Goal: Task Accomplishment & Management: Manage account settings

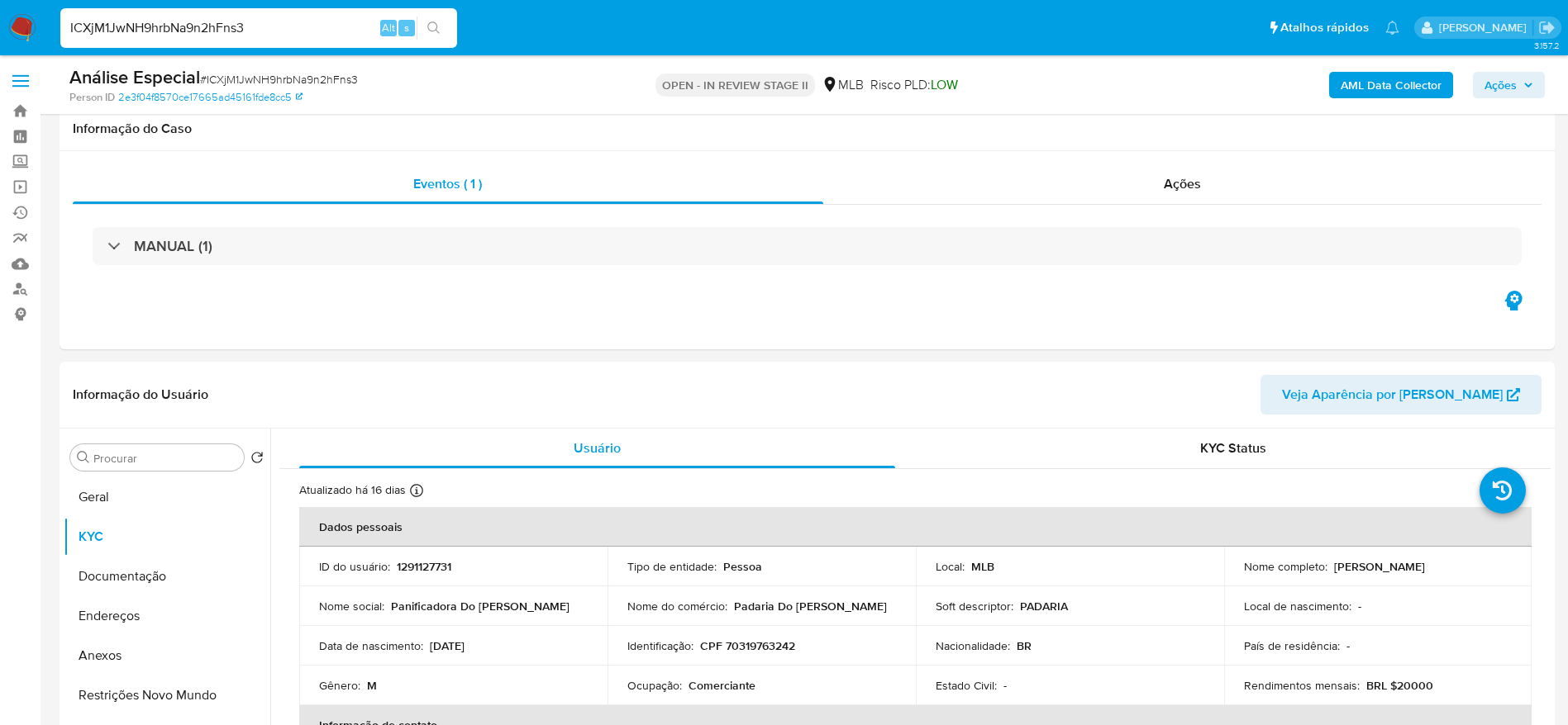
select select "10"
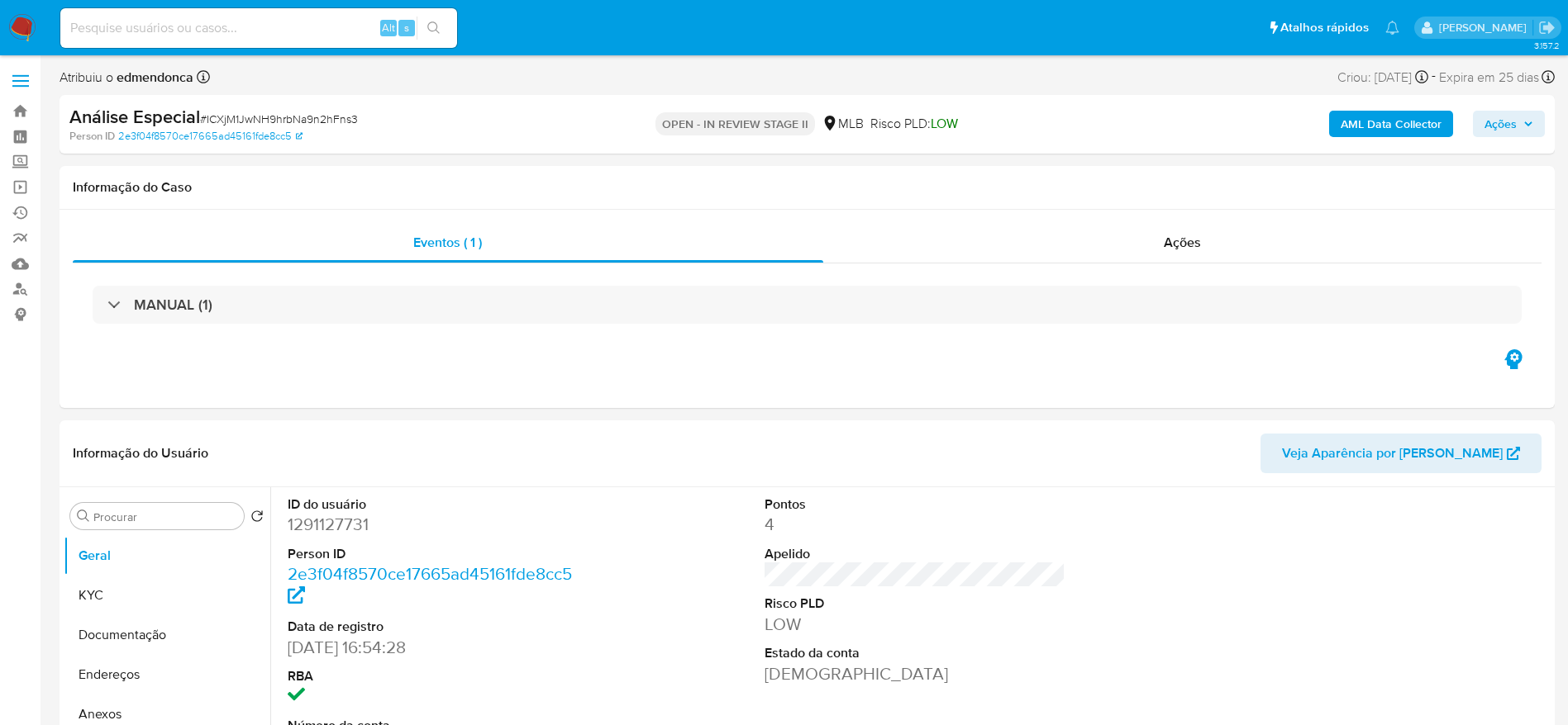
select select "10"
click at [572, 339] on div "MANUAL (1)" at bounding box center [806, 304] width 1468 height 83
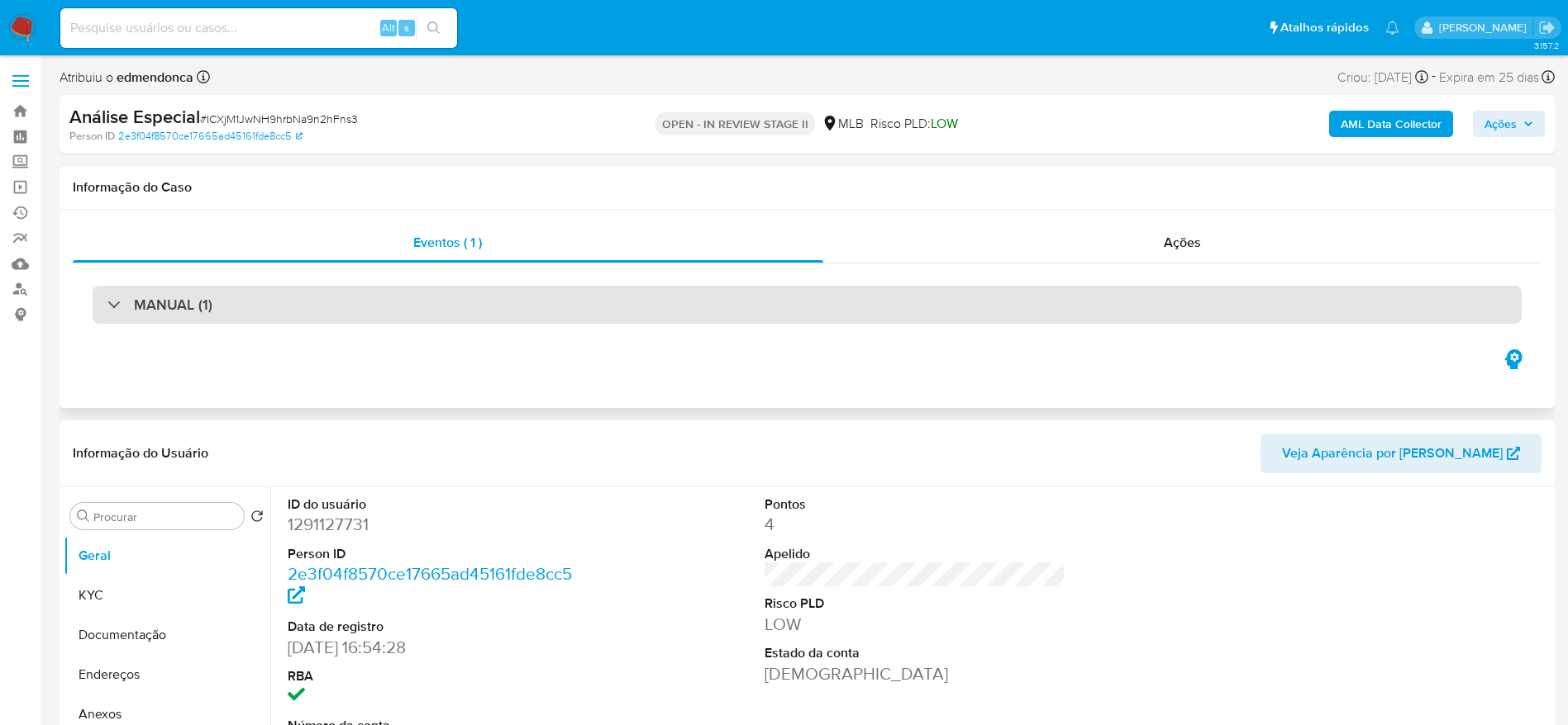
click at [547, 314] on div "MANUAL (1)" at bounding box center [807, 304] width 1428 height 38
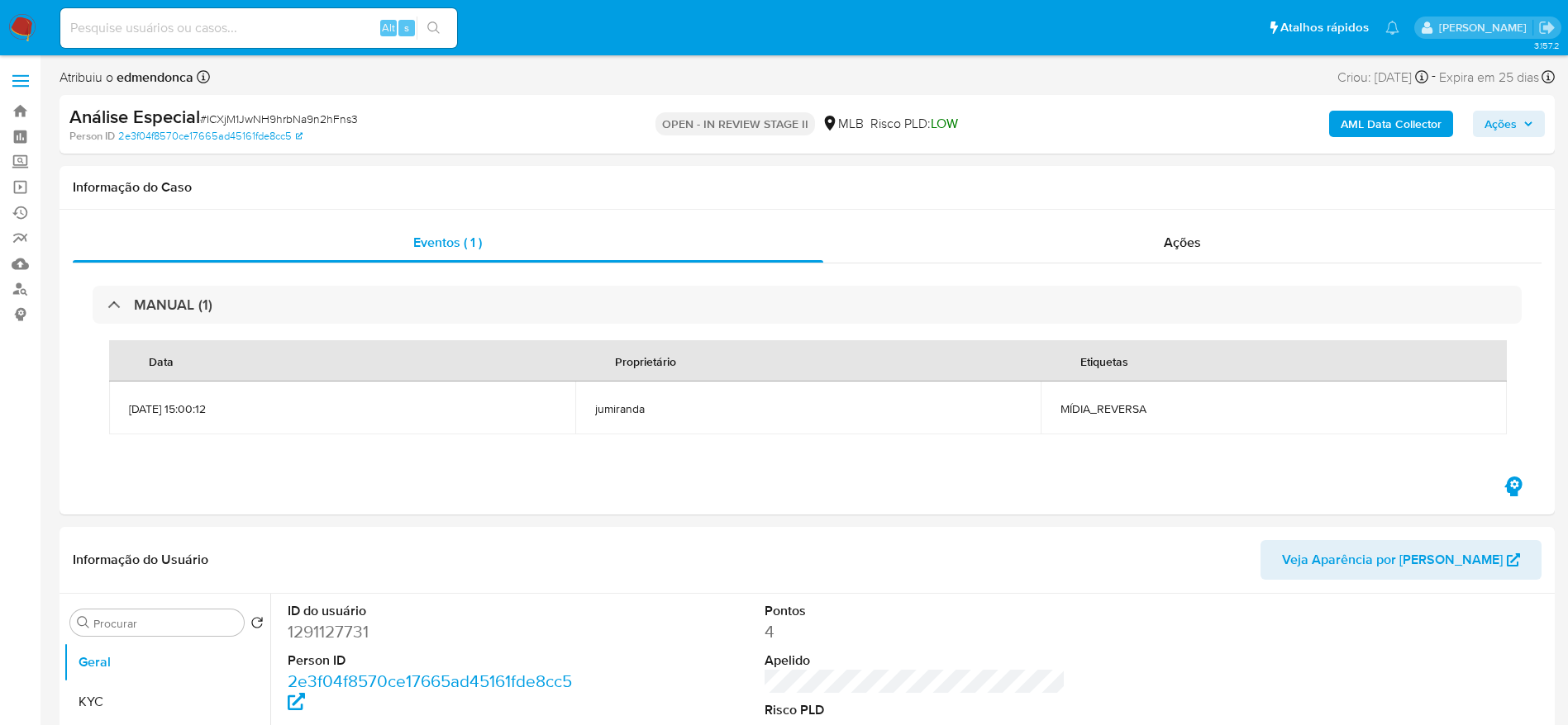
click at [259, 21] on input at bounding box center [259, 28] width 397 height 21
paste input "hmcDRulpPoD7KRNwAz7HlTBQ"
type input "hmcDRulpPoD7KRNwAz7HlTBQ"
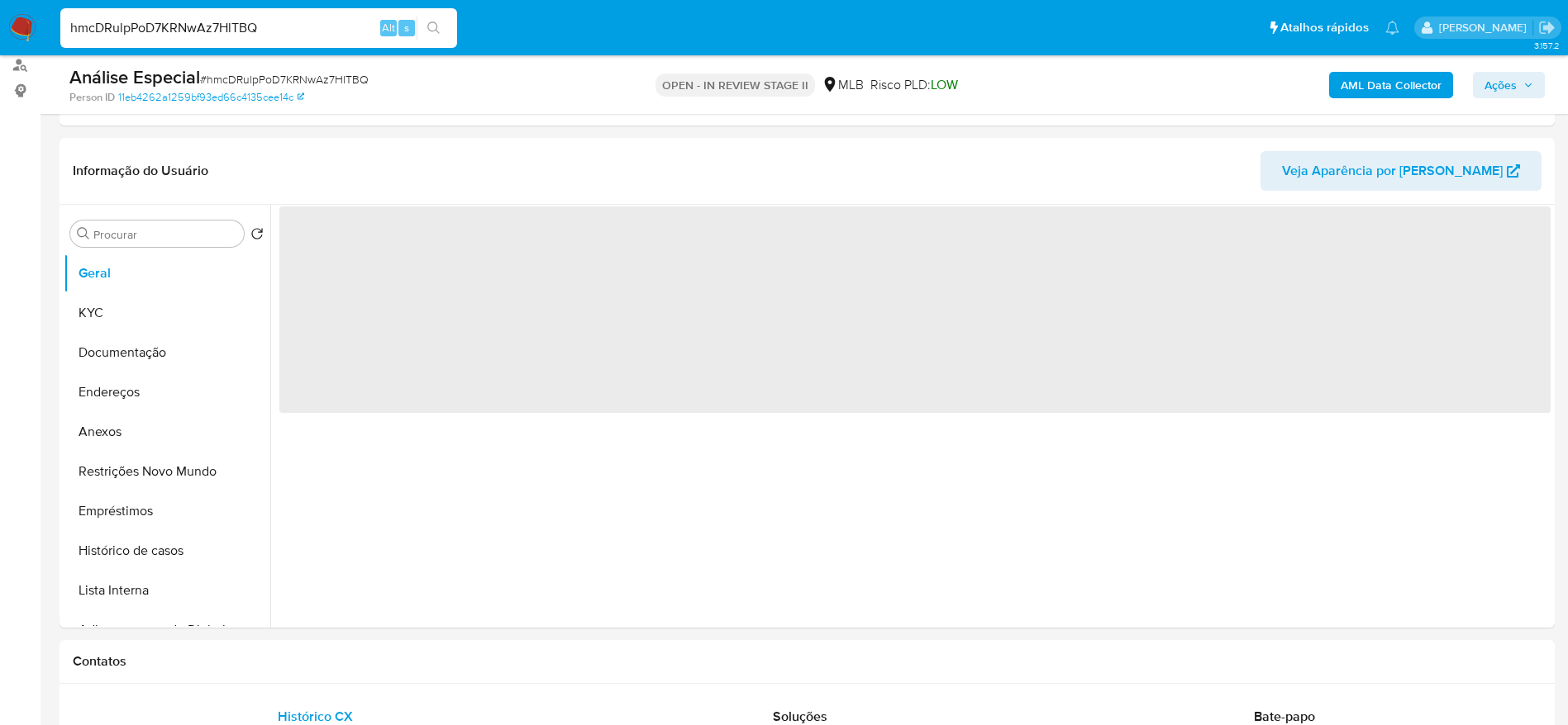
scroll to position [248, 0]
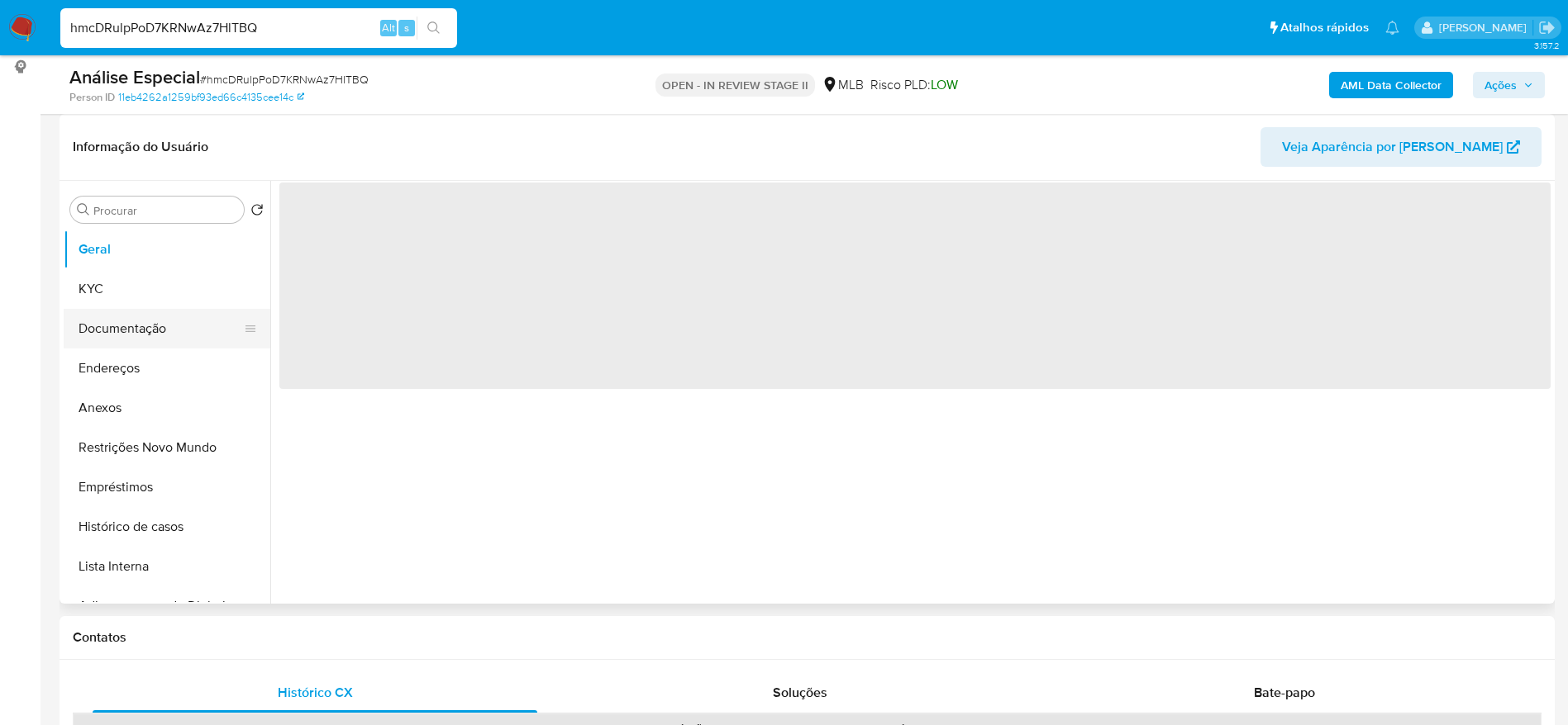
click at [123, 338] on button "Documentação" at bounding box center [160, 328] width 193 height 40
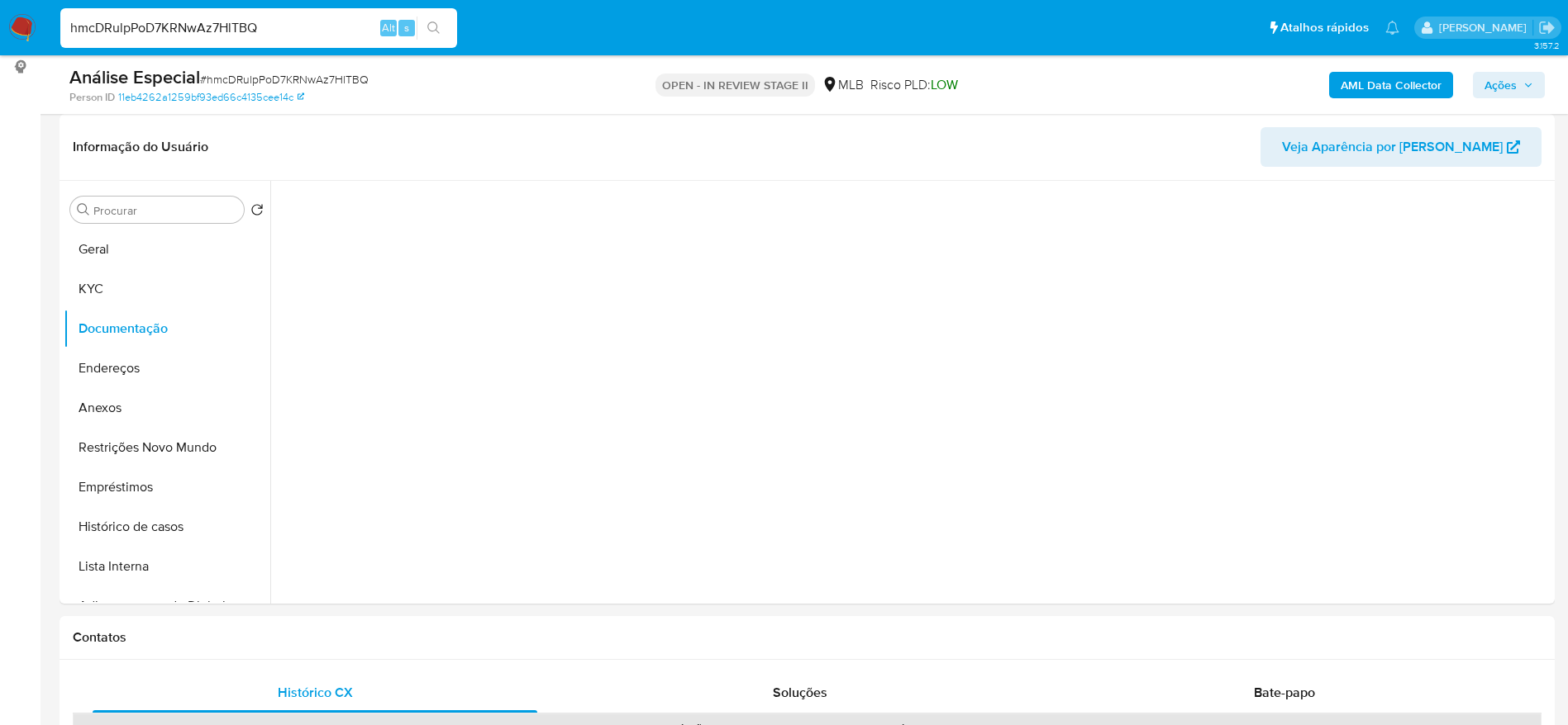
select select "10"
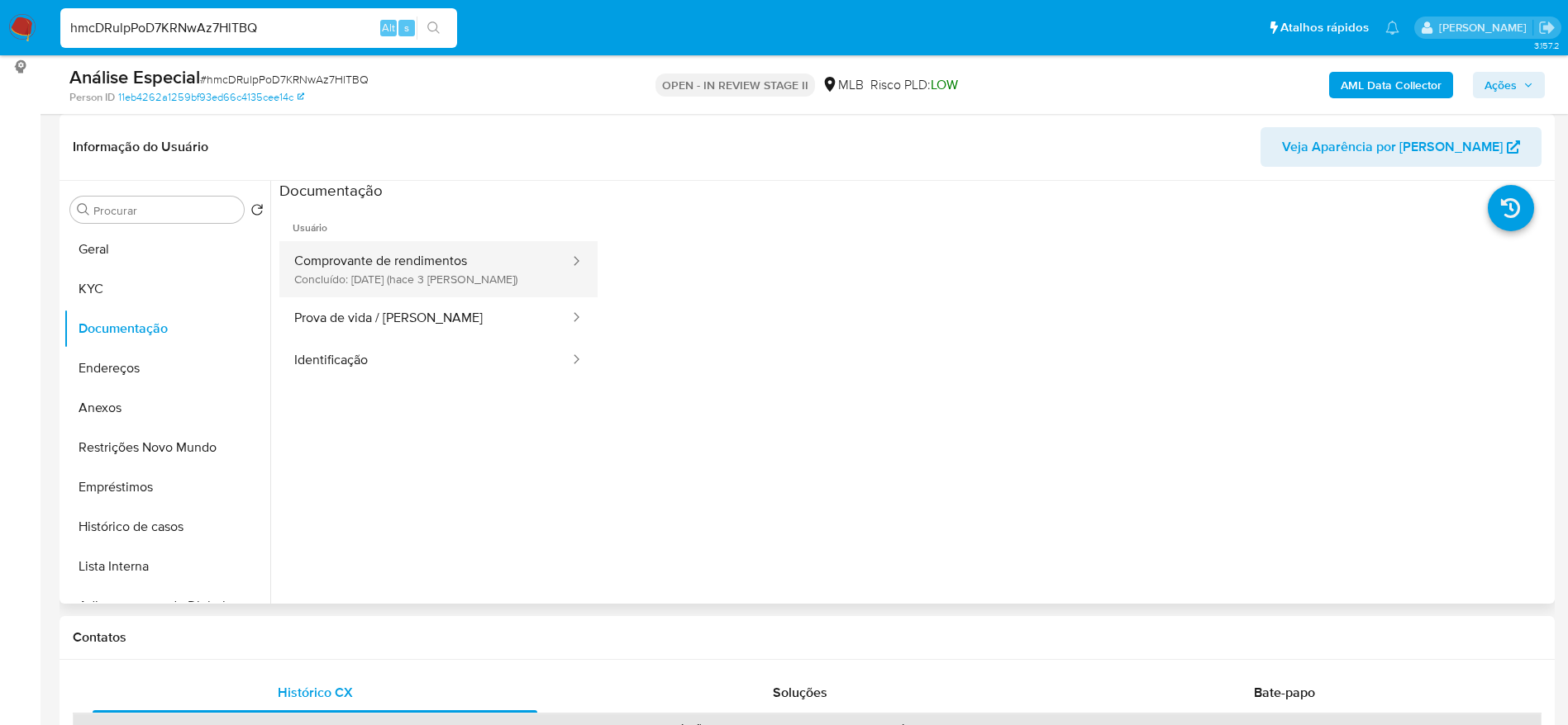
click at [472, 253] on button "Comprovante de rendimentos Concluído: 31/08/2025 (hace 3 días)" at bounding box center [425, 269] width 292 height 56
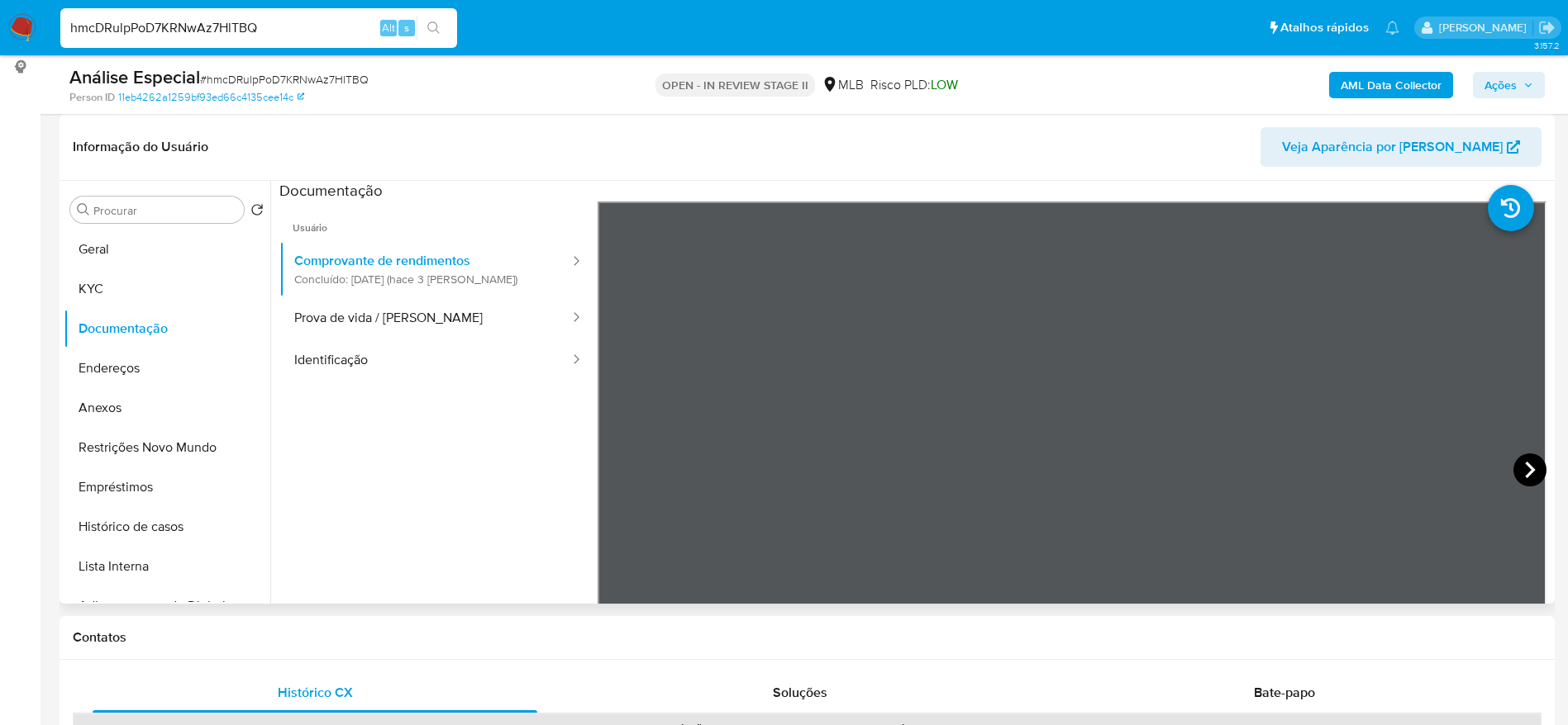
click at [1524, 464] on icon at bounding box center [1530, 470] width 33 height 33
click at [104, 292] on button "KYC" at bounding box center [160, 289] width 193 height 40
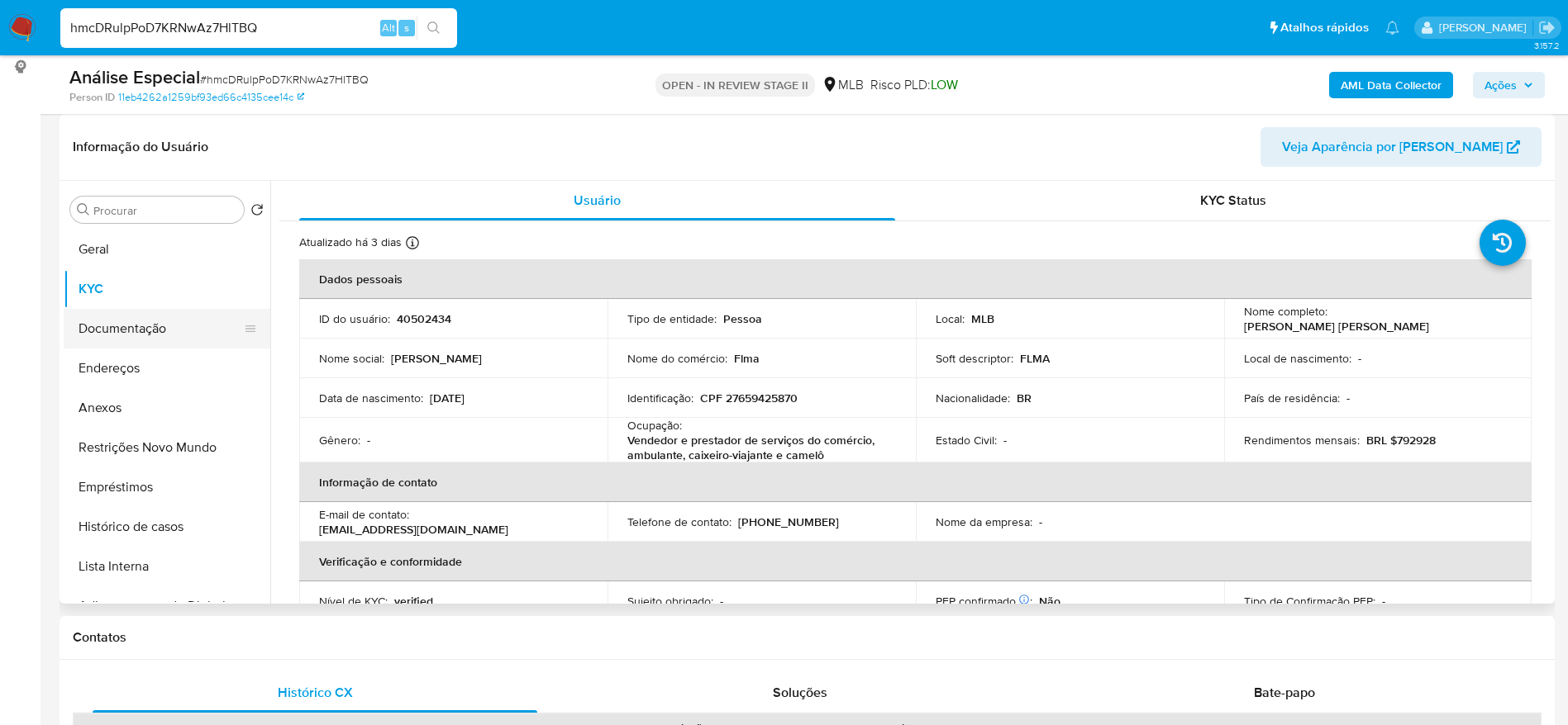
click at [123, 320] on button "Documentação" at bounding box center [160, 328] width 193 height 40
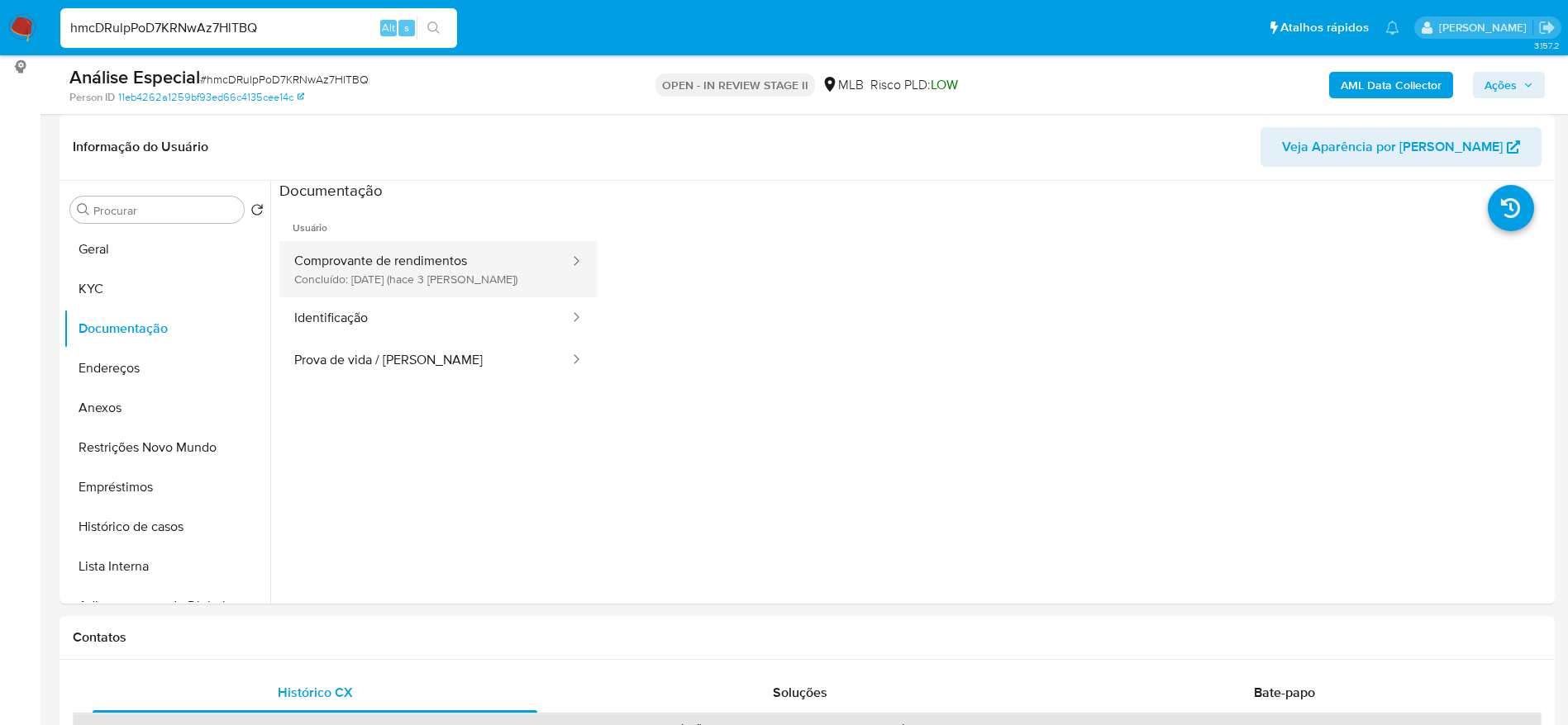
click at [401, 270] on button "Comprovante de rendimentos Concluído: 31/08/2025 (hace 3 días)" at bounding box center [425, 269] width 292 height 56
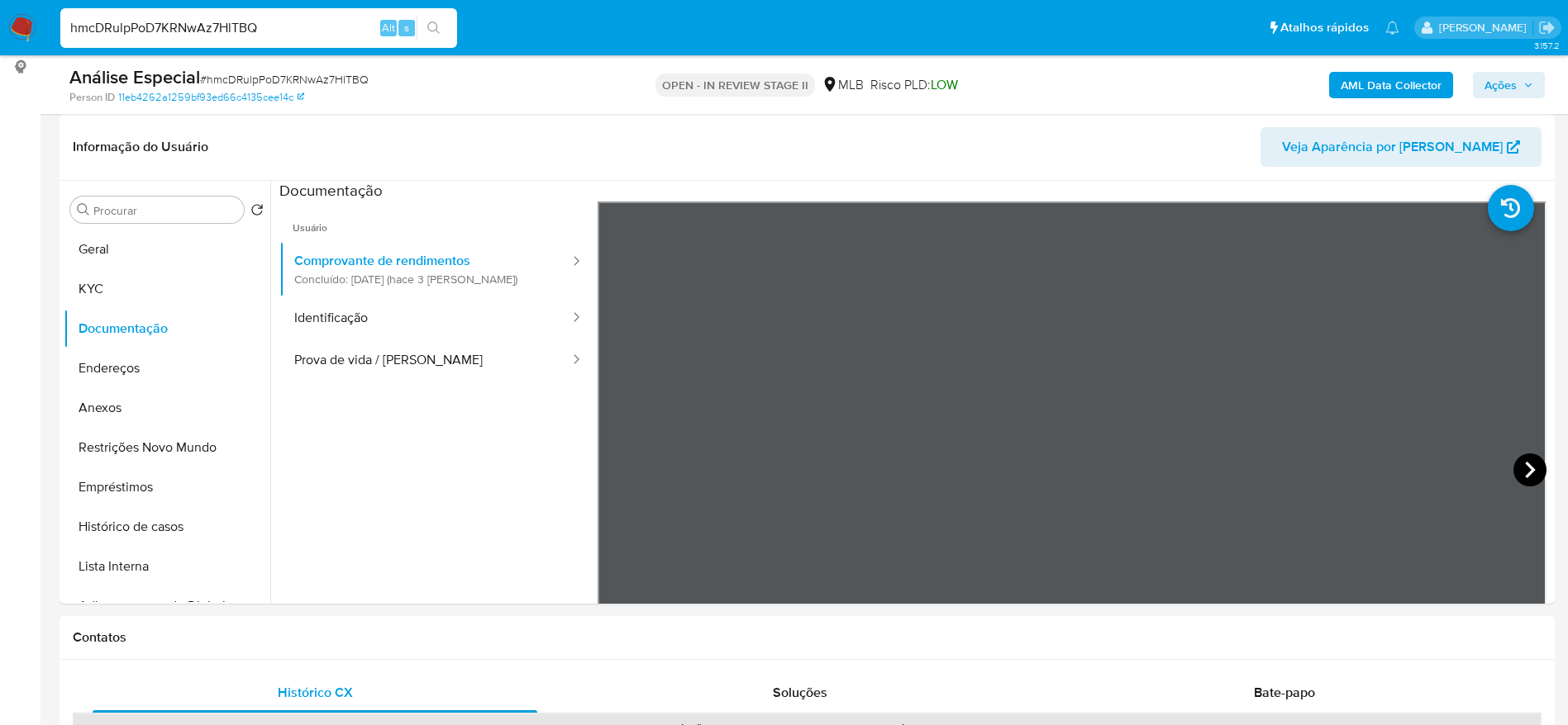
click at [1514, 478] on icon at bounding box center [1530, 470] width 33 height 33
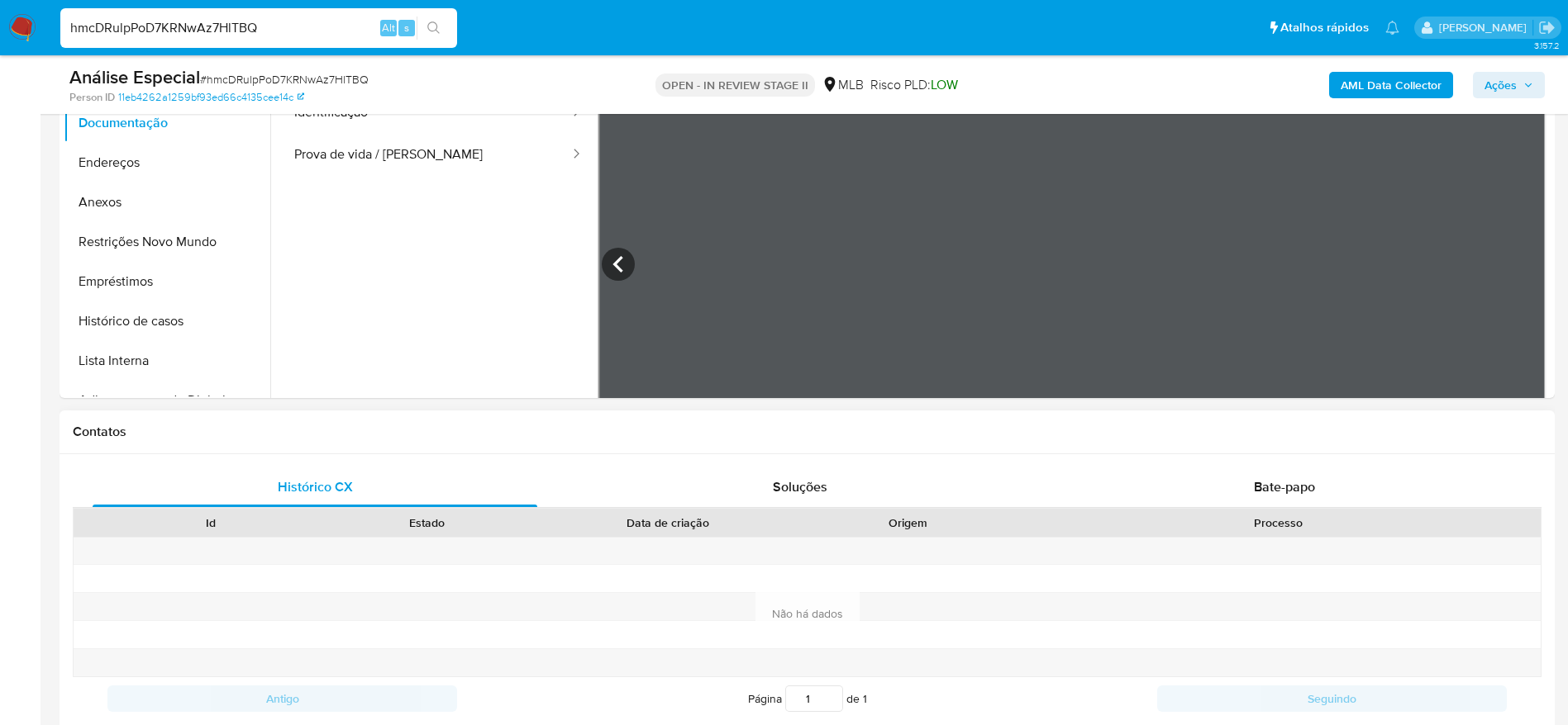
scroll to position [744, 0]
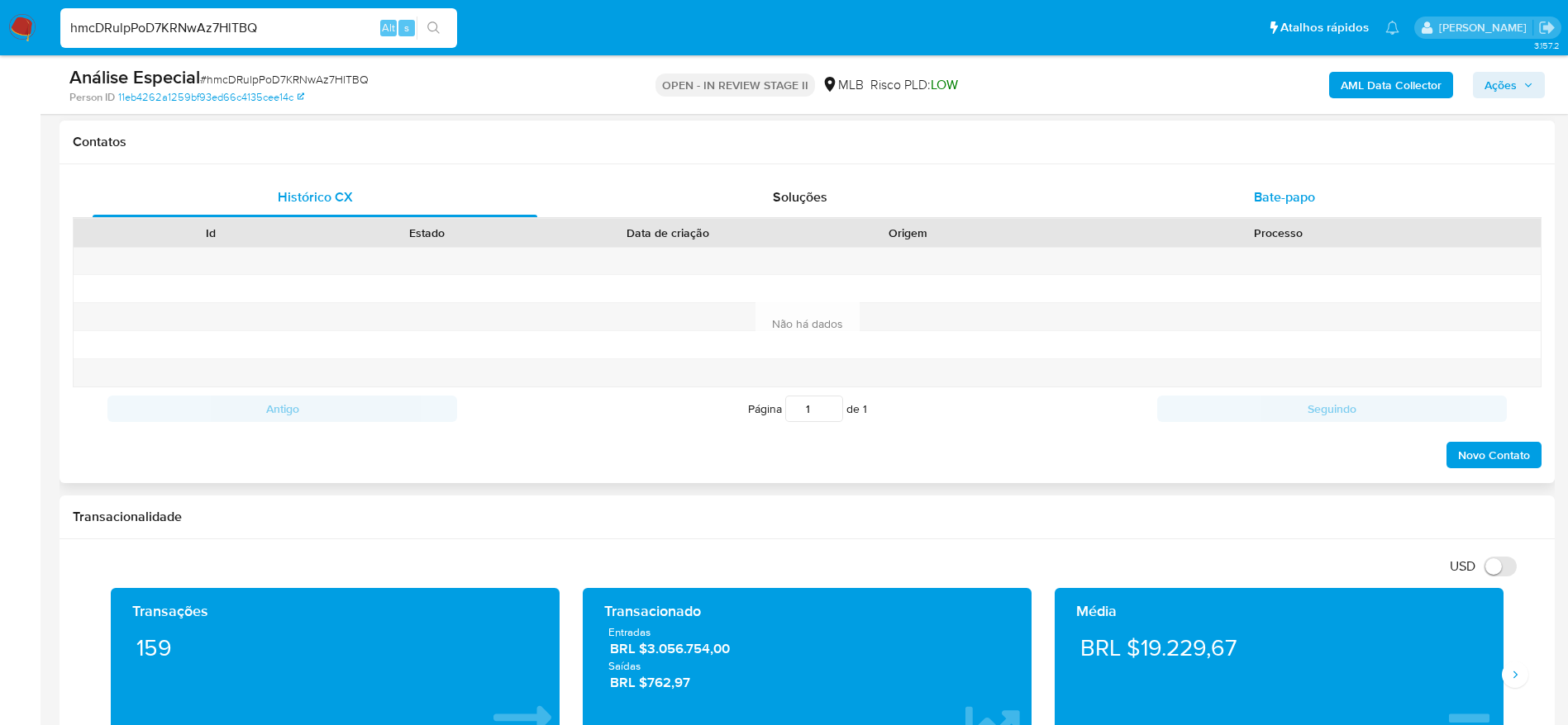
click at [1362, 190] on div "Bate-papo" at bounding box center [1284, 197] width 445 height 40
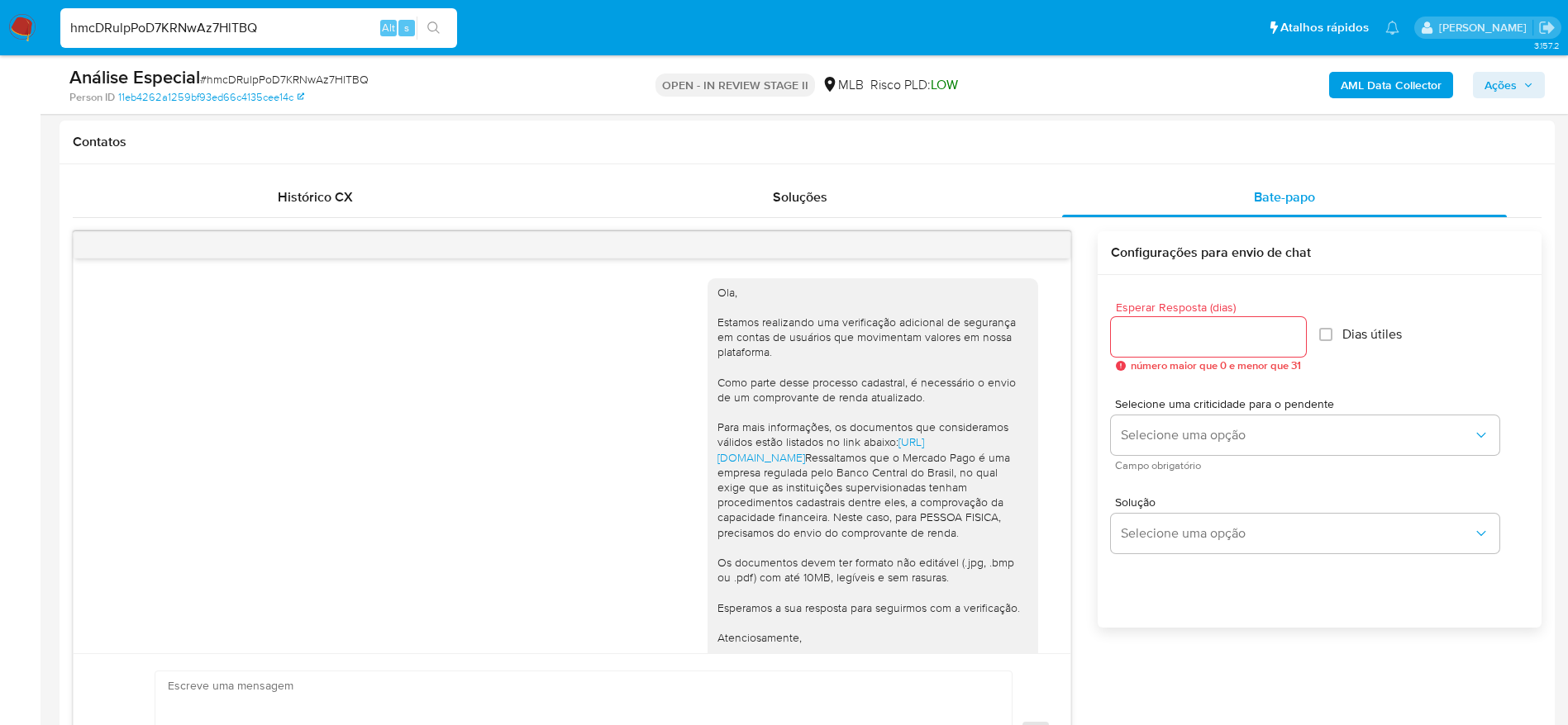
scroll to position [308, 0]
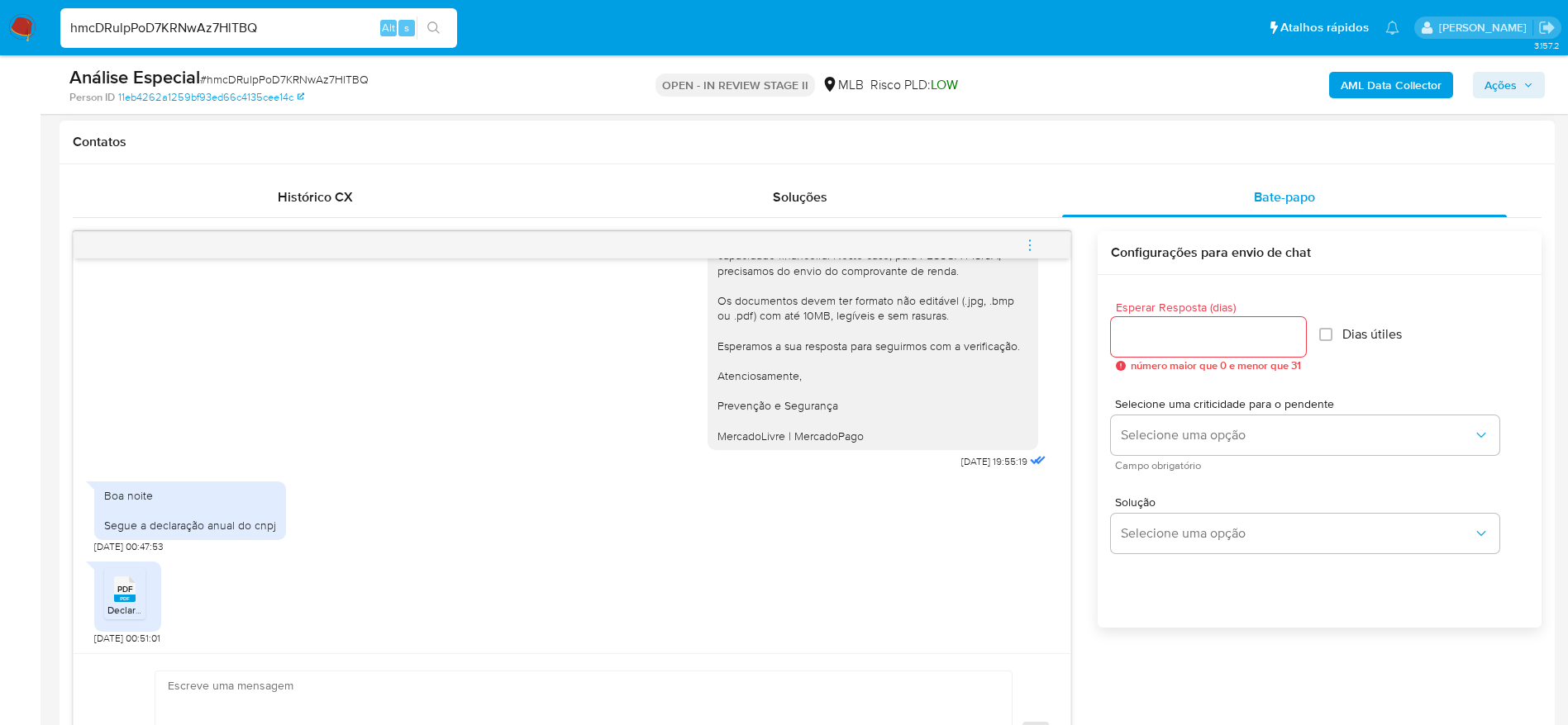
click at [135, 597] on rect at bounding box center [125, 599] width 21 height 7
click at [246, 33] on input "hmcDRulpPoD7KRNwAz7HlTBQ" at bounding box center [259, 28] width 397 height 21
paste input "qQ6Z2kXHbyLhBOciiLC4jDwE"
type input "qQ6Z2kXHbyLhBOciiLC4jDwE"
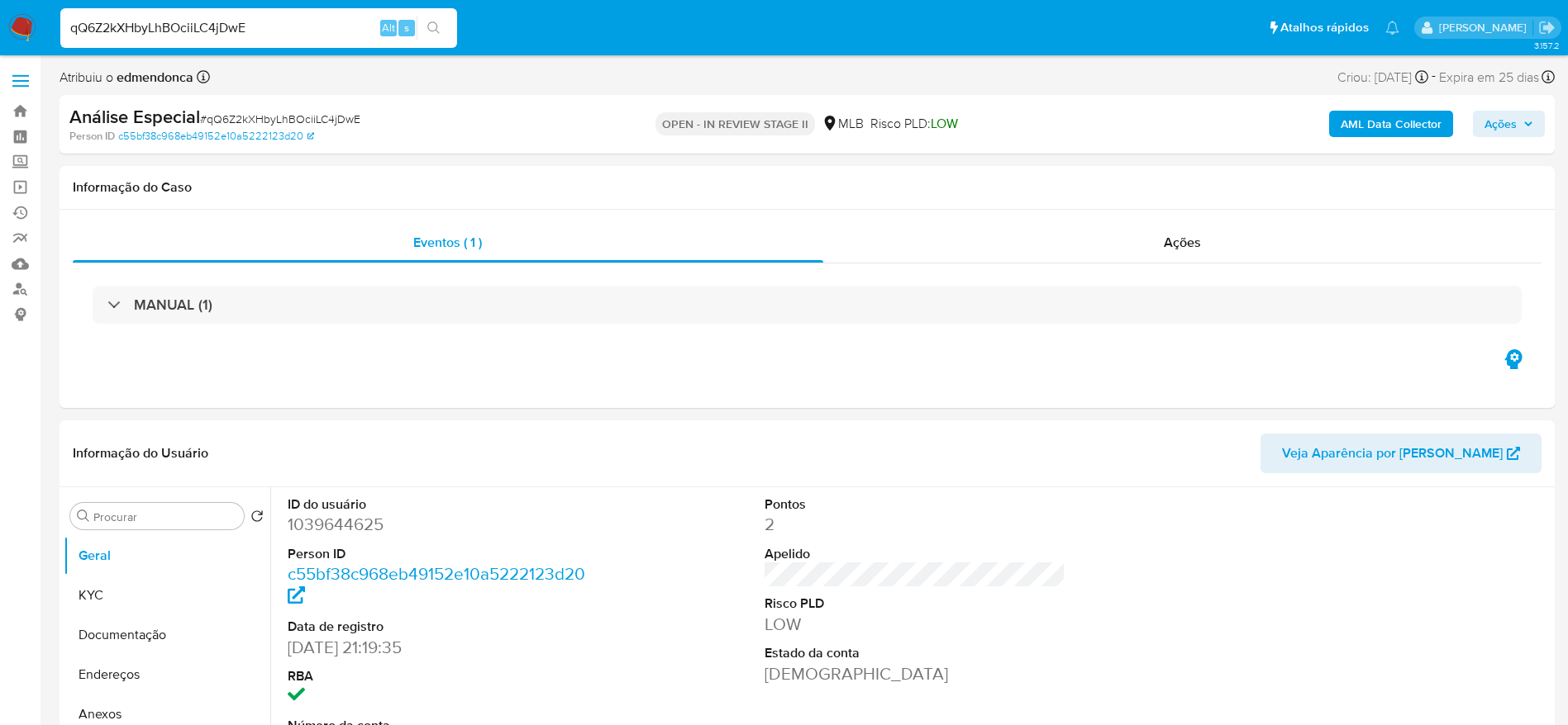
select select "10"
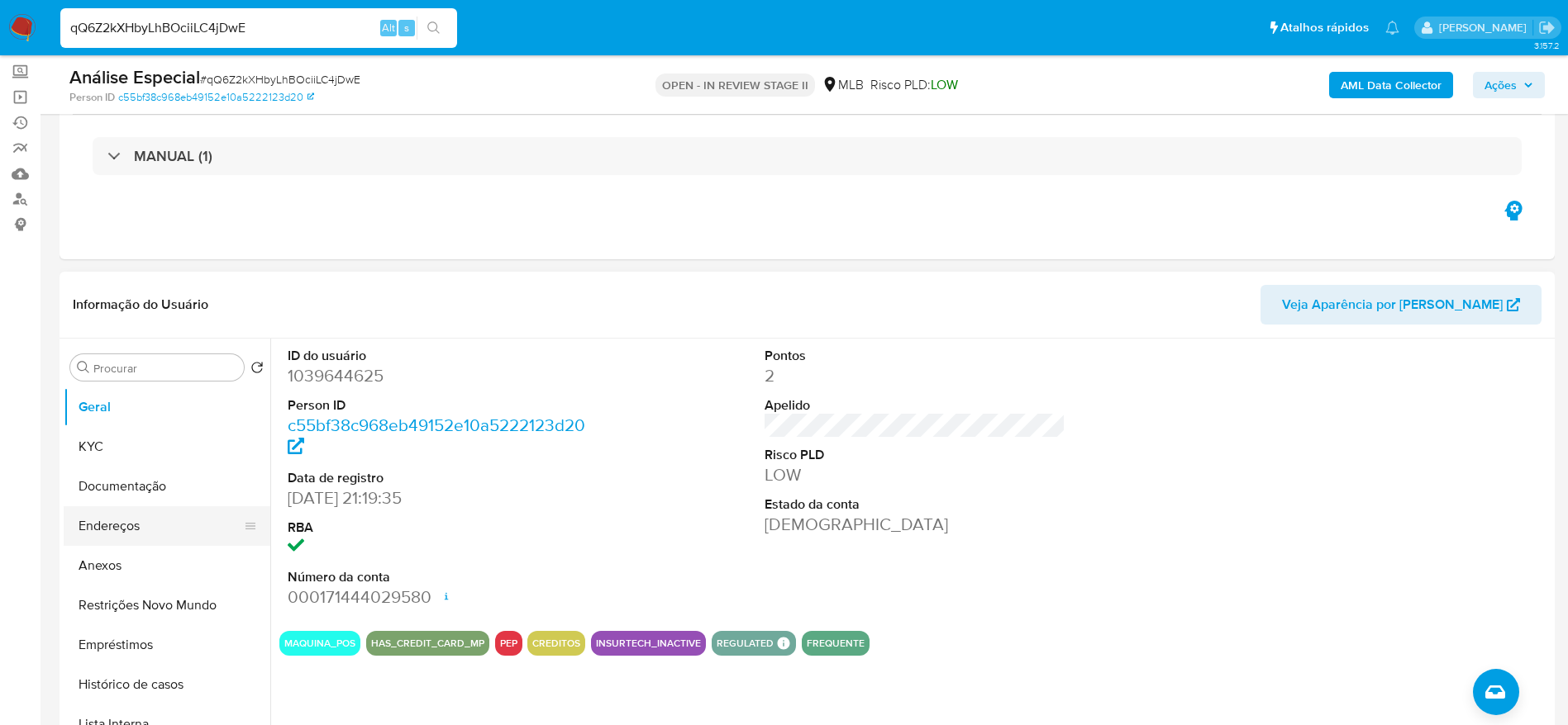
scroll to position [124, 0]
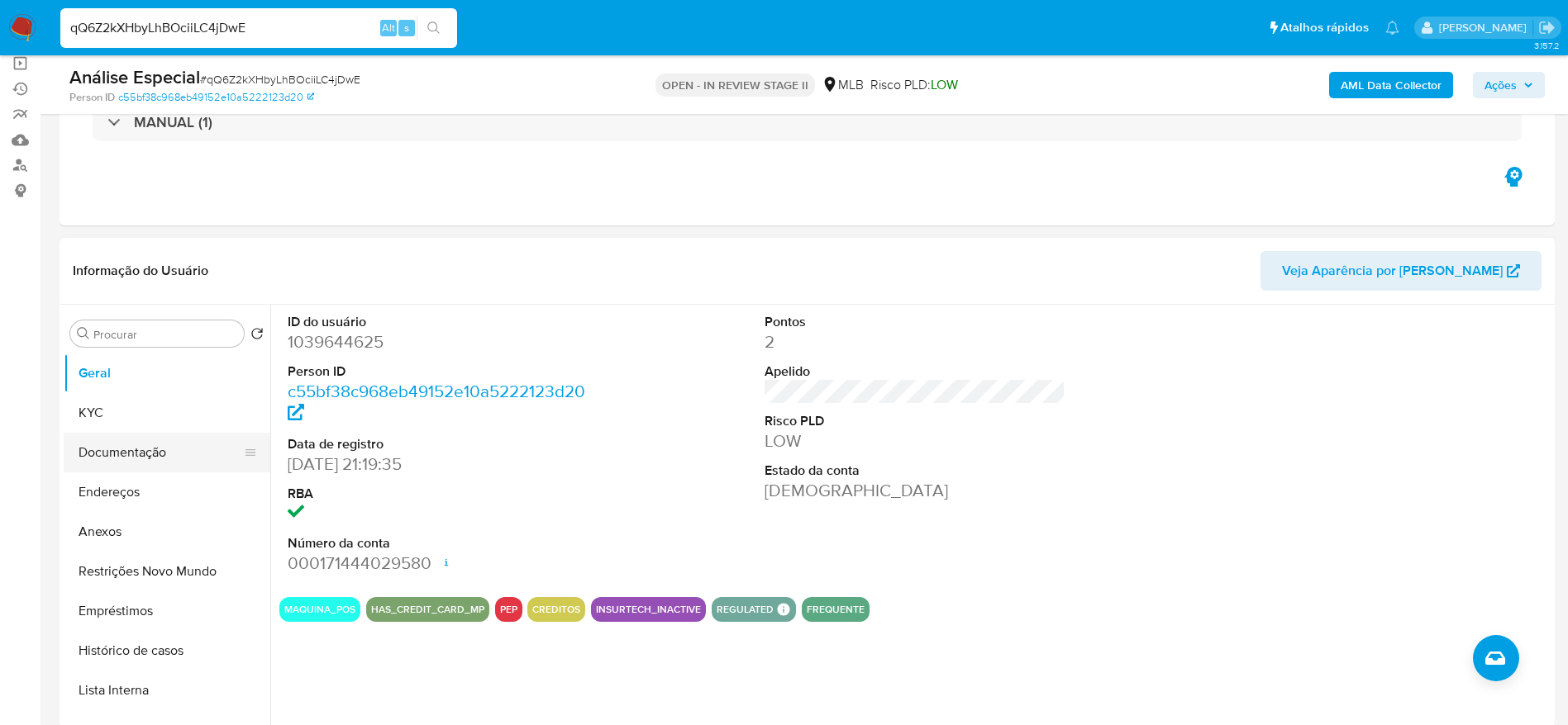
click at [102, 446] on button "Documentação" at bounding box center [160, 453] width 193 height 40
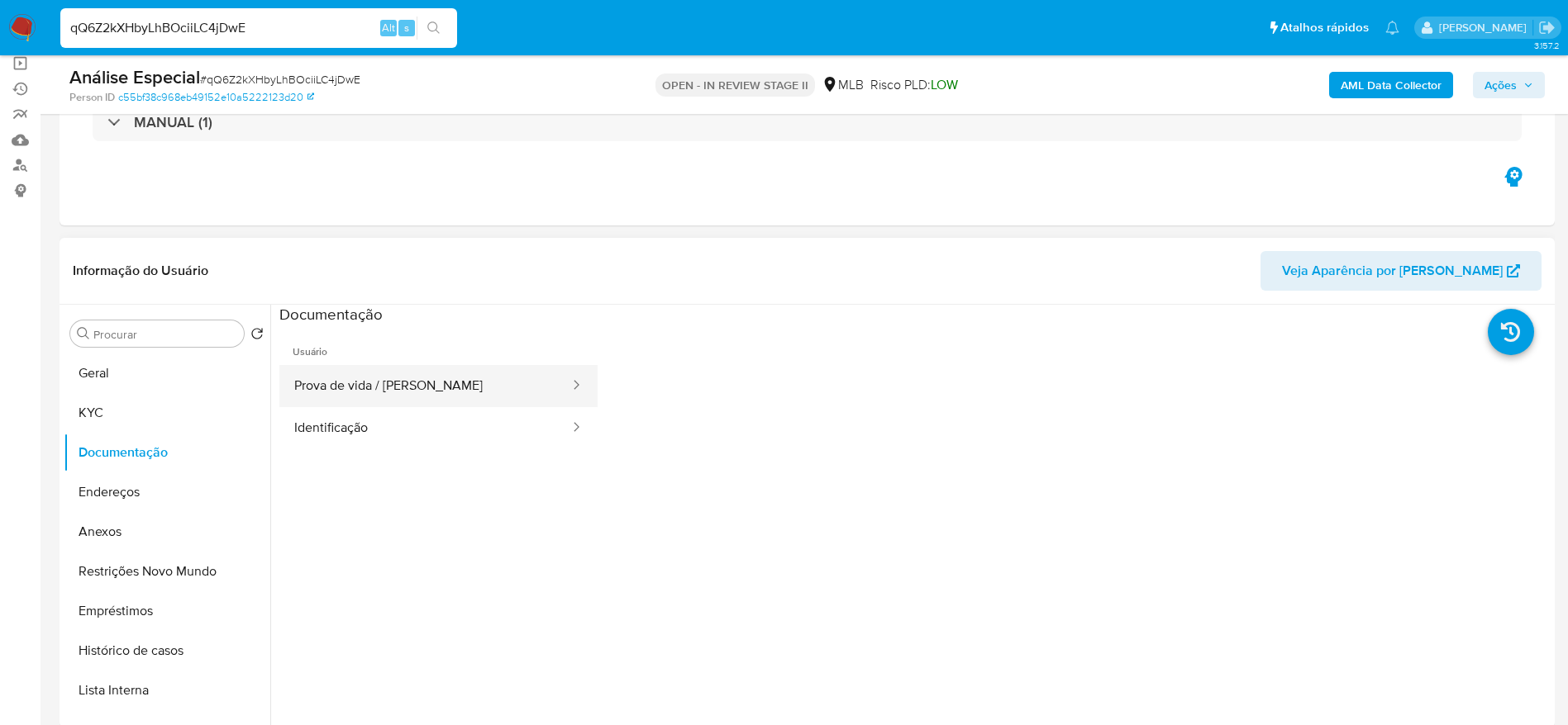
click at [379, 375] on button "Prova de vida / [PERSON_NAME]" at bounding box center [425, 386] width 292 height 42
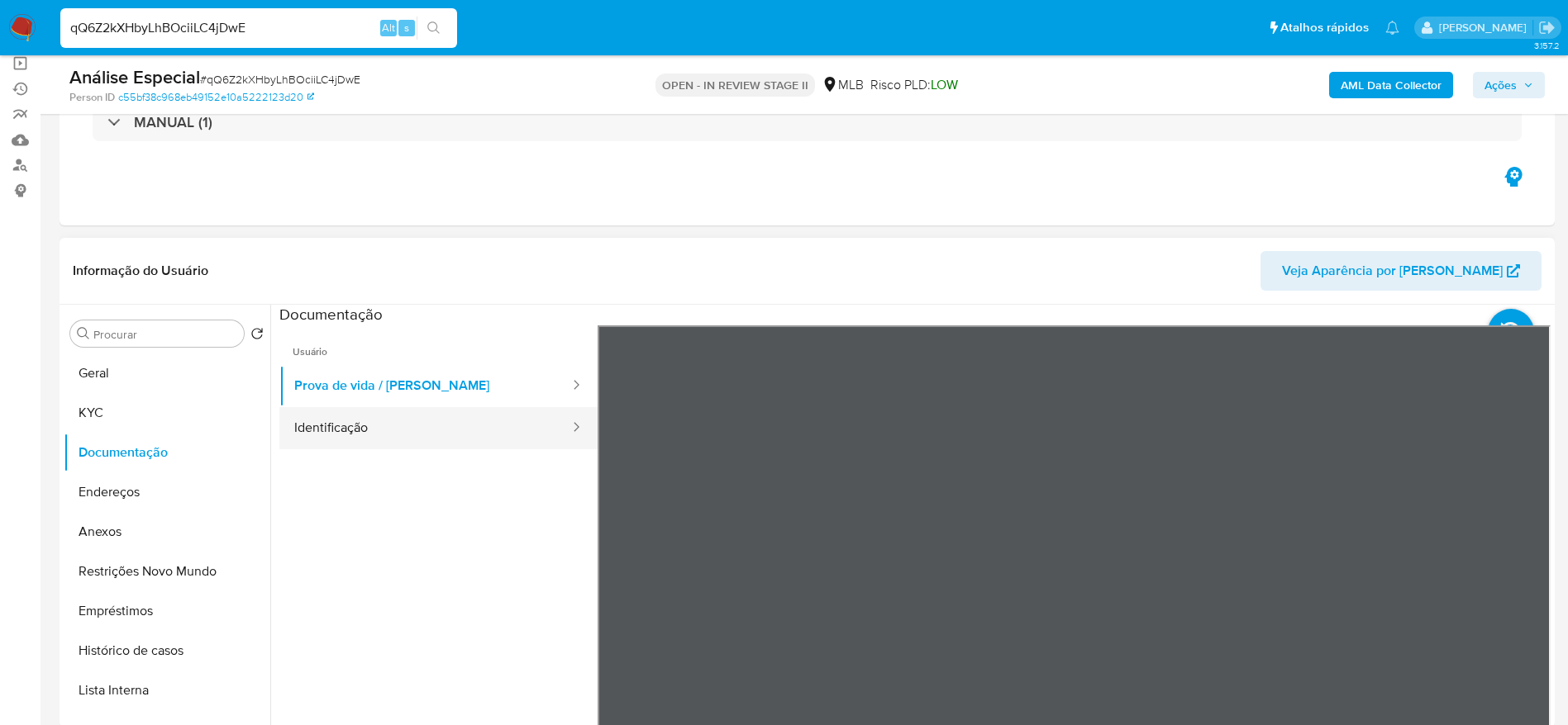
click at [472, 435] on button "Identificação" at bounding box center [425, 428] width 292 height 42
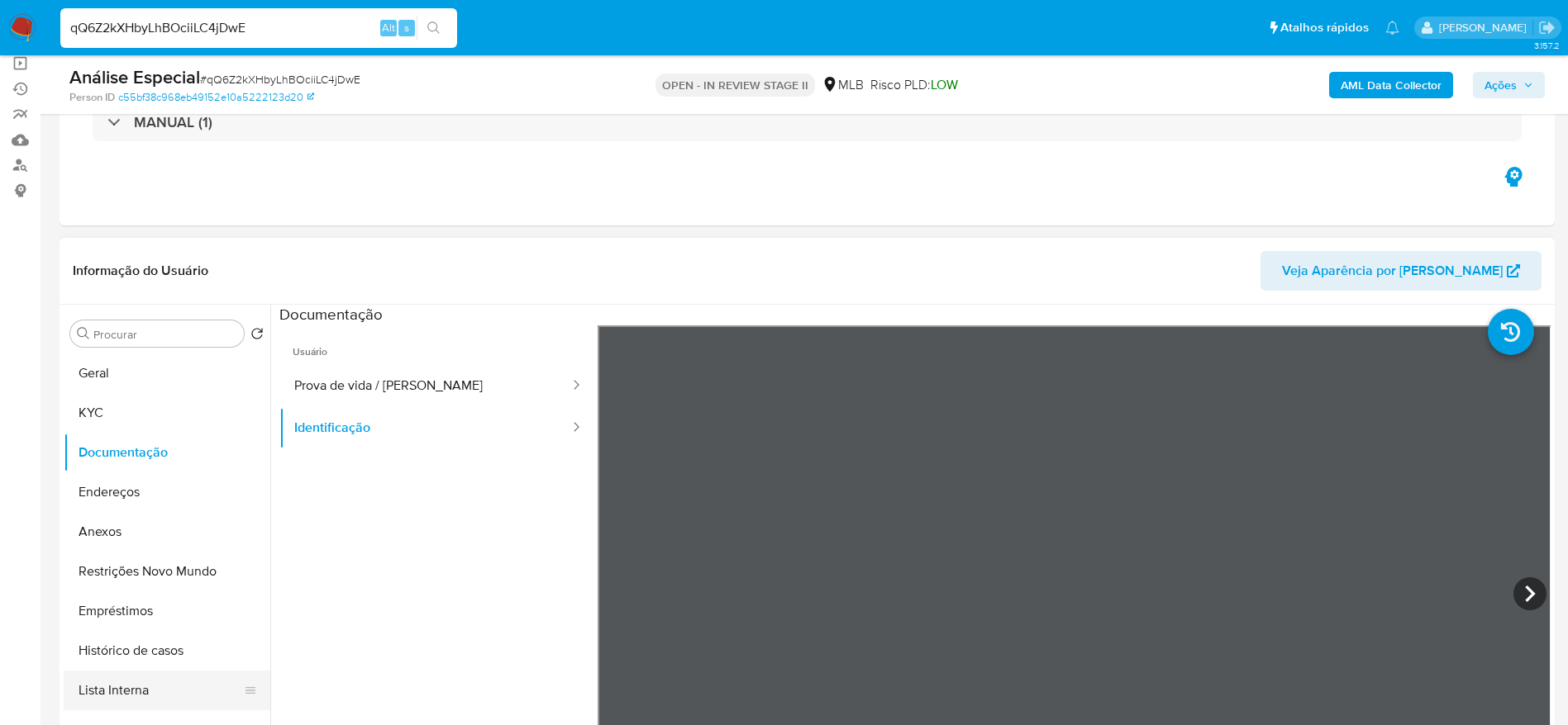
click at [87, 693] on button "Lista Interna" at bounding box center [160, 691] width 193 height 40
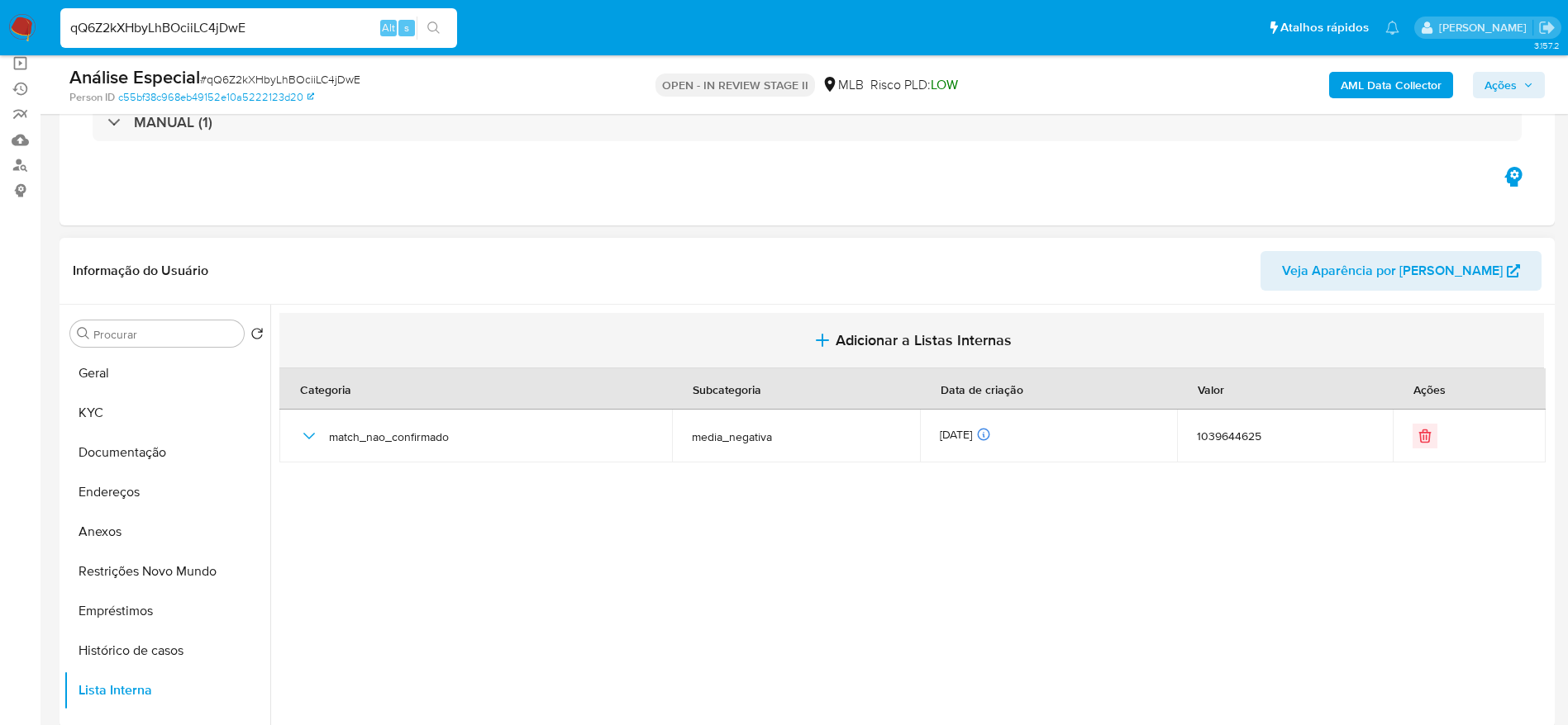
click at [839, 337] on span "Adicionar a Listas Internas" at bounding box center [923, 340] width 176 height 19
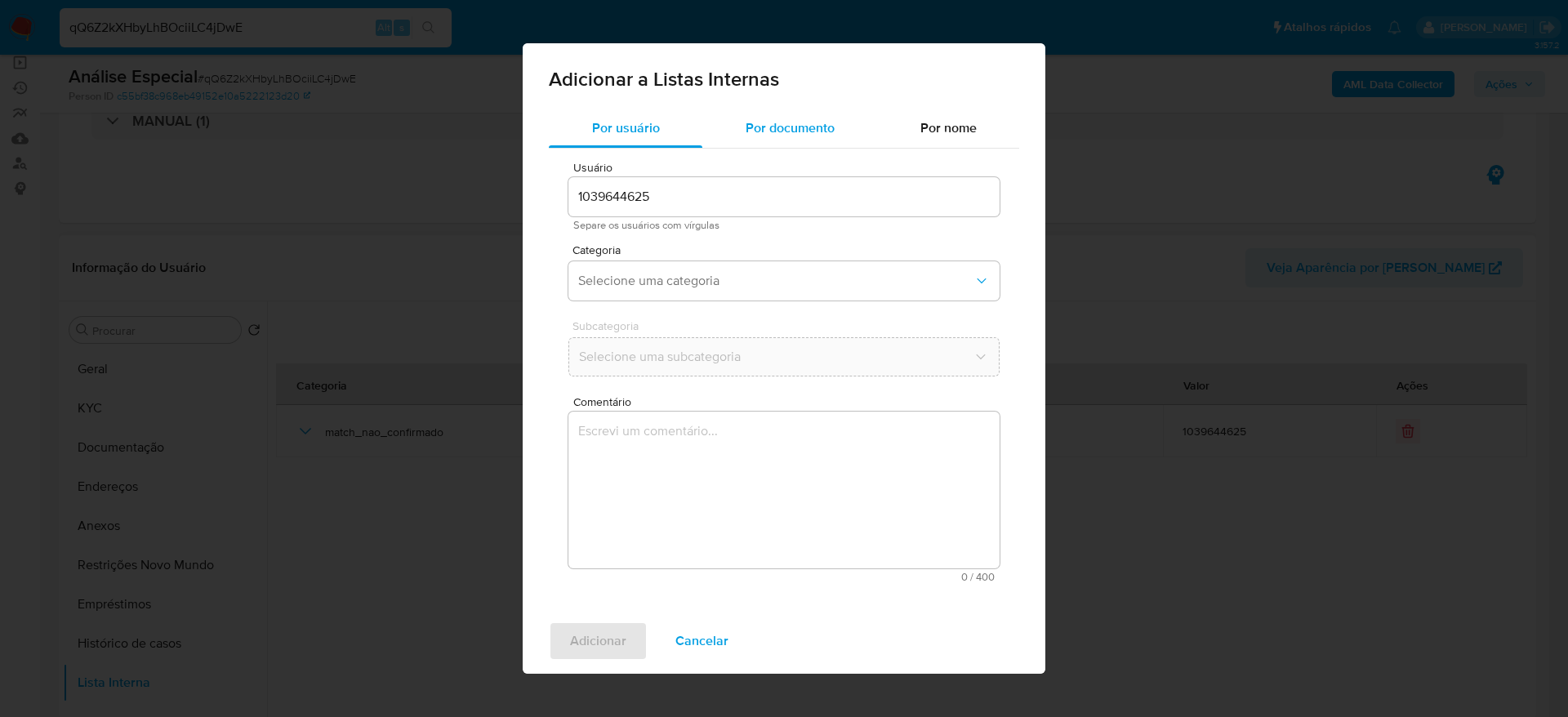
click at [753, 136] on span "Por documento" at bounding box center [790, 128] width 89 height 18
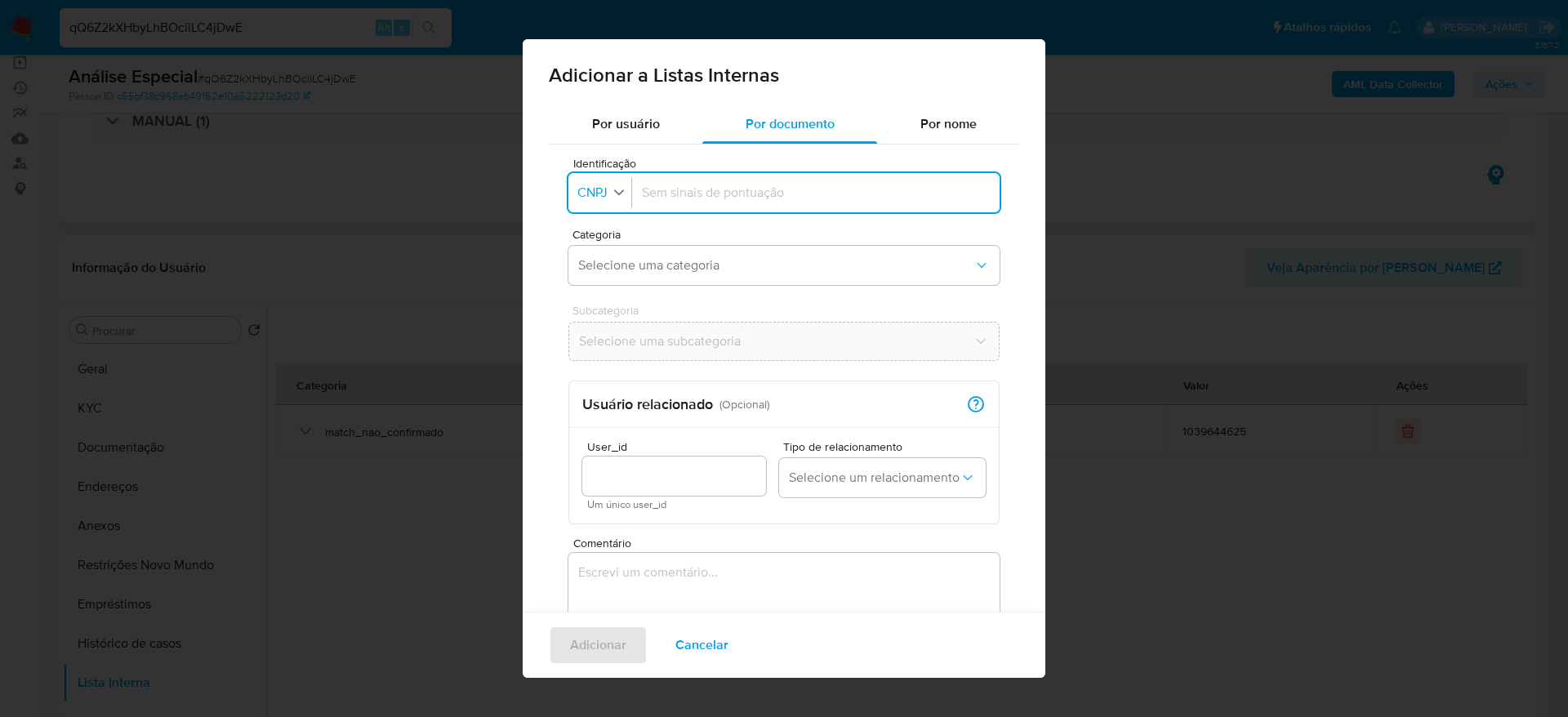
click at [584, 199] on span "CNPJ" at bounding box center [593, 193] width 33 height 17
click at [603, 276] on div "CPF" at bounding box center [595, 264] width 32 height 40
click at [710, 187] on input "Identificação" at bounding box center [812, 193] width 355 height 18
type input "95644873587"
click at [678, 250] on button "Selecione uma categoria" at bounding box center [784, 265] width 431 height 40
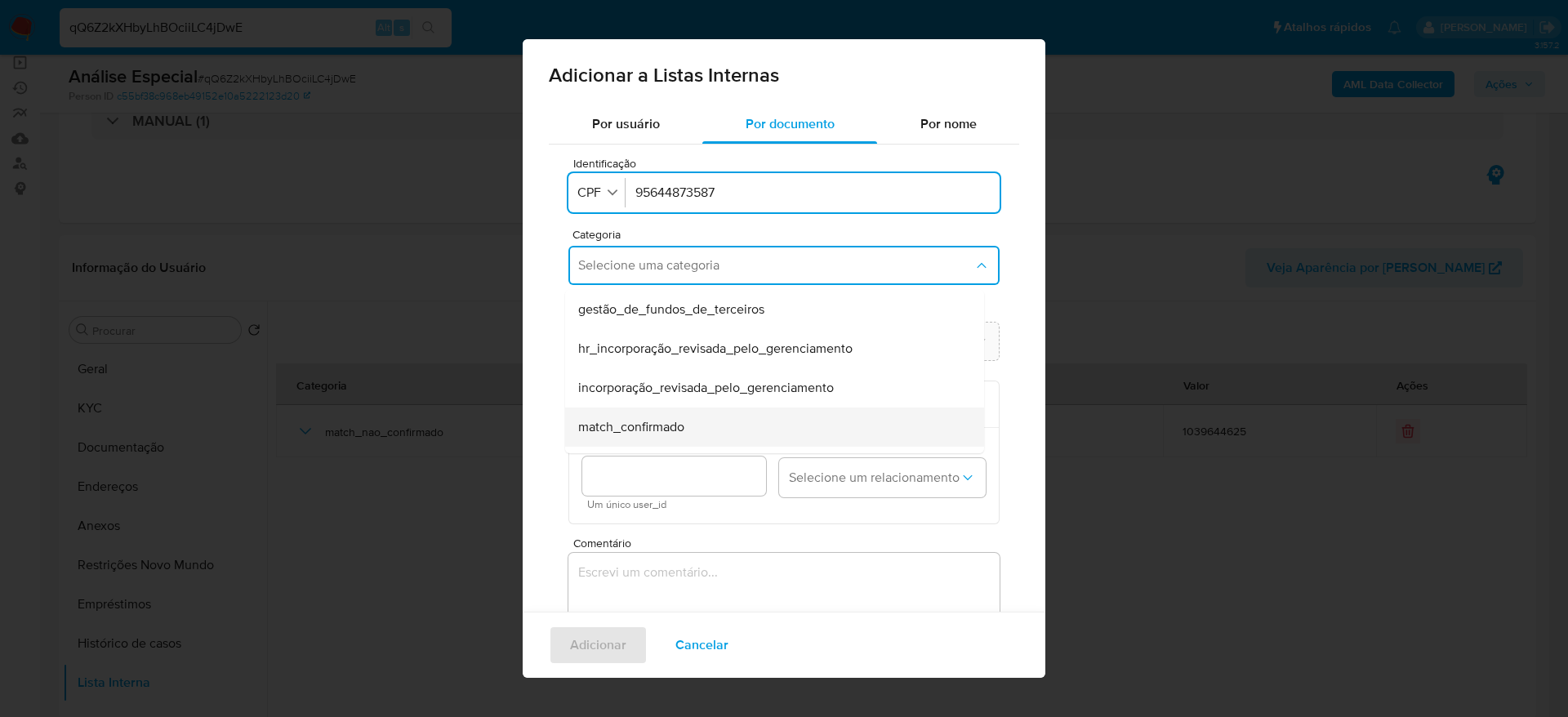
click at [679, 421] on span "match_confirmado" at bounding box center [631, 427] width 107 height 17
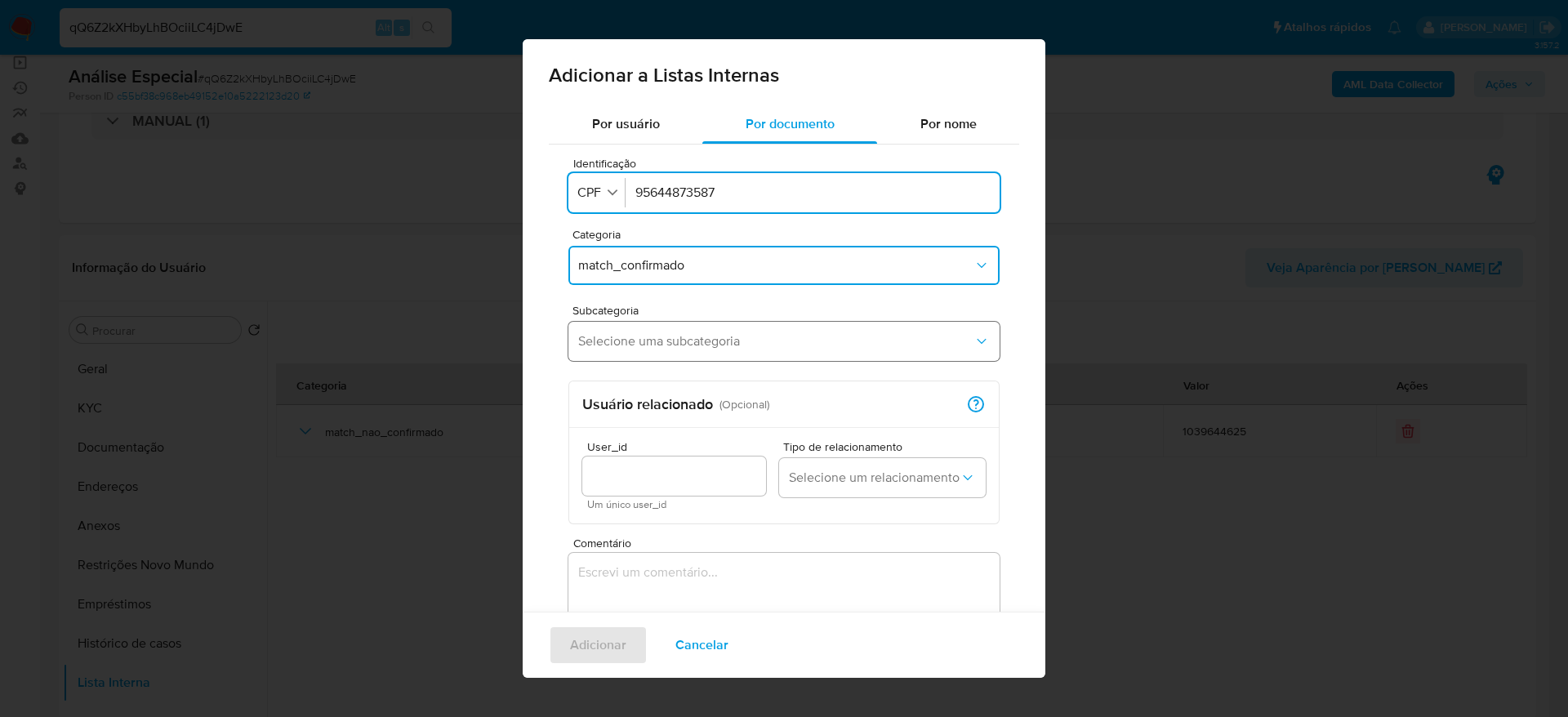
click at [684, 348] on span "Selecione uma subcategoria" at bounding box center [776, 342] width 395 height 17
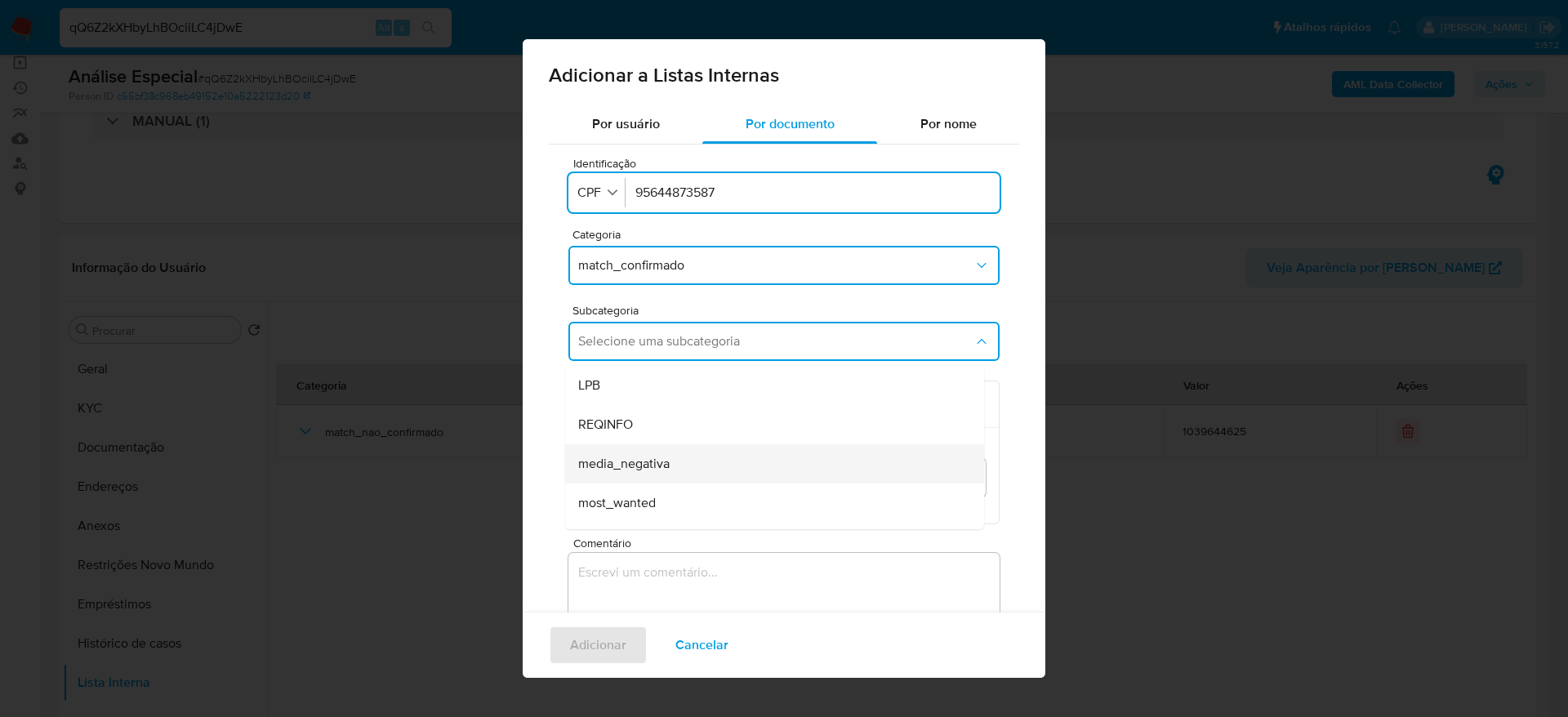
click at [680, 461] on div "media_negativa" at bounding box center [769, 463] width 383 height 40
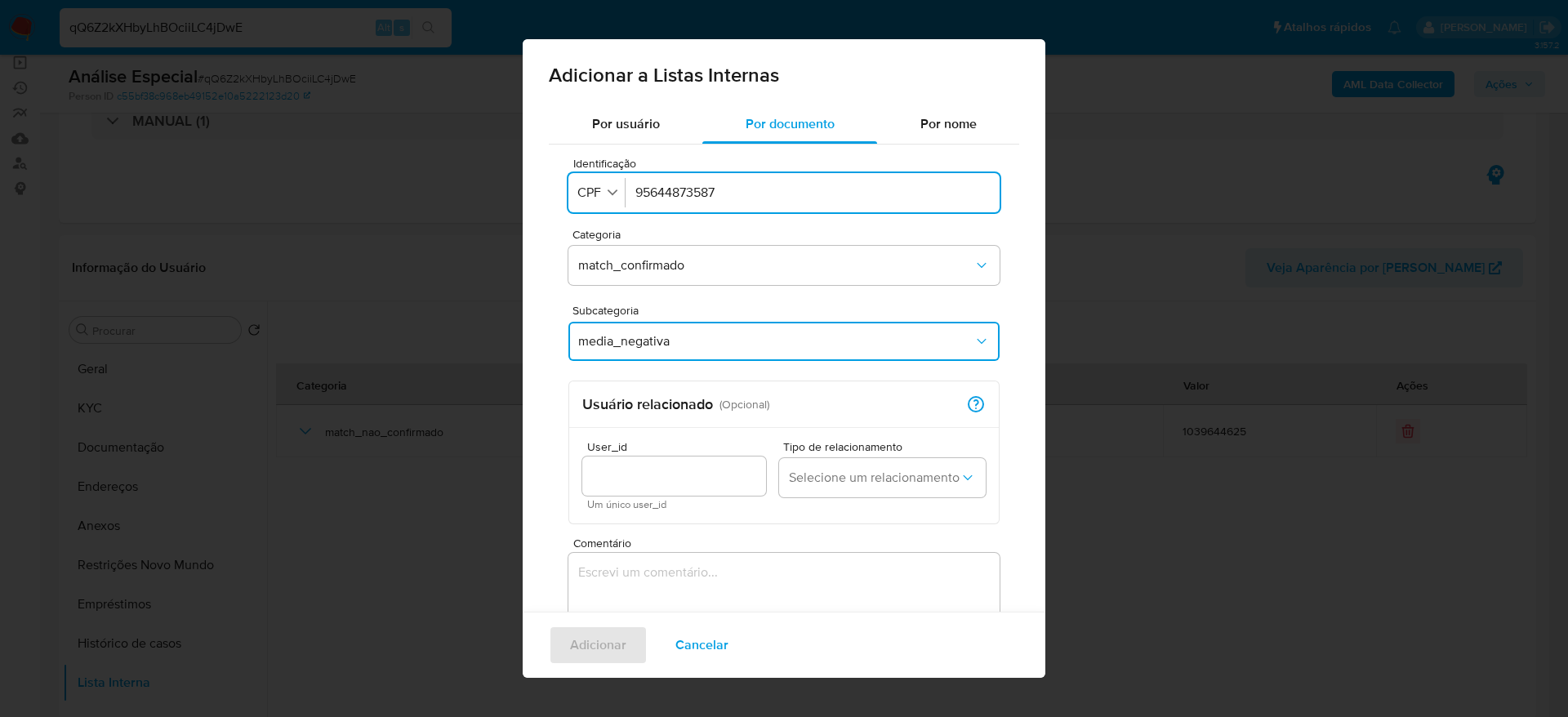
click at [691, 587] on textarea "Comentário" at bounding box center [784, 632] width 431 height 157
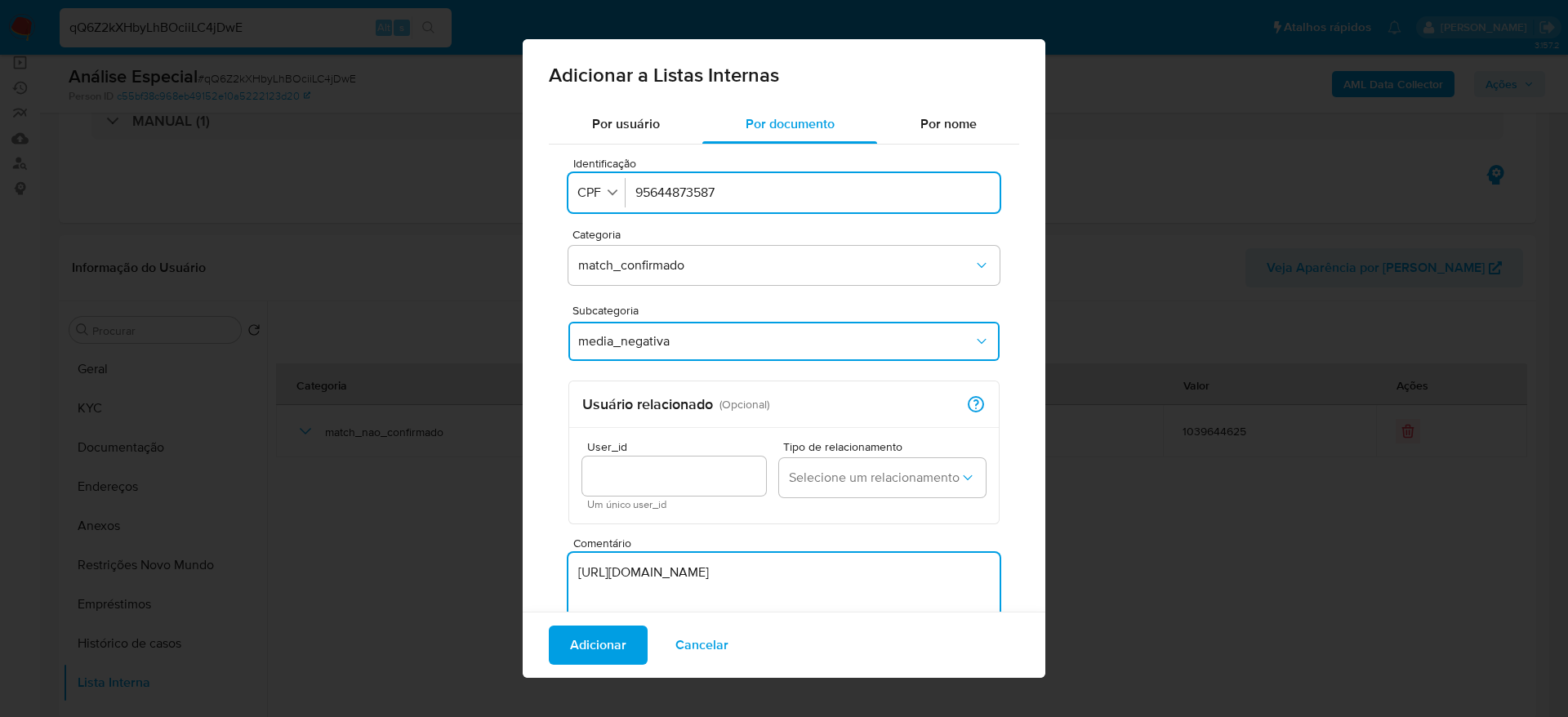
type textarea "https://g1.globo.com/ba/bahia/noticia/2025/07/30/operacao-contra-fraudes-veicul…"
click at [592, 614] on div "Adicionar Cancelar" at bounding box center [784, 645] width 523 height 66
click at [597, 623] on div "Adicionar Cancelar" at bounding box center [784, 645] width 523 height 66
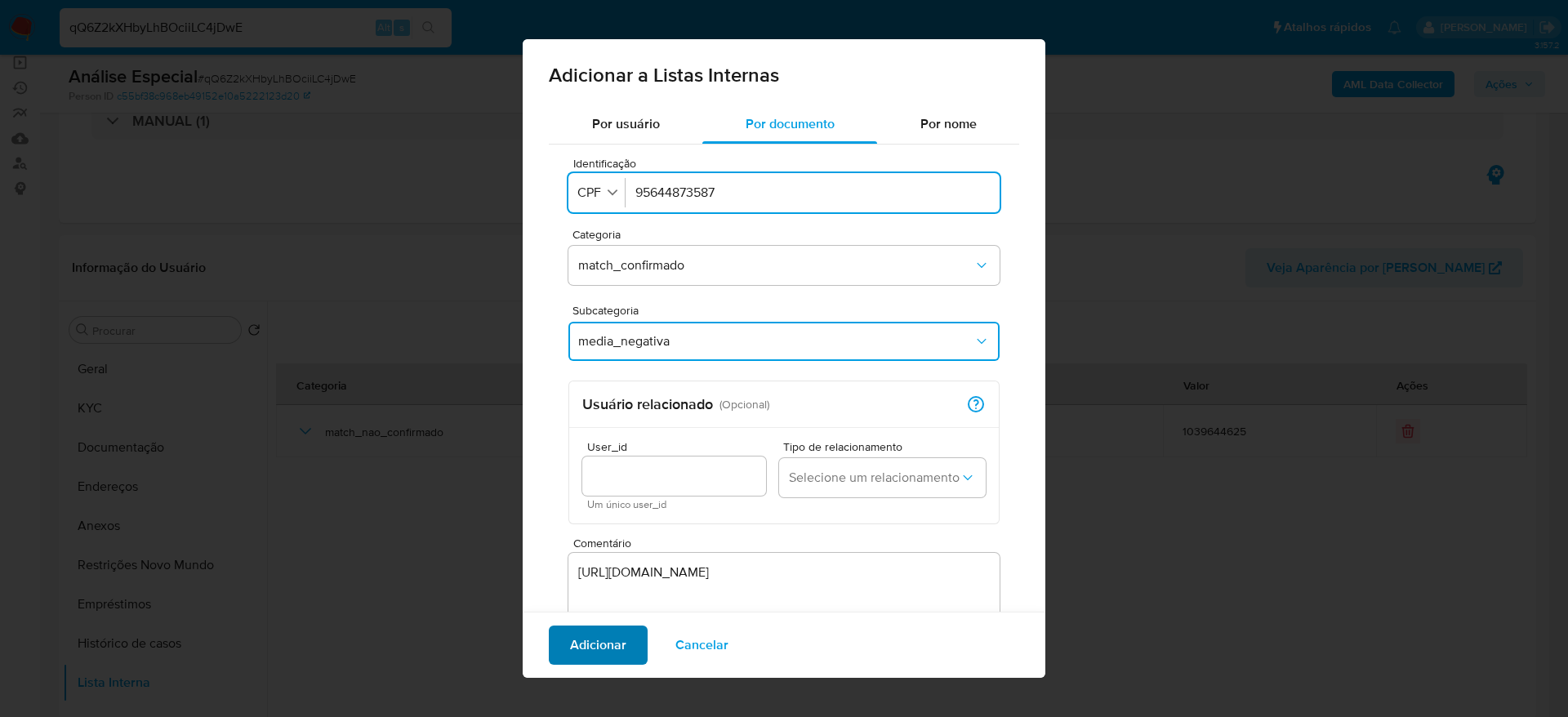
click at [596, 639] on span "Adicionar" at bounding box center [597, 644] width 56 height 36
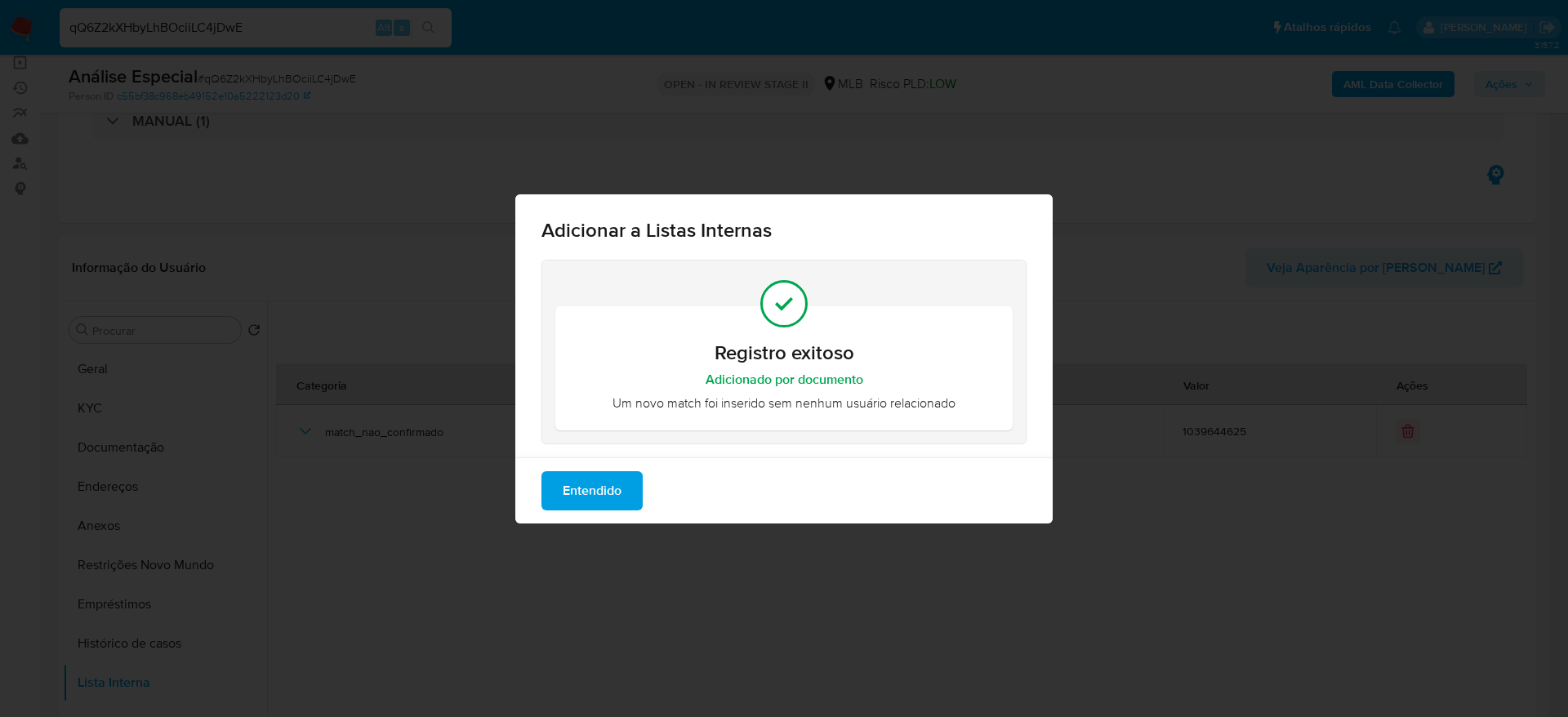
click at [608, 488] on span "Entendido" at bounding box center [592, 491] width 59 height 36
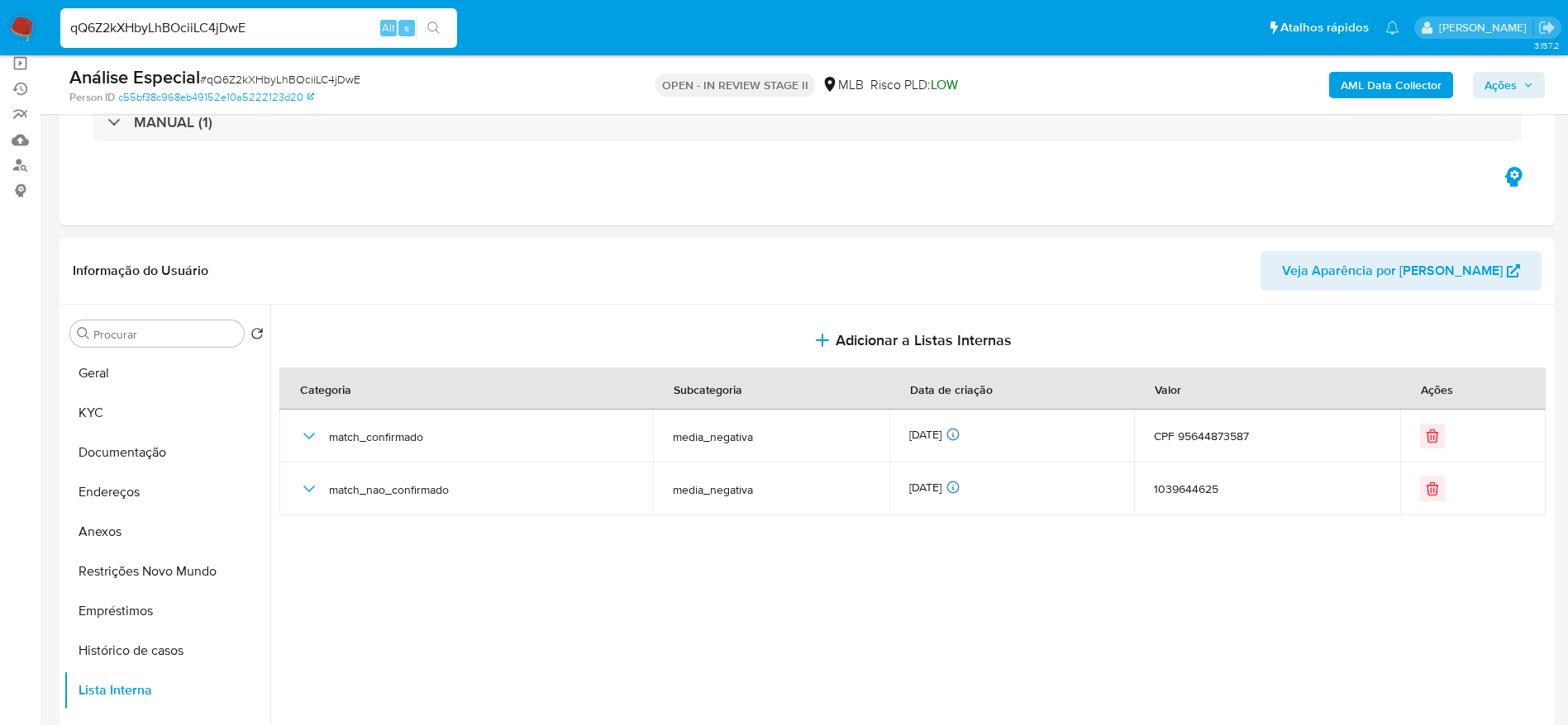
scroll to position [0, 0]
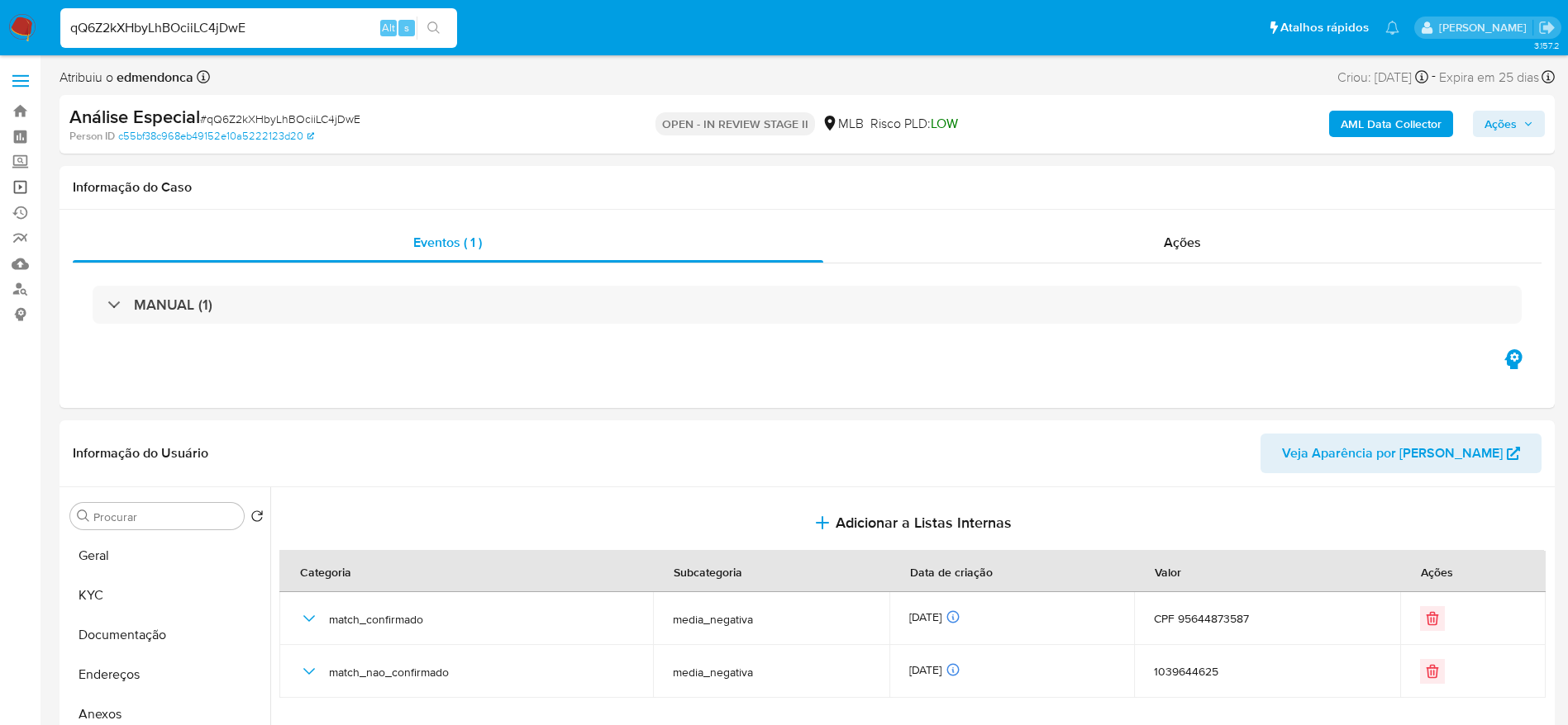
click at [22, 180] on link "Operações em massa" at bounding box center [99, 188] width 197 height 26
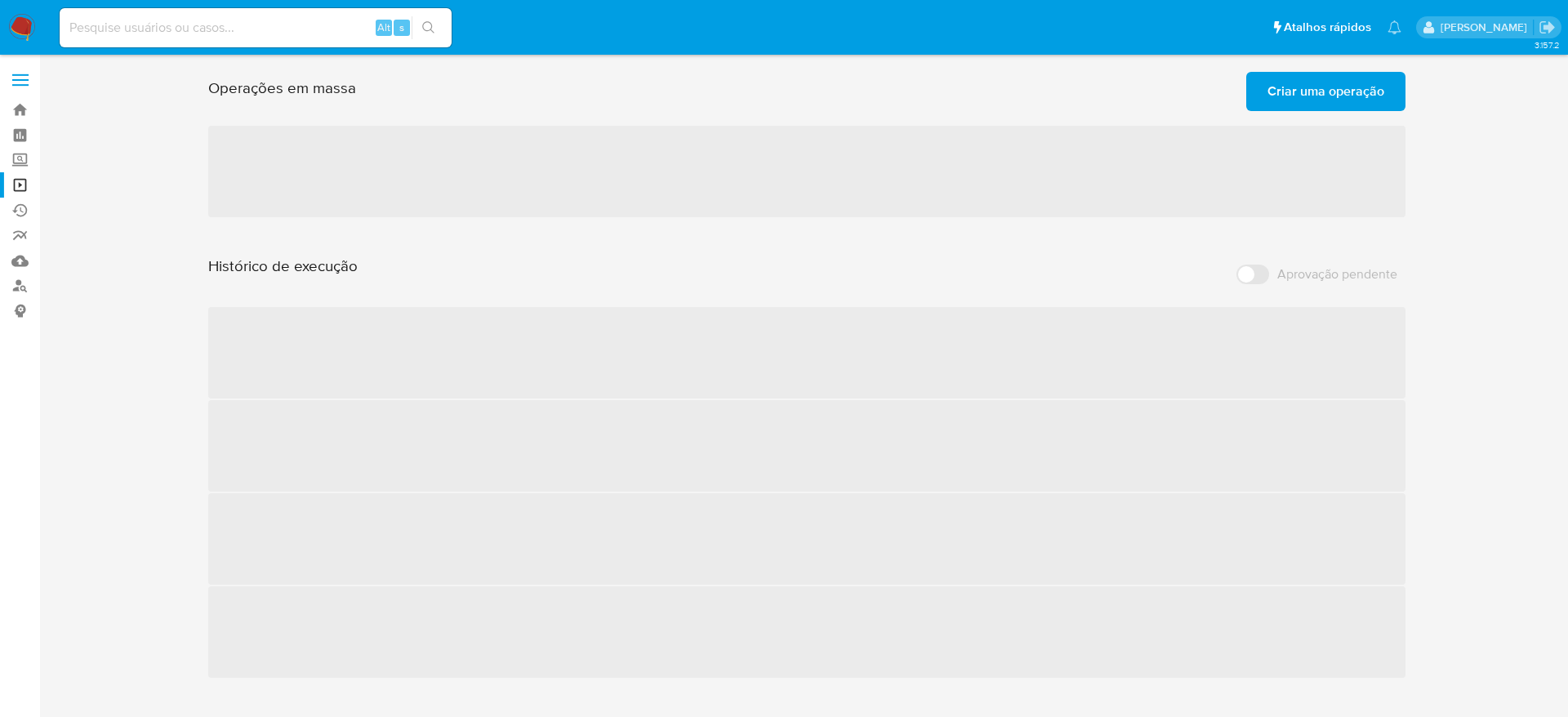
click at [1350, 77] on span "Criar uma operação" at bounding box center [1325, 91] width 117 height 36
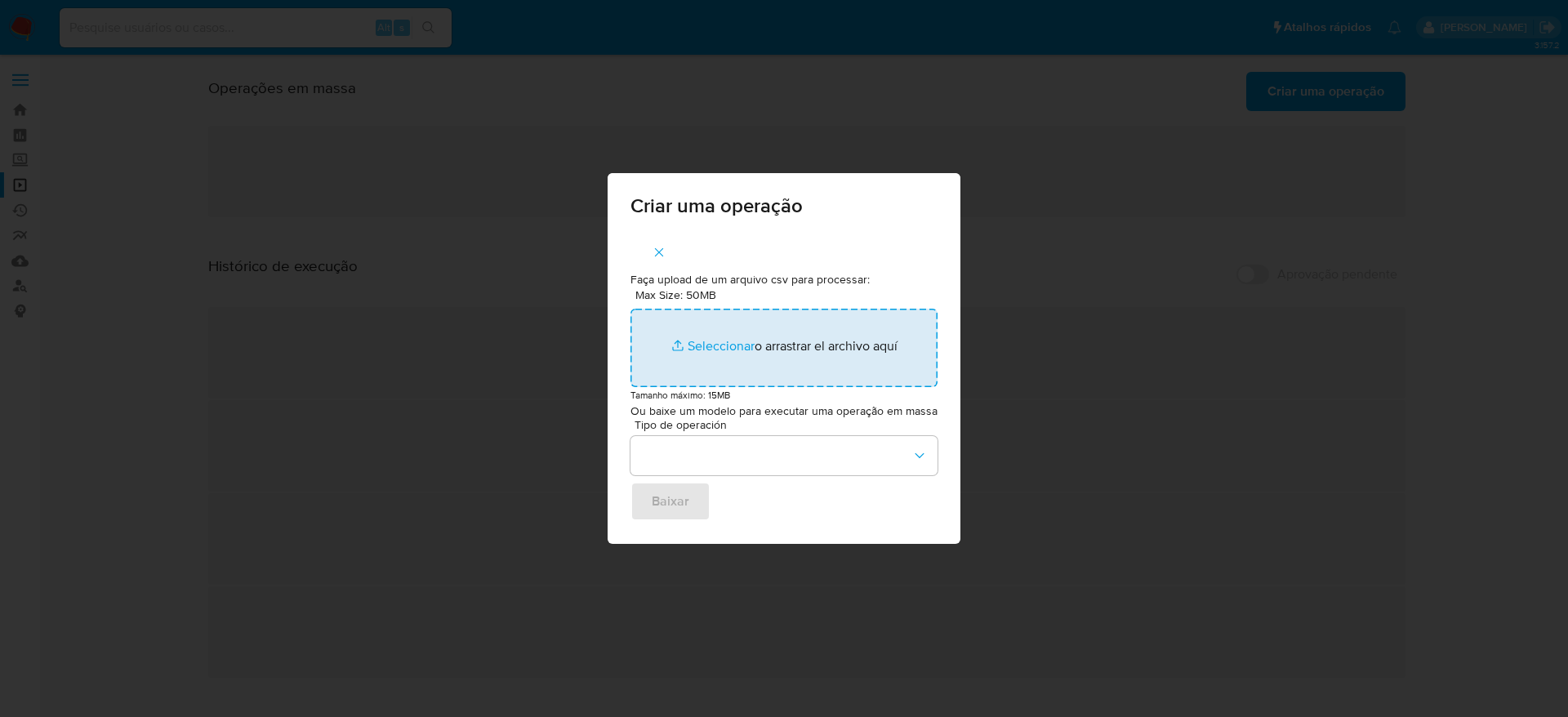
click at [832, 347] on input "Max Size: 50MB Seleccionar archivos" at bounding box center [784, 347] width 307 height 78
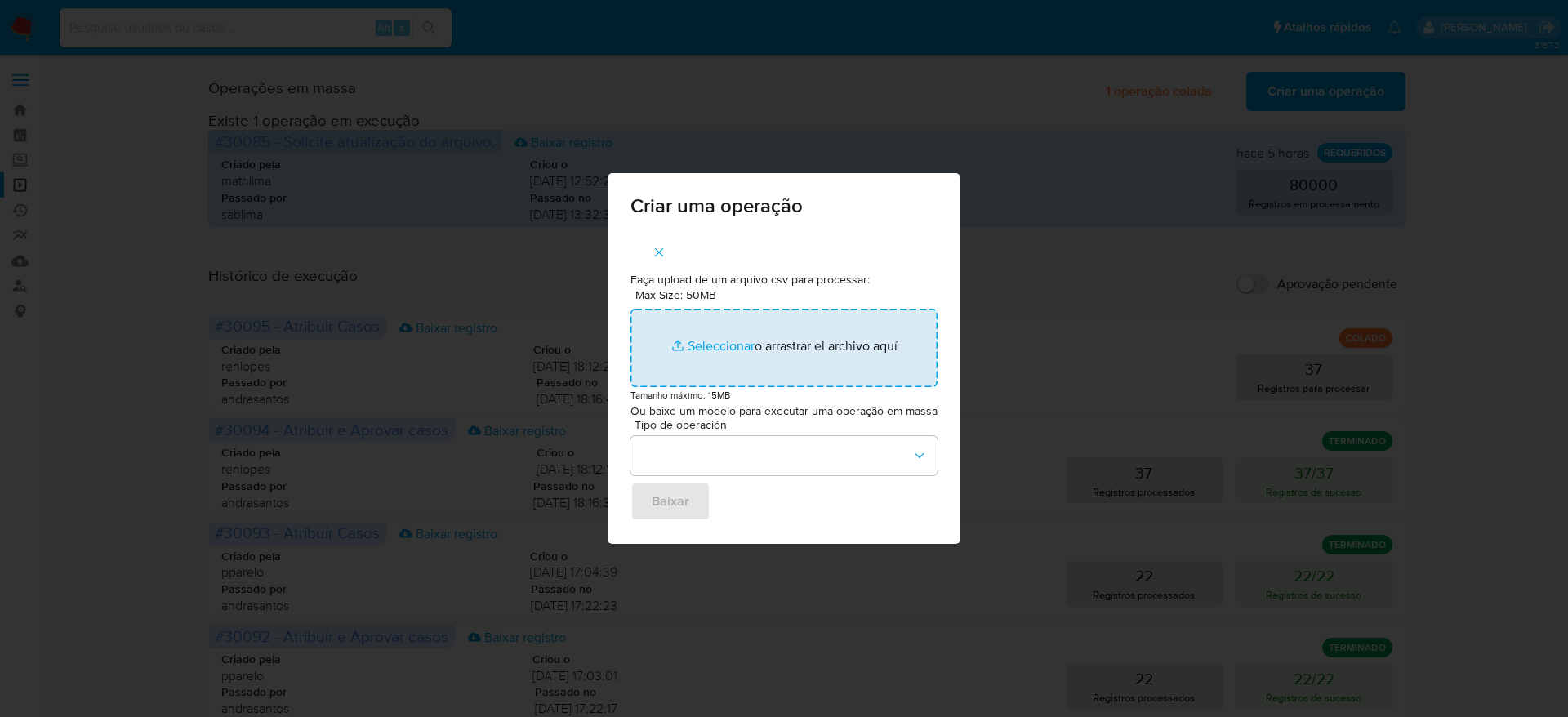
type input "C:\fakepath\ASSIGN_AND_CLOSE_CASE (3).csv"
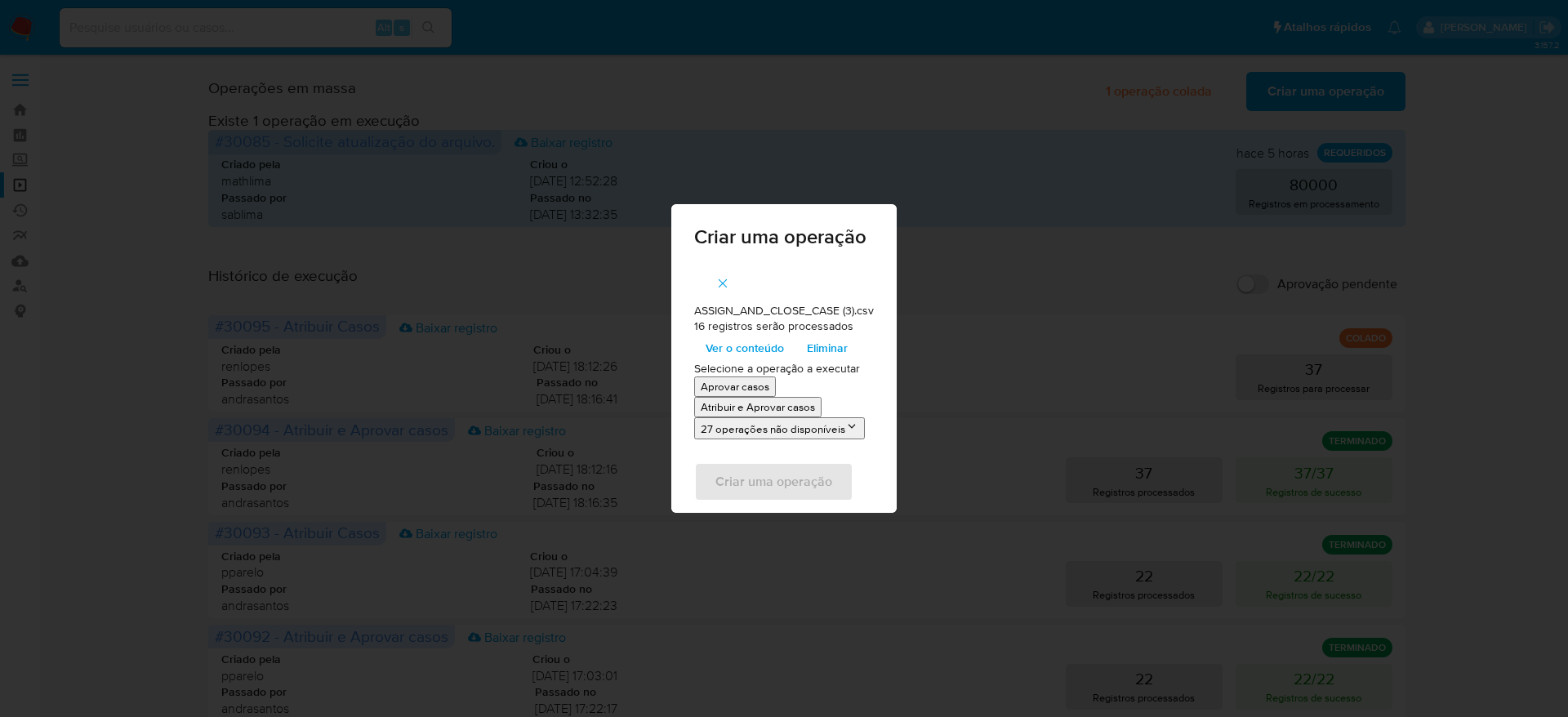
click at [730, 352] on span "Ver o conteúdo" at bounding box center [744, 347] width 78 height 23
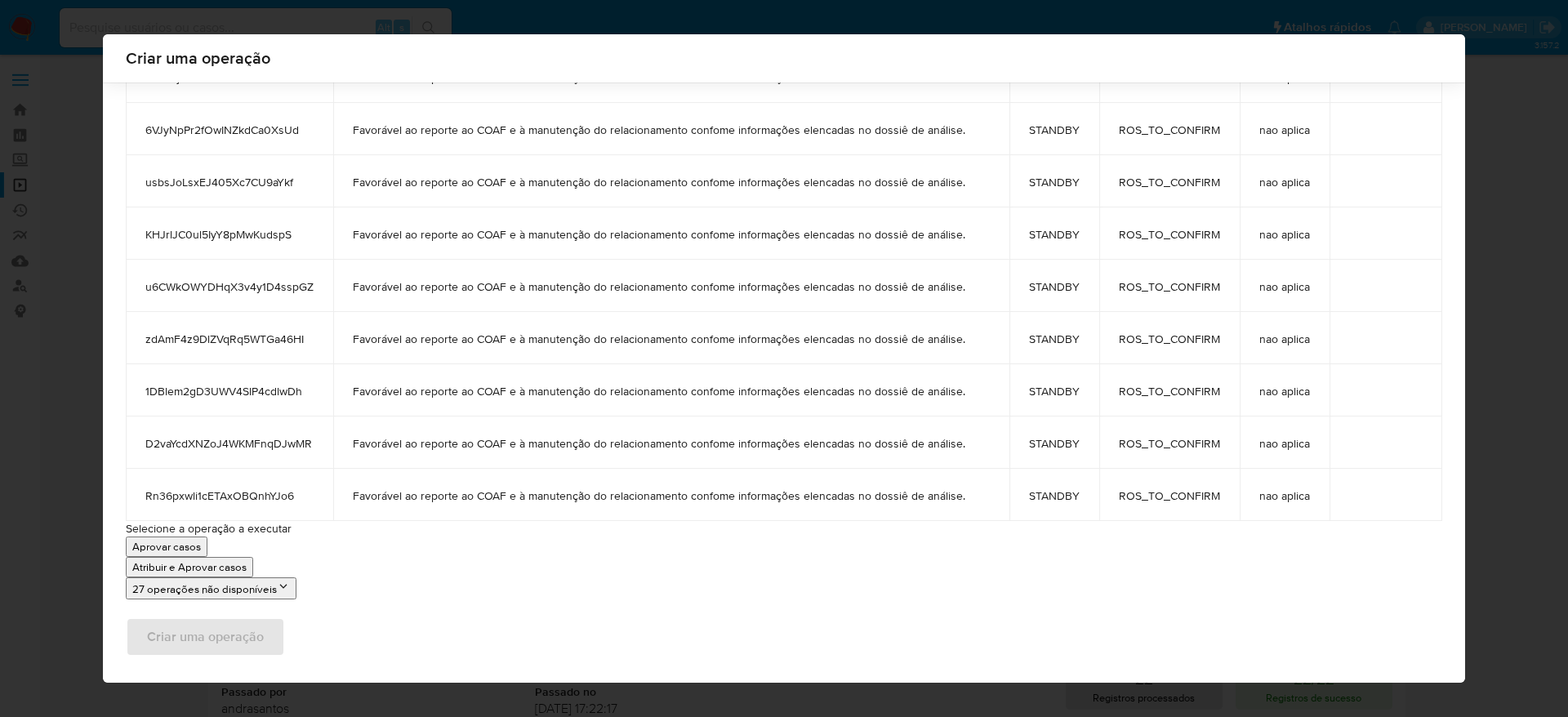
scroll to position [541, 0]
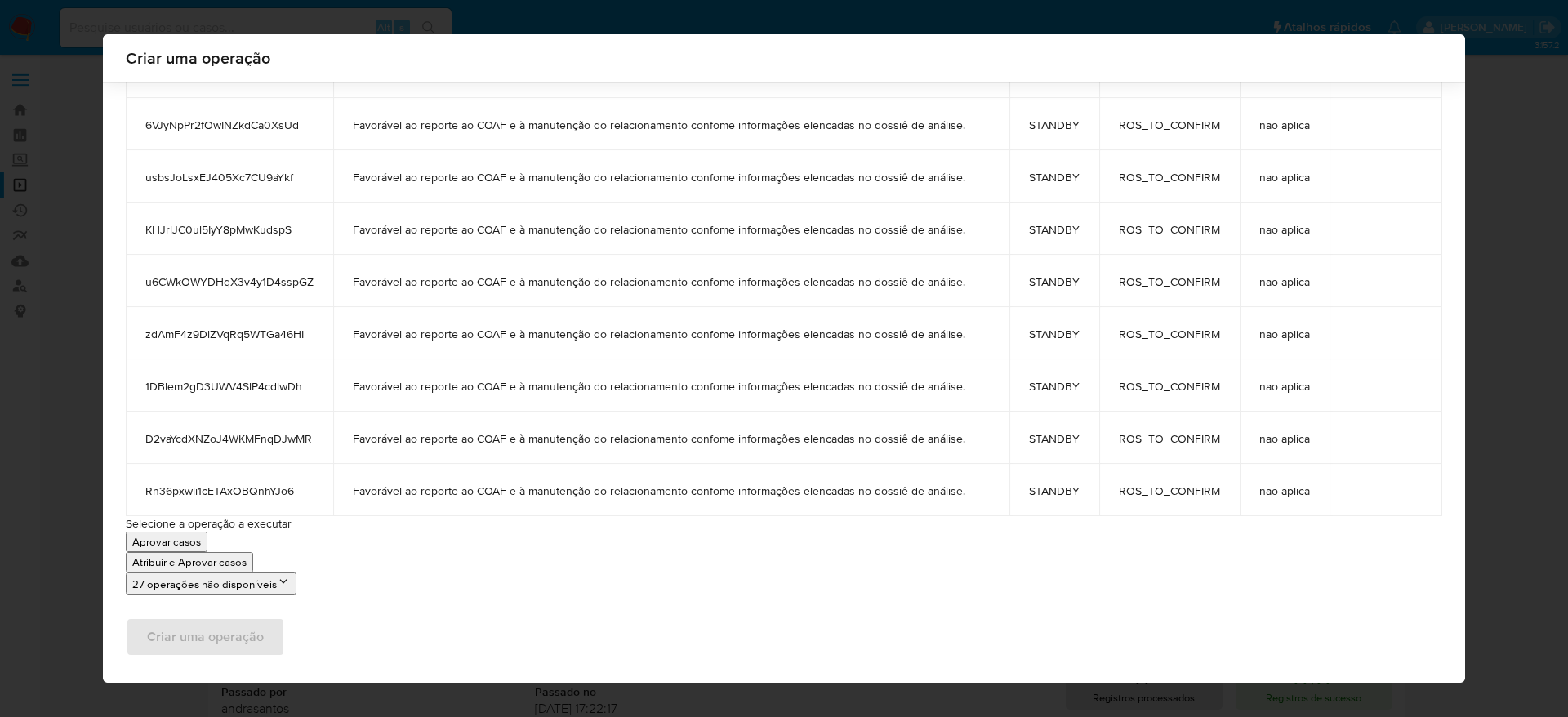
click at [210, 558] on p "Atribuir e Aprovar casos" at bounding box center [189, 562] width 114 height 16
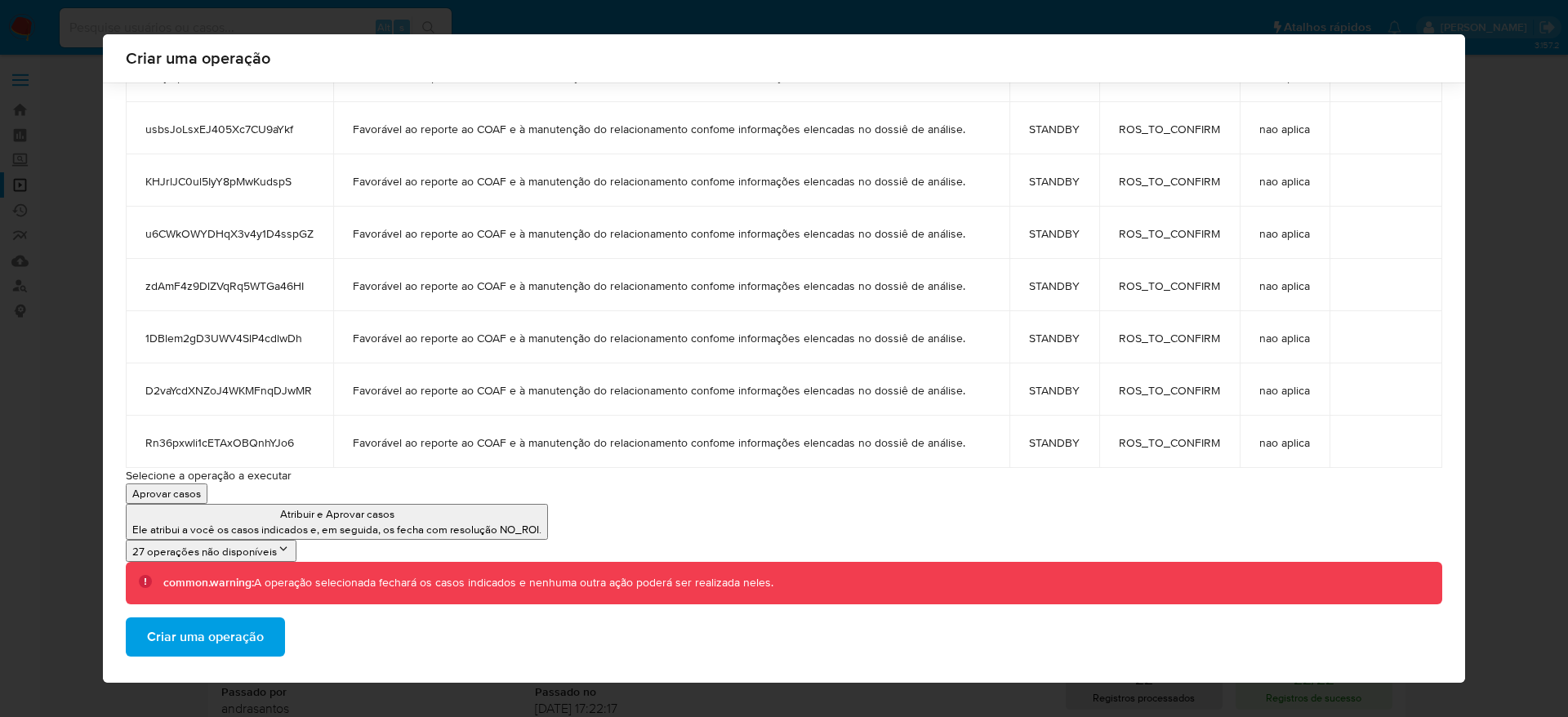
scroll to position [590, 0]
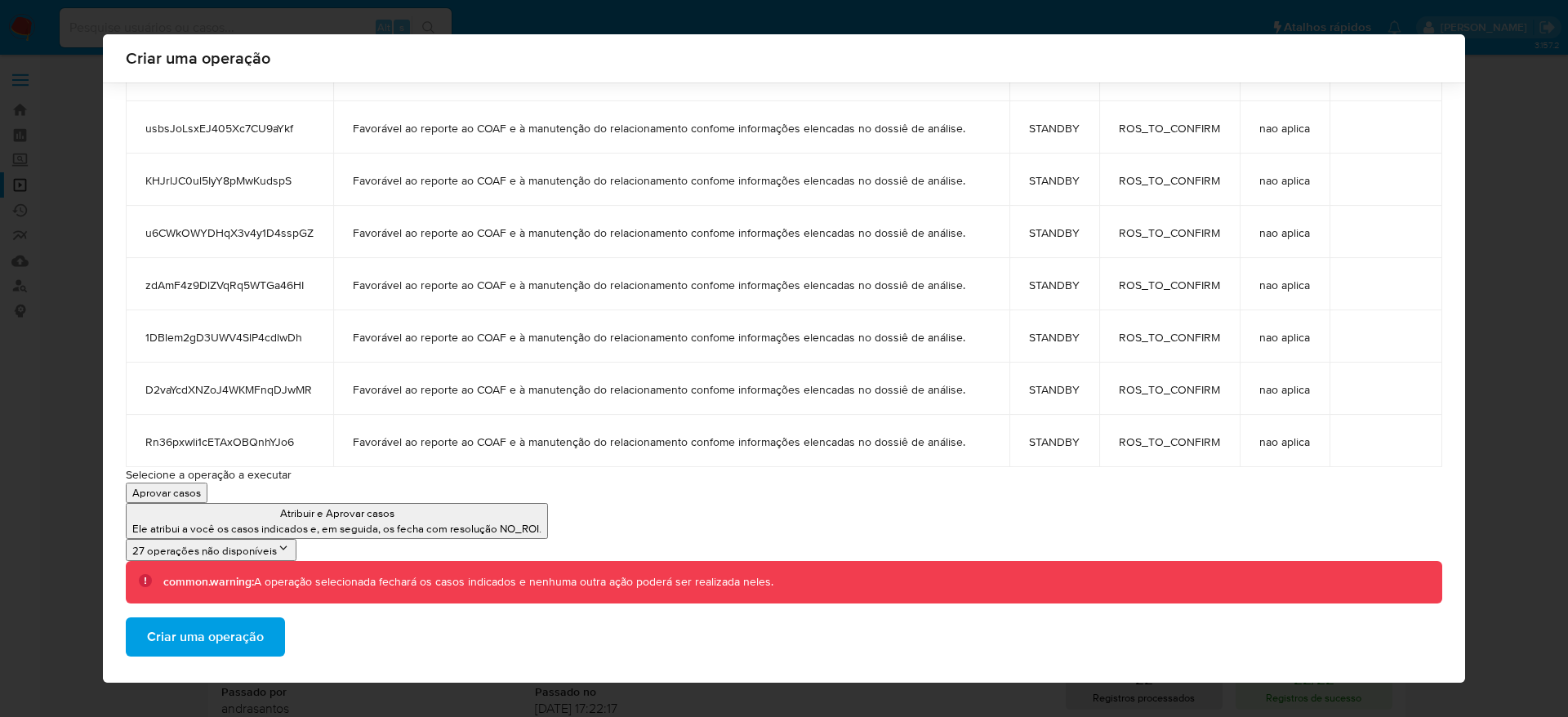
click at [214, 642] on span "Criar uma operação" at bounding box center [205, 637] width 117 height 36
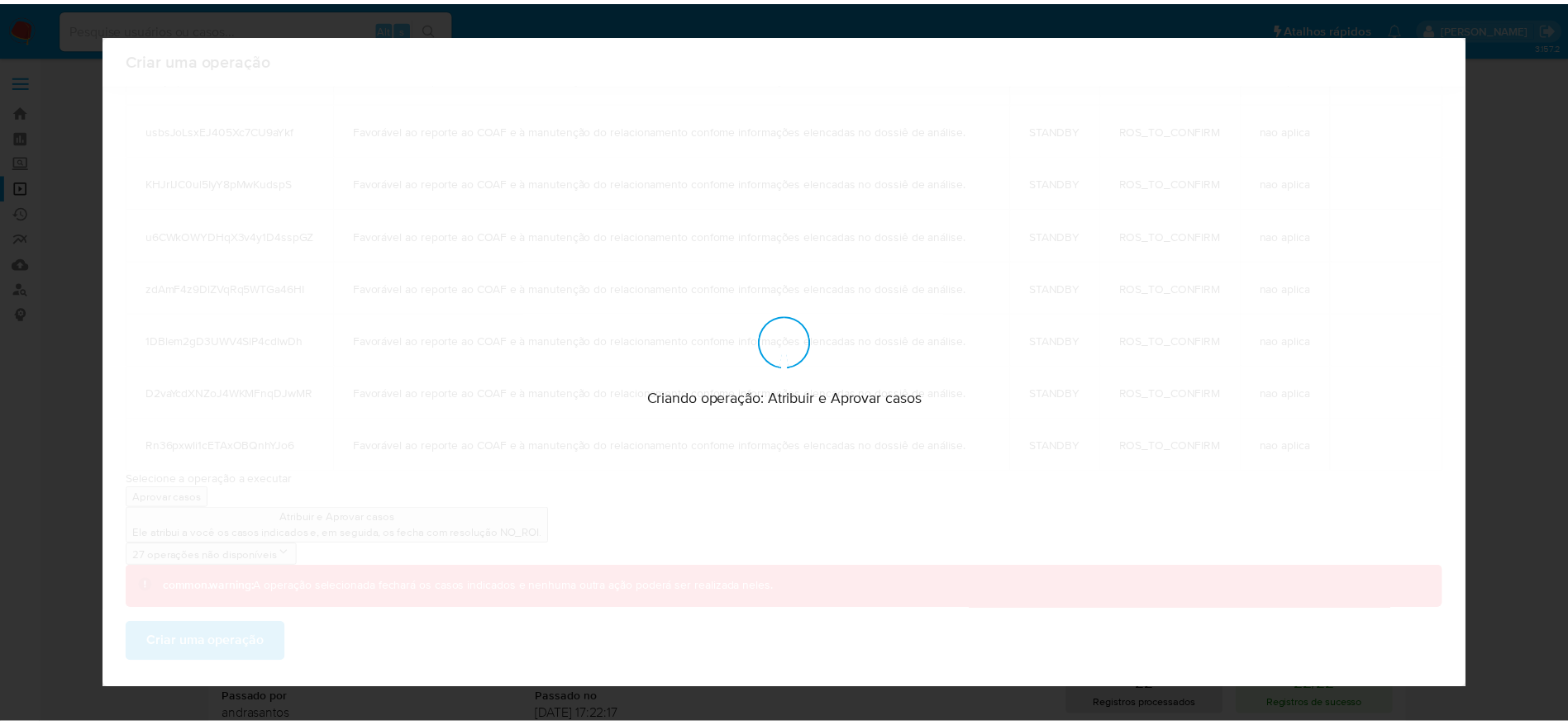
scroll to position [0, 0]
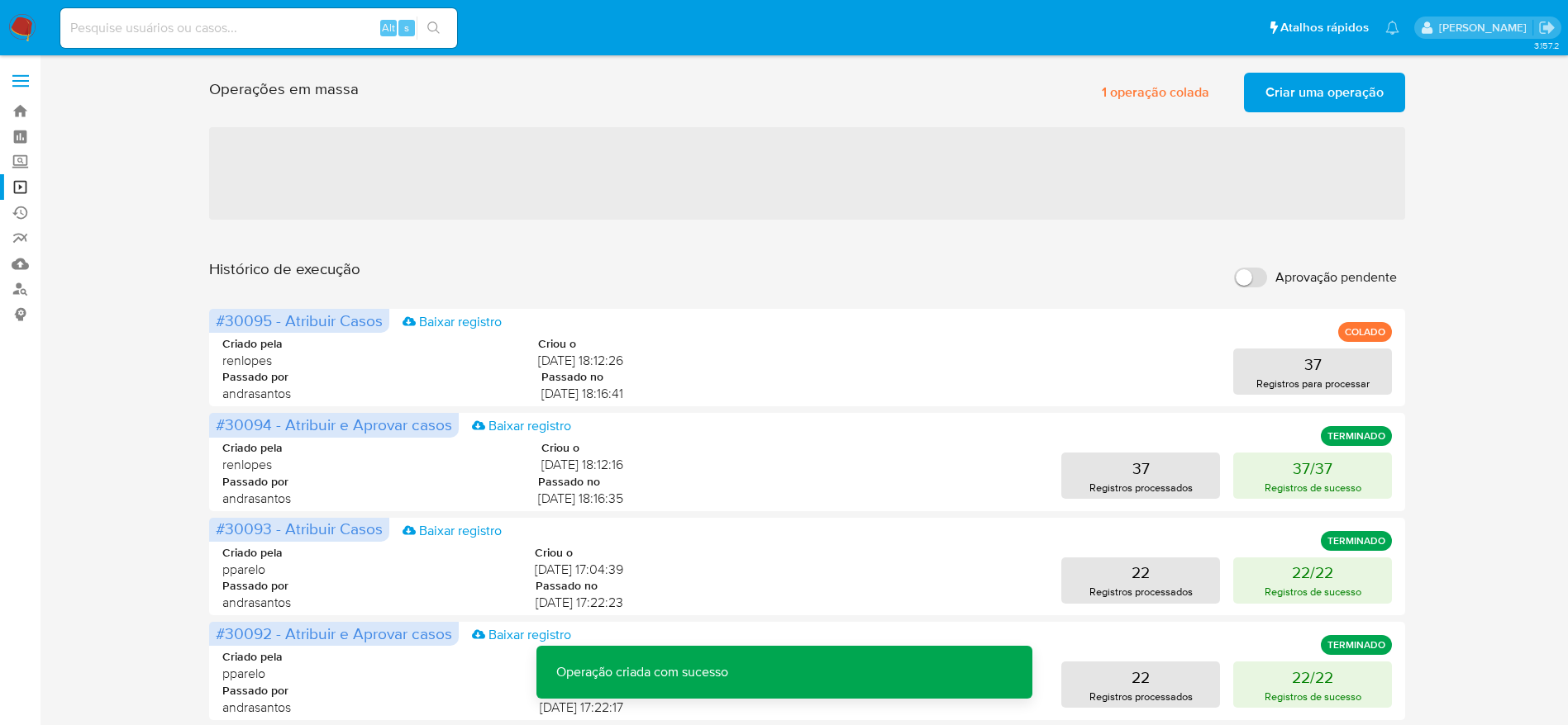
click at [1291, 84] on span "Criar uma operação" at bounding box center [1324, 92] width 118 height 36
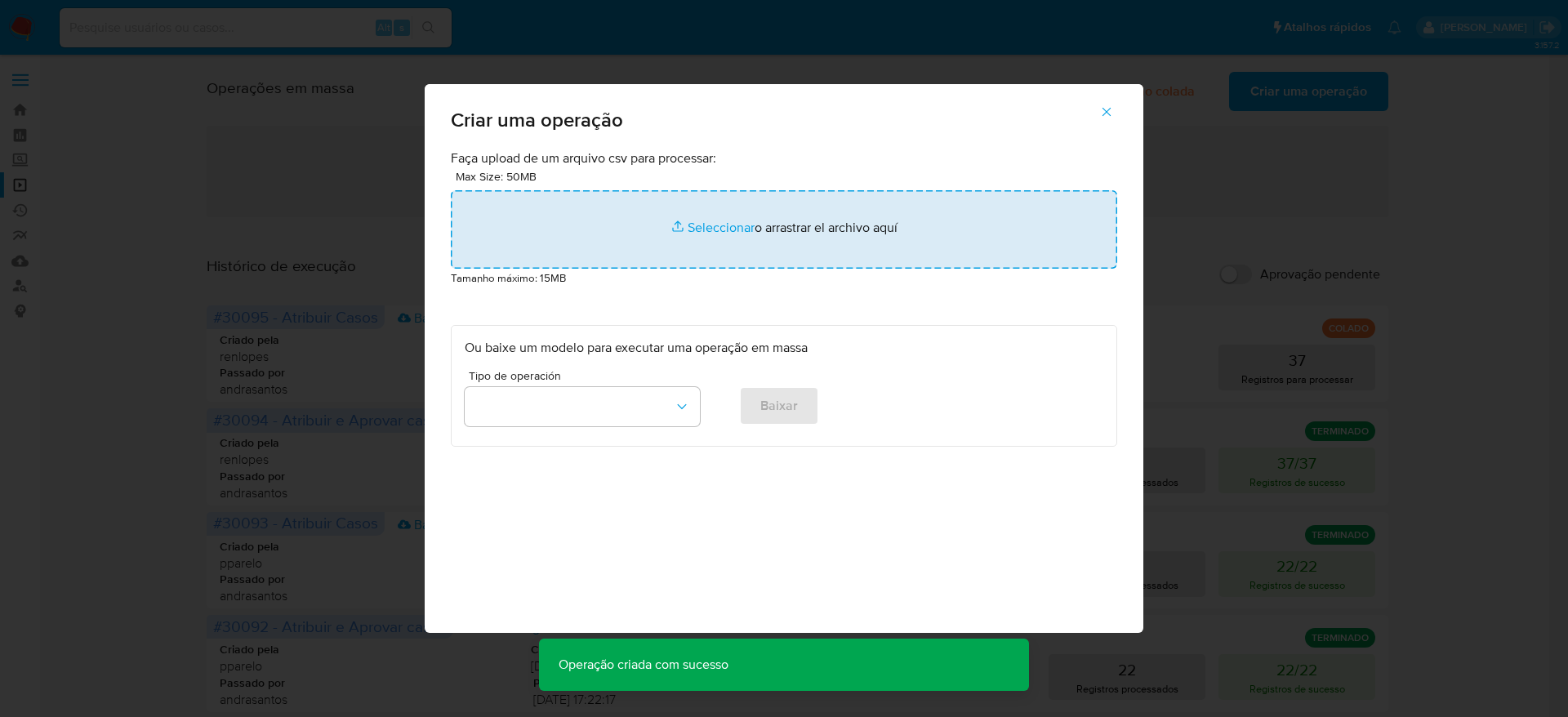
click at [700, 228] on input "file" at bounding box center [784, 229] width 666 height 78
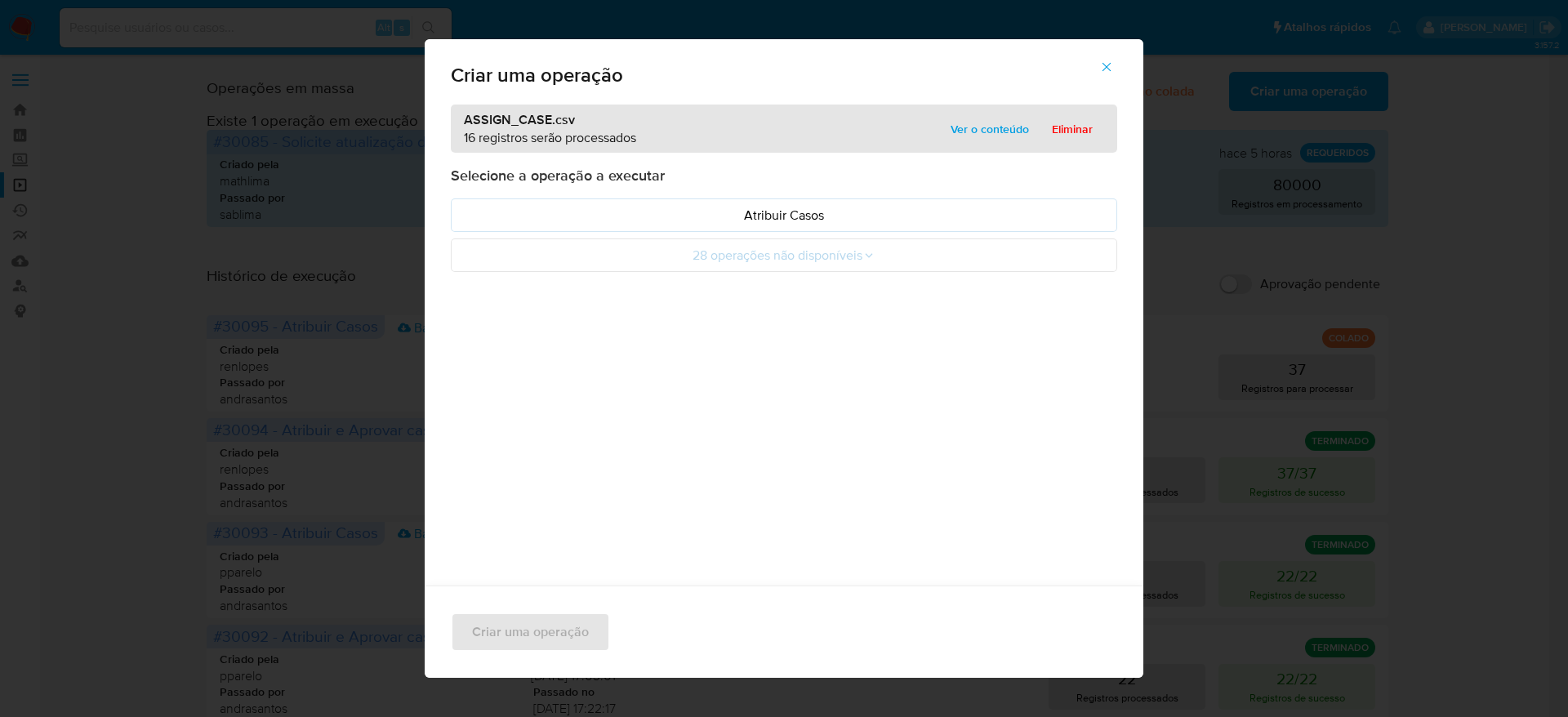
click at [956, 128] on span "Ver o conteúdo" at bounding box center [989, 129] width 78 height 23
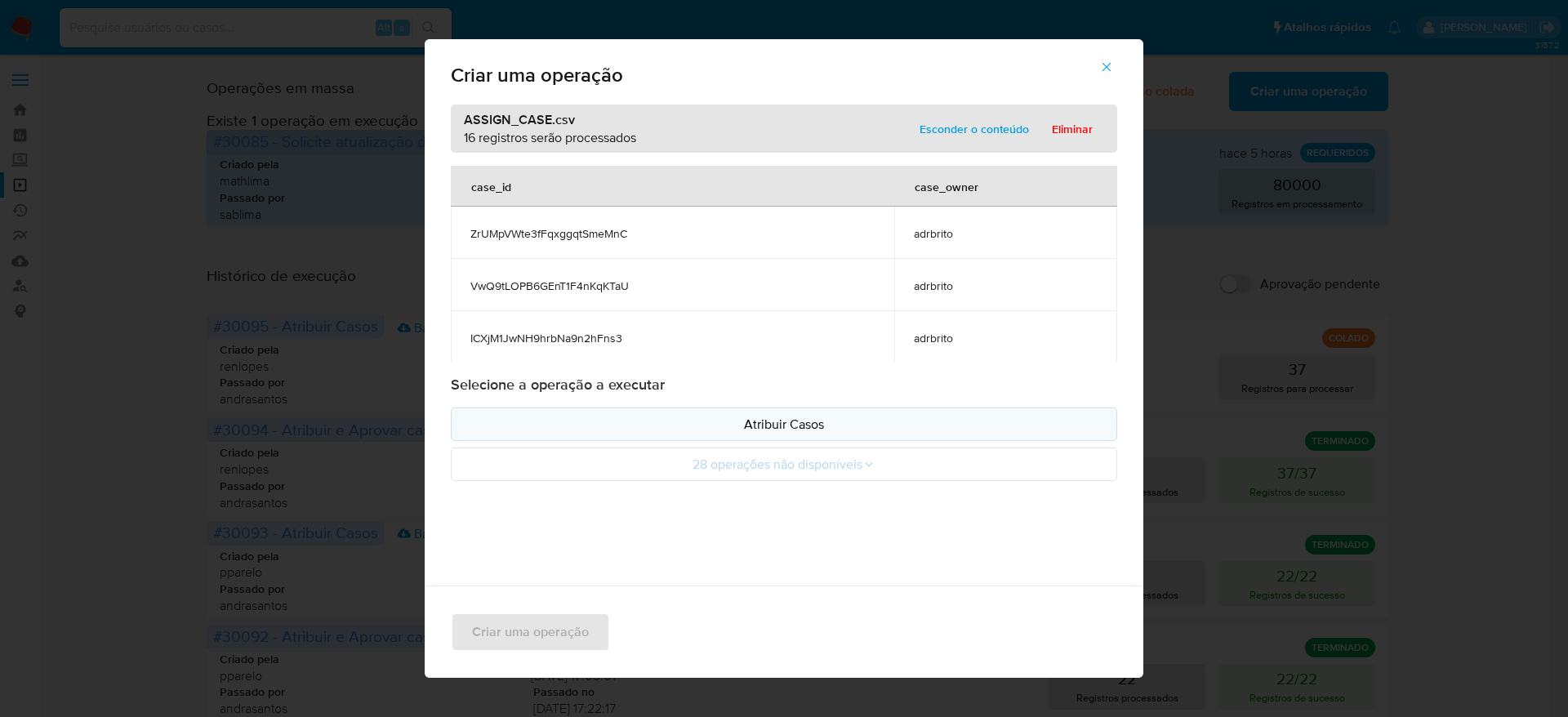
click at [740, 429] on p "Atribuir Casos" at bounding box center [784, 424] width 639 height 18
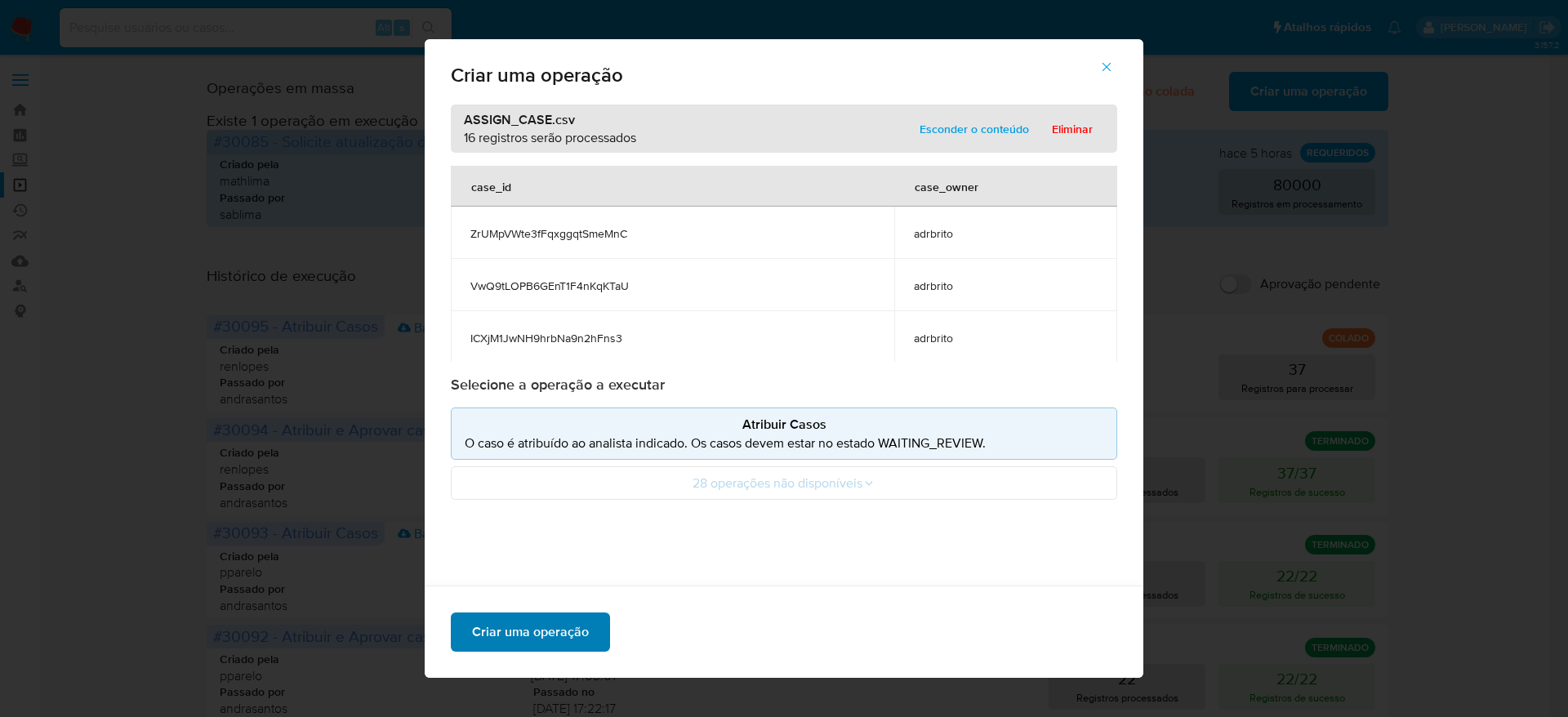
click at [560, 628] on span "Criar uma operação" at bounding box center [530, 632] width 117 height 36
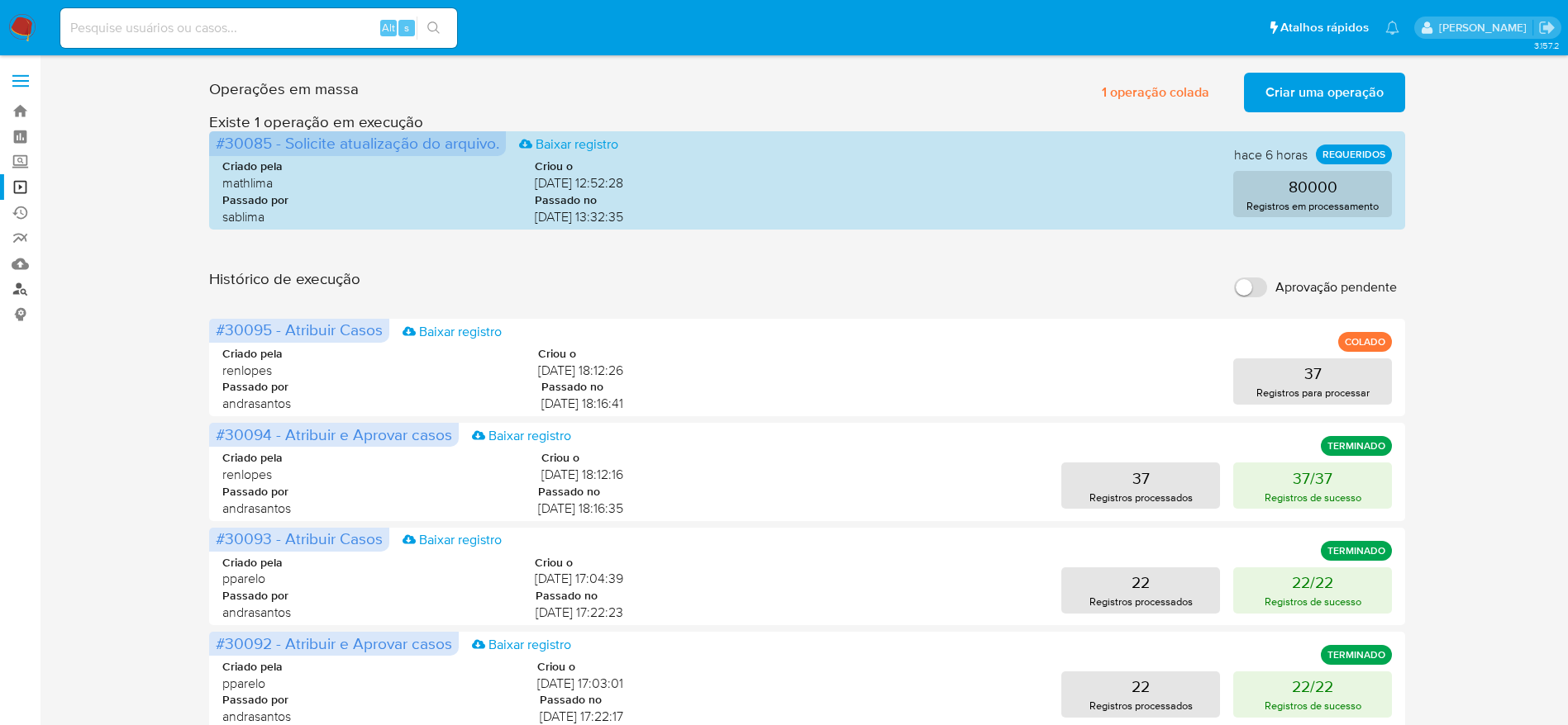
click at [31, 291] on link "Localizador de pessoas" at bounding box center [99, 290] width 197 height 26
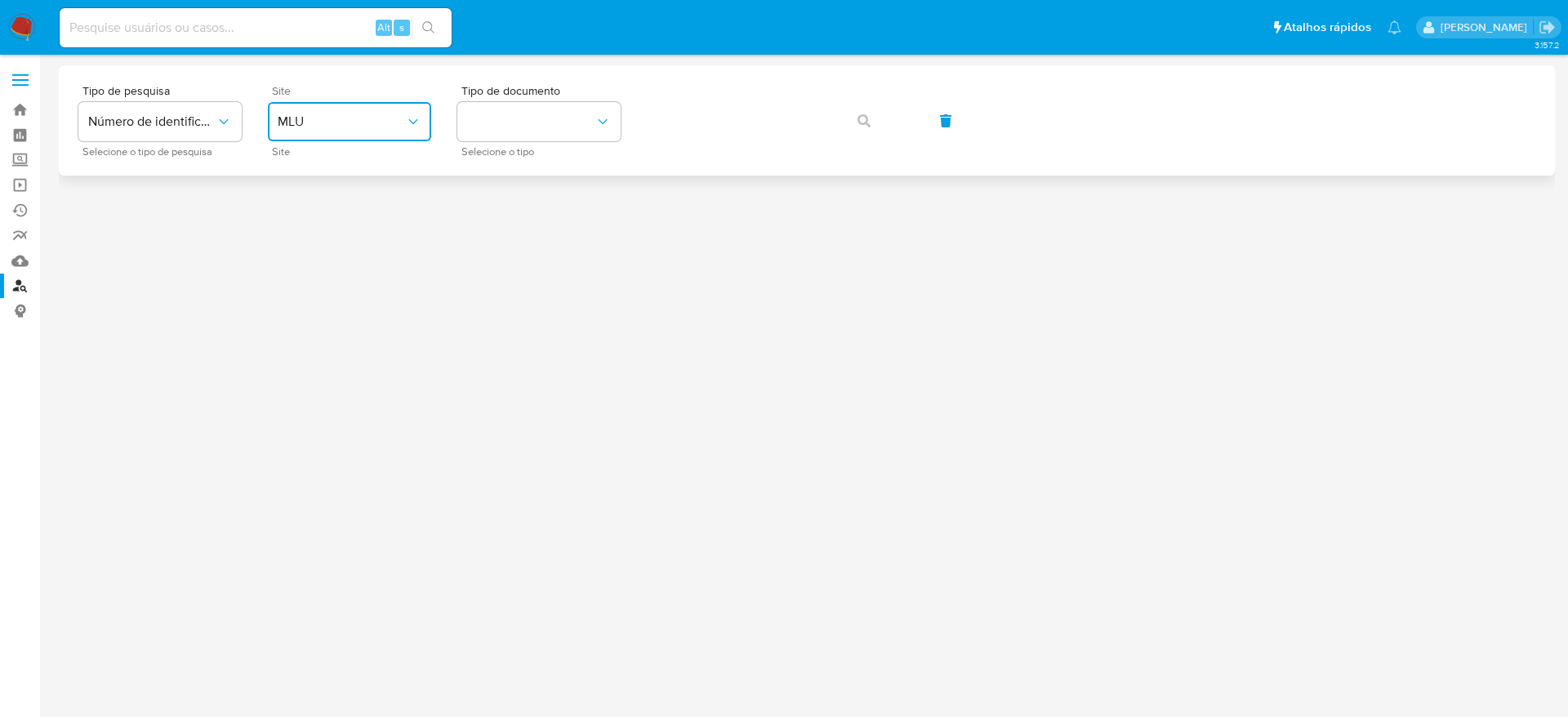
click at [391, 118] on span "MLU" at bounding box center [341, 122] width 128 height 17
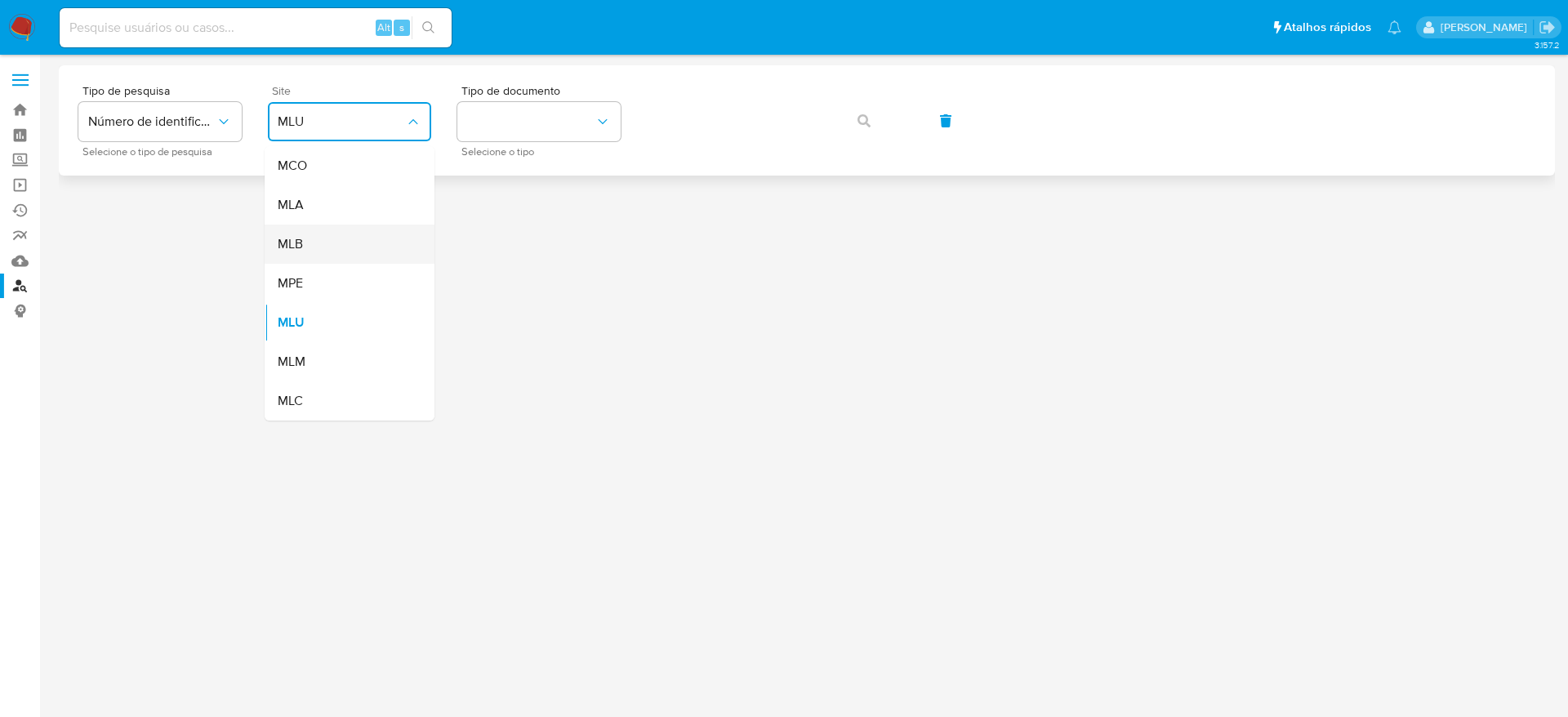
click at [344, 245] on div "MLB" at bounding box center [345, 244] width 134 height 40
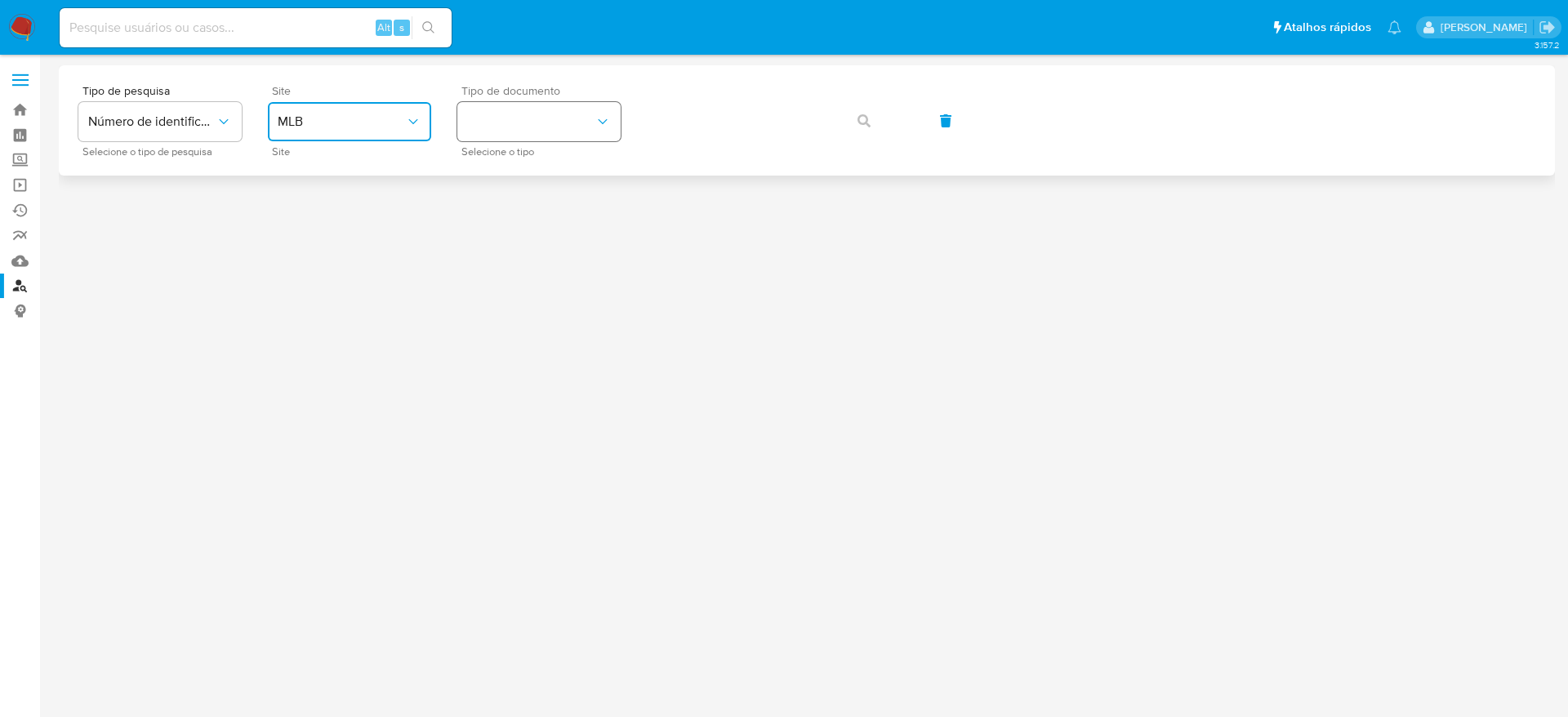
click at [555, 123] on button "identificationType" at bounding box center [540, 121] width 164 height 40
click at [540, 162] on div "CNPJ CNPJ" at bounding box center [534, 174] width 134 height 55
click at [870, 113] on button "button" at bounding box center [864, 120] width 55 height 40
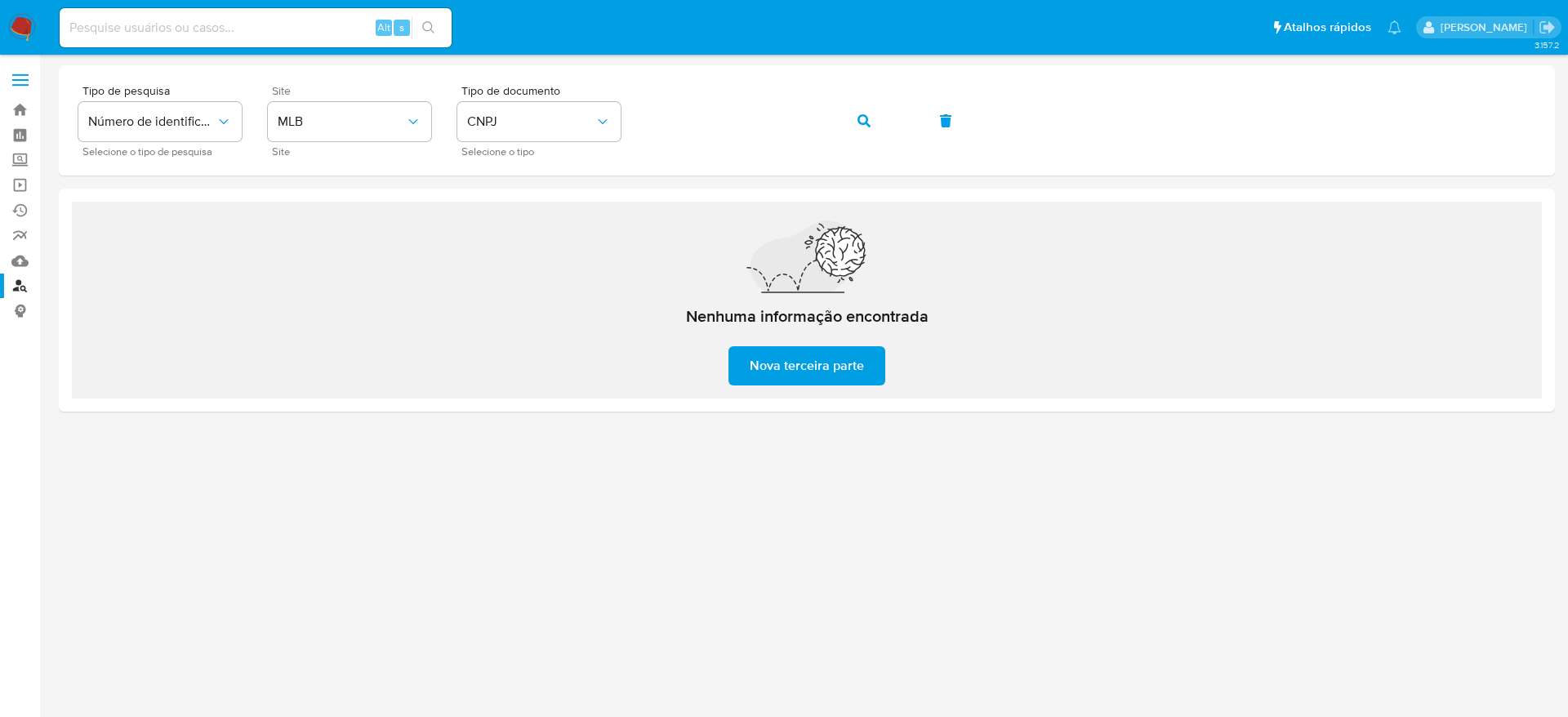
click at [309, 28] on input at bounding box center [256, 28] width 392 height 21
paste input "kFalWkEn5mGfqVnogXVkEAom"
type input "kFalWkEn5mGfqVnogXVkEAom"
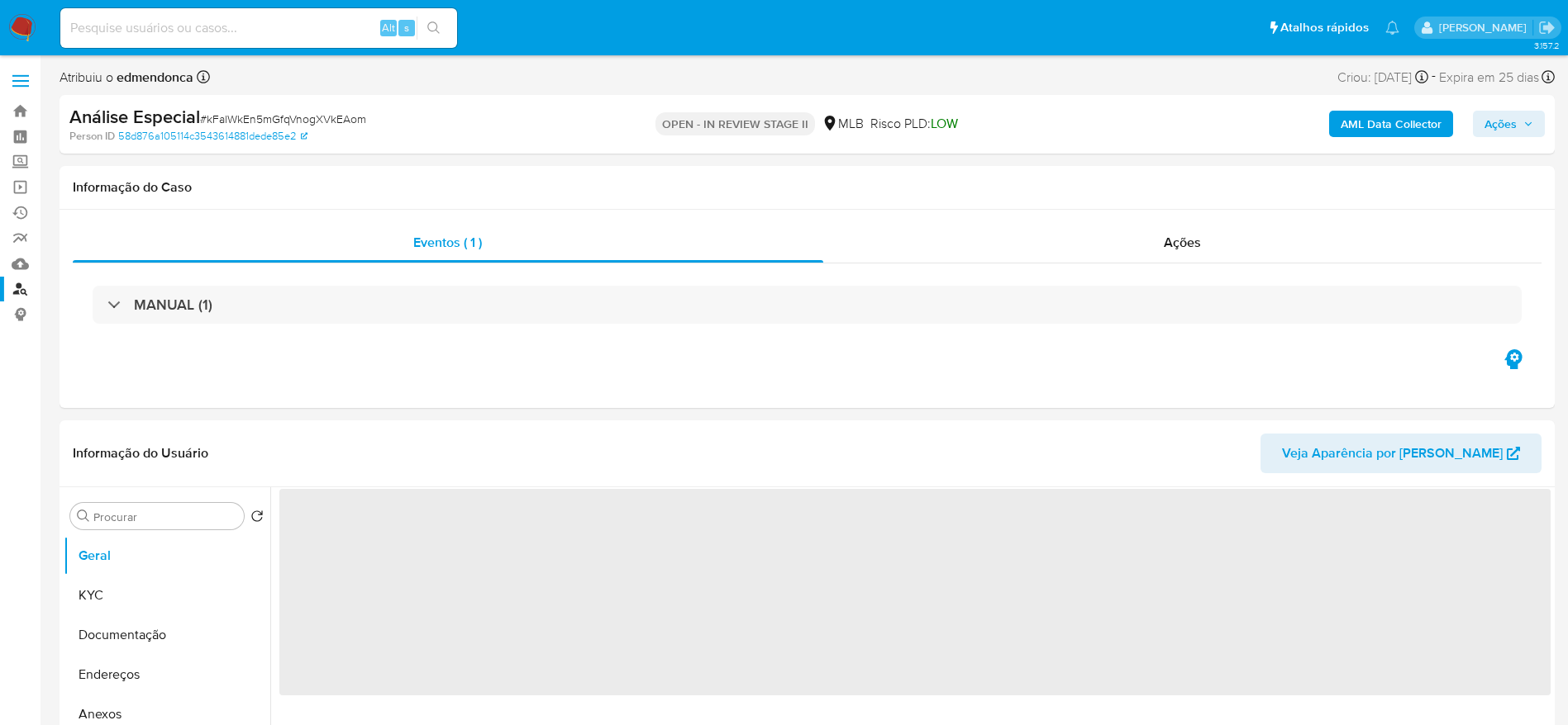
select select "10"
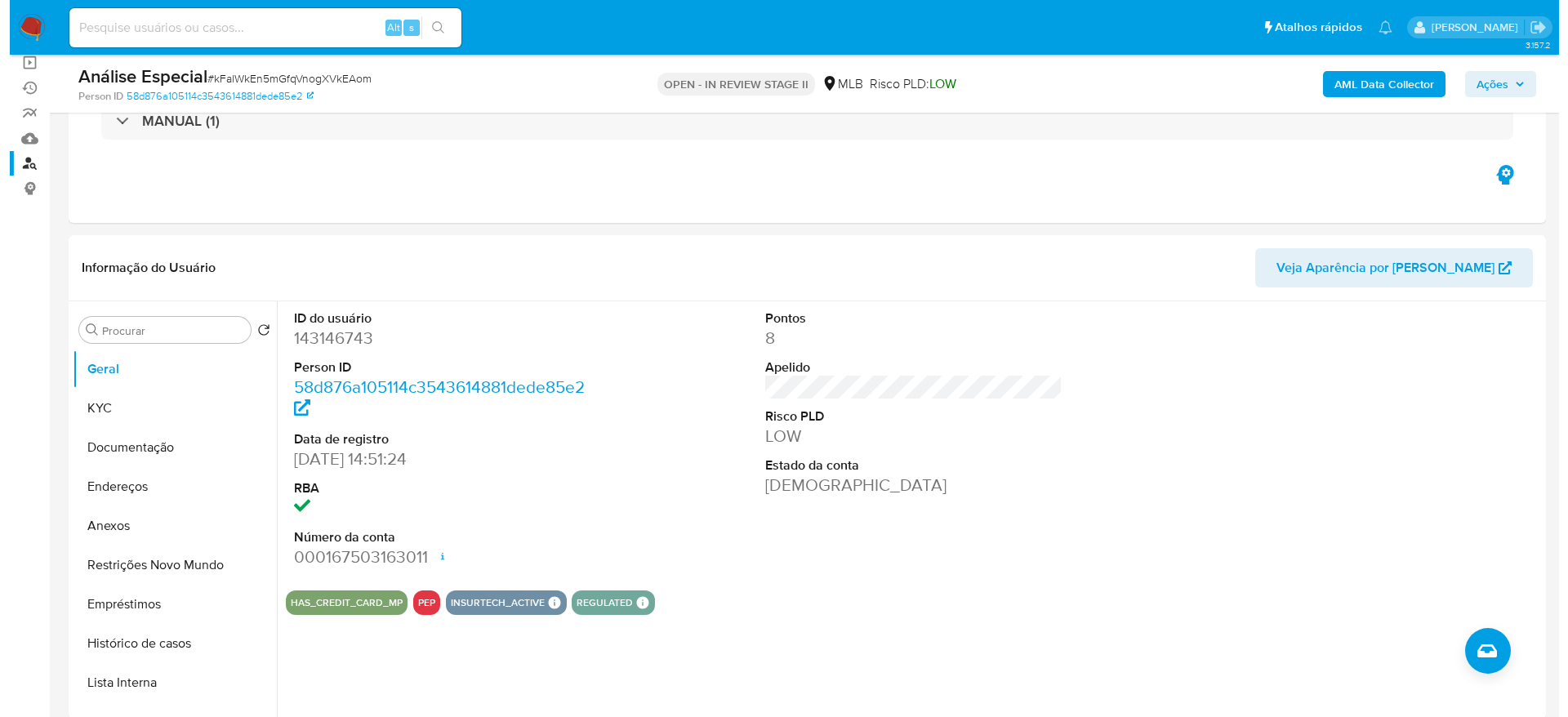
scroll to position [245, 0]
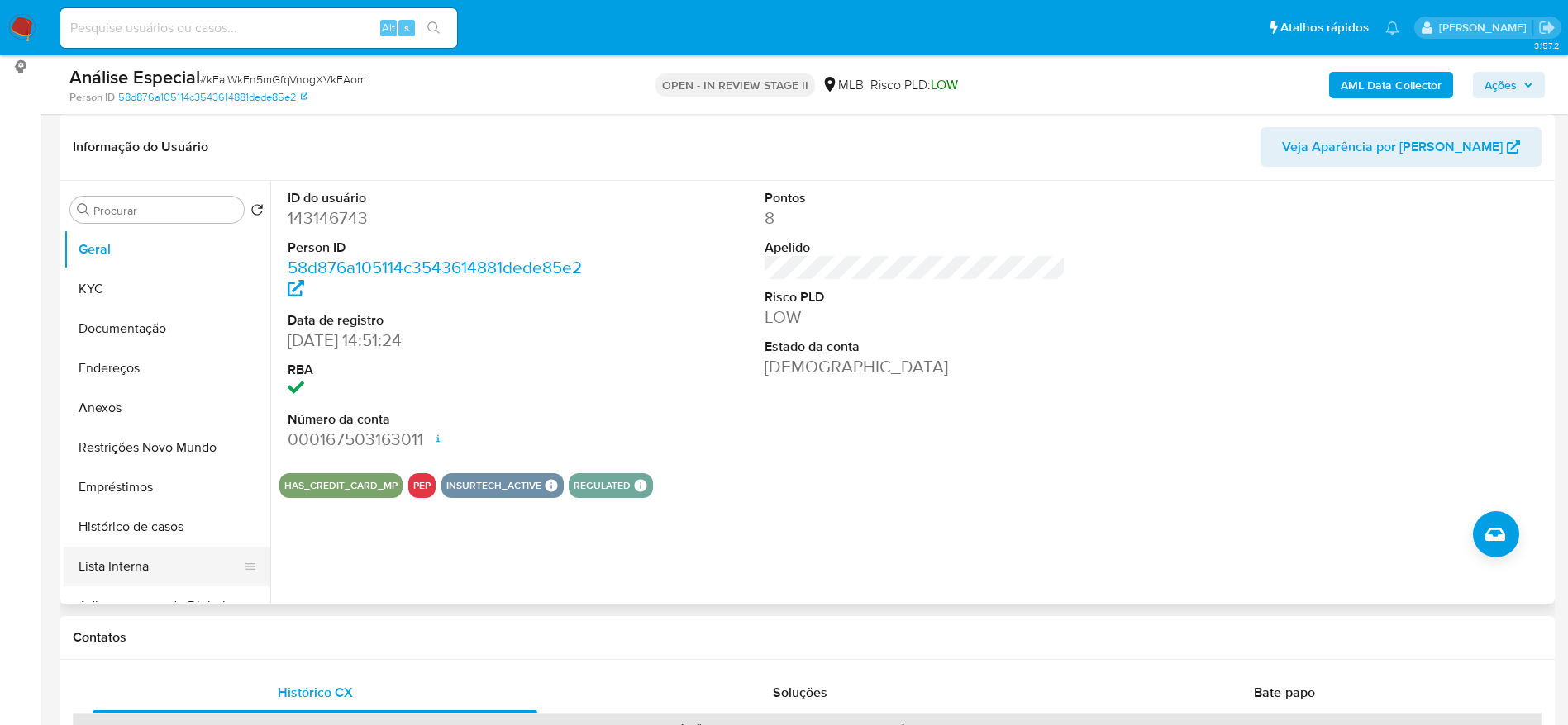
click at [136, 564] on button "Lista Interna" at bounding box center [160, 566] width 193 height 40
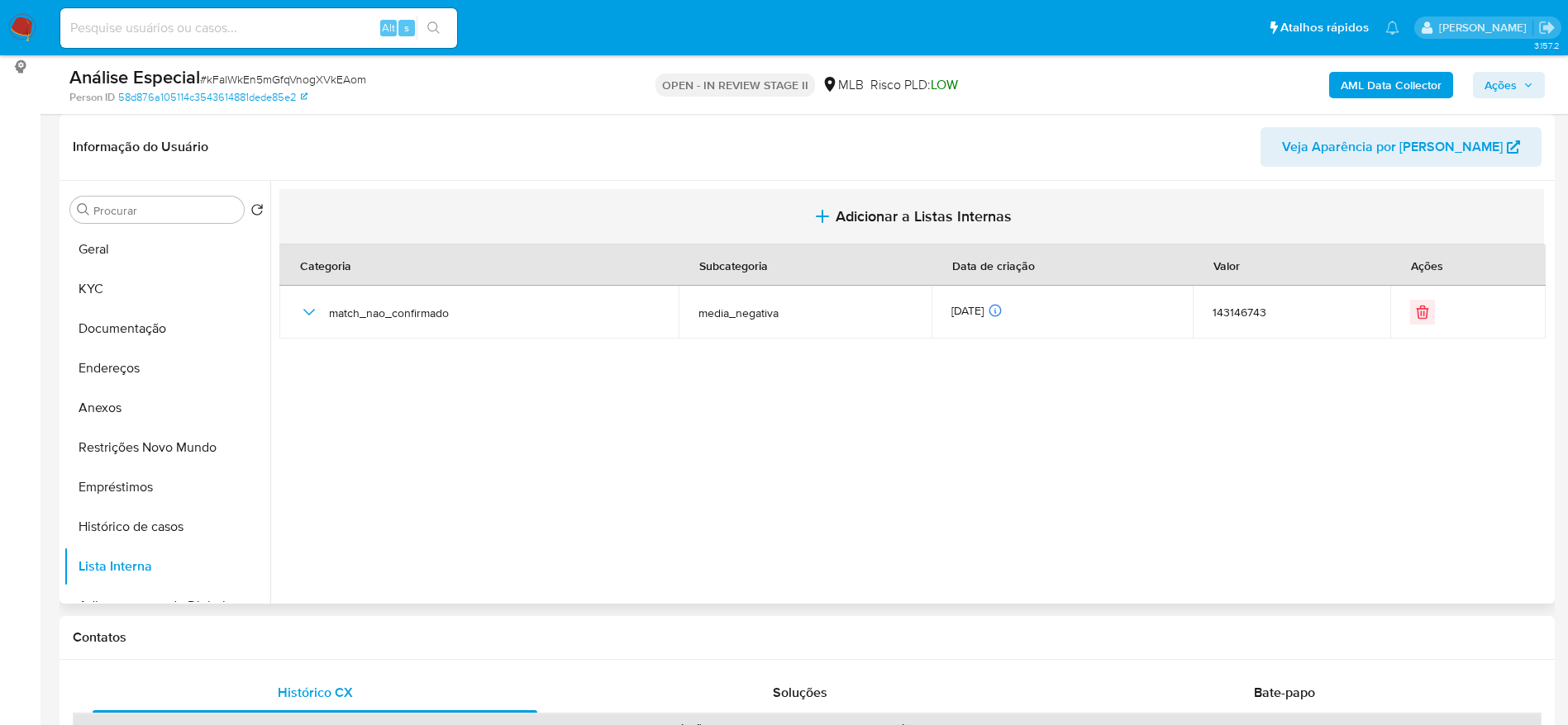
click at [857, 214] on span "Adicionar a Listas Internas" at bounding box center [923, 217] width 176 height 19
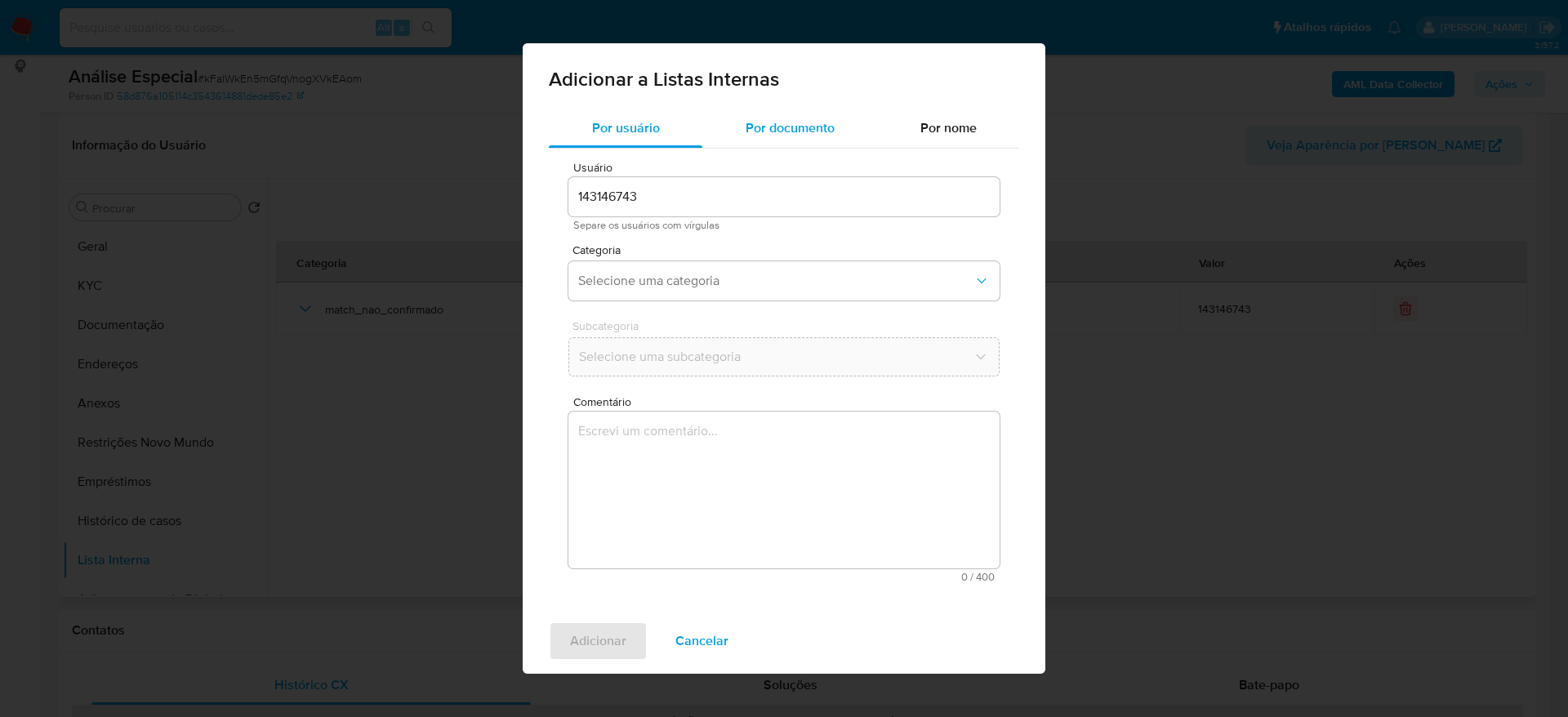
click at [766, 140] on div "Por documento" at bounding box center [790, 128] width 175 height 40
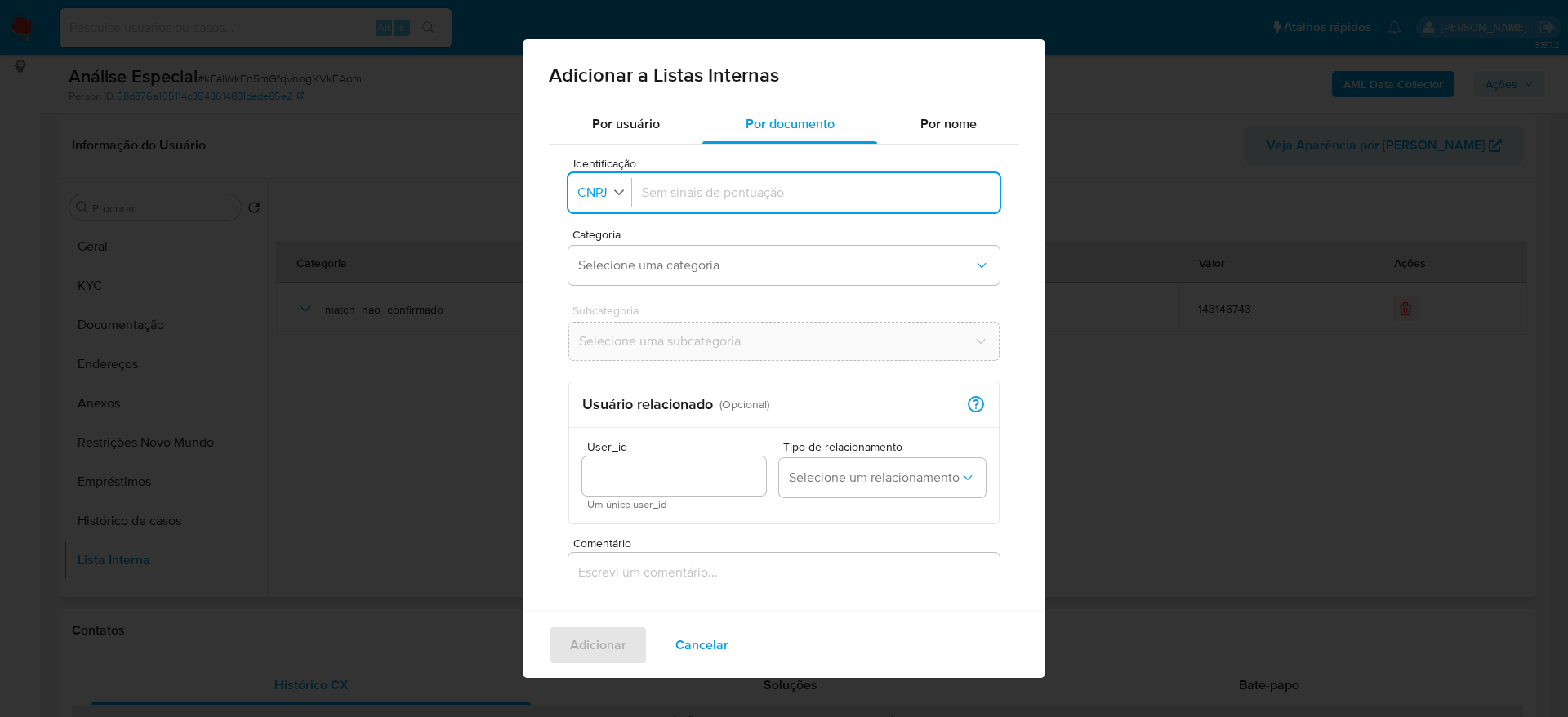
click at [576, 202] on button "Identificação CNPJ" at bounding box center [602, 193] width 58 height 24
click at [605, 271] on div "CPF" at bounding box center [595, 264] width 32 height 40
click at [713, 182] on div at bounding box center [812, 192] width 355 height 40
click at [711, 190] on input "Identificação" at bounding box center [812, 193] width 355 height 18
type input "42983352838"
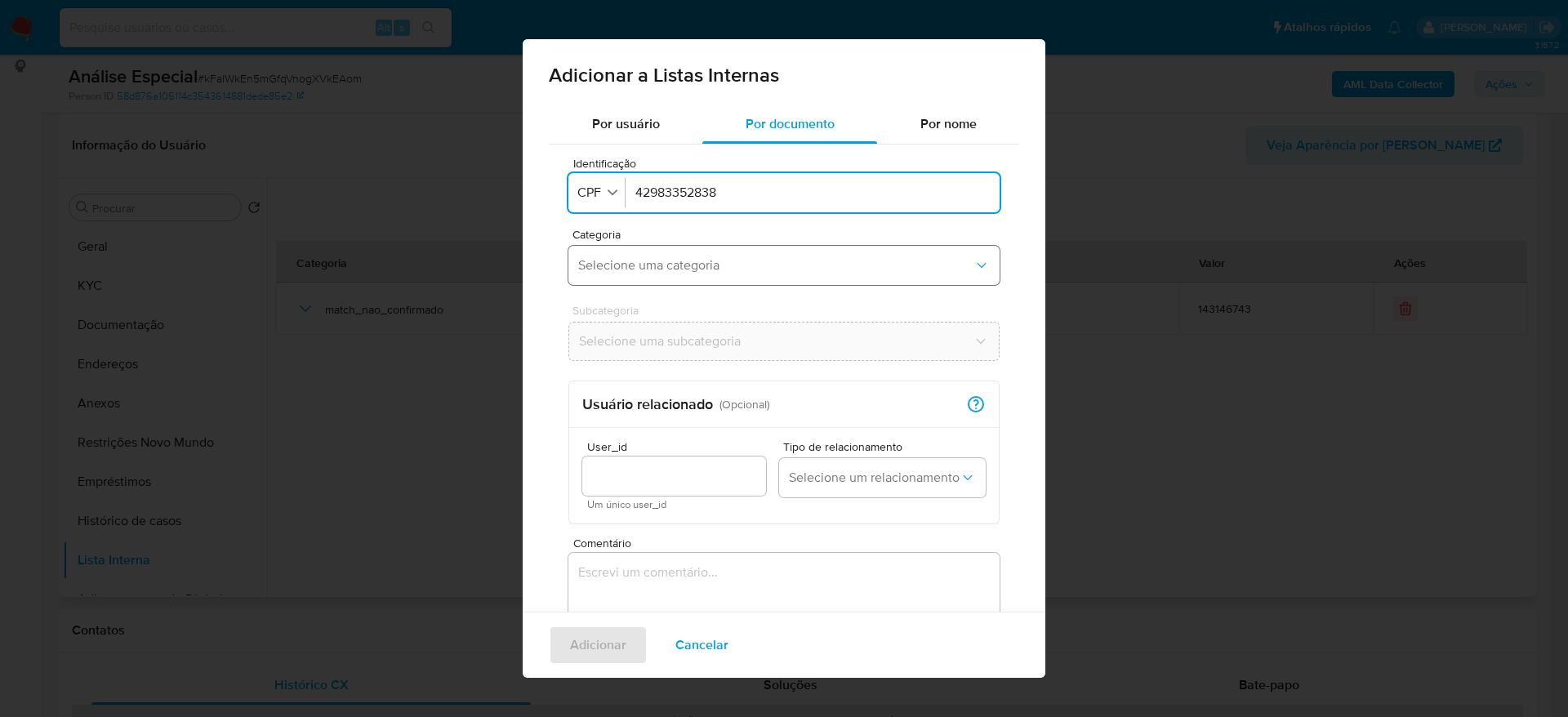
click at [715, 262] on span "Selecione uma categoria" at bounding box center [776, 266] width 395 height 17
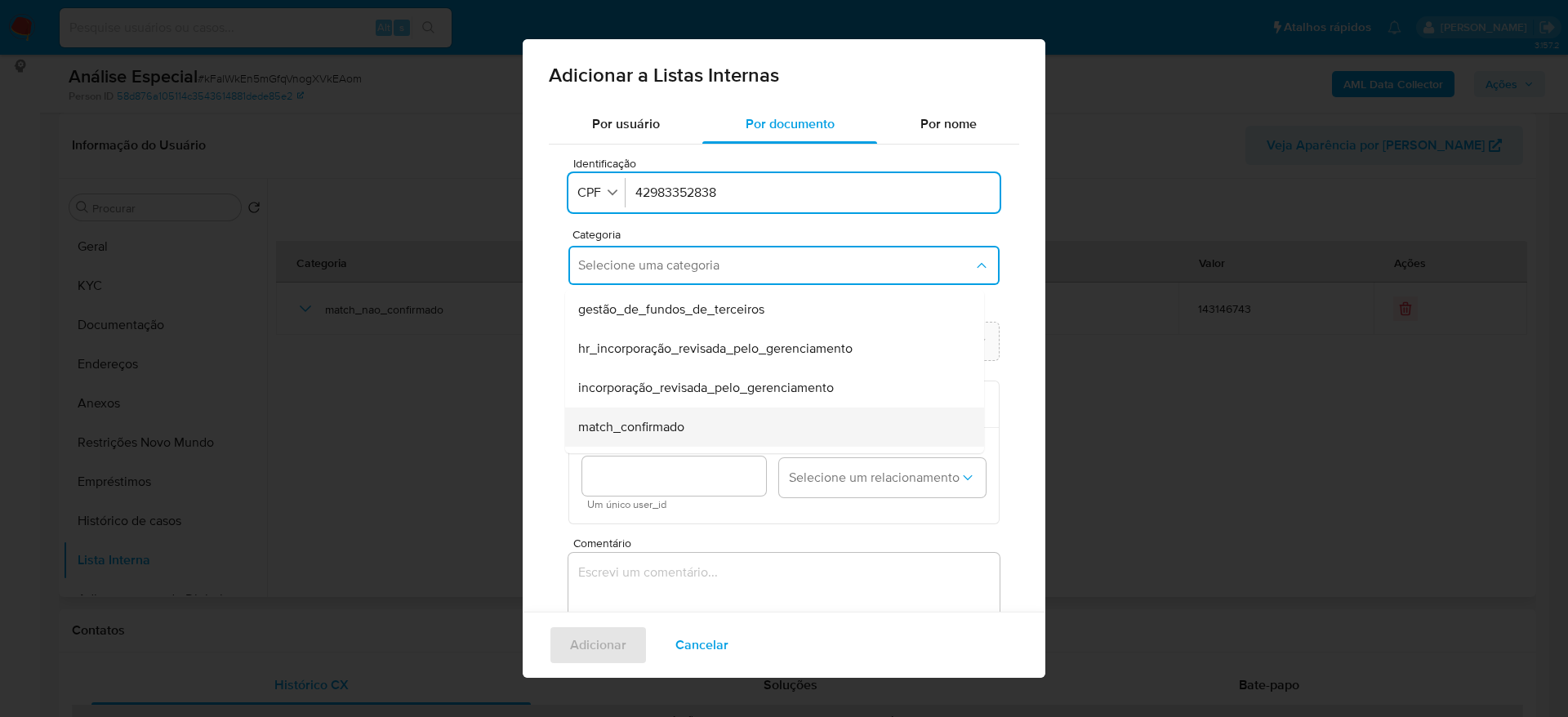
click at [656, 430] on span "match_confirmado" at bounding box center [631, 427] width 107 height 17
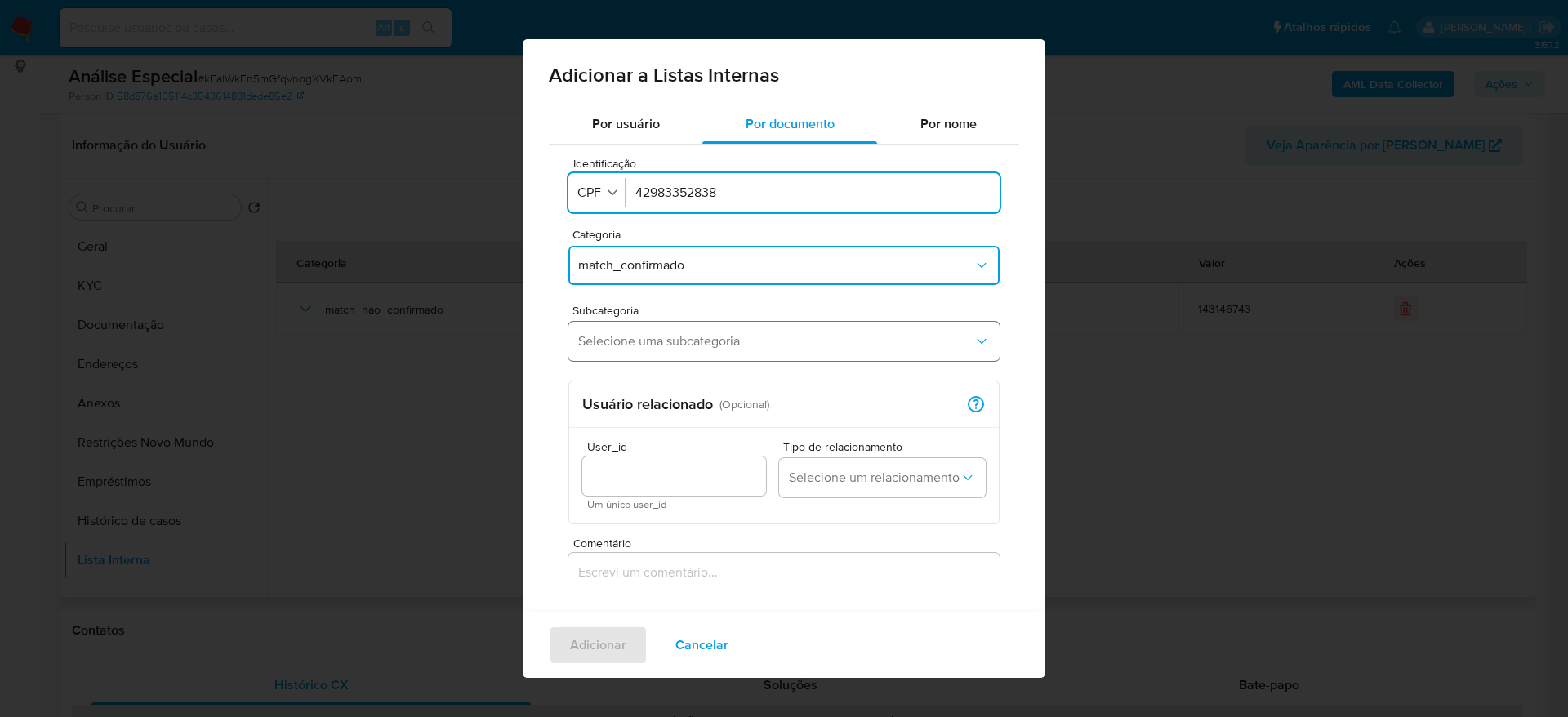
click at [665, 325] on button "Selecione uma subcategoria" at bounding box center [784, 341] width 431 height 40
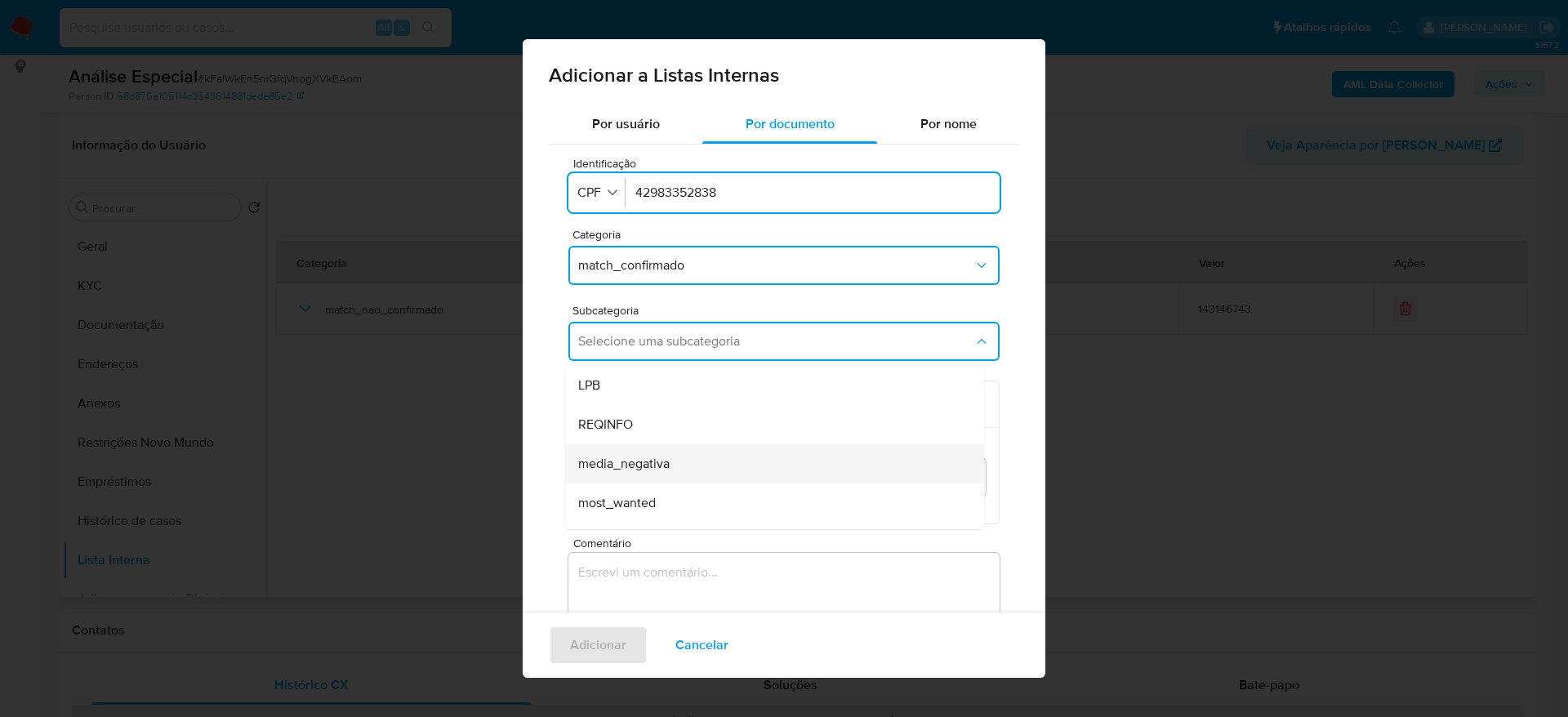
click at [667, 465] on span "media_negativa" at bounding box center [624, 464] width 92 height 17
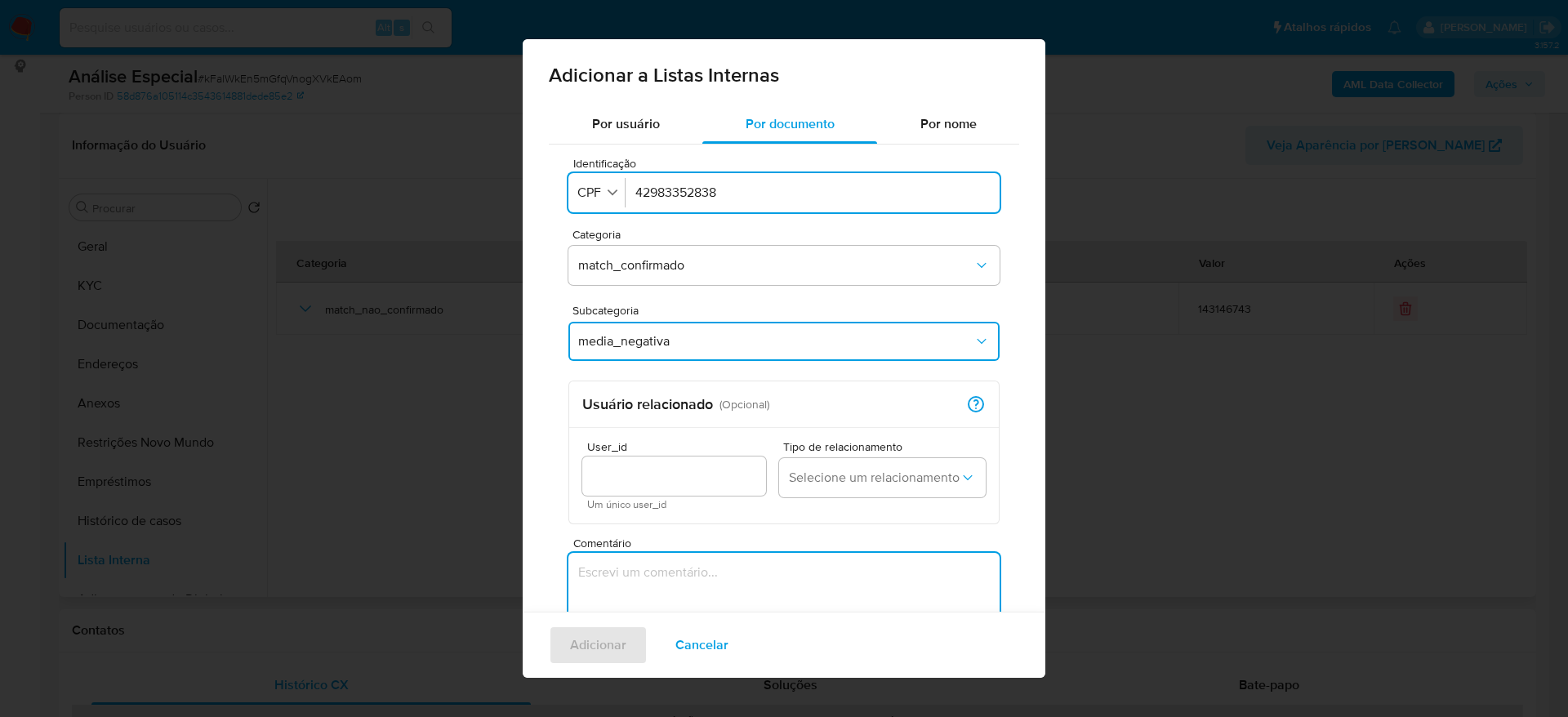
click at [630, 575] on textarea "Comentário" at bounding box center [784, 632] width 431 height 157
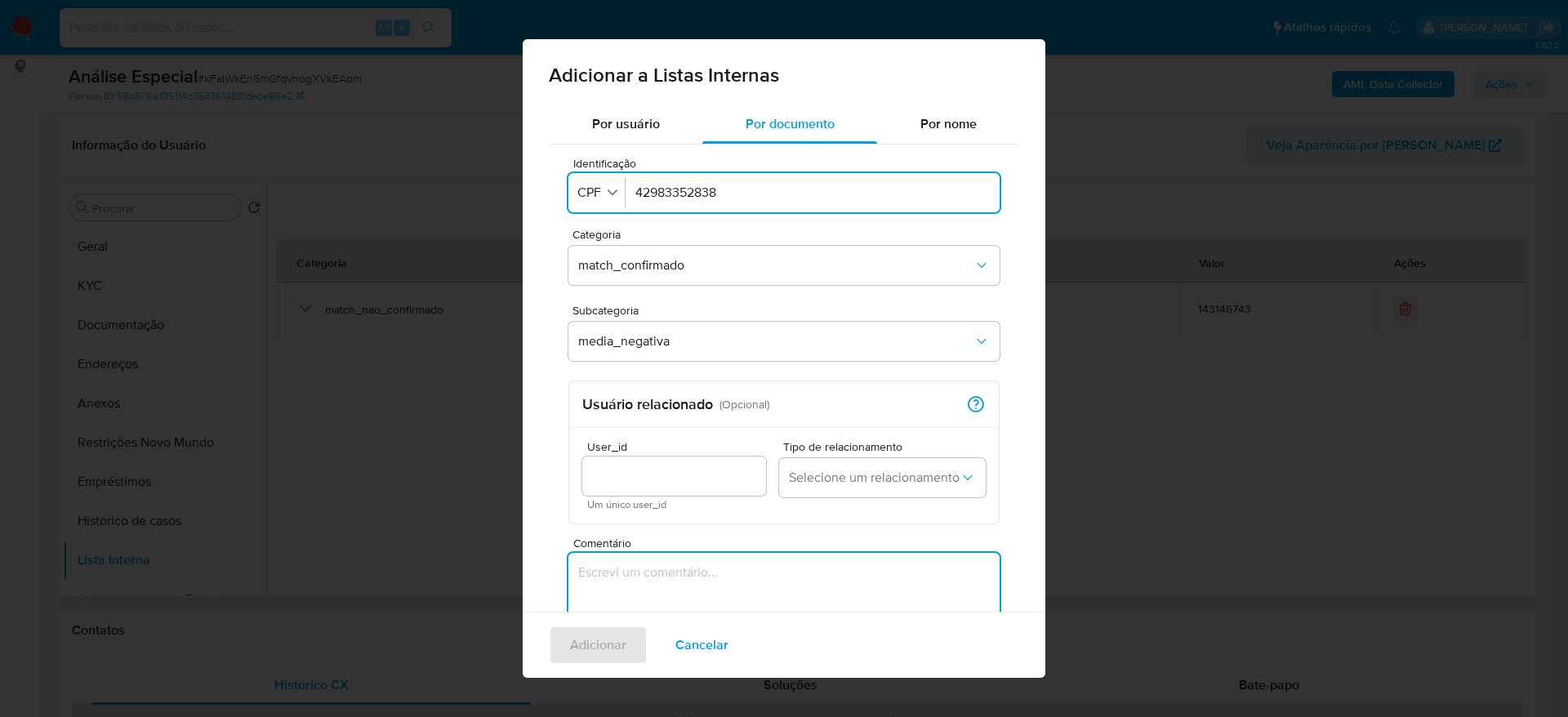
paste textarea "https://www.metropoles.com/sao-paulo/prefeito-suspeito-de-corrupcao-e-alvo-de-2…"
type textarea "https://www.metropoles.com/sao-paulo/prefeito-suspeito-de-corrupcao-e-alvo-de-2…"
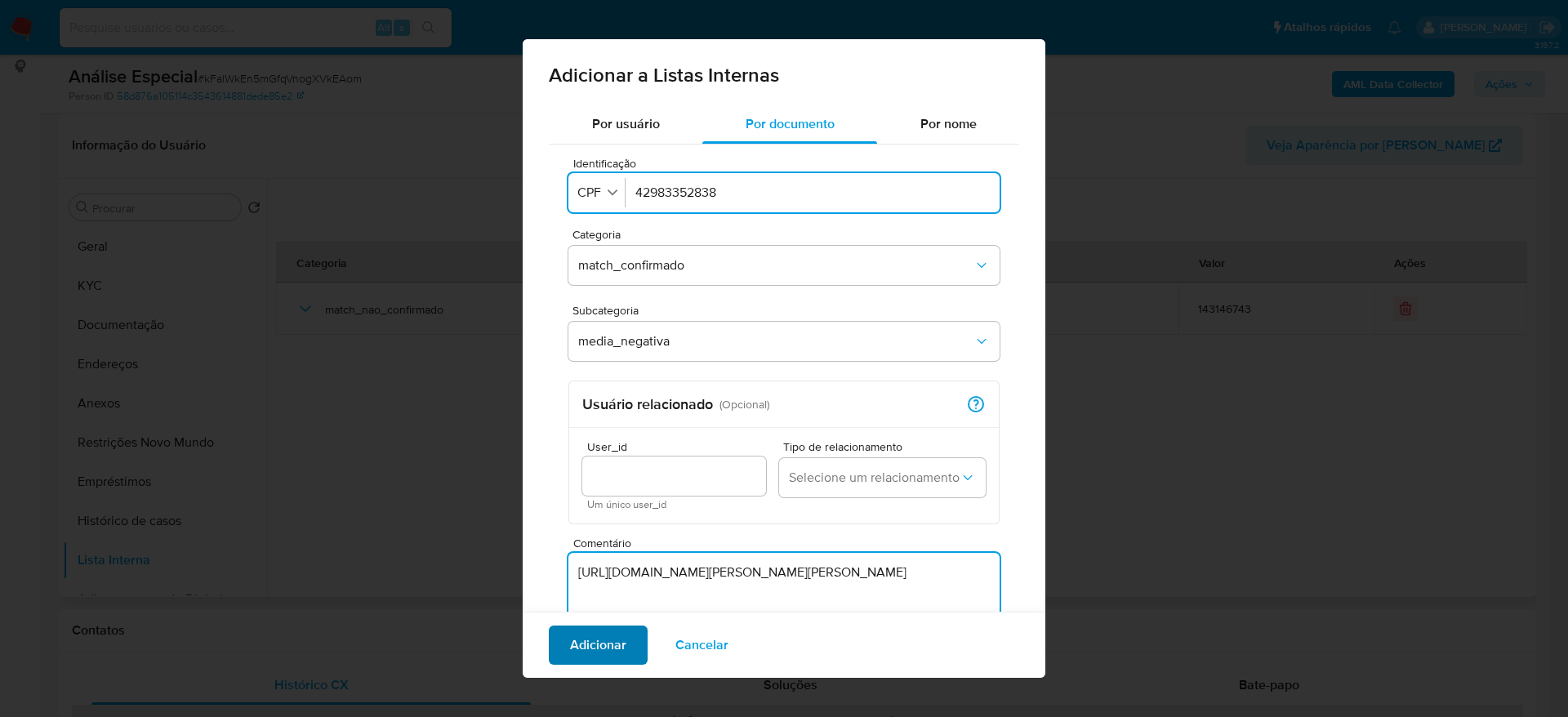
click at [599, 649] on span "Adicionar" at bounding box center [597, 644] width 56 height 36
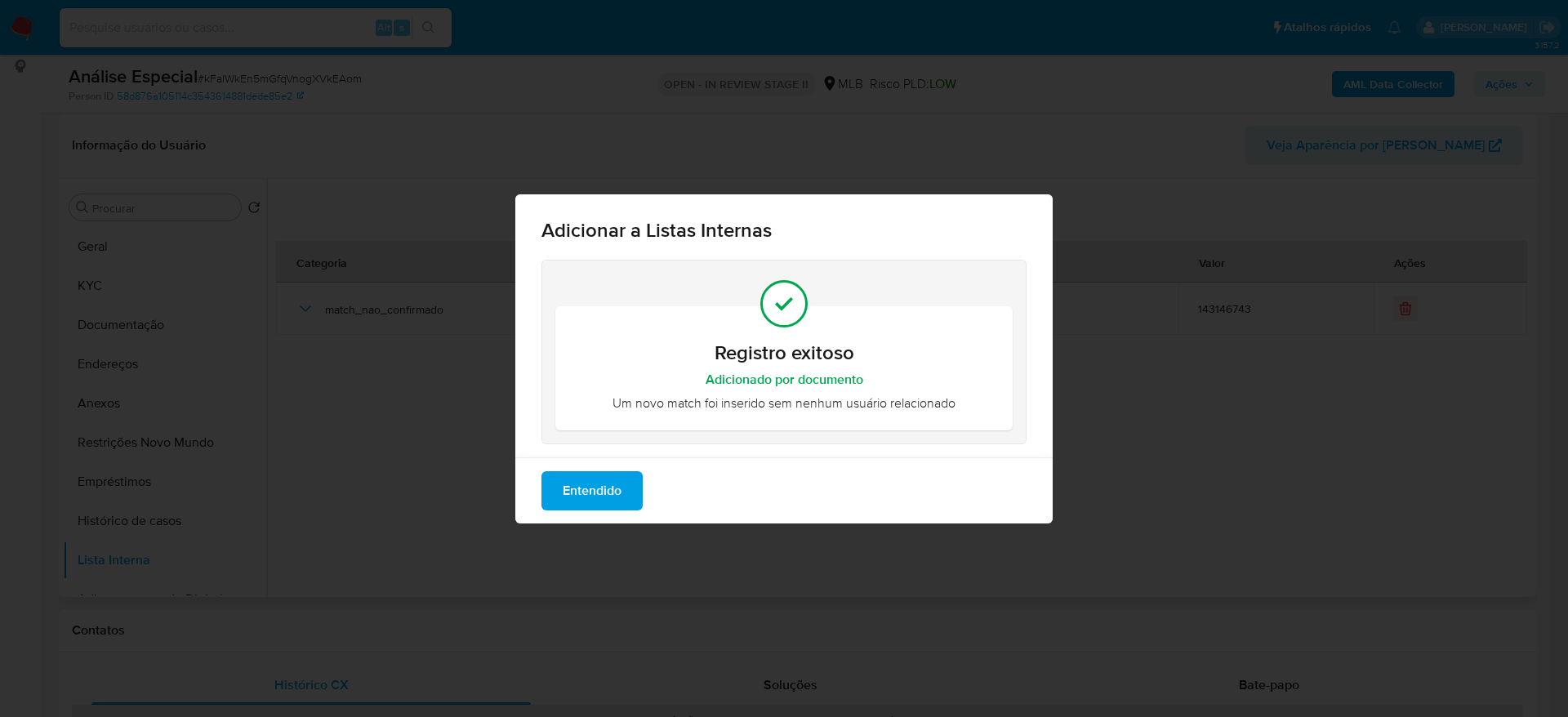
click at [623, 476] on button "Entendido" at bounding box center [592, 491] width 101 height 40
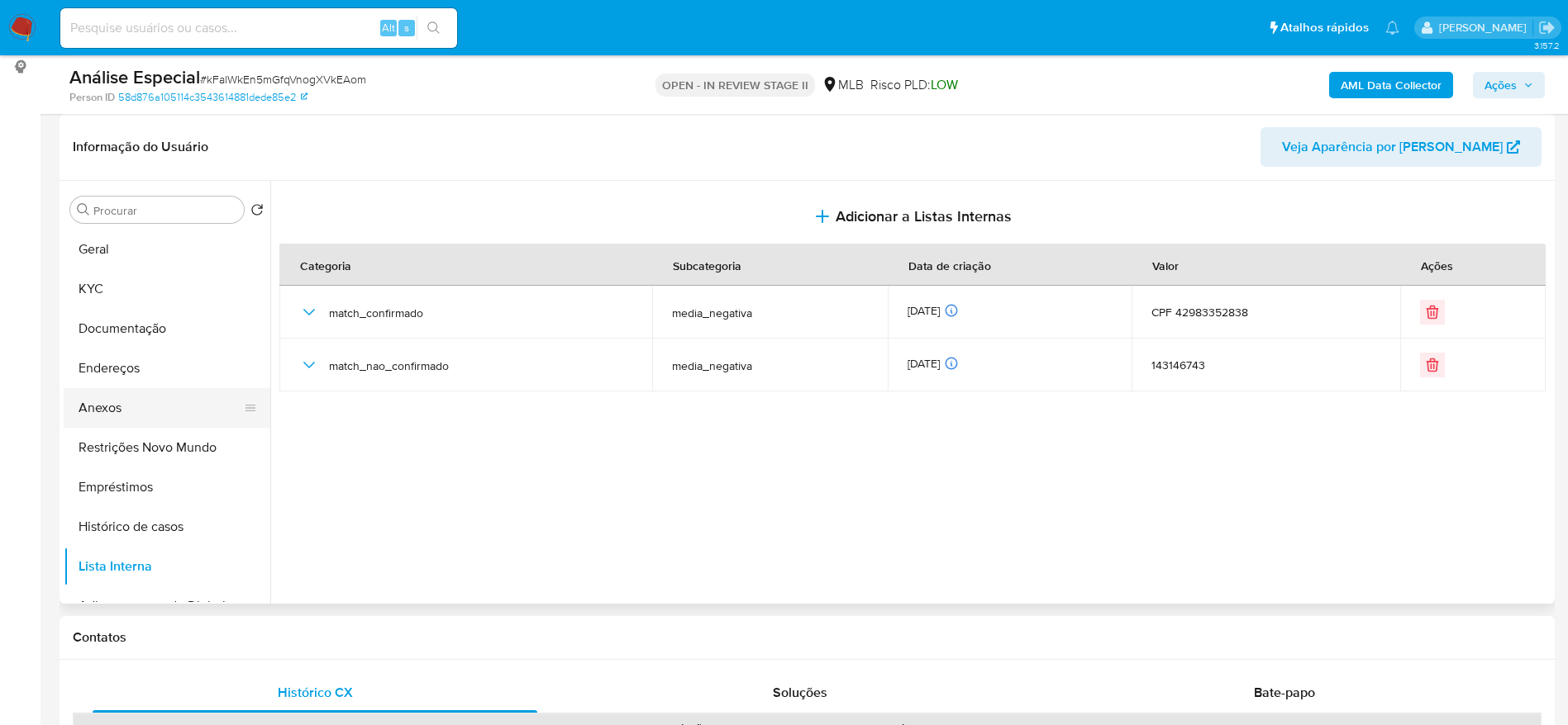
click at [125, 411] on button "Anexos" at bounding box center [160, 408] width 193 height 40
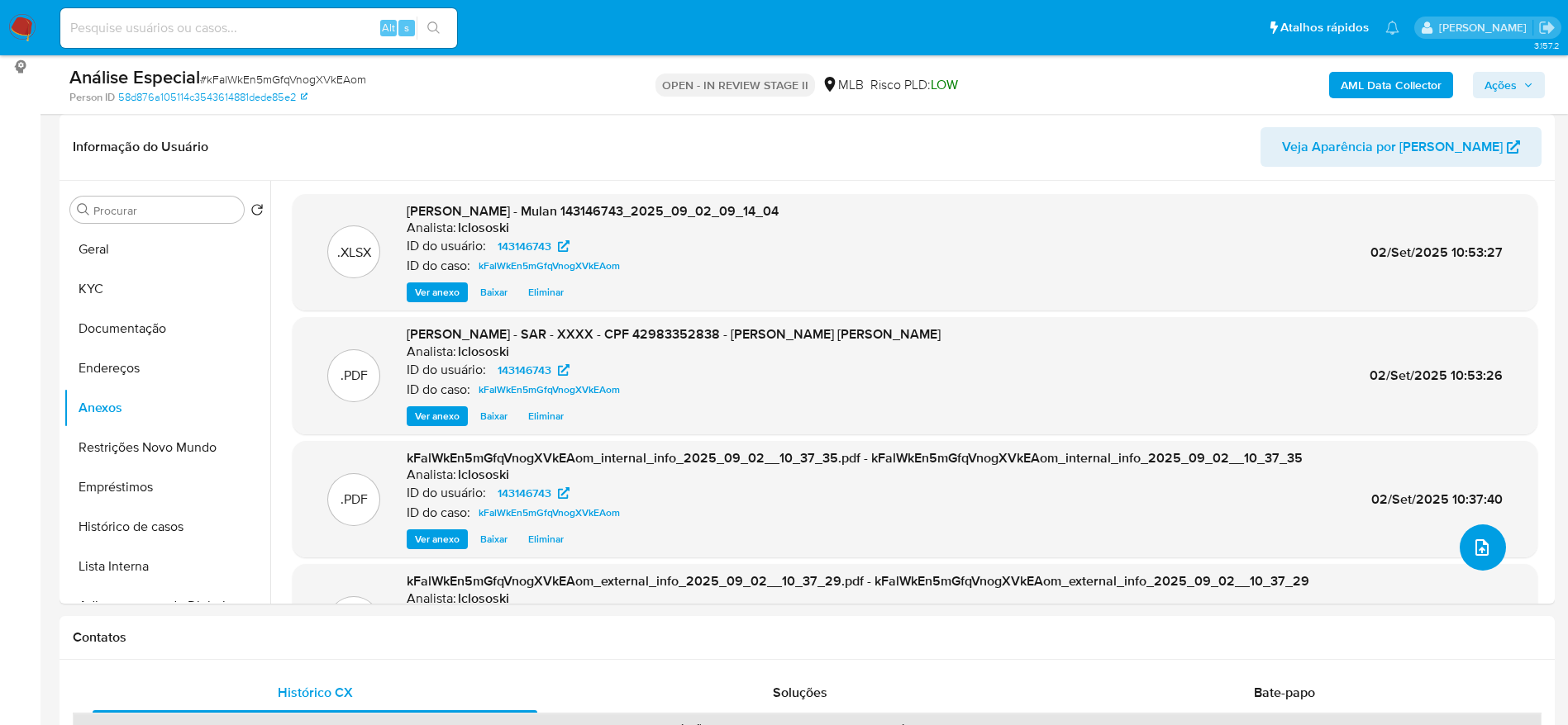
click at [1478, 542] on icon "upload-file" at bounding box center [1482, 547] width 20 height 20
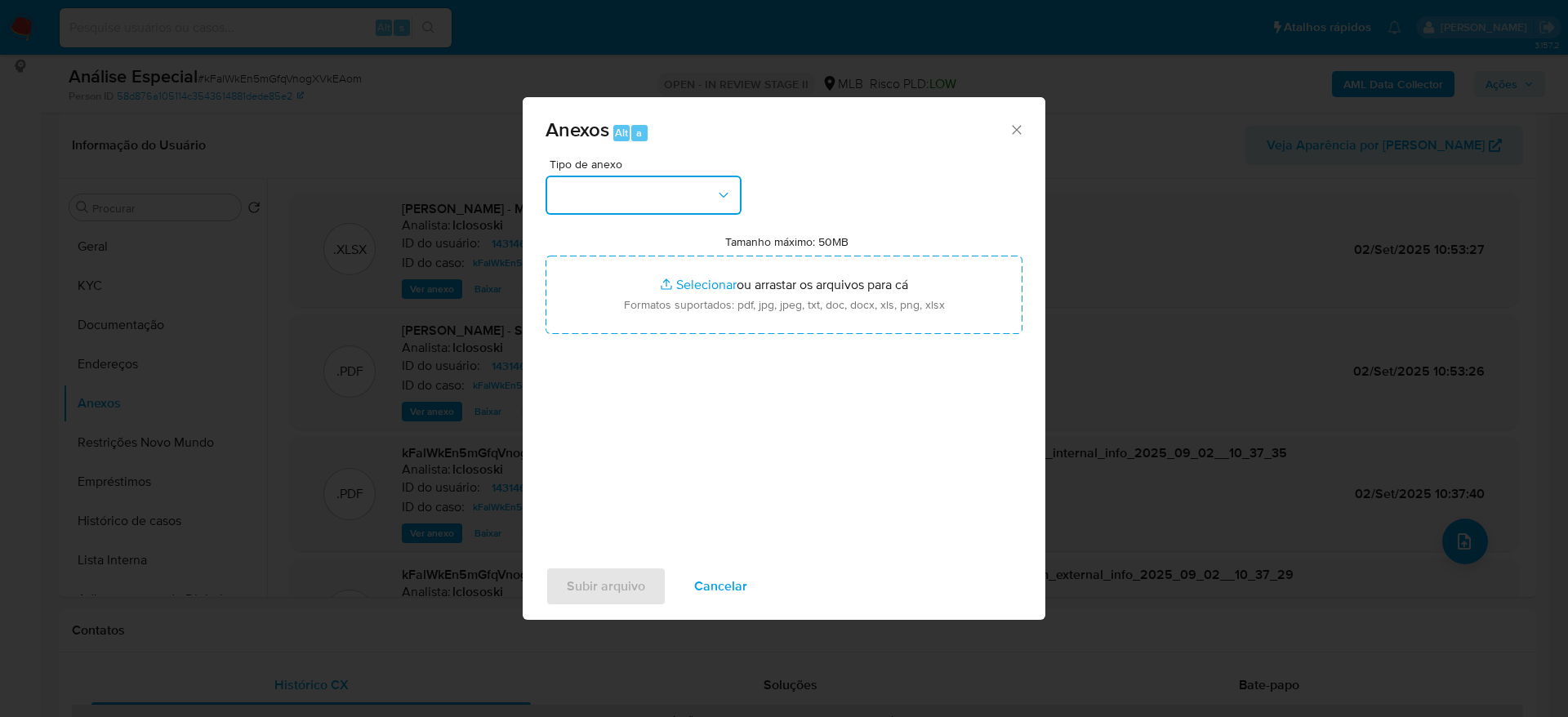
click at [687, 188] on button "button" at bounding box center [643, 195] width 196 height 40
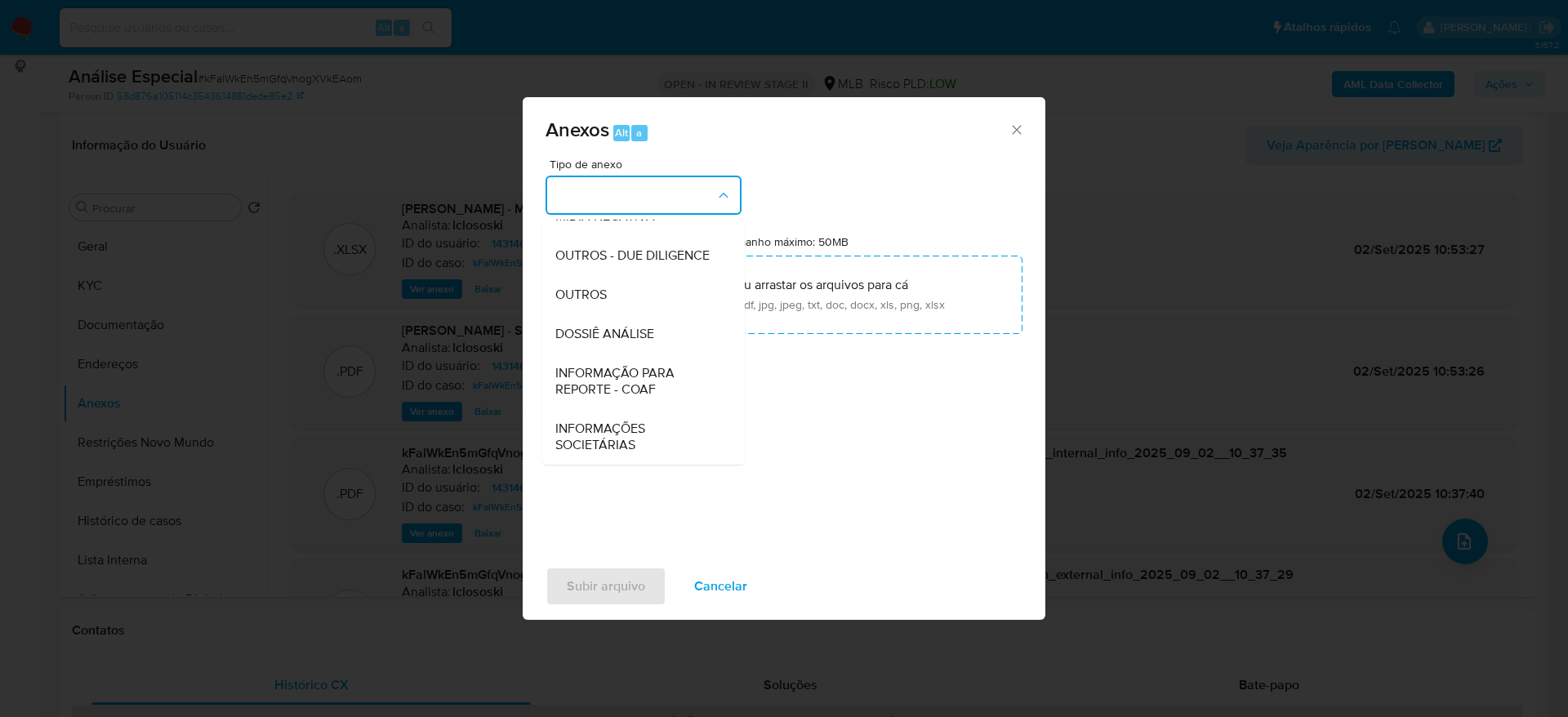
click at [664, 350] on div "DOSSIÊ ANÁLISE" at bounding box center [638, 334] width 166 height 40
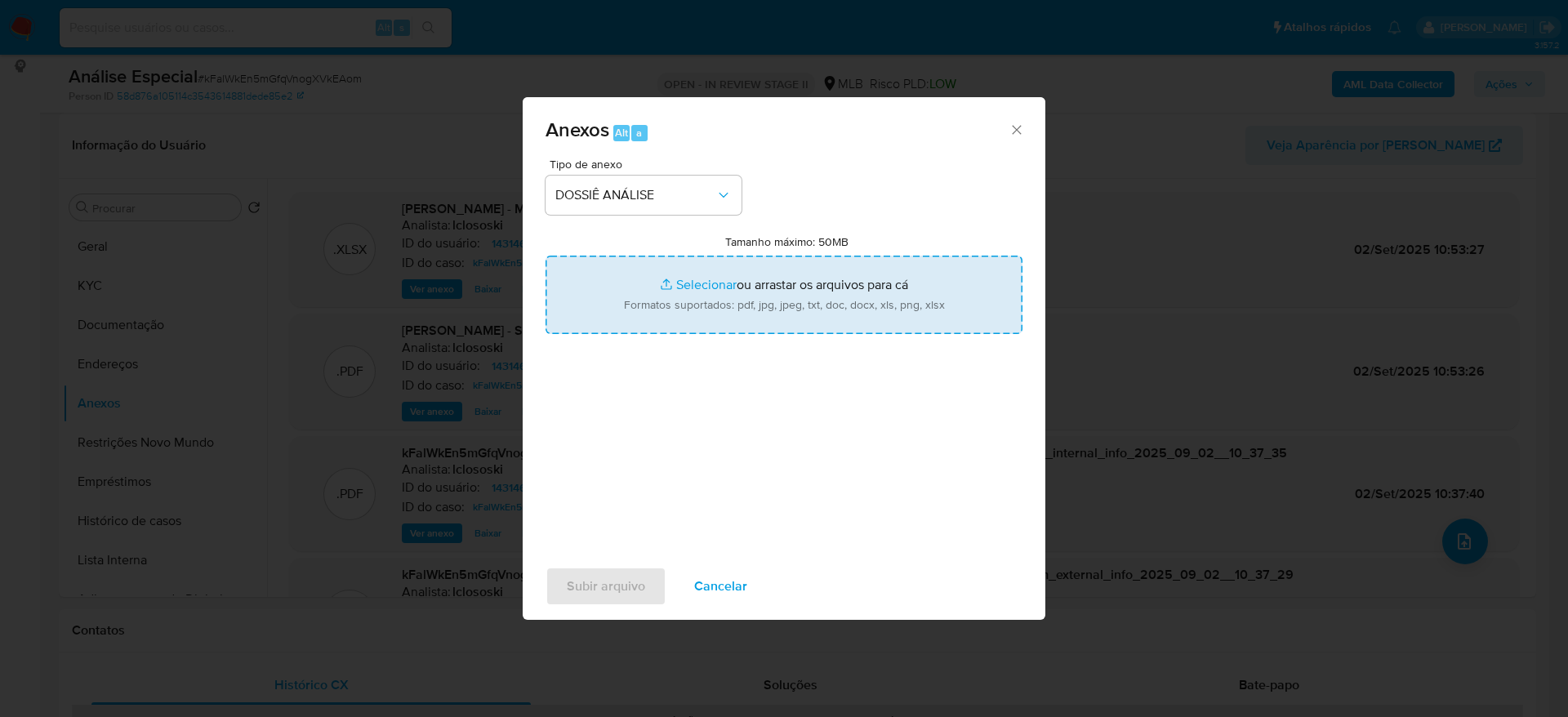
type input "C:\fakepath\DECLÍNIO - CPF 42983352838 - GUILHERME CAMPOS PAGOTTO.pdf"
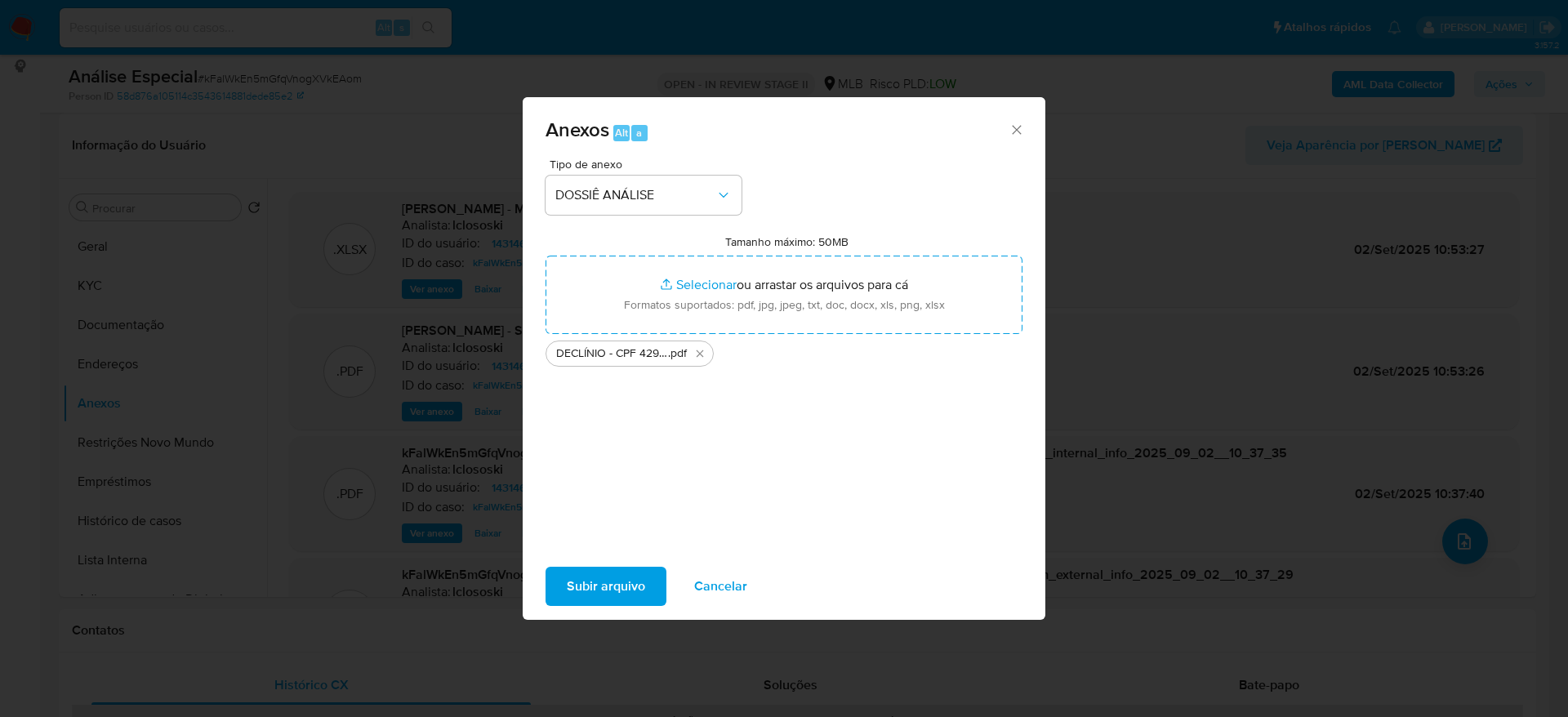
click at [641, 579] on span "Subir arquivo" at bounding box center [606, 586] width 78 height 36
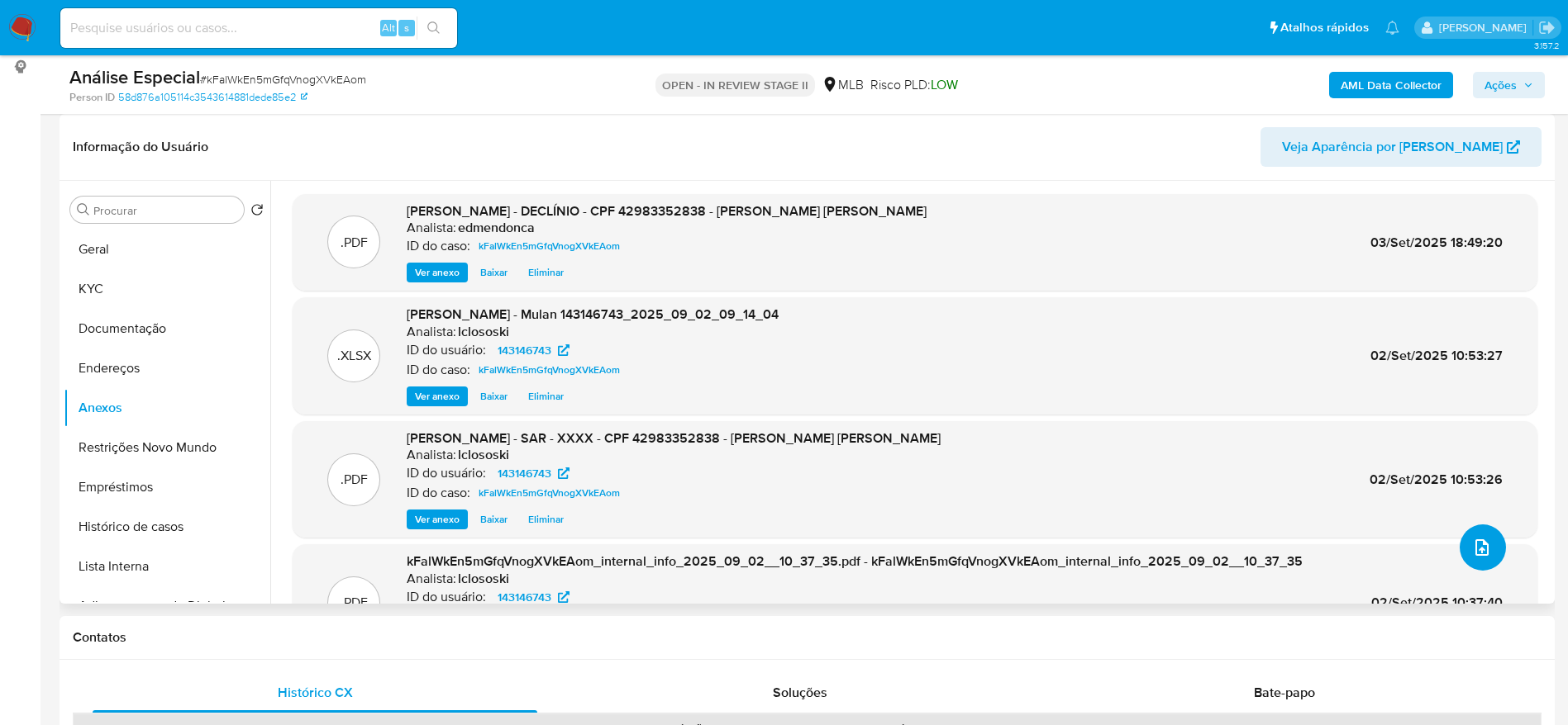
scroll to position [0, 0]
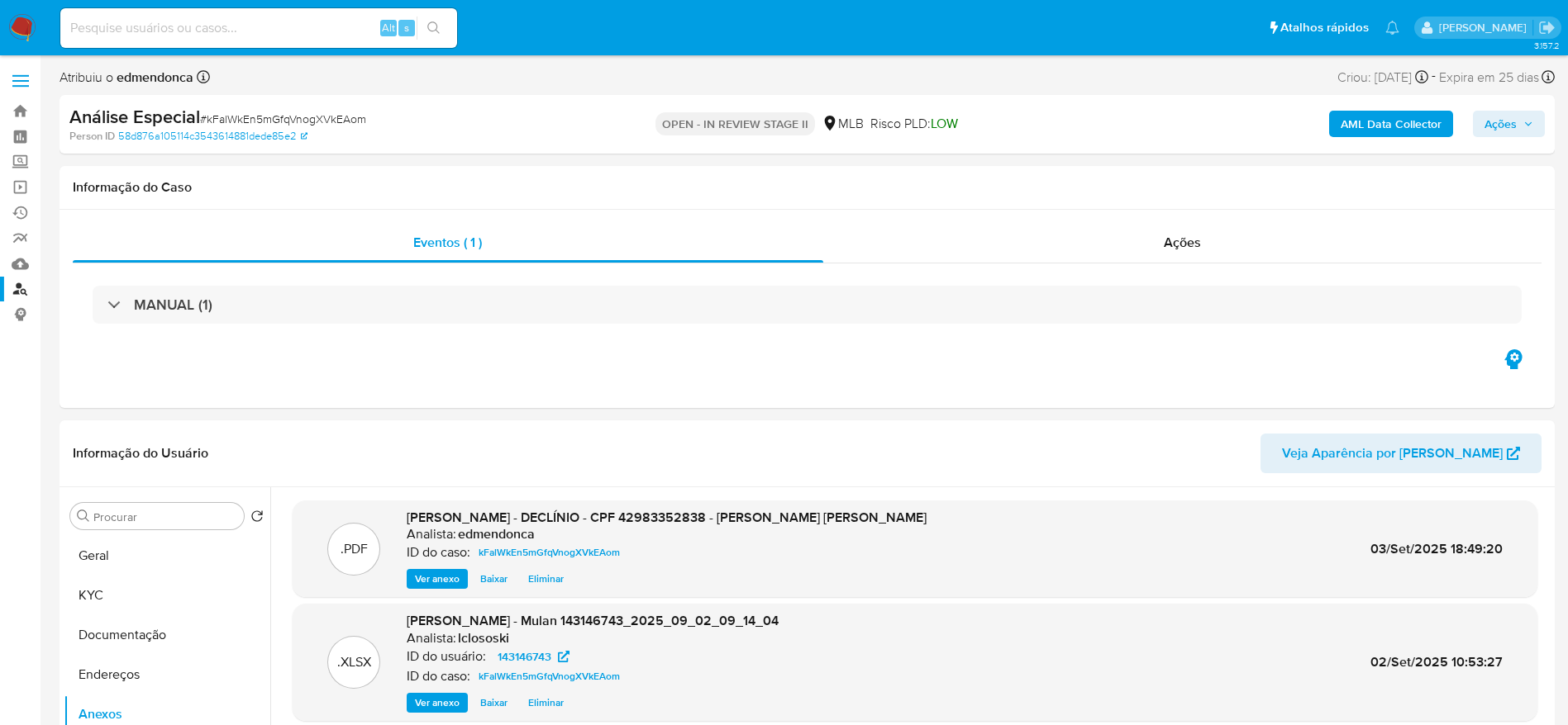
click at [1499, 125] on span "Ações" at bounding box center [1500, 124] width 33 height 26
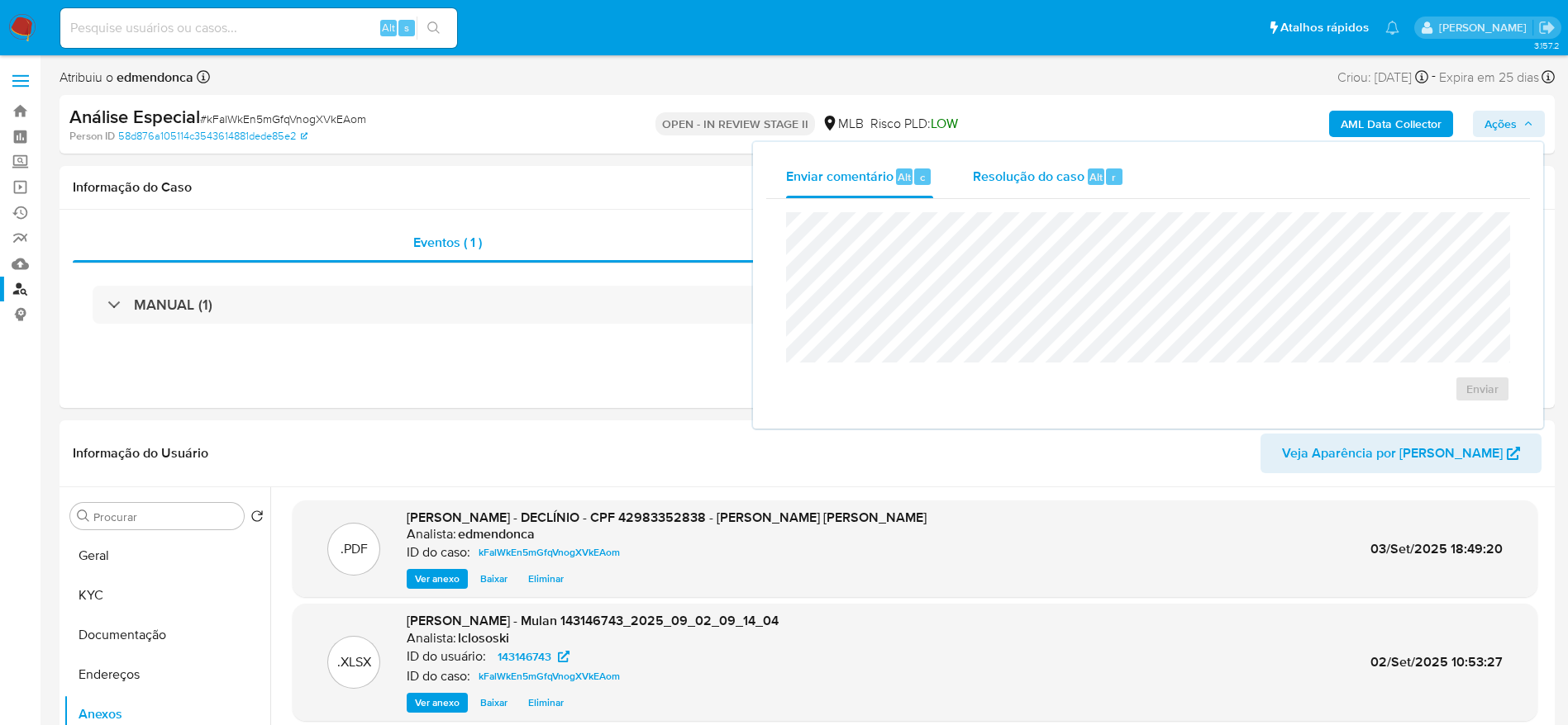
click at [1069, 167] on span "Resolução do caso" at bounding box center [1029, 177] width 112 height 19
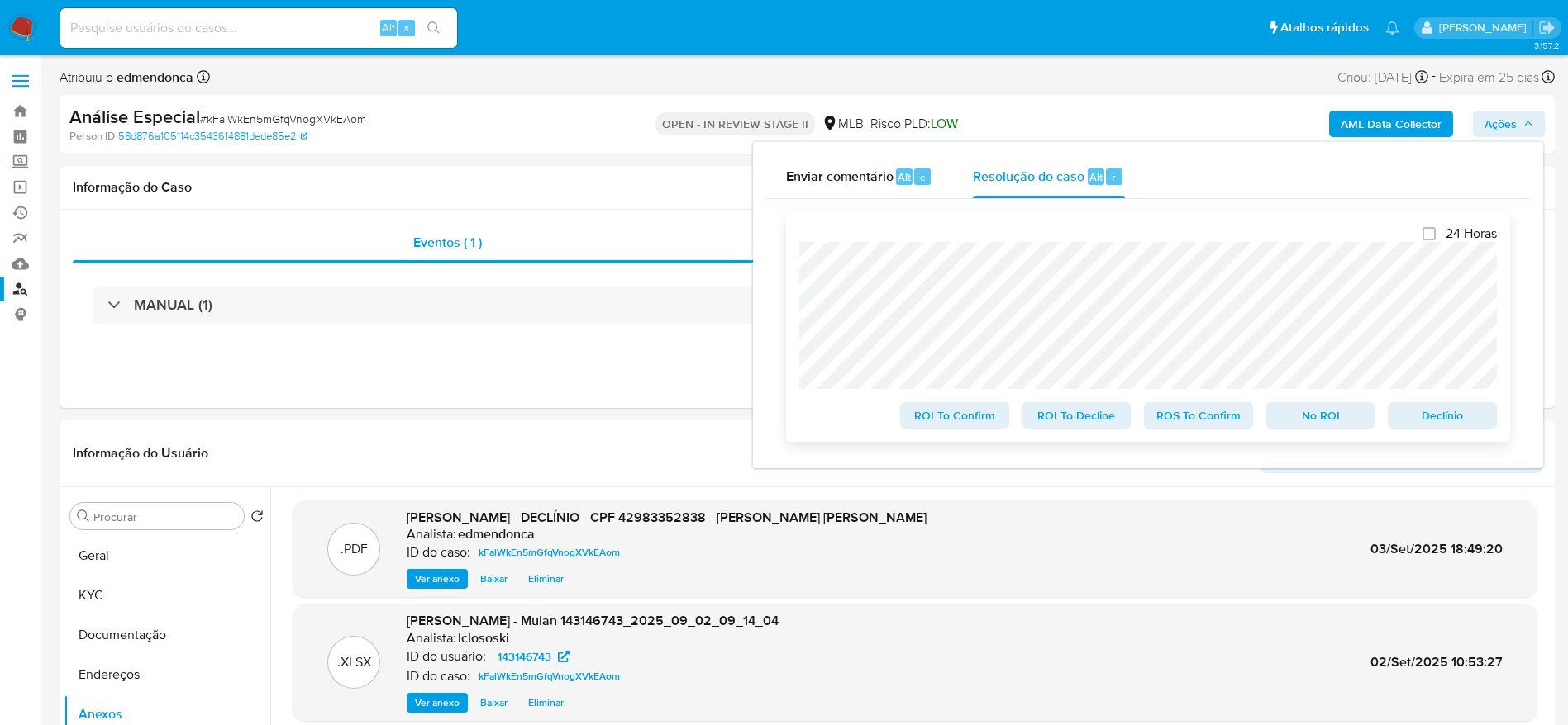
click at [1328, 419] on span "No ROI" at bounding box center [1321, 415] width 86 height 23
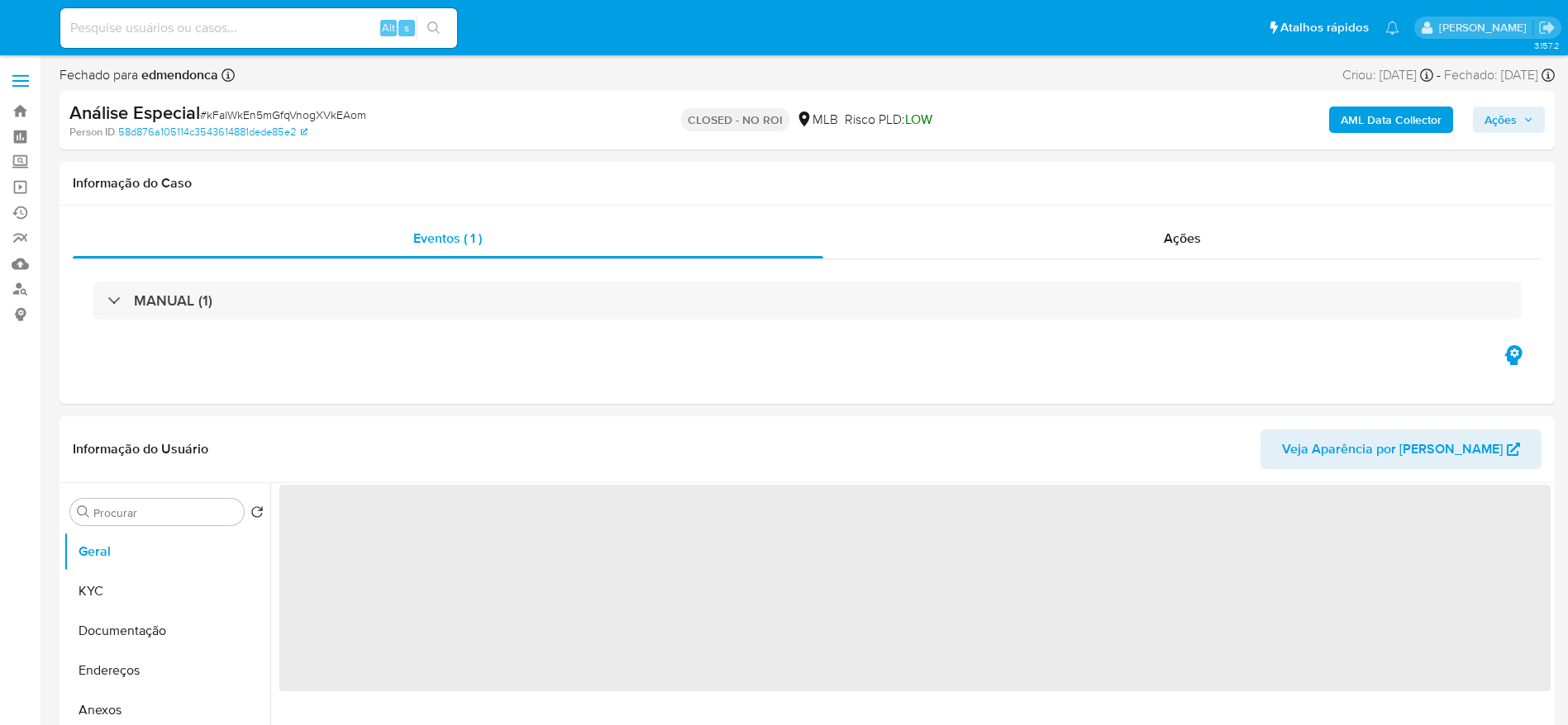
select select "10"
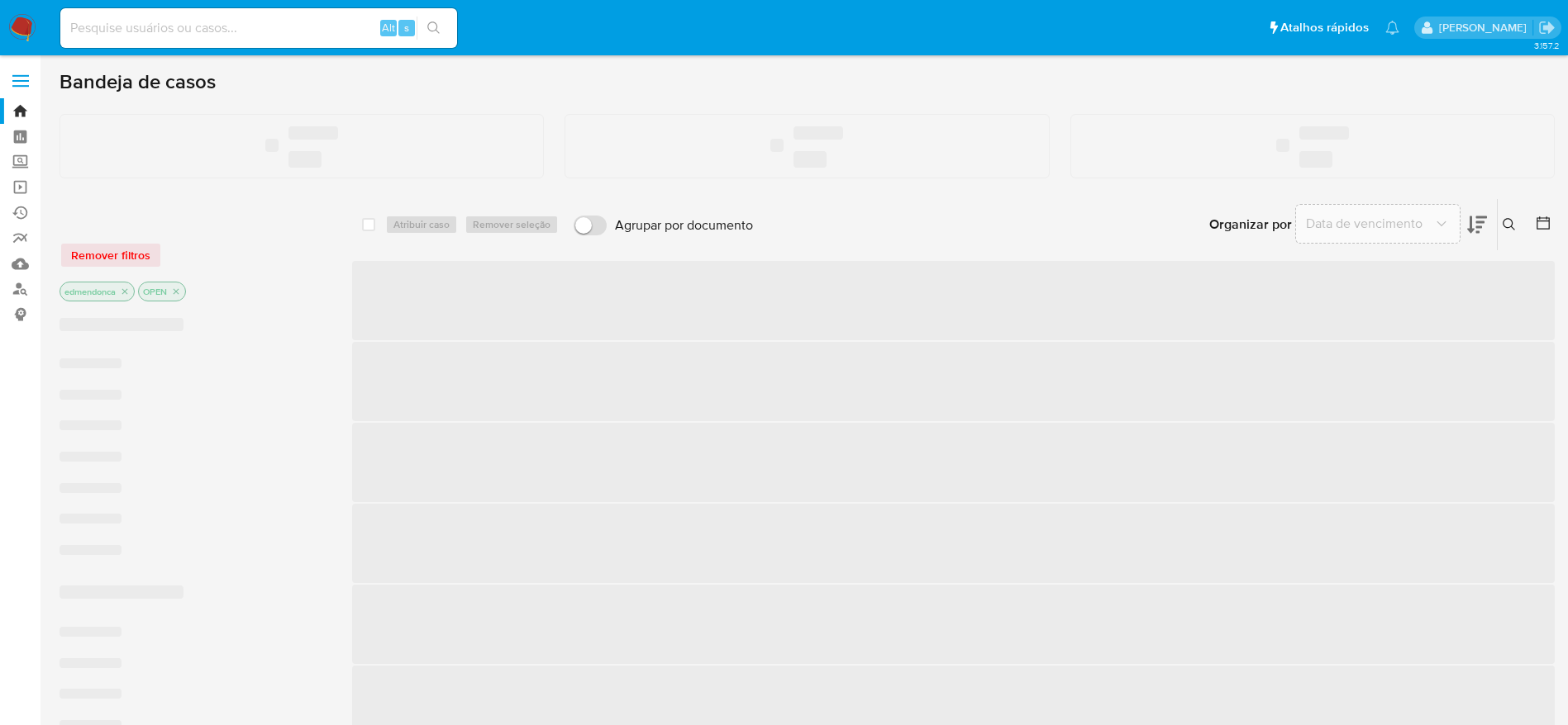
click at [211, 26] on input at bounding box center [259, 28] width 397 height 21
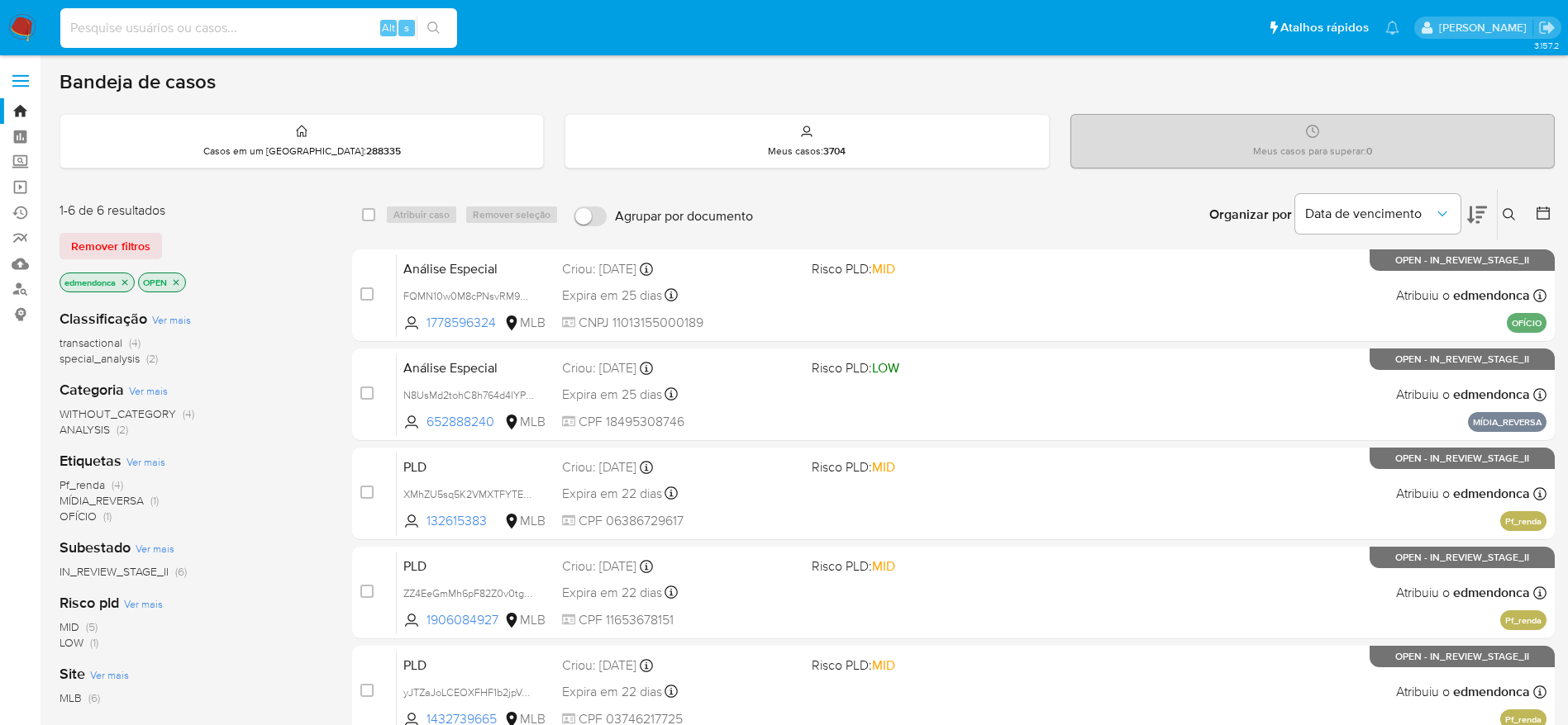
paste input "XMhZU5sq5K2VMXTFYTEoKZDo"
type input "XMhZU5sq5K2VMXTFYTEoKZDo"
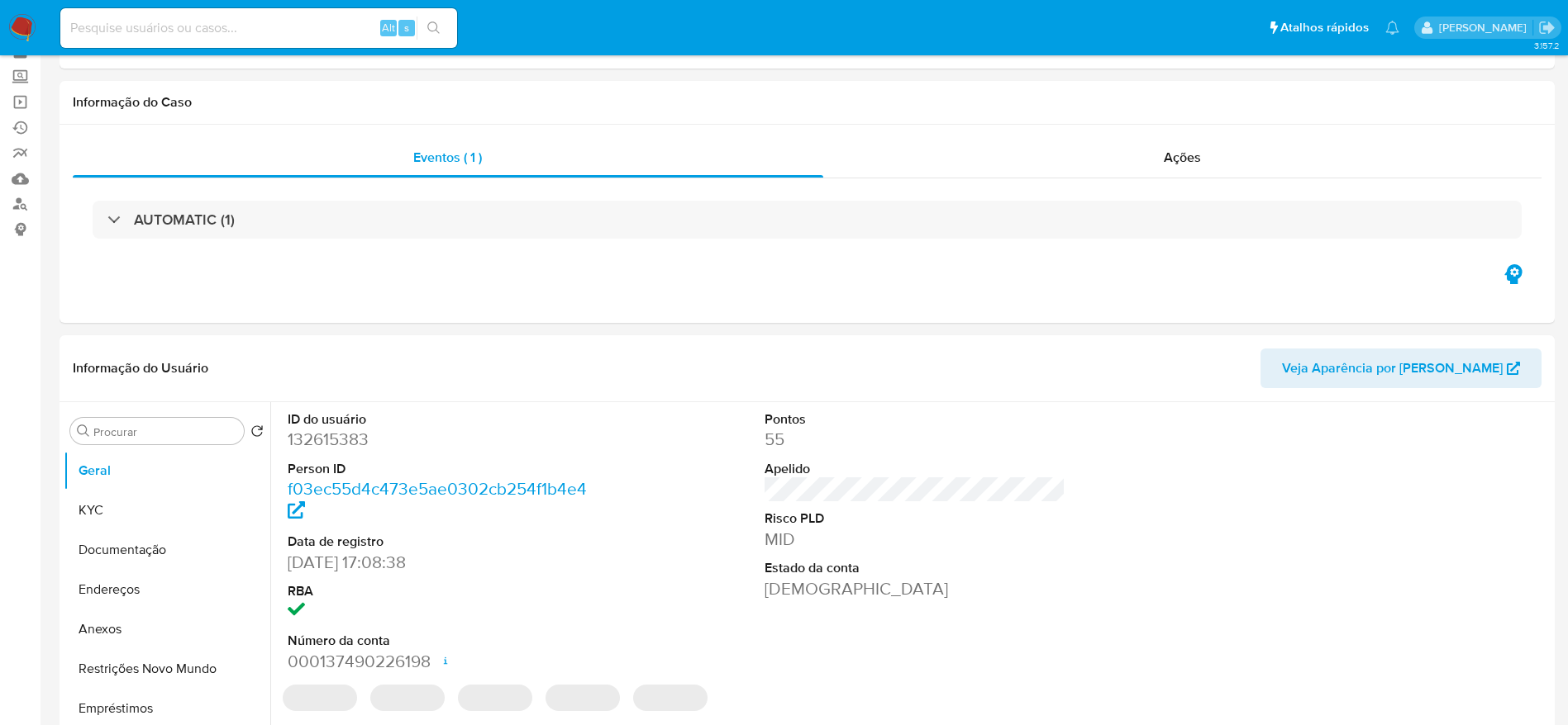
select select "10"
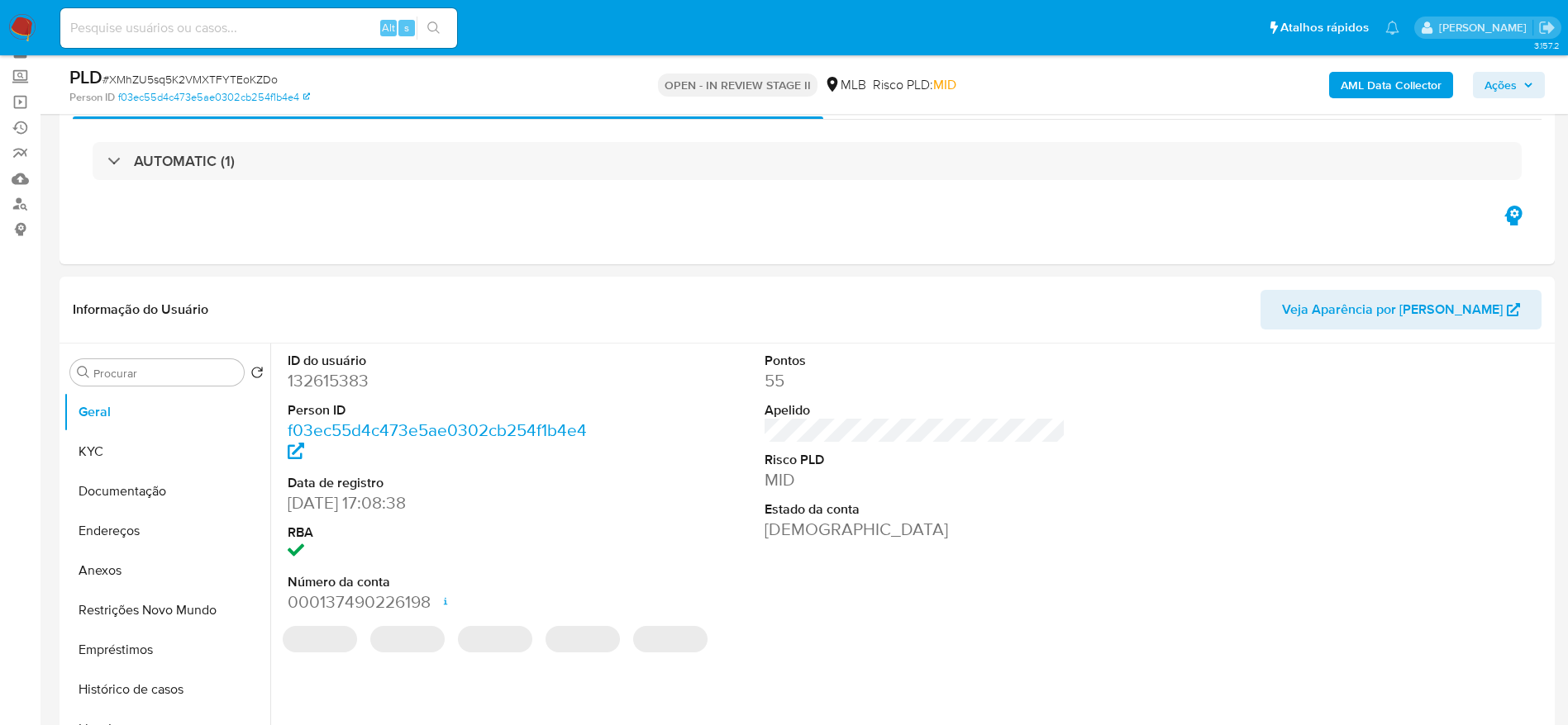
scroll to position [124, 0]
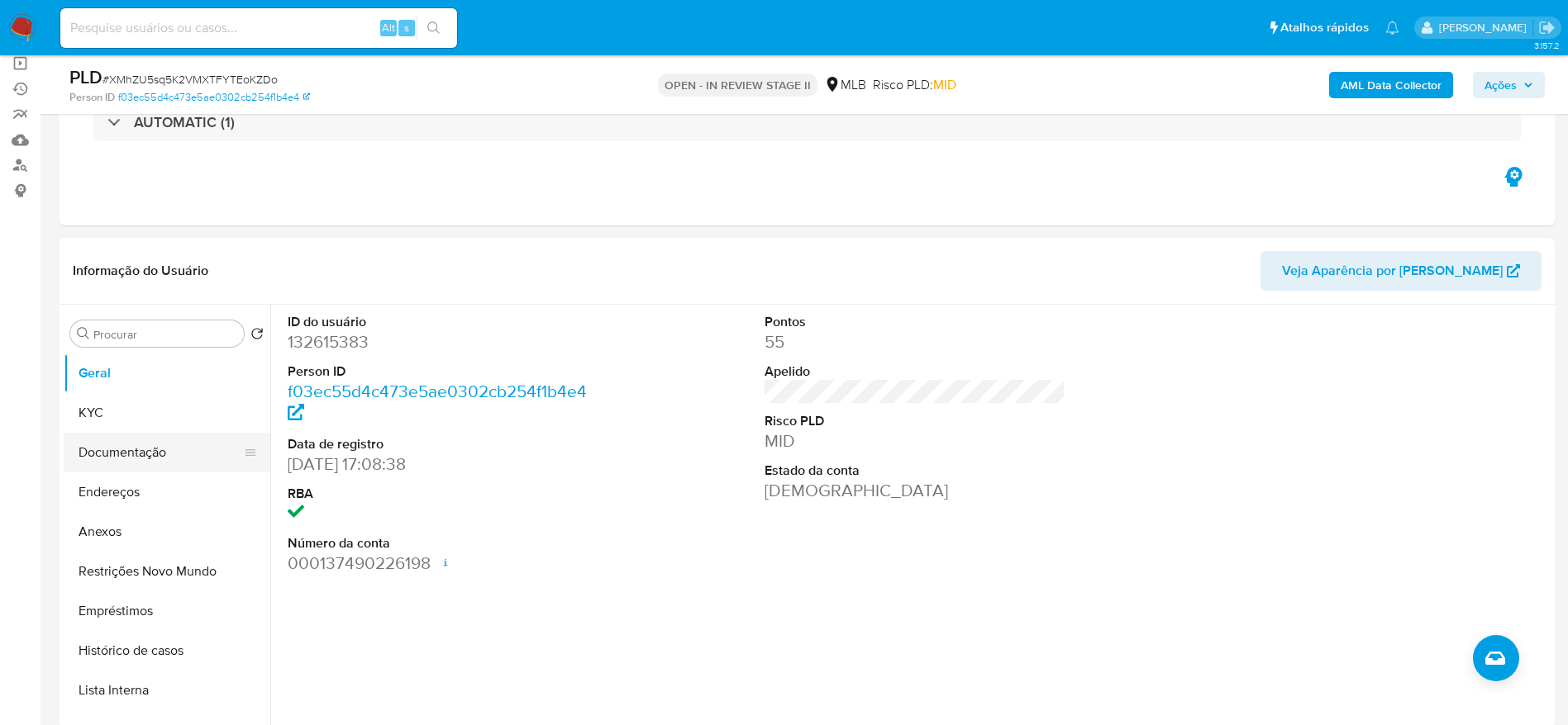
click at [86, 453] on button "Documentação" at bounding box center [160, 453] width 193 height 40
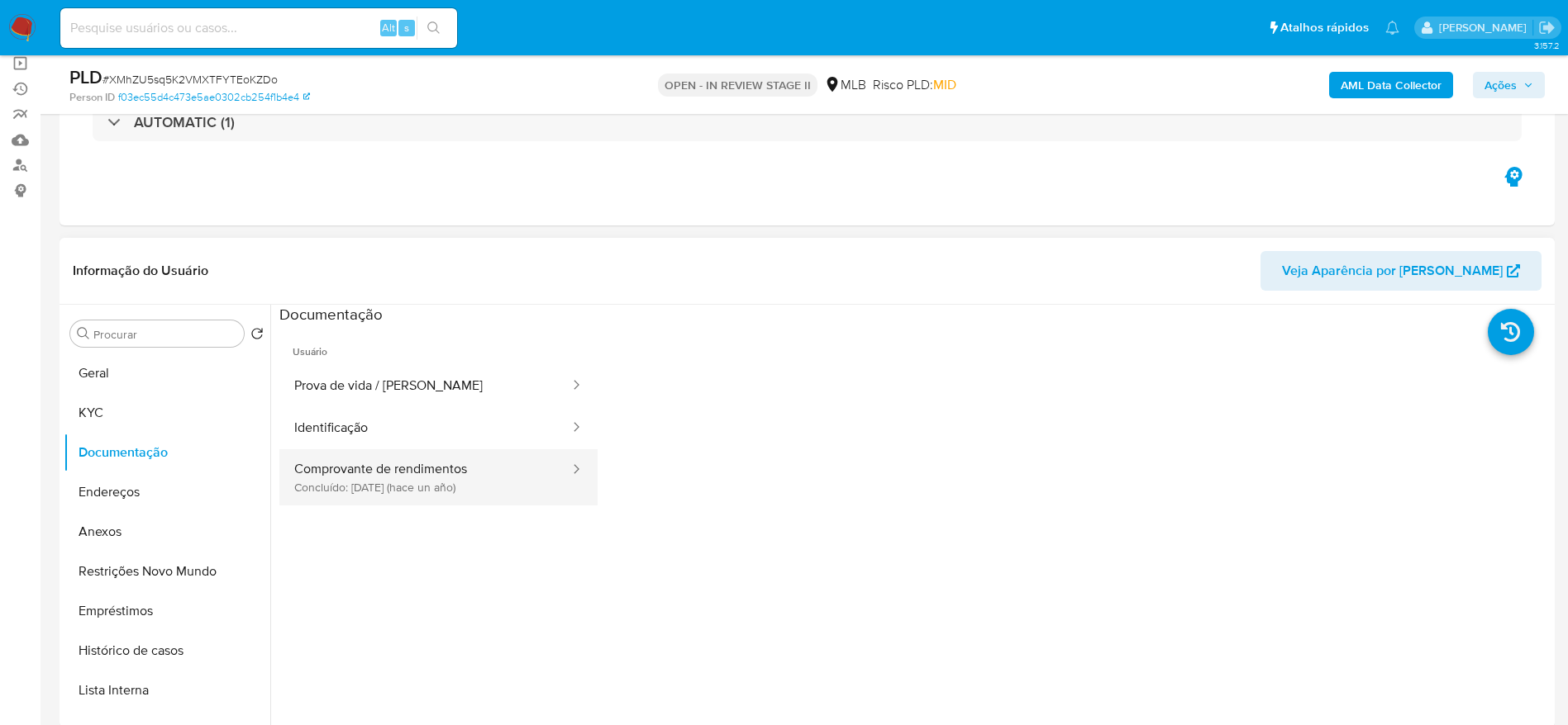
click at [375, 479] on button "Comprovante de rendimentos Concluído: 20/08/2024 (hace un año)" at bounding box center [425, 477] width 292 height 56
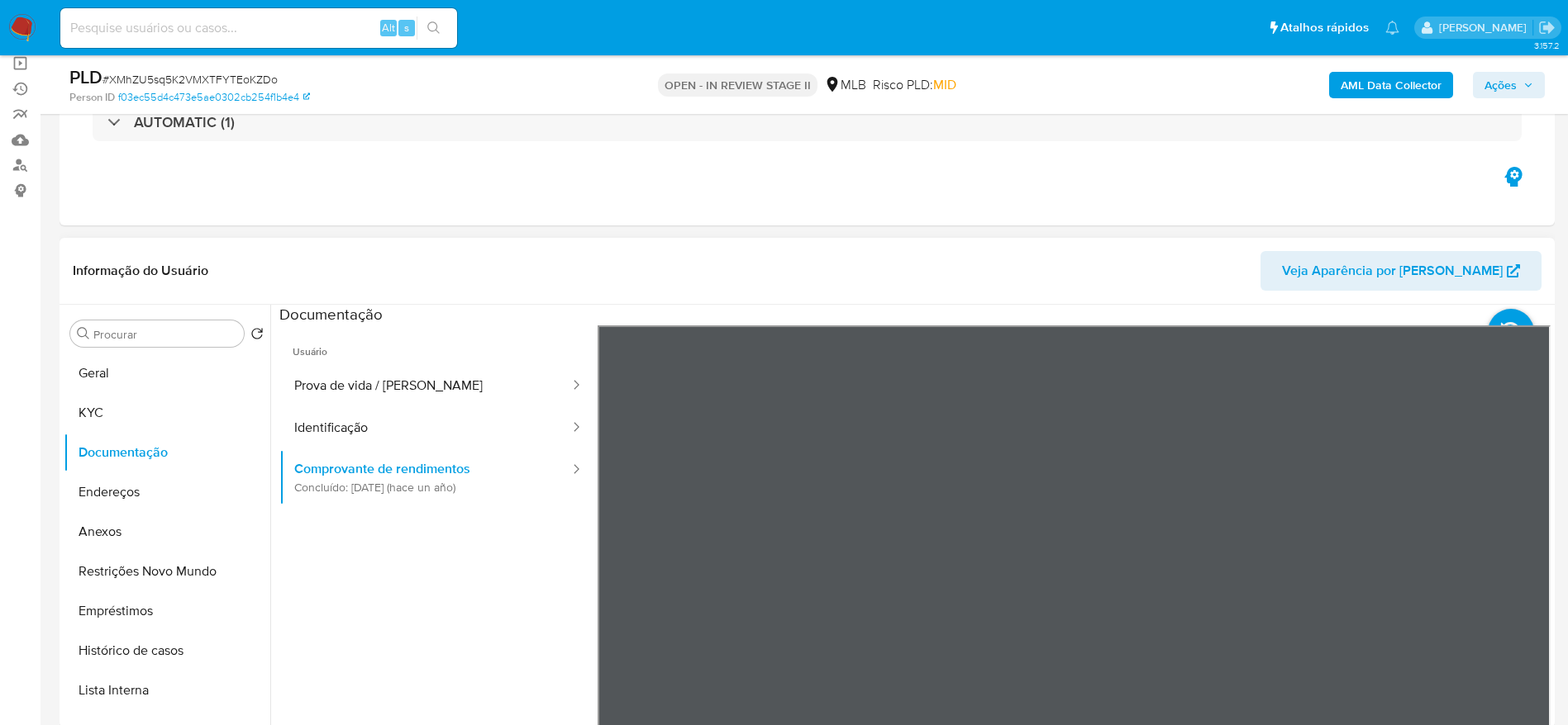
click at [1102, 312] on section at bounding box center [914, 579] width 1271 height 549
click at [308, 28] on input at bounding box center [259, 28] width 397 height 21
paste input "N8UsMd2tohC8h764d4IYPRjx"
type input "N8UsMd2tohC8h764d4IYPRjx"
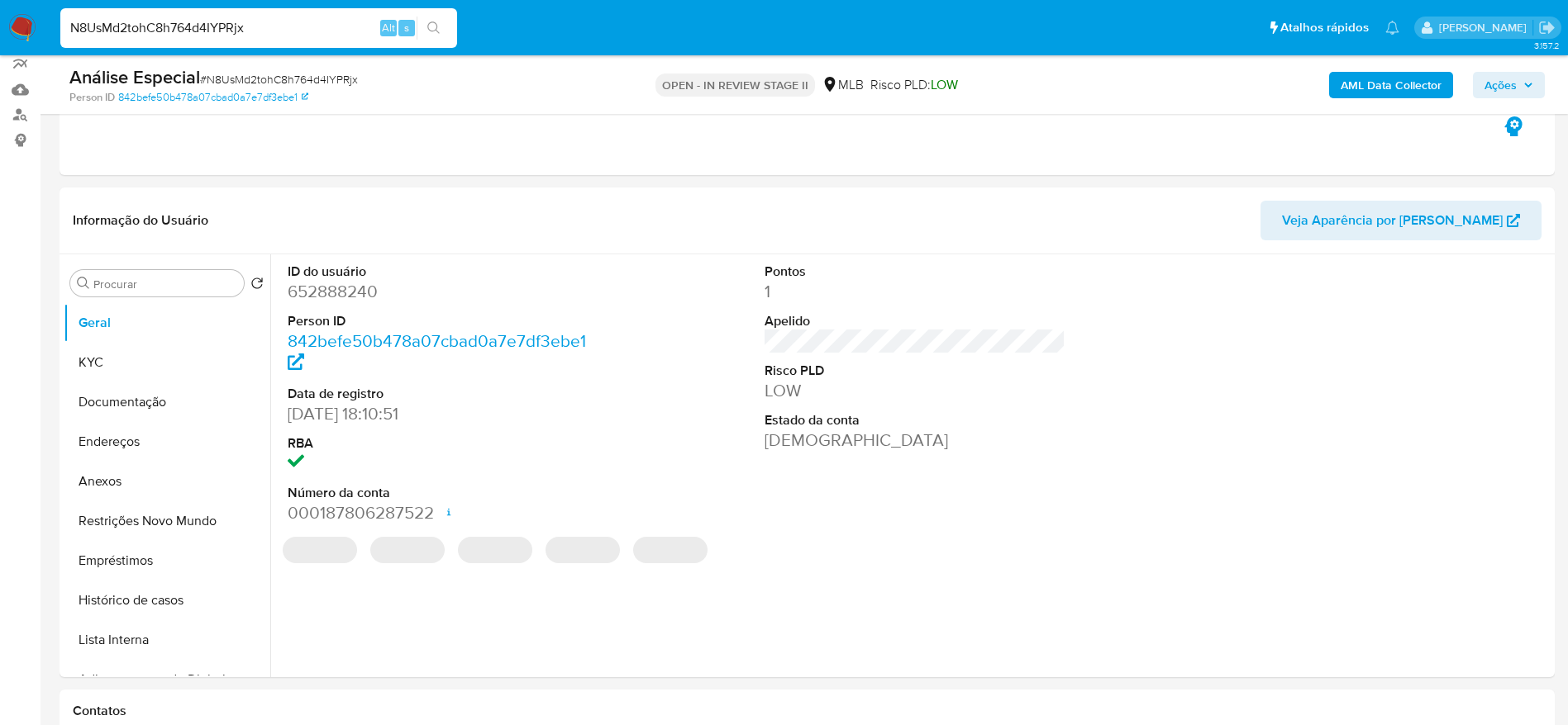
scroll to position [248, 0]
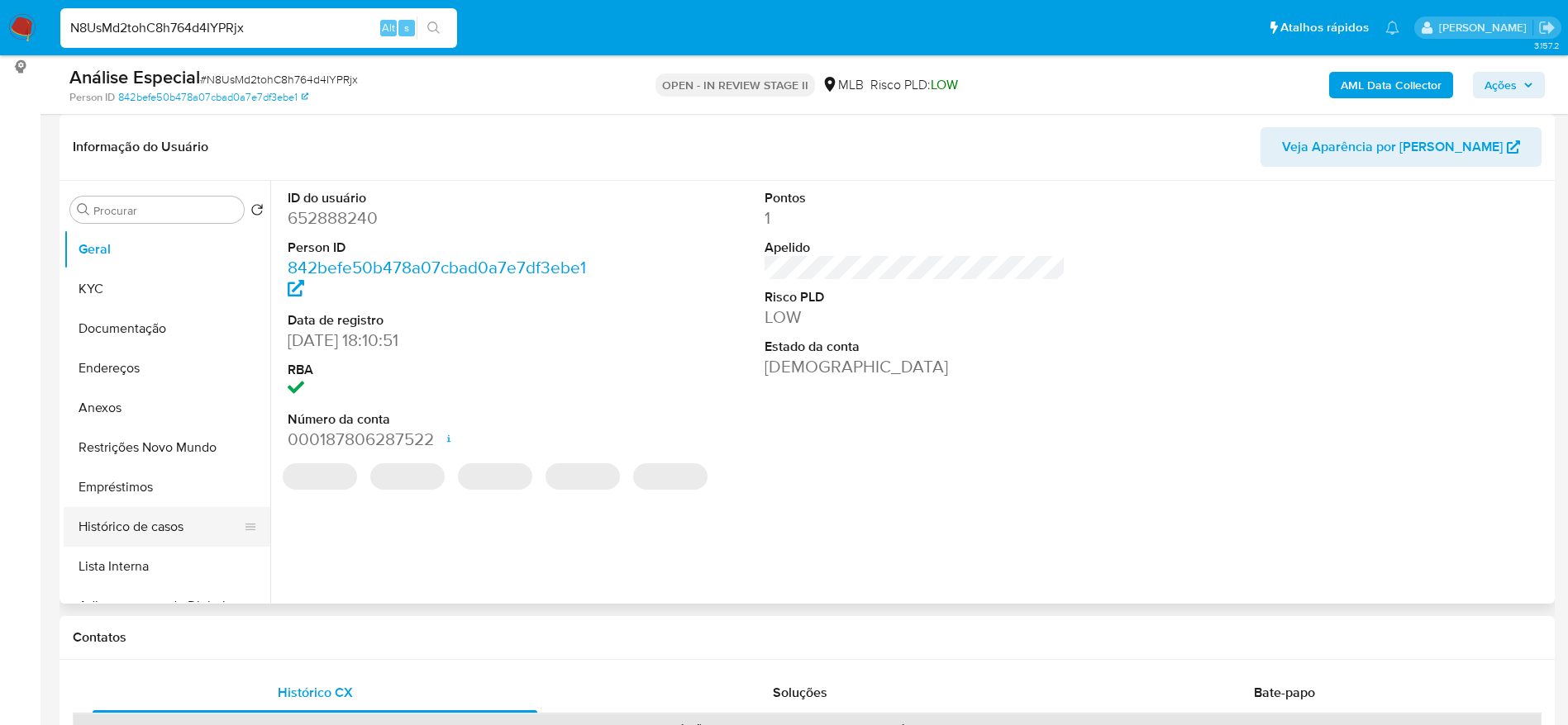
select select "10"
click at [134, 557] on button "Lista Interna" at bounding box center [160, 566] width 193 height 40
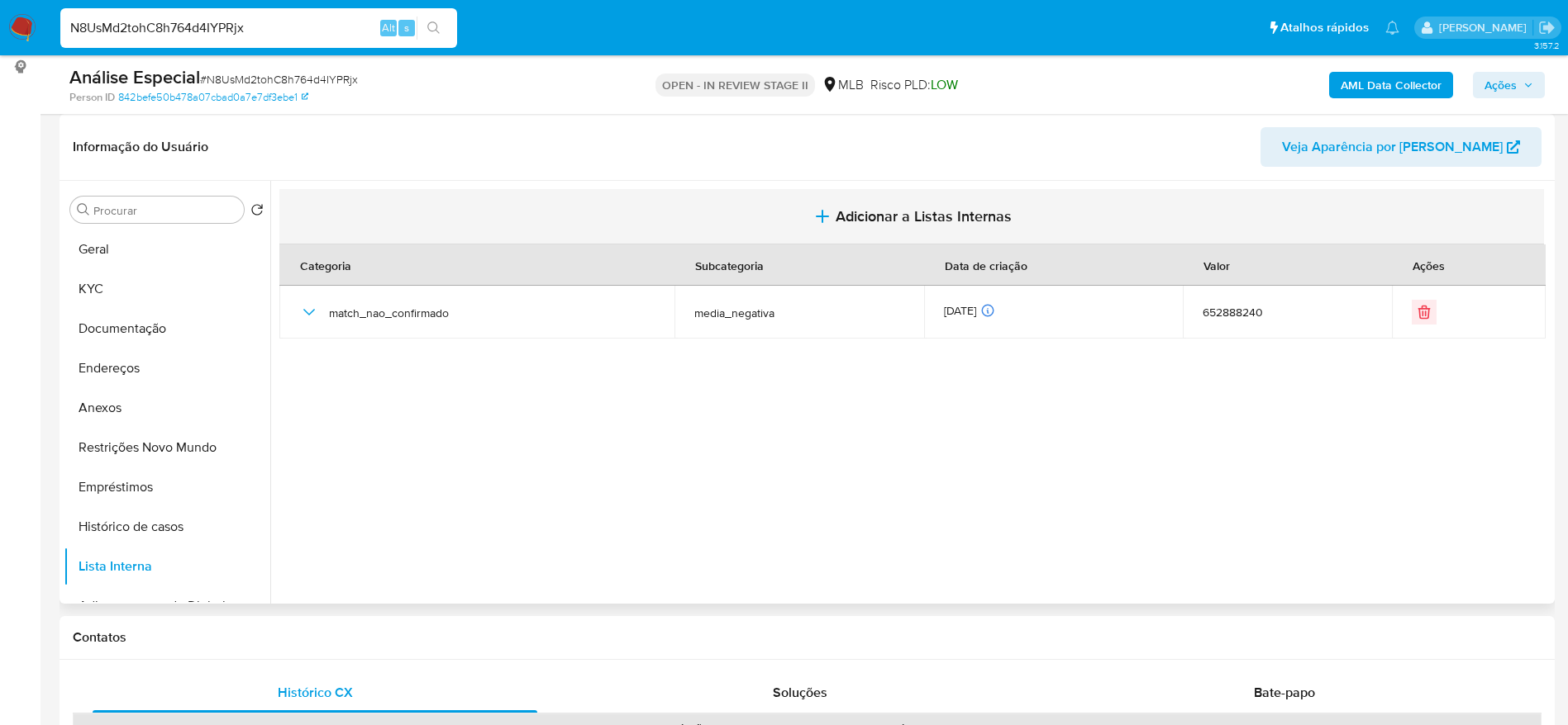
click at [872, 214] on span "Adicionar a Listas Internas" at bounding box center [923, 217] width 176 height 19
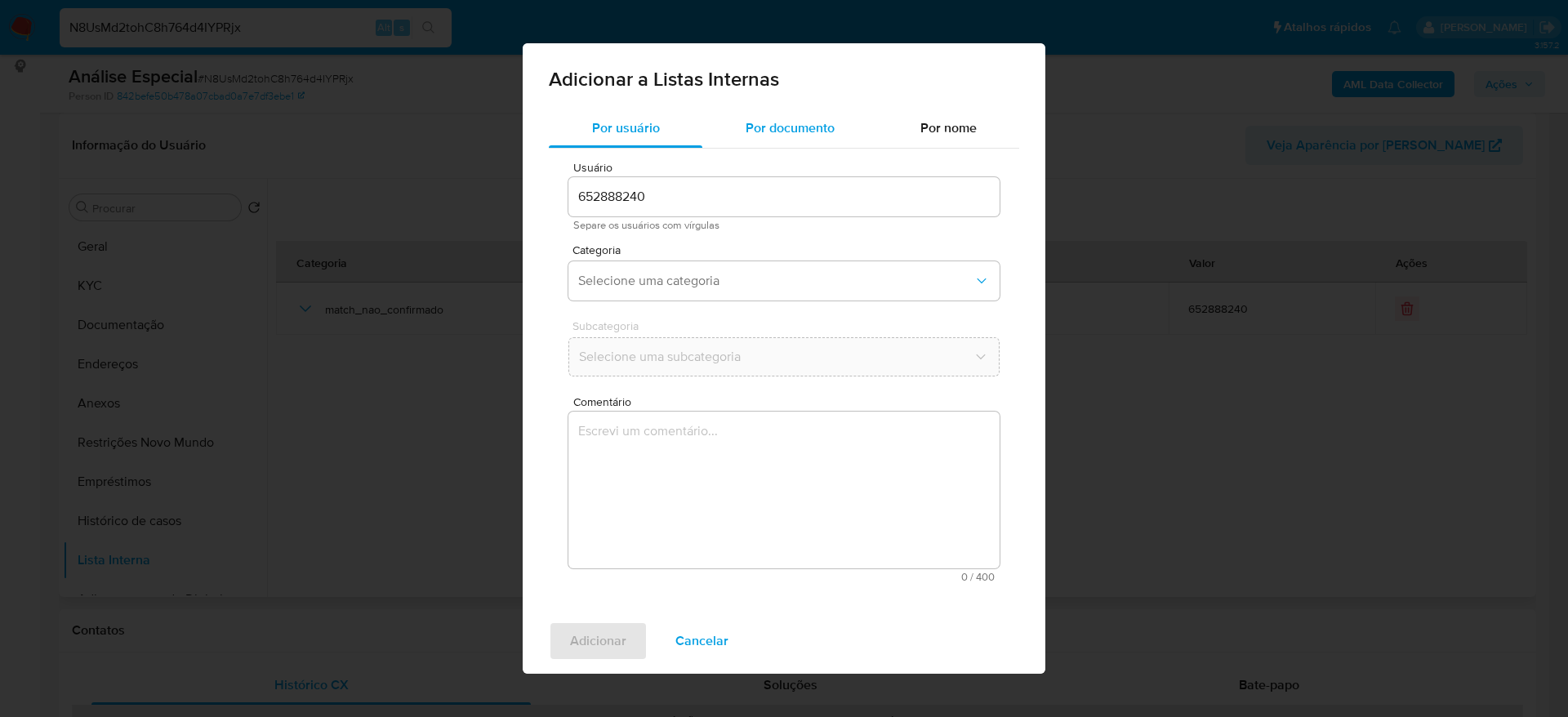
click at [766, 143] on div "Por documento" at bounding box center [790, 128] width 175 height 40
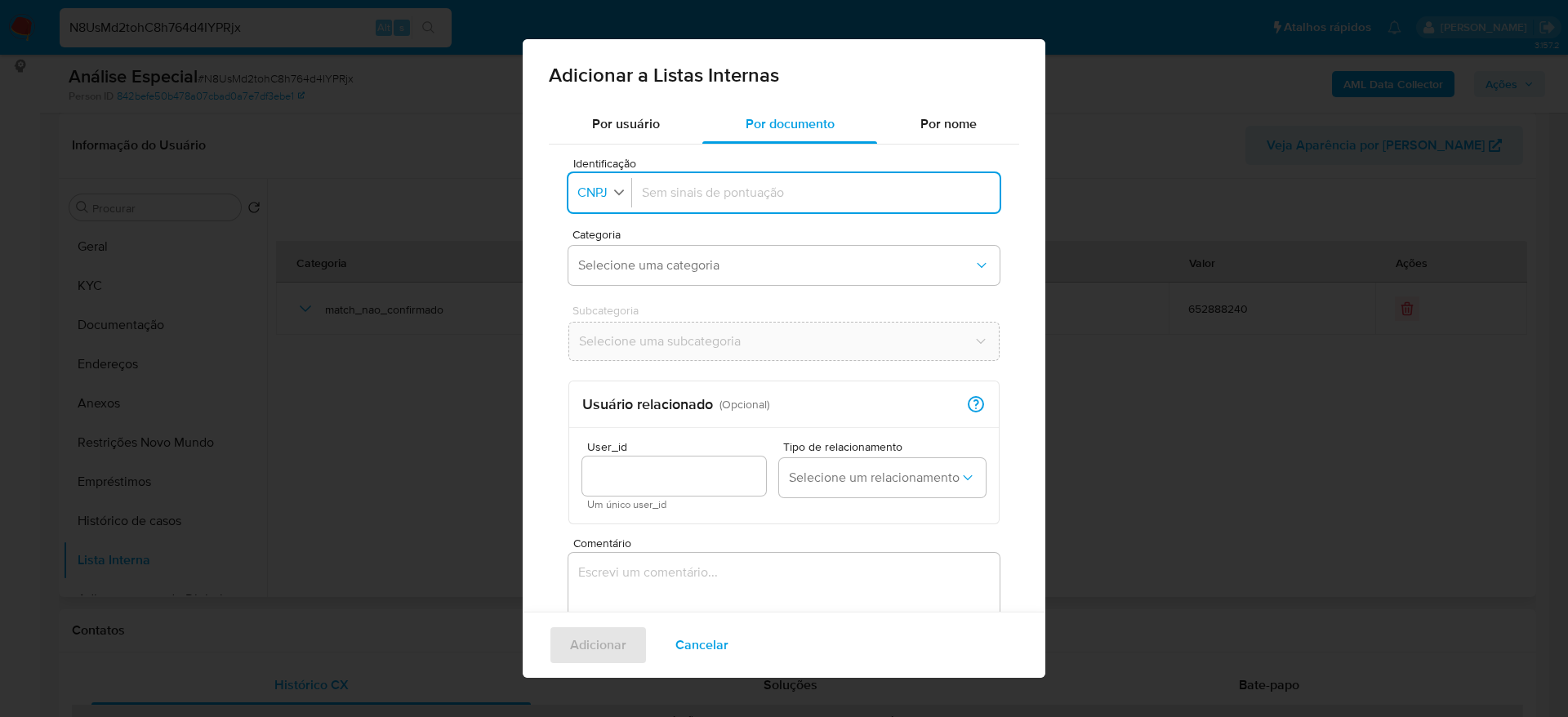
click at [600, 185] on span "CNPJ" at bounding box center [593, 193] width 33 height 17
click at [595, 272] on div "CPF" at bounding box center [595, 264] width 32 height 40
click at [740, 190] on input "Identificação" at bounding box center [812, 193] width 355 height 18
type input "18495308746"
click at [693, 264] on span "Selecione uma categoria" at bounding box center [776, 266] width 395 height 17
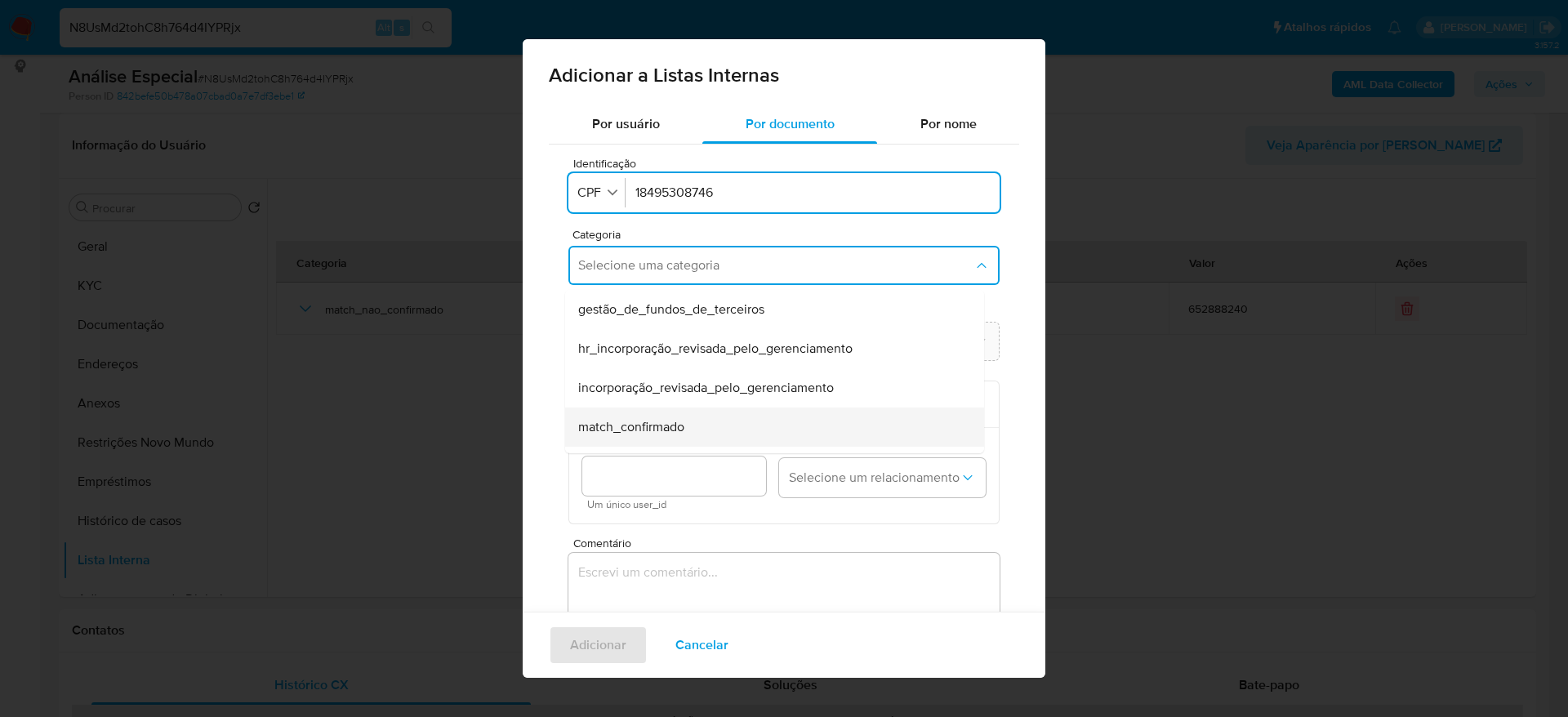
click at [687, 422] on div "match_confirmado" at bounding box center [769, 427] width 383 height 40
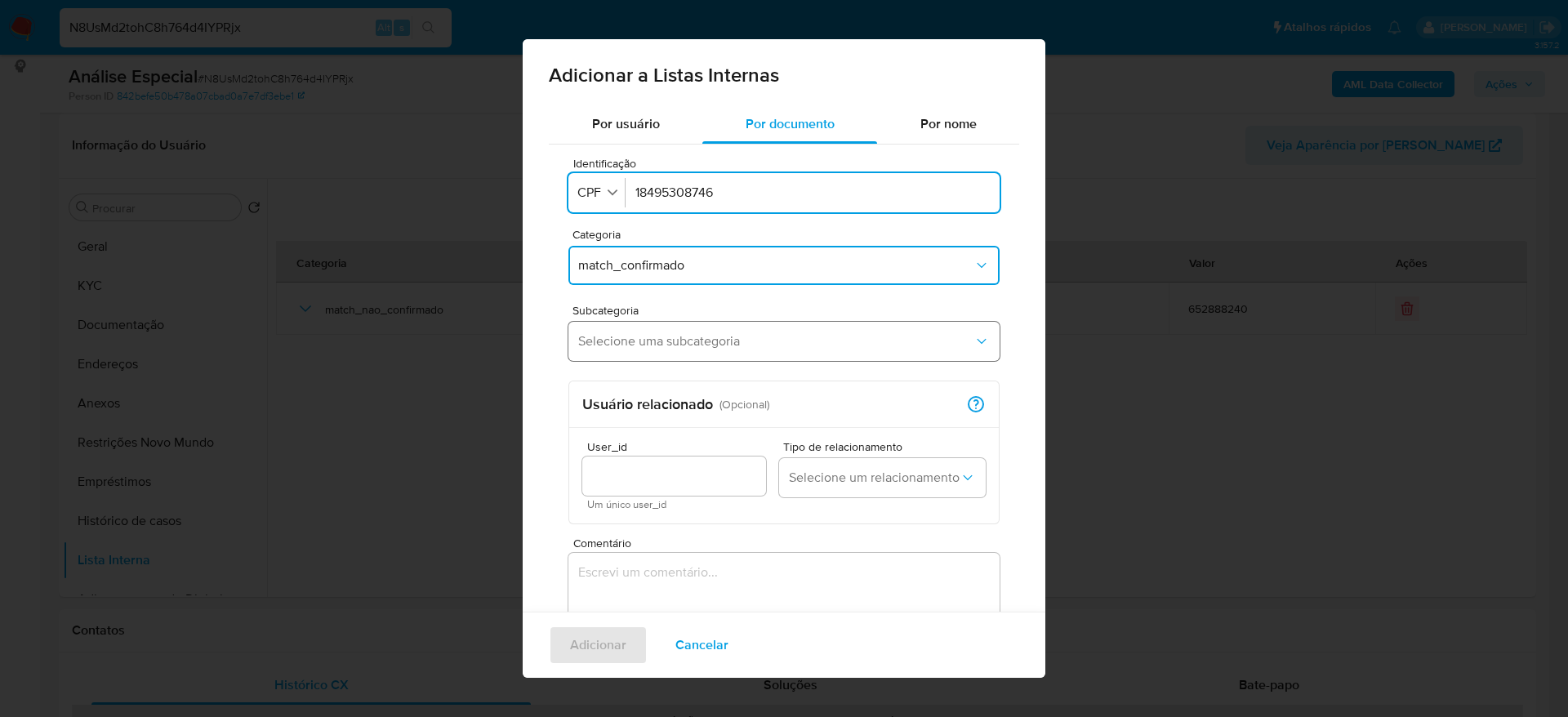
click at [692, 336] on span "Selecione uma subcategoria" at bounding box center [776, 342] width 395 height 17
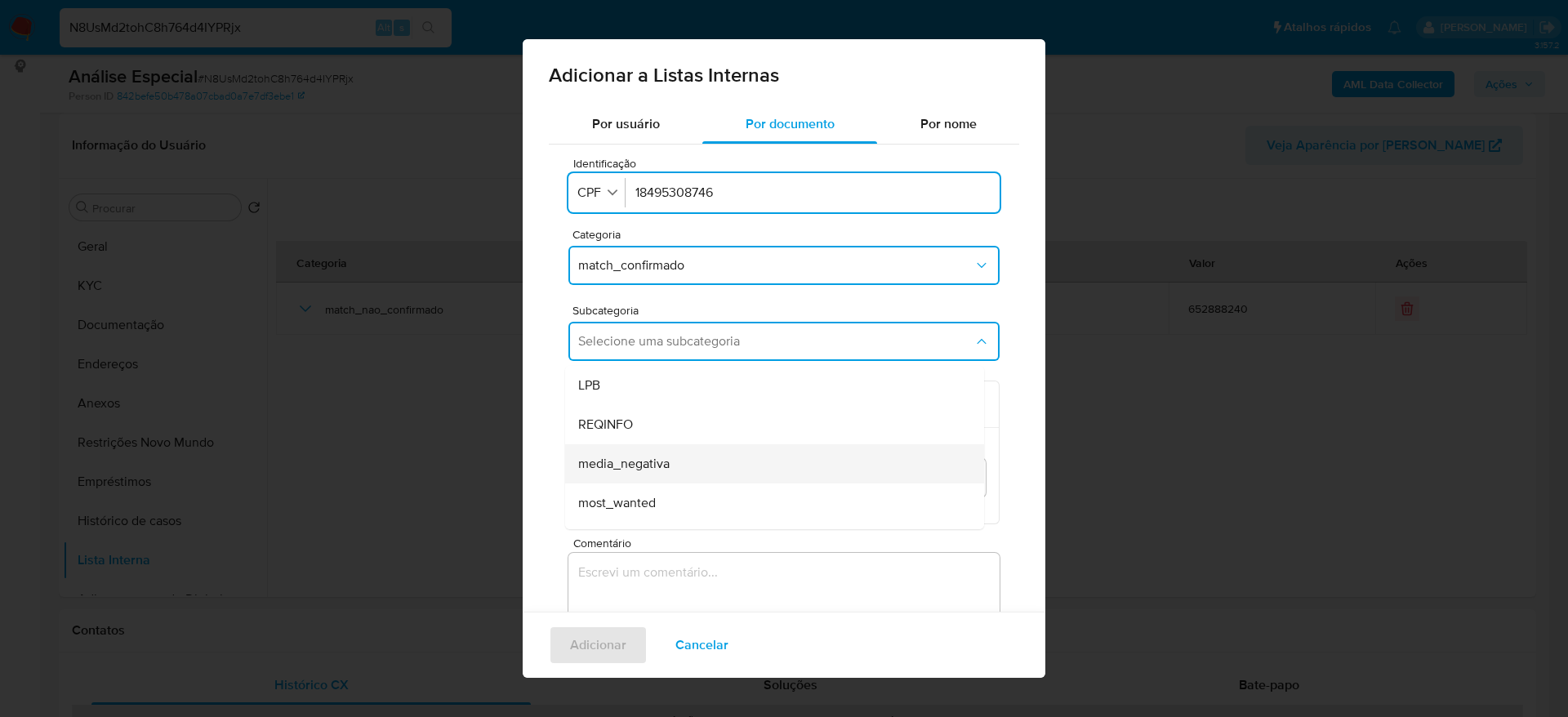
click at [681, 469] on div "media_negativa" at bounding box center [769, 463] width 383 height 40
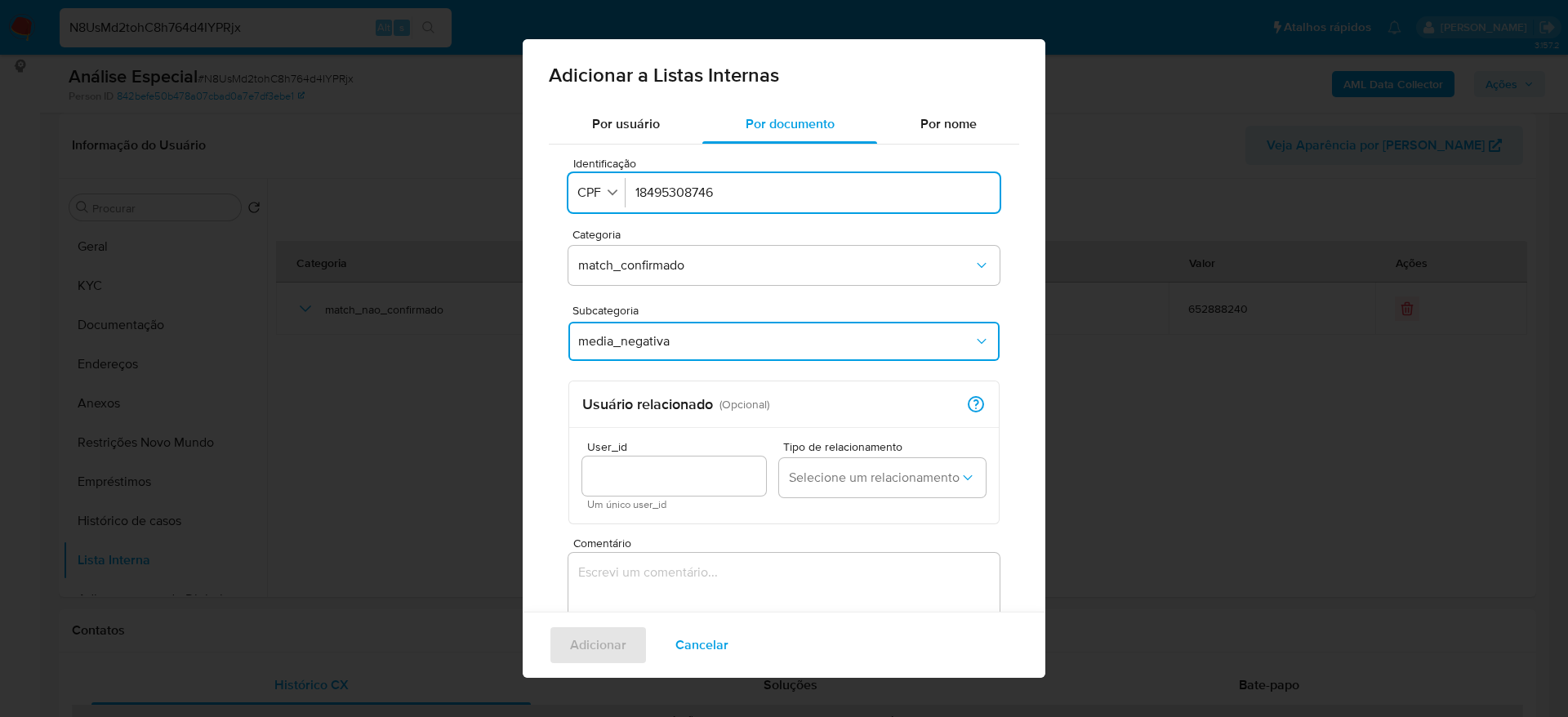
click at [707, 585] on textarea "Comentário" at bounding box center [784, 632] width 431 height 157
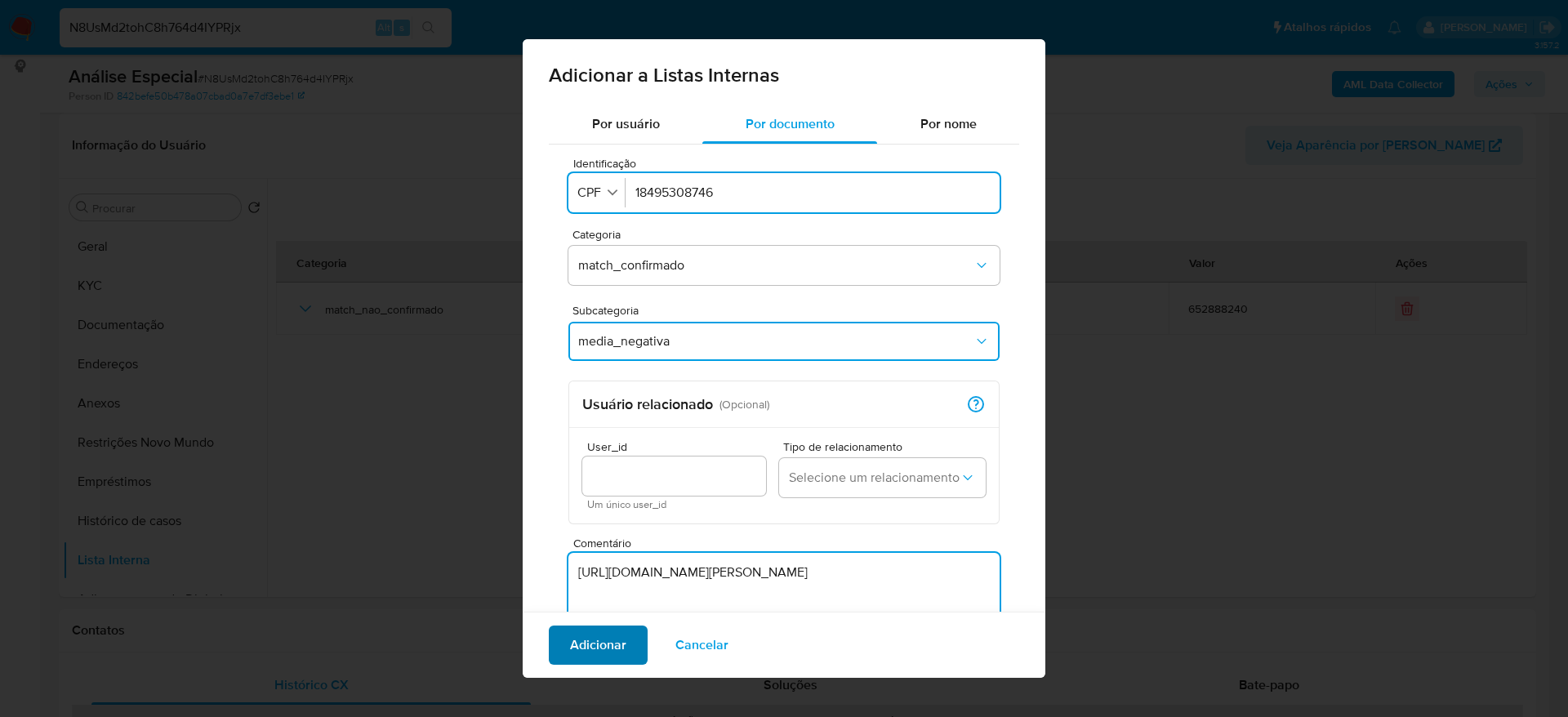
type textarea "https://nortenoticia.com.br/preso-em-linhares-autor-de-tentativa-de-latrocinio-…"
click at [601, 648] on span "Adicionar" at bounding box center [597, 644] width 56 height 36
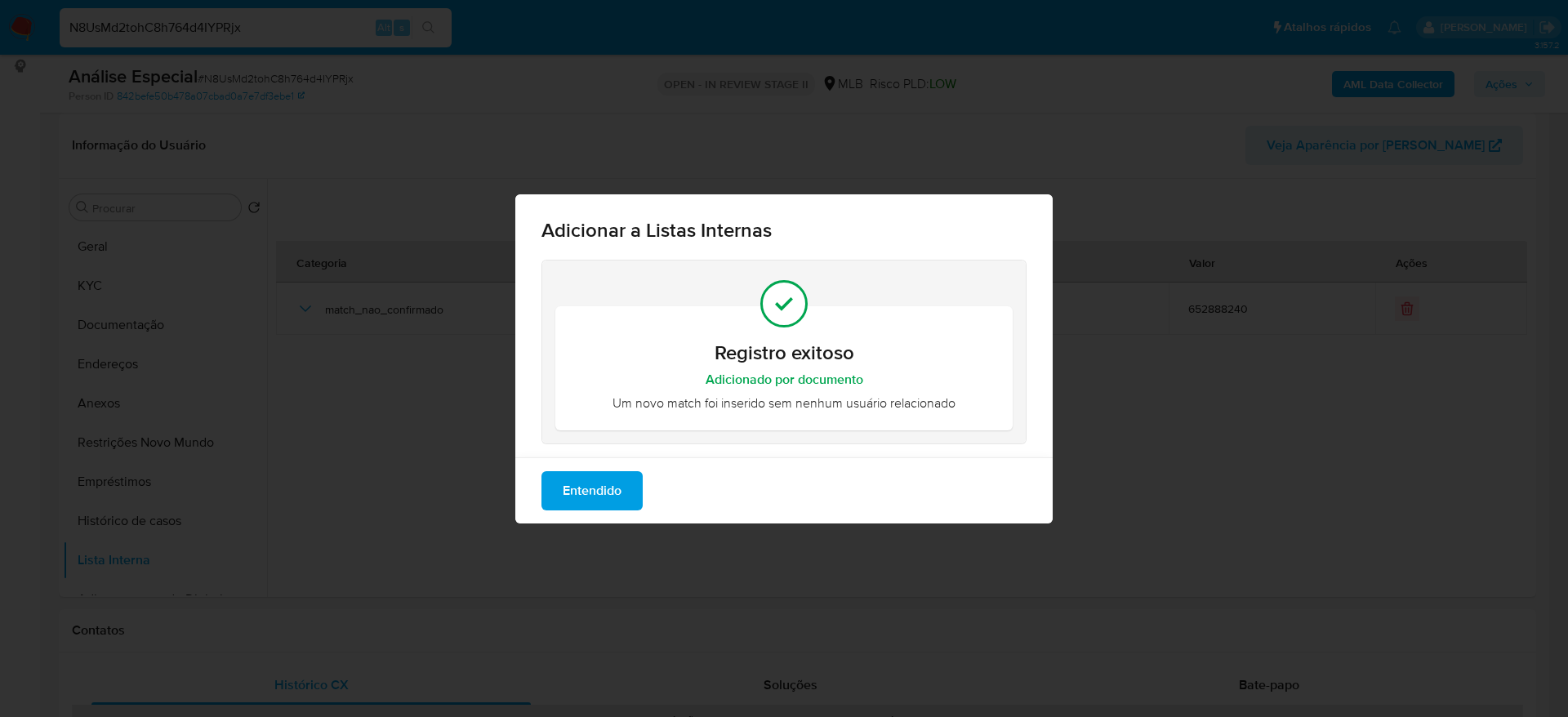
click at [604, 479] on span "Entendido" at bounding box center [592, 491] width 59 height 36
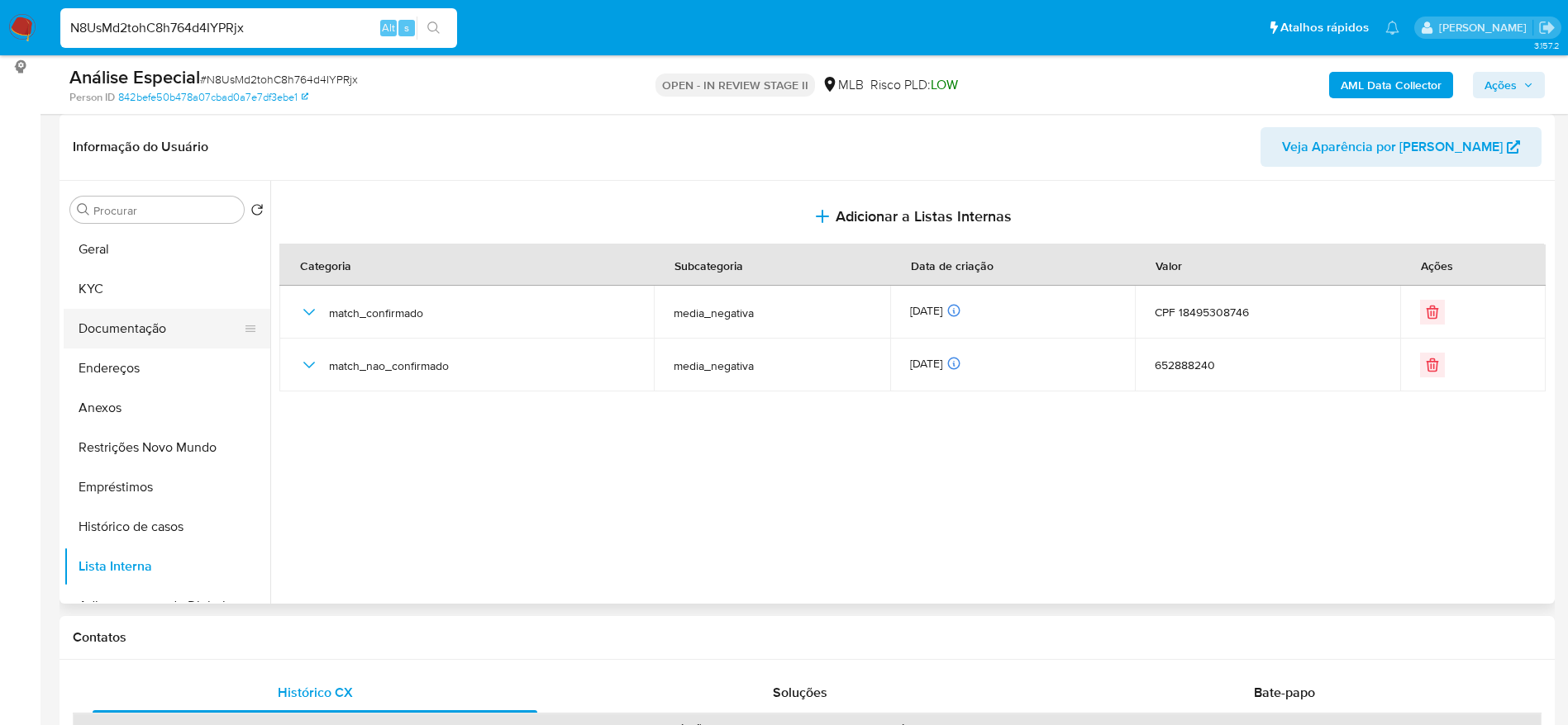
click at [132, 315] on button "Documentação" at bounding box center [160, 328] width 193 height 40
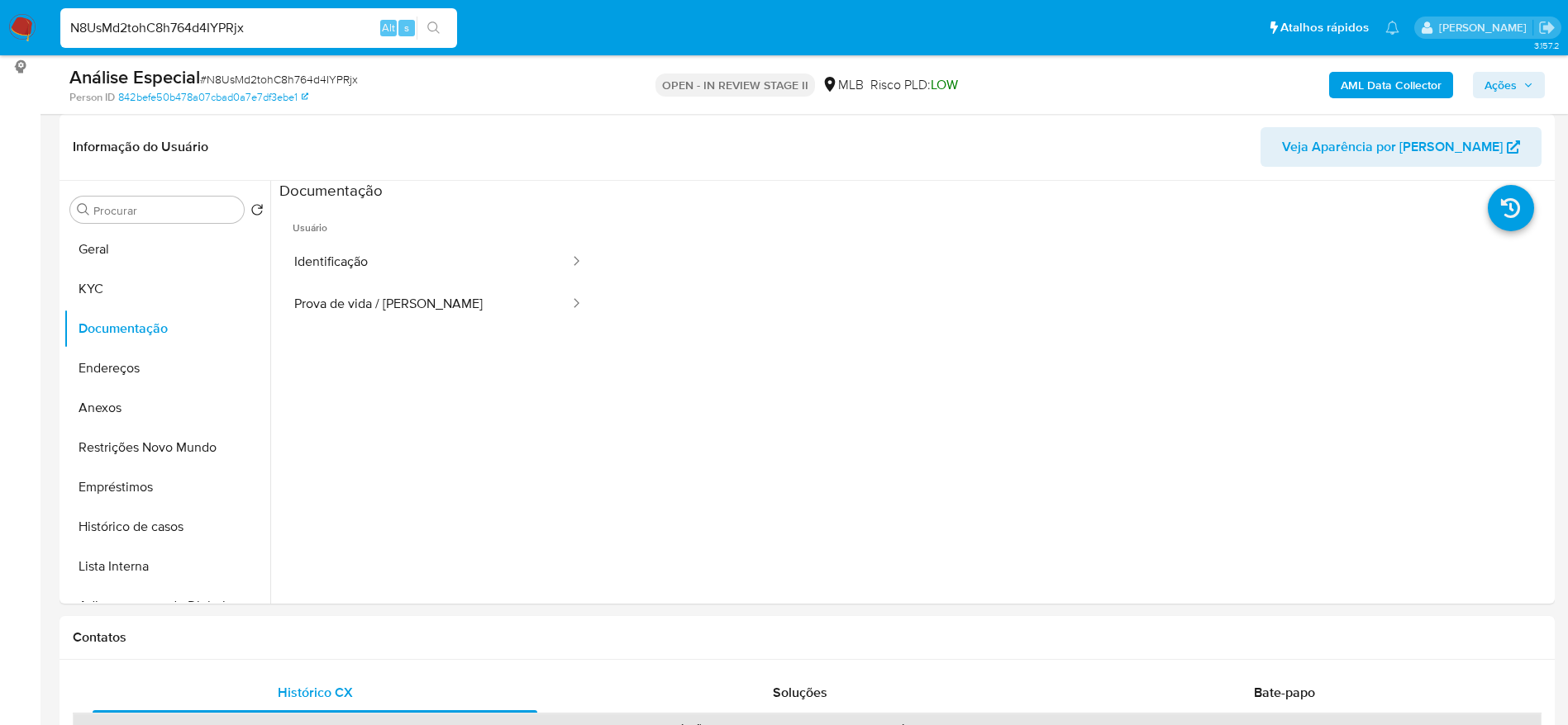
click at [340, 277] on button "Identificação" at bounding box center [425, 261] width 292 height 42
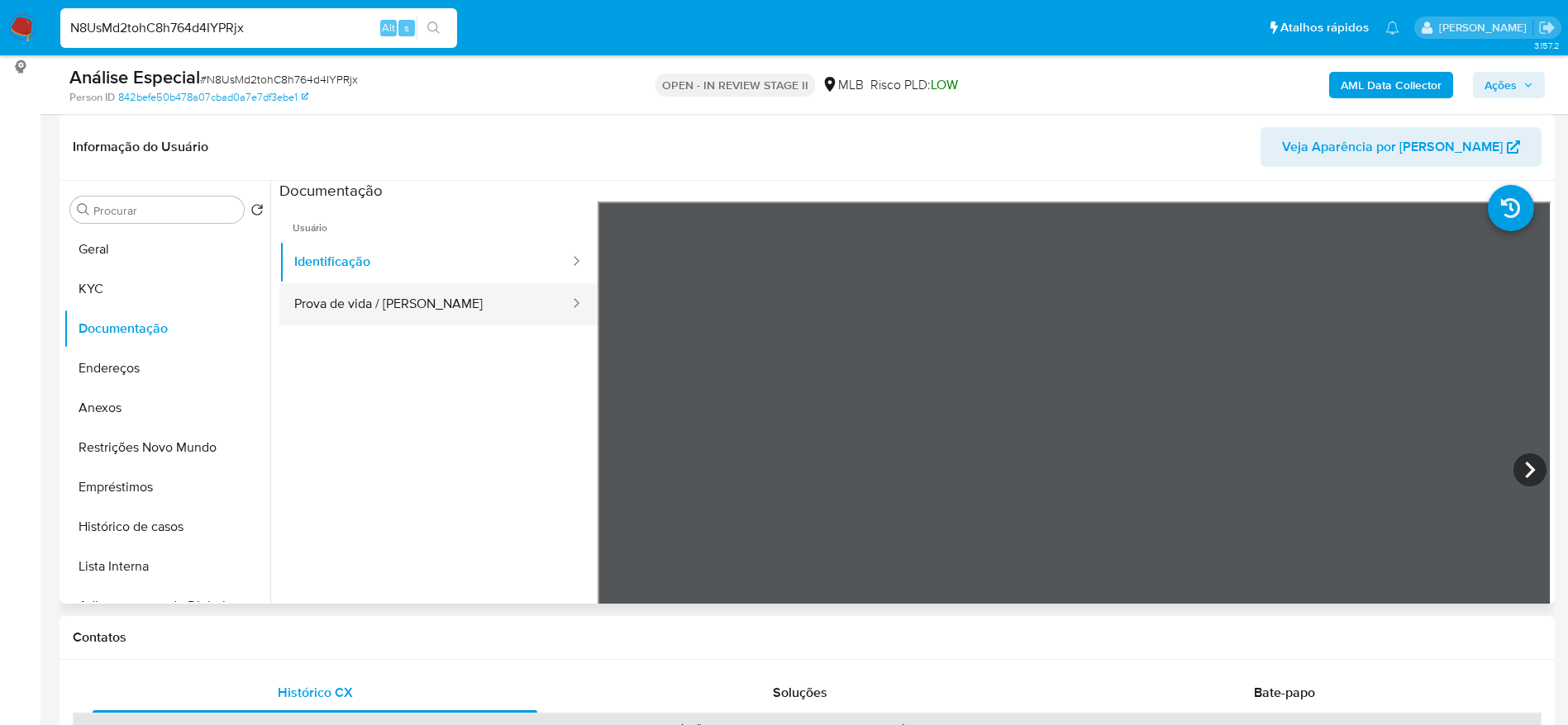
click at [327, 285] on button "Prova de vida / Selfie" at bounding box center [425, 304] width 292 height 42
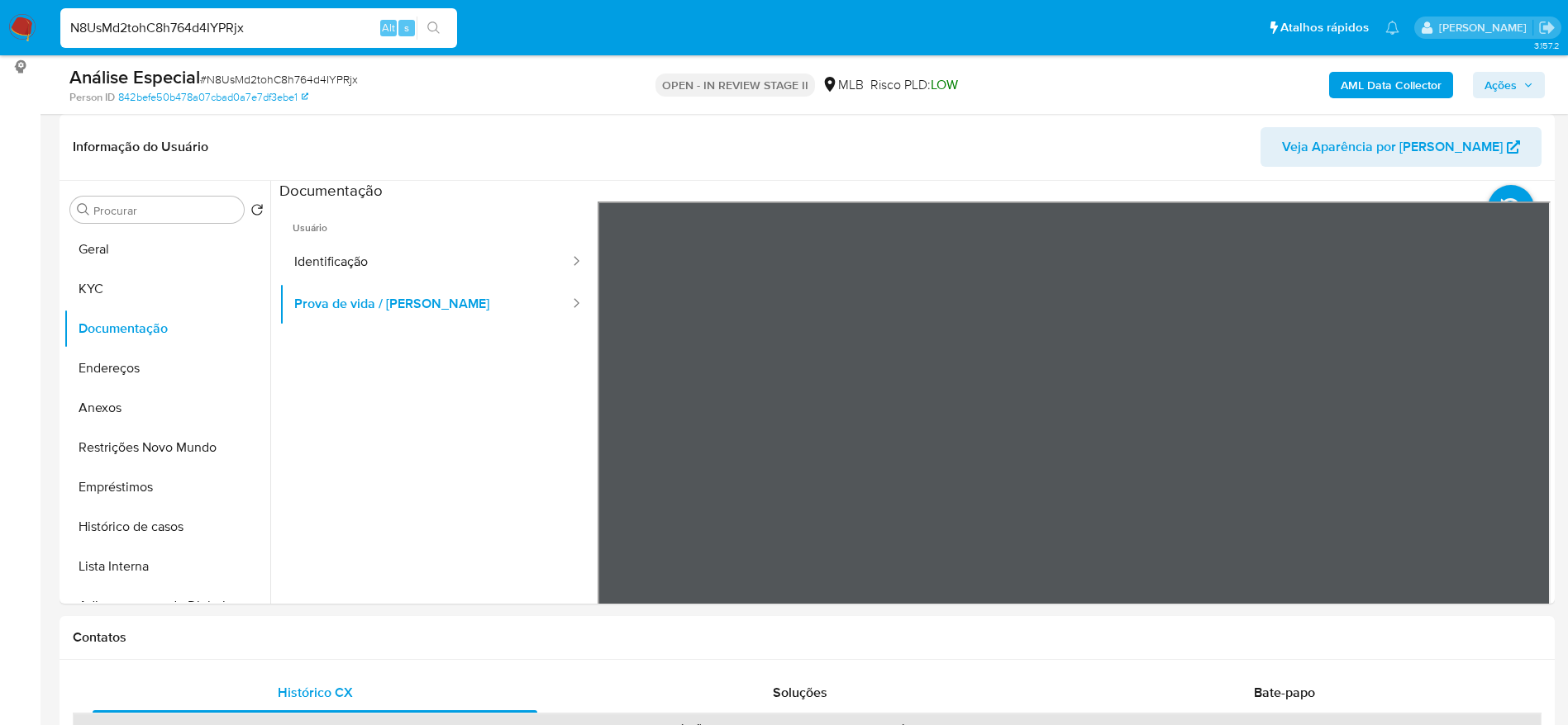
click at [257, 25] on input "N8UsMd2tohC8h764d4IYPRjx" at bounding box center [259, 28] width 397 height 21
click at [257, 24] on input "N8UsMd2tohC8h764d4IYPRjx" at bounding box center [259, 28] width 397 height 21
paste input "D2f8sBoSHwd0wvIABBjwkxTz"
type input "D2f8sBoSHwd0wvIABBjwkxTz"
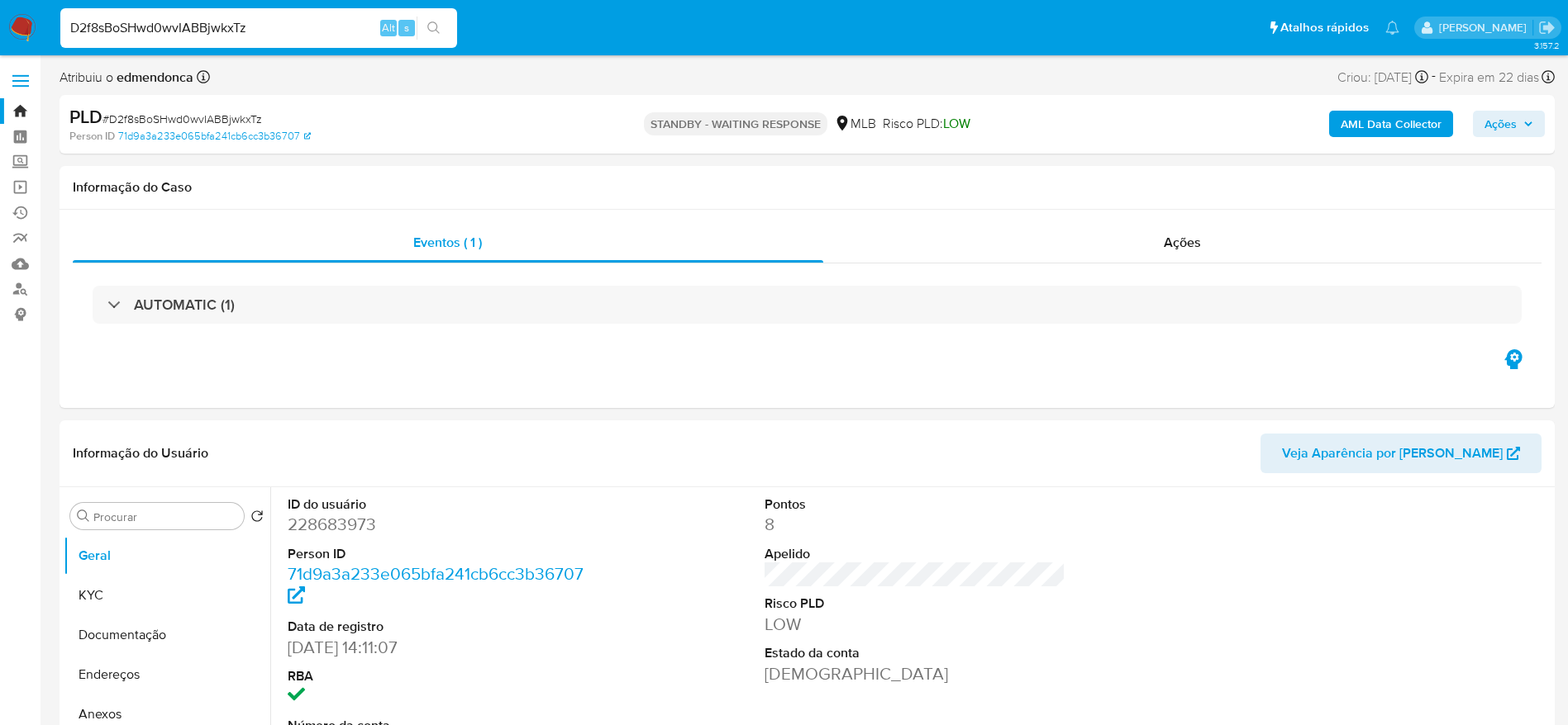
select select "10"
click at [285, 25] on input "D2f8sBoSHwd0wvIABBjwkxTz" at bounding box center [259, 28] width 397 height 21
paste input "QayEIjwHByjyKIyu6qe1M0bf"
type input "QayEIjwHByjyKIyu6qe1M0bf"
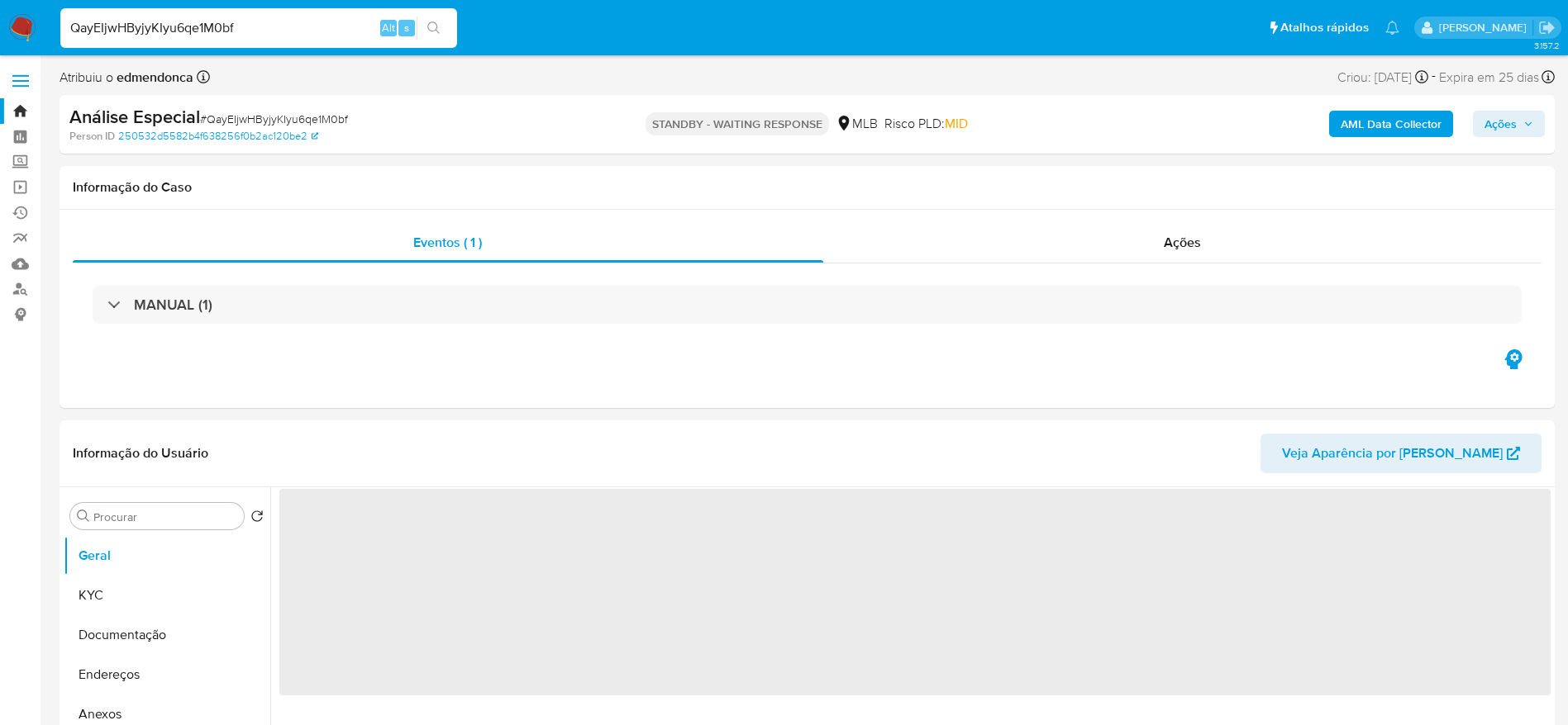
select select "10"
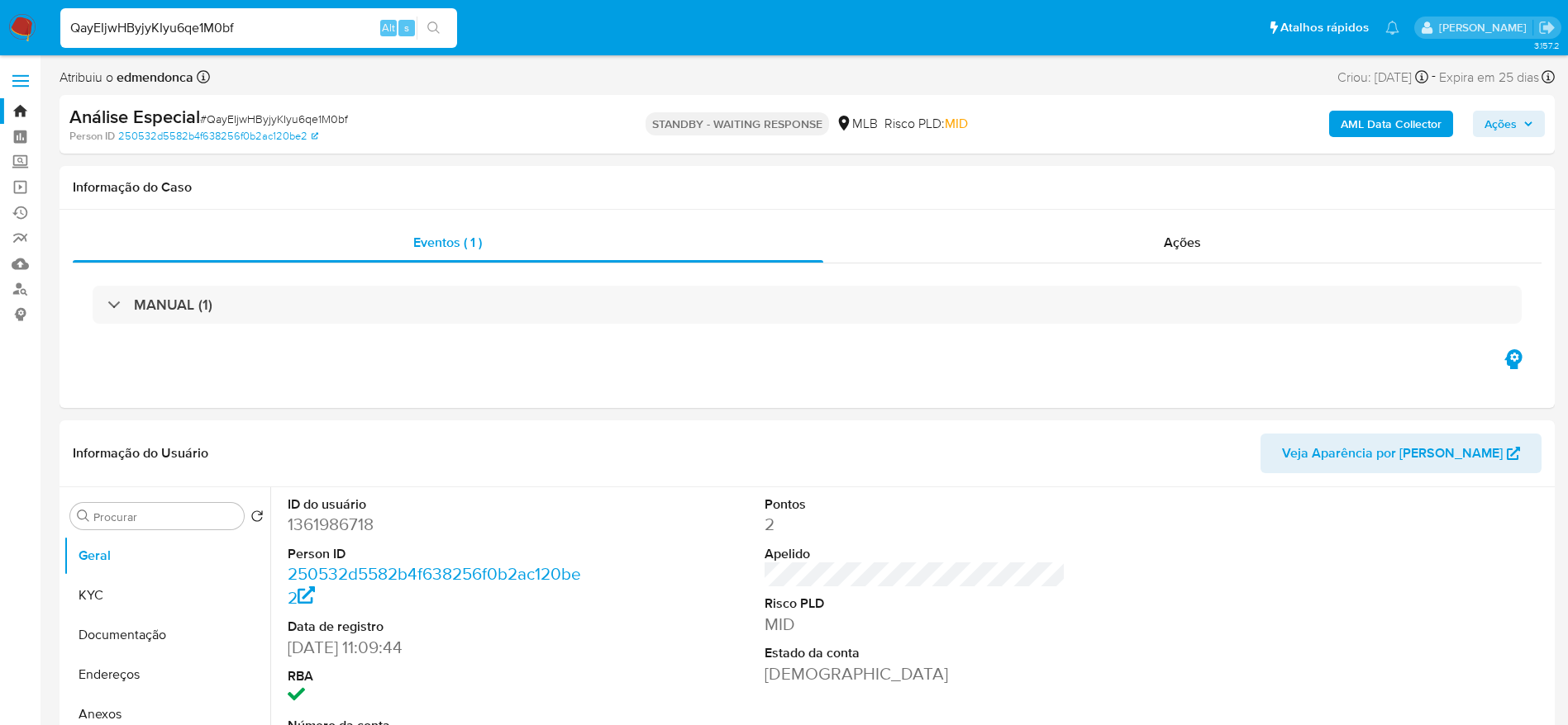
click at [252, 20] on input "QayEIjwHByjyKIyu6qe1M0bf" at bounding box center [259, 28] width 397 height 21
click at [252, 19] on input "QayEIjwHByjyKIyu6qe1M0bf" at bounding box center [259, 28] width 397 height 21
paste input "n4ump0Rl61DXadTTrCZUnsZs"
type input "n4ump0Rl61DXadTTrCZUnsZs"
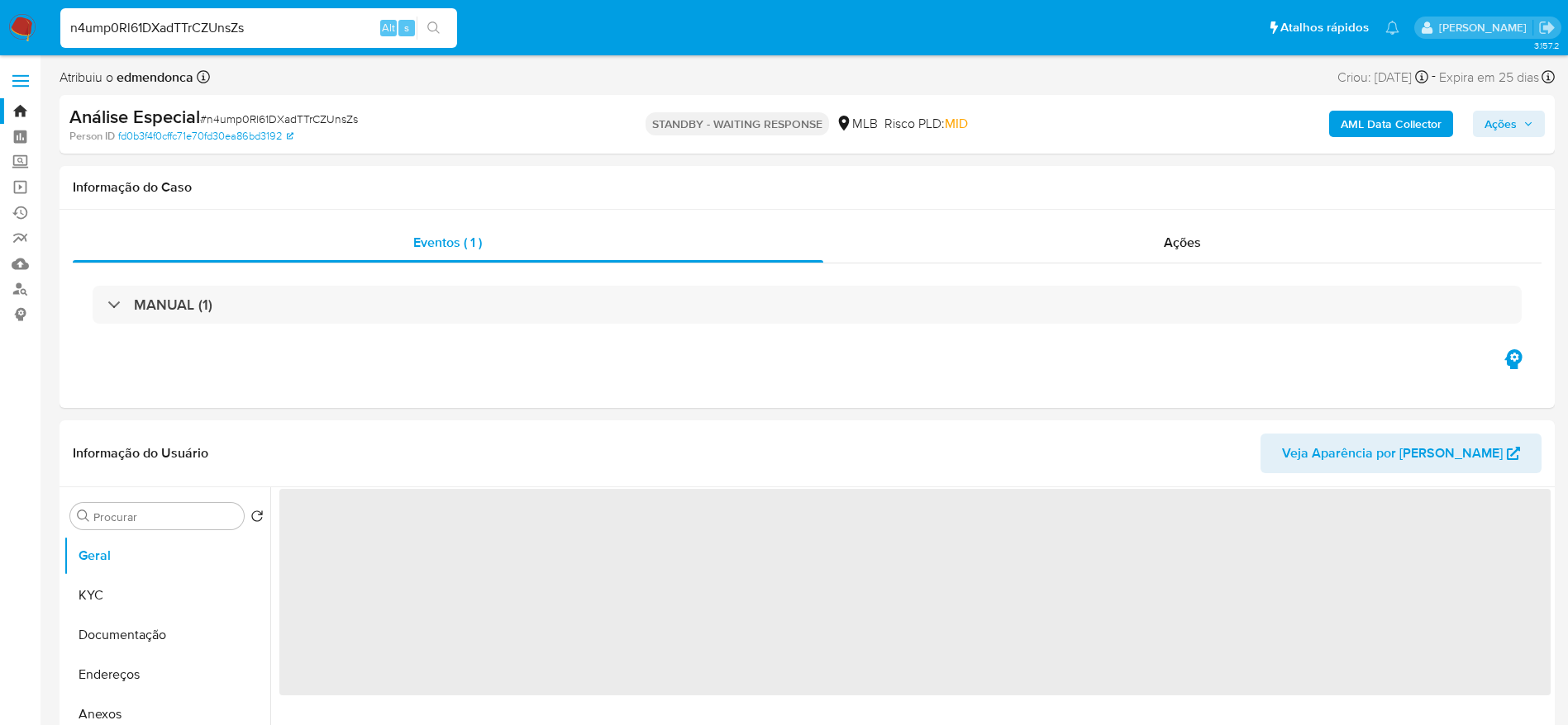
select select "10"
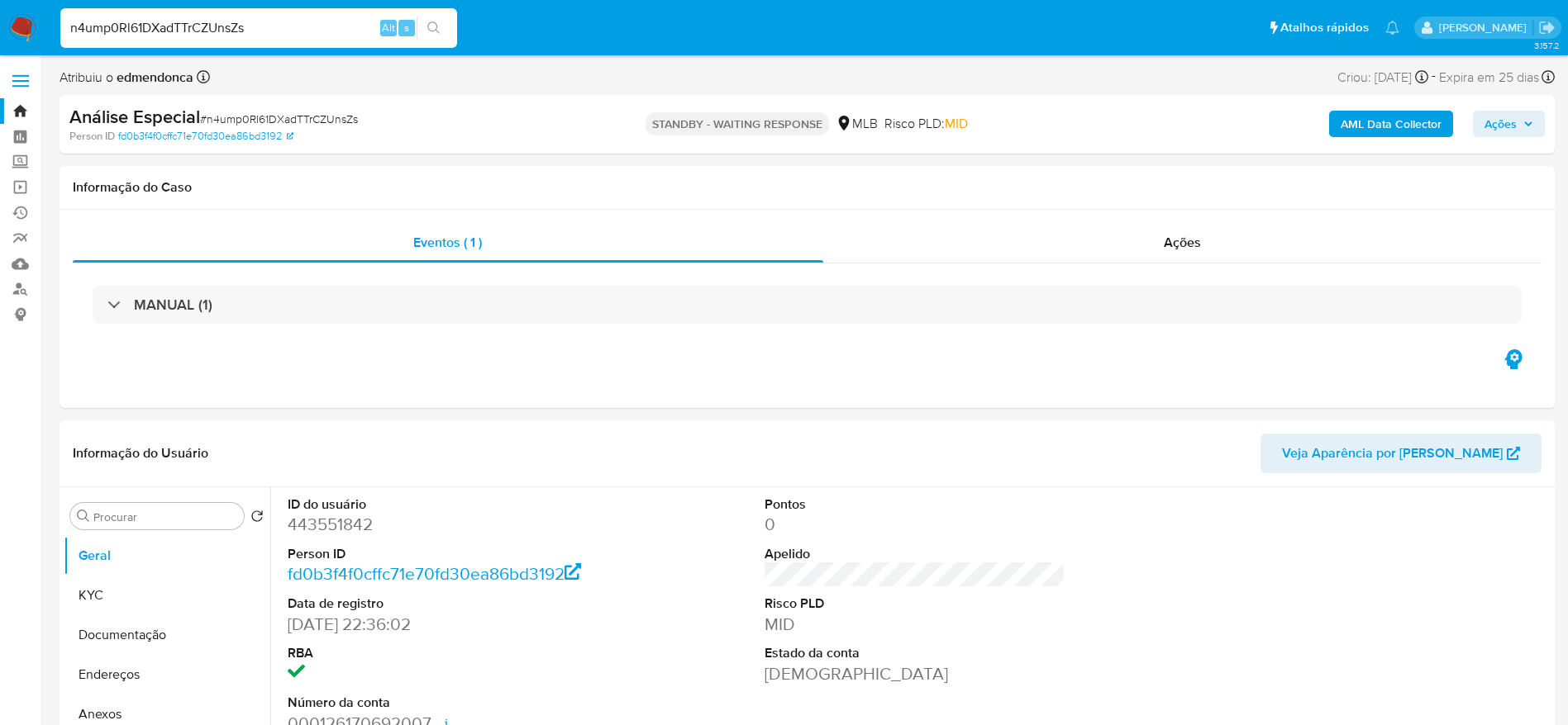
click at [346, 23] on input "n4ump0Rl61DXadTTrCZUnsZs" at bounding box center [259, 28] width 397 height 21
paste input "LCLhcG8OEIXdF3tPmZx2lsWT"
type input "LCLhcG8OEIXdF3tPmZx2lsWT"
select select "10"
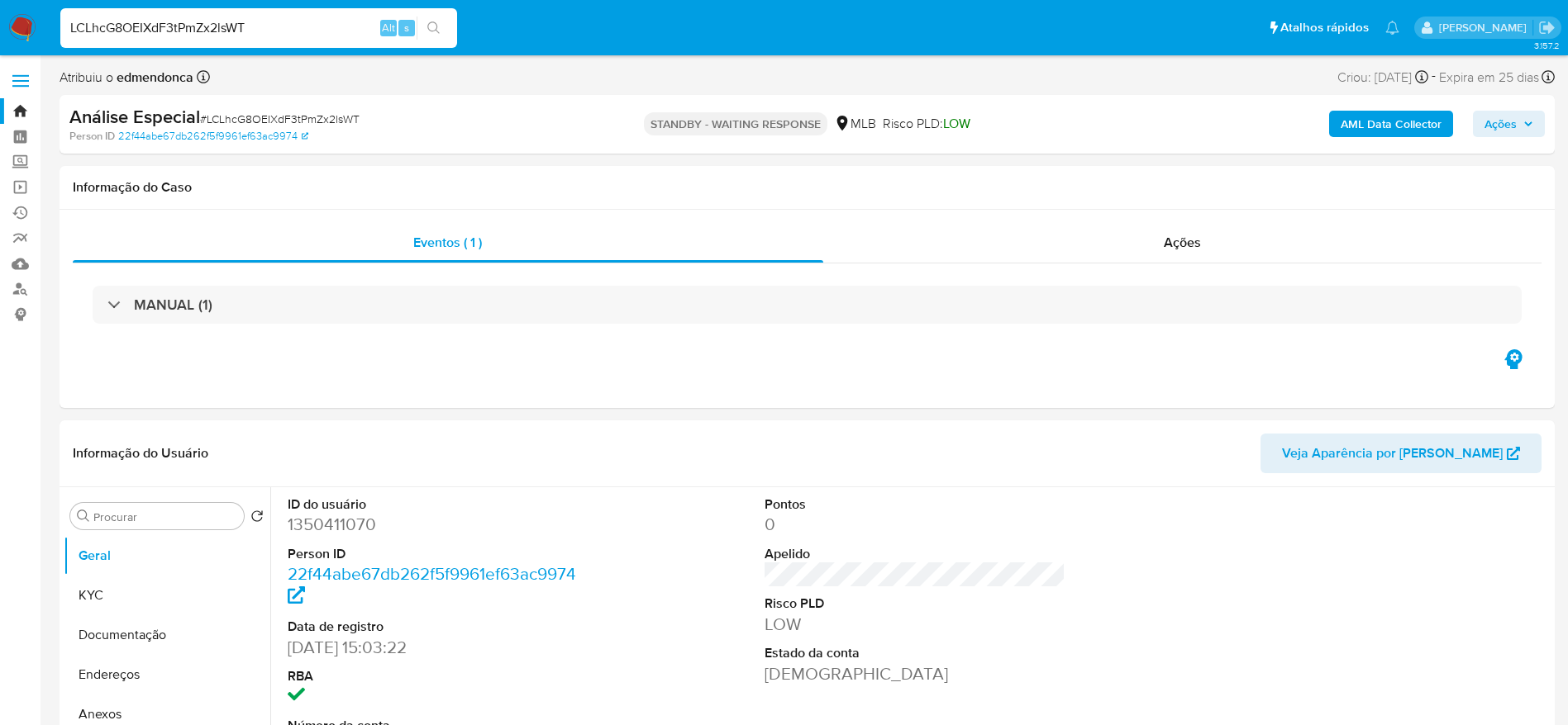
scroll to position [495, 0]
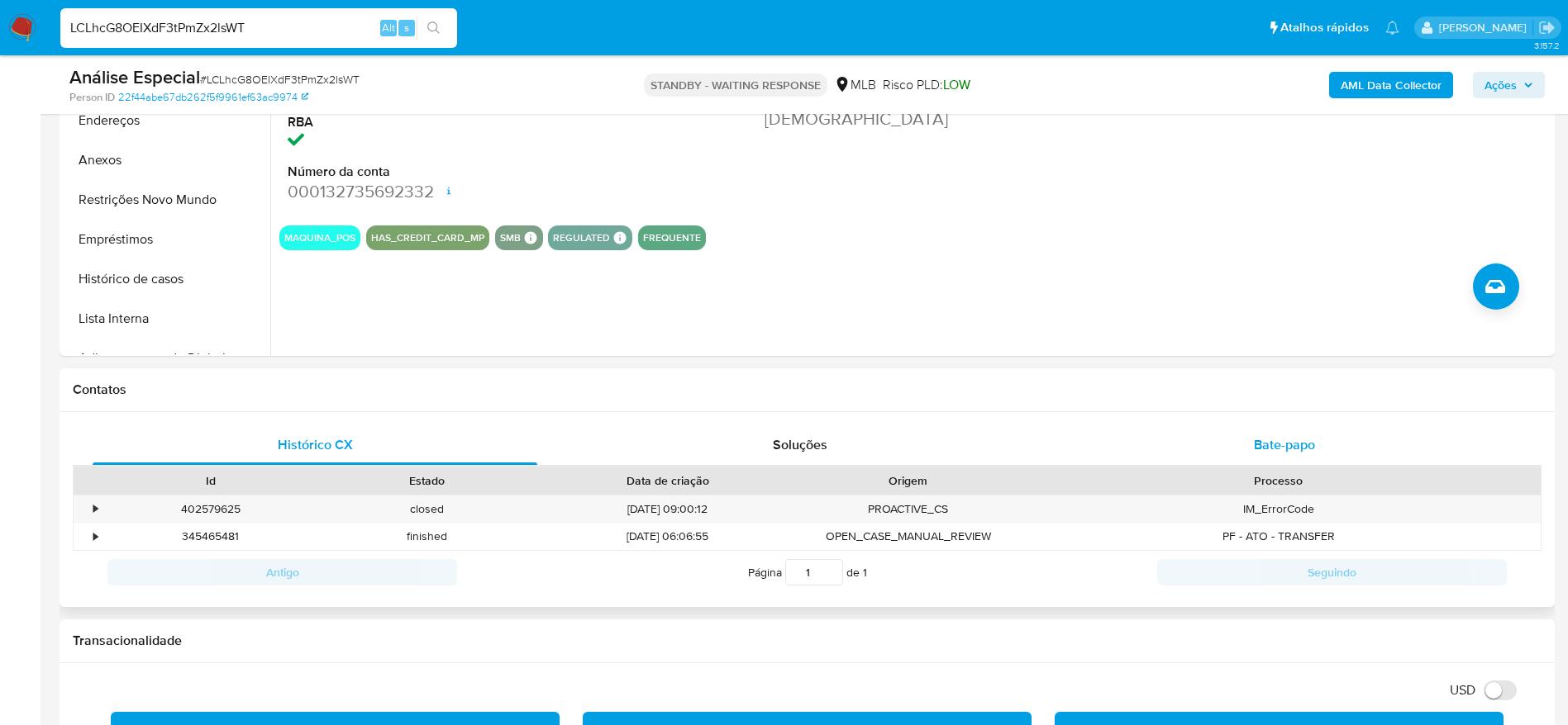
click at [1303, 442] on span "Bate-papo" at bounding box center [1284, 444] width 61 height 19
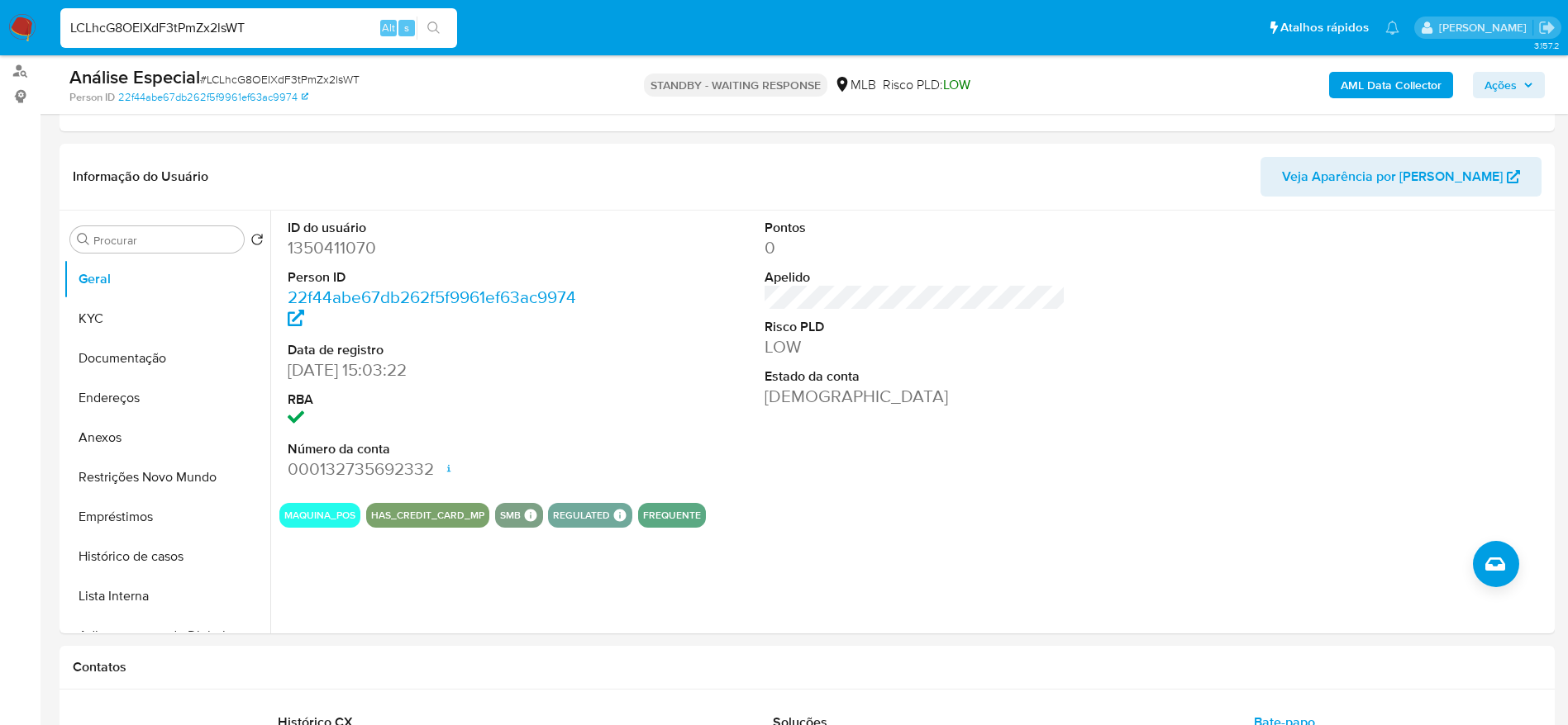
scroll to position [0, 0]
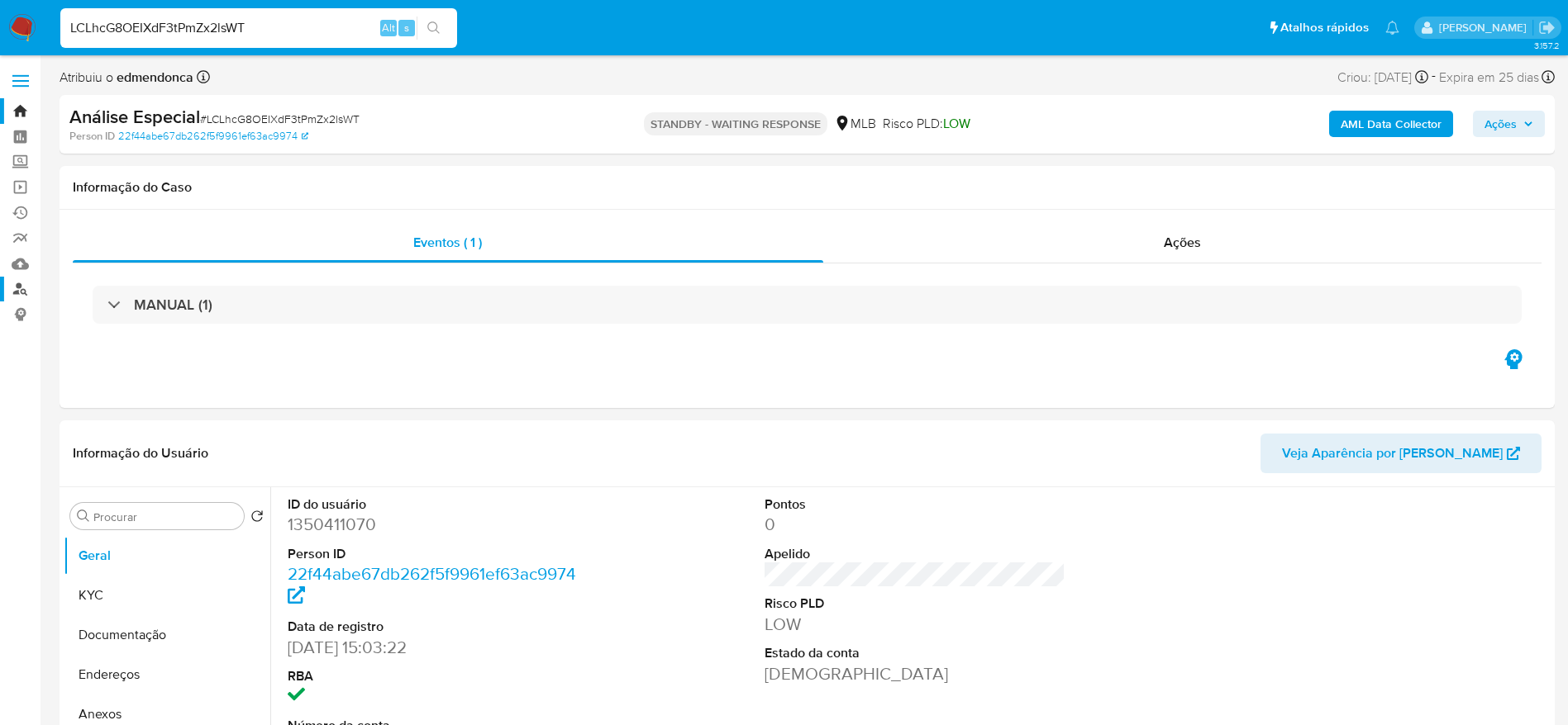
click at [30, 287] on link "Localizador de pessoas" at bounding box center [99, 290] width 197 height 26
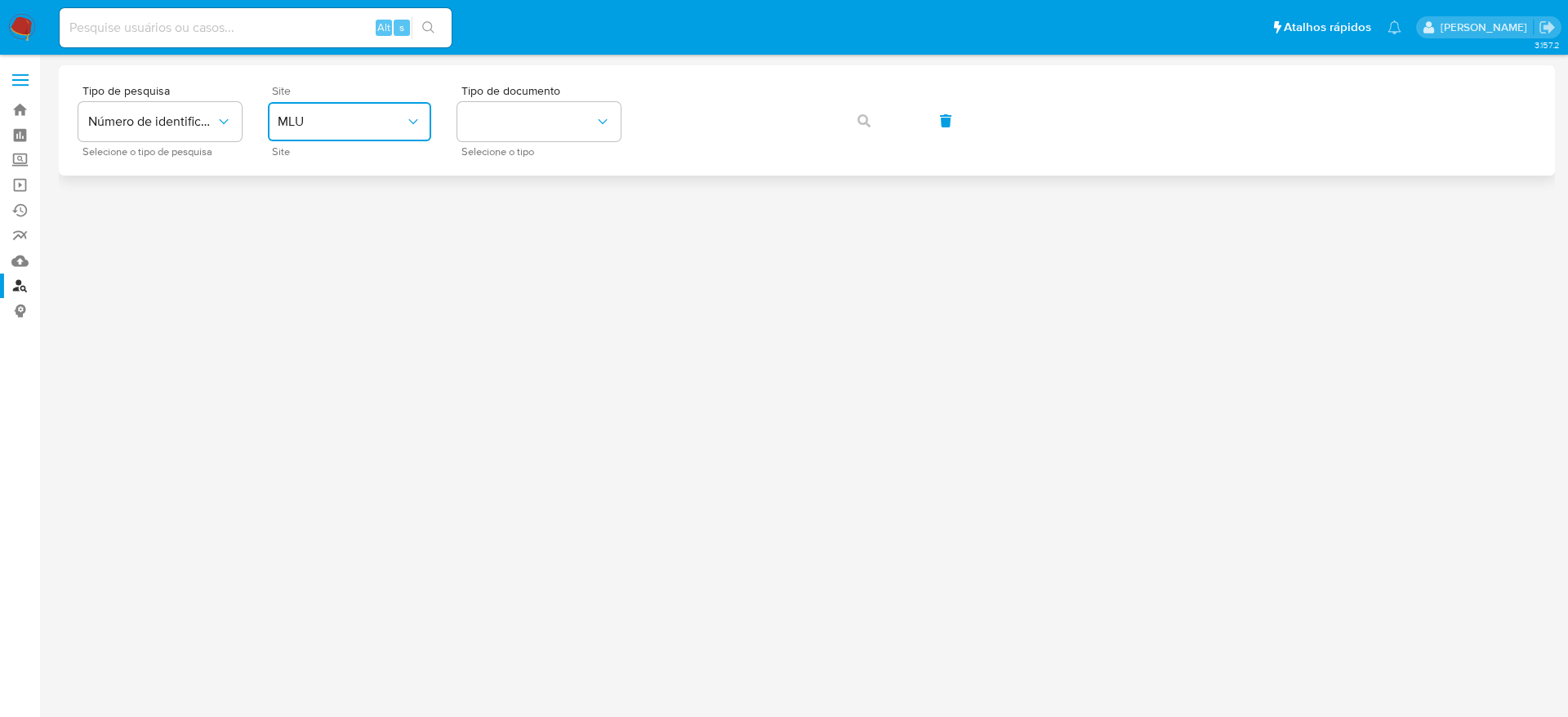
click at [400, 130] on button "MLU" at bounding box center [349, 121] width 164 height 40
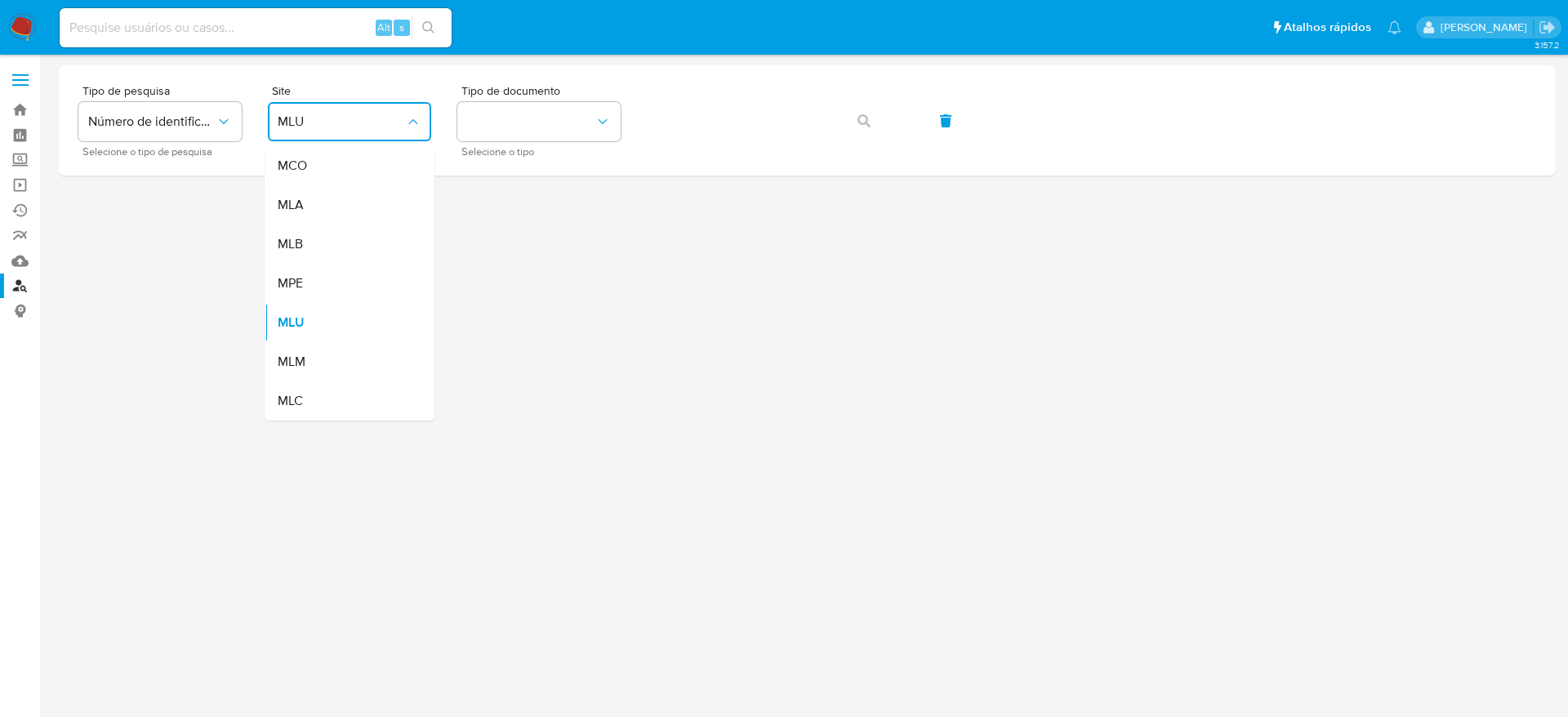
drag, startPoint x: 358, startPoint y: 246, endPoint x: 438, endPoint y: 176, distance: 106.3
click at [358, 245] on div "MLB" at bounding box center [345, 244] width 134 height 40
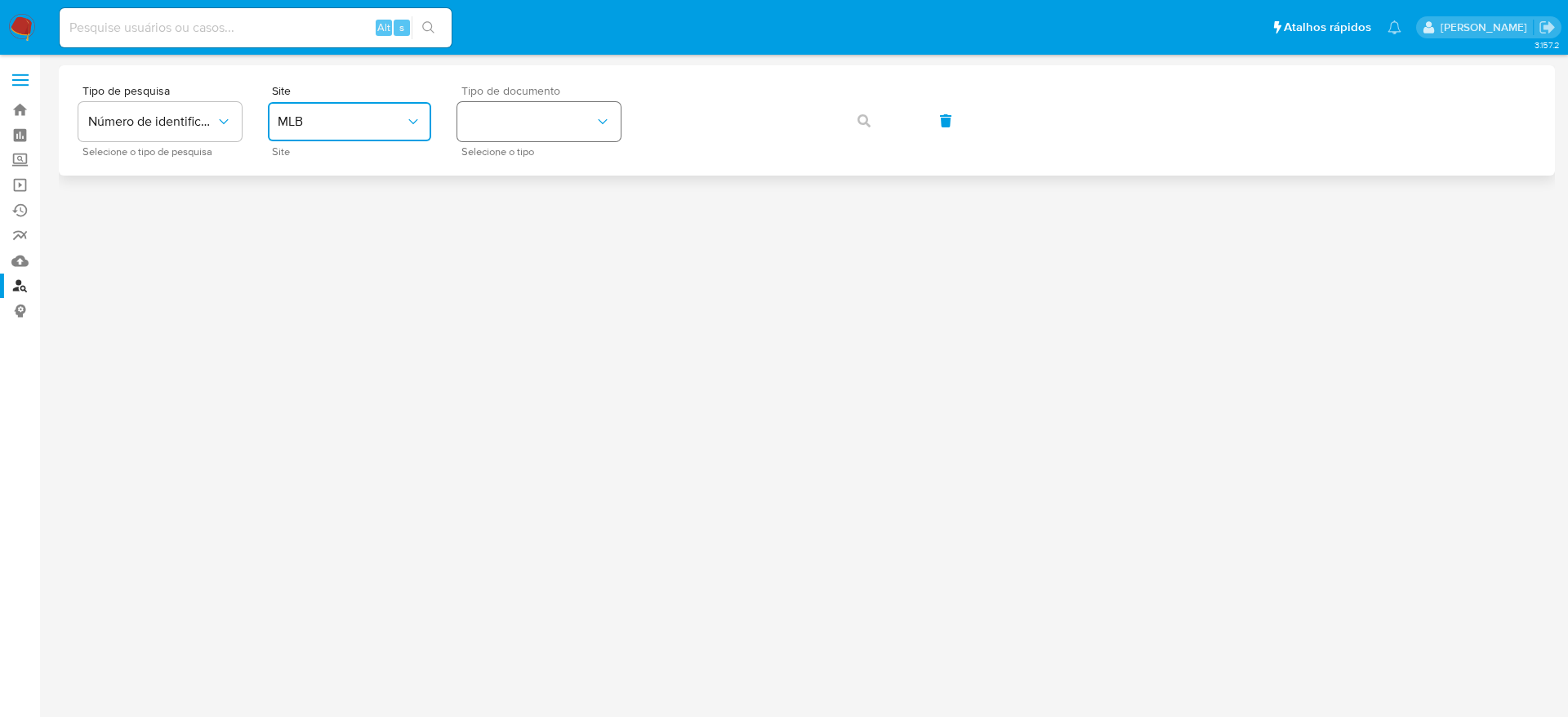
click at [511, 125] on button "identificationType" at bounding box center [540, 121] width 164 height 40
click at [562, 234] on div "CPF CPF" at bounding box center [534, 229] width 134 height 55
click at [862, 122] on icon "button" at bounding box center [864, 120] width 13 height 13
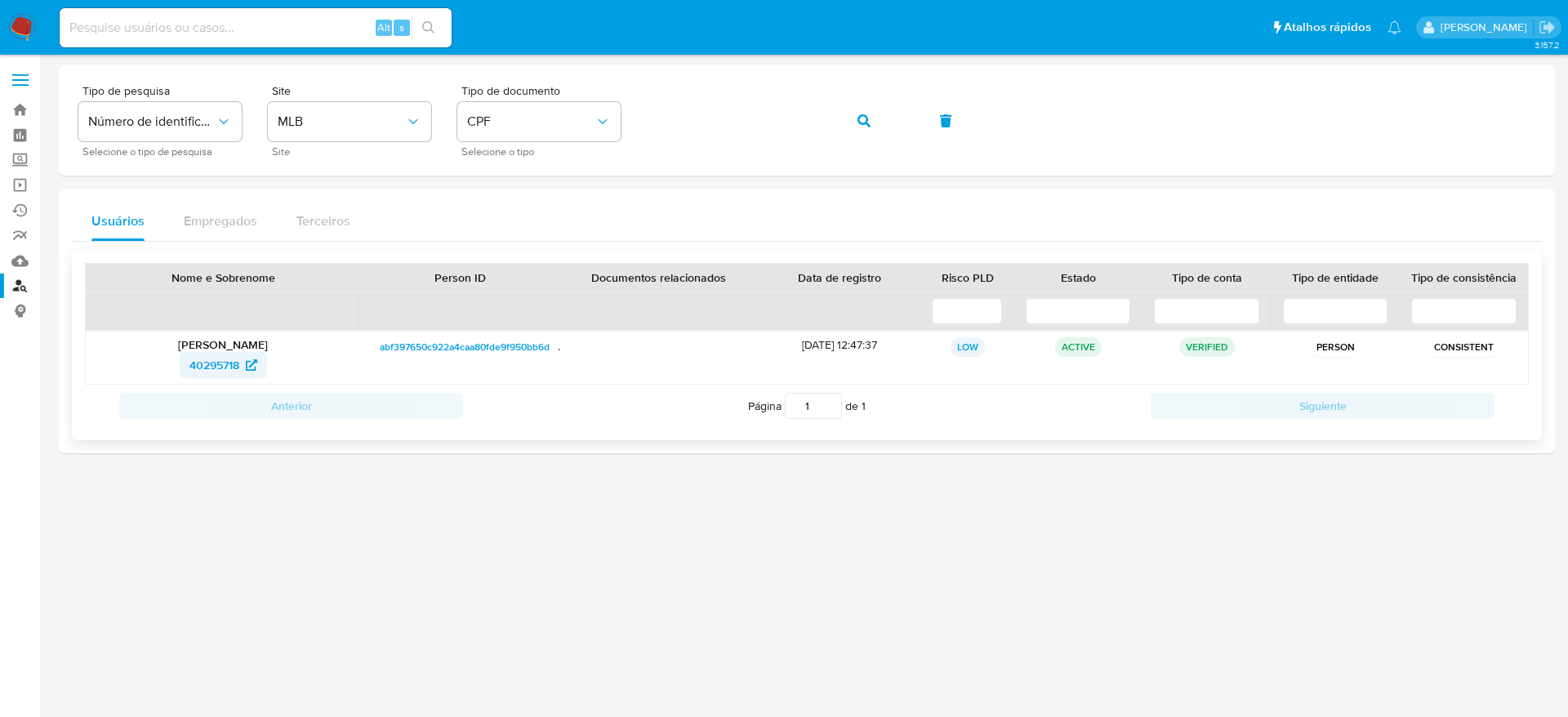
click at [207, 368] on span "40295718" at bounding box center [214, 365] width 50 height 26
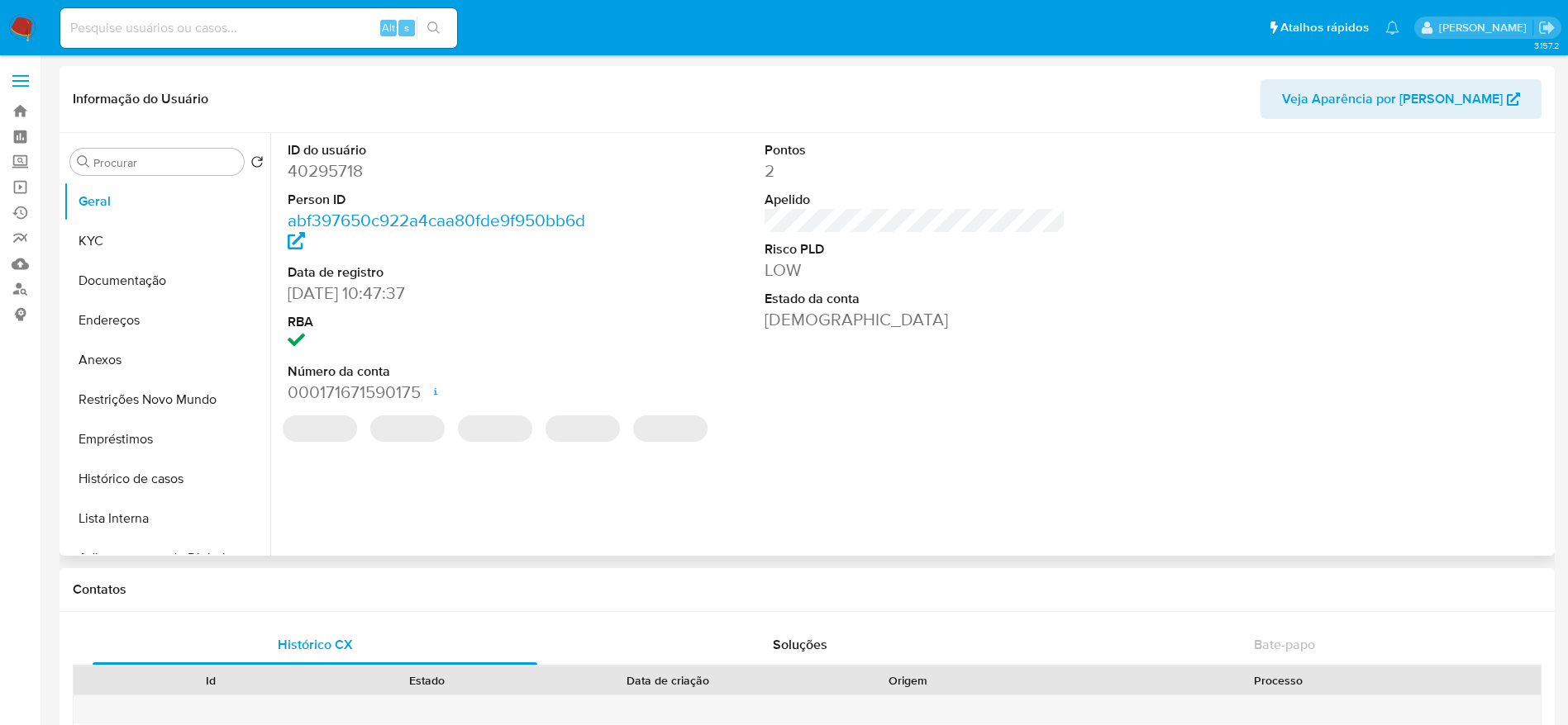
select select "10"
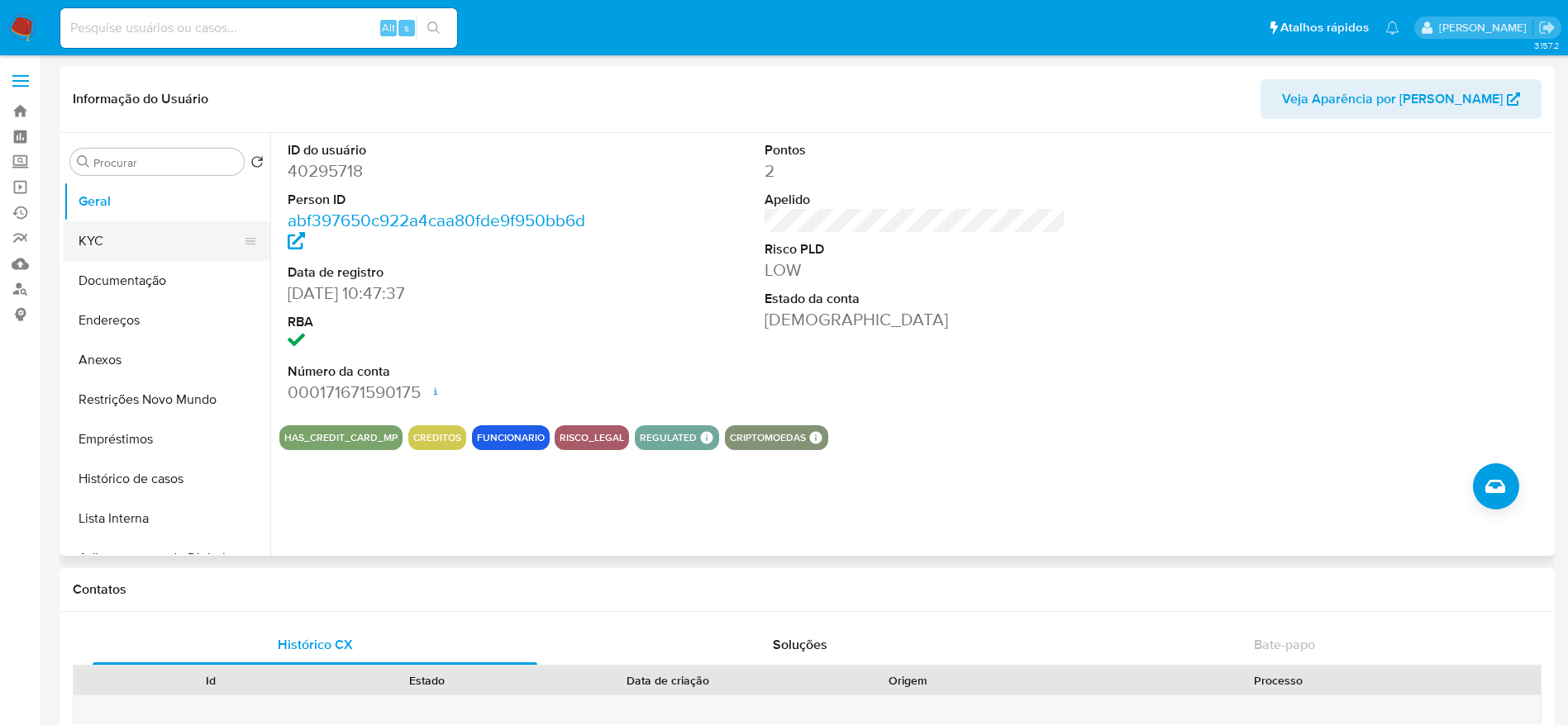
click at [141, 238] on button "KYC" at bounding box center [160, 241] width 193 height 40
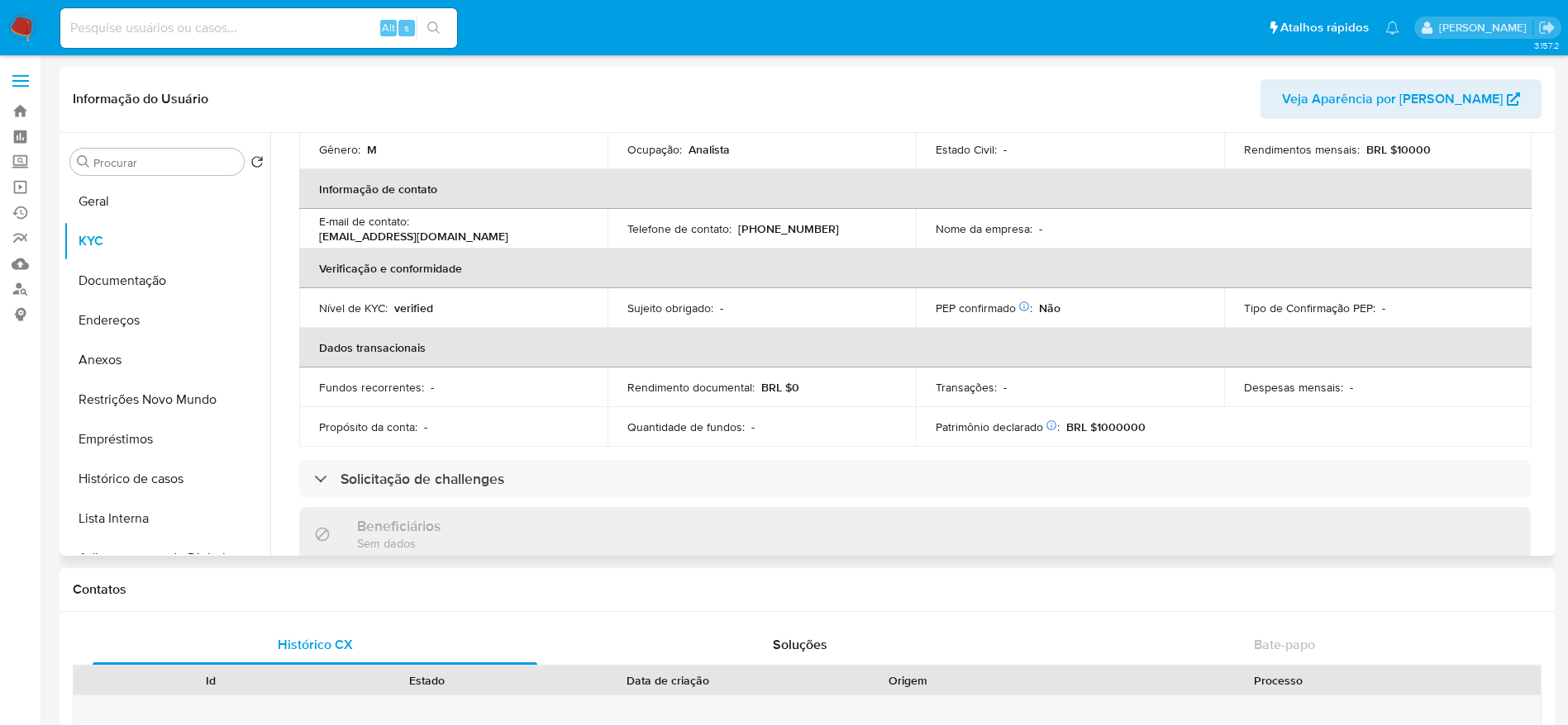
scroll to position [248, 0]
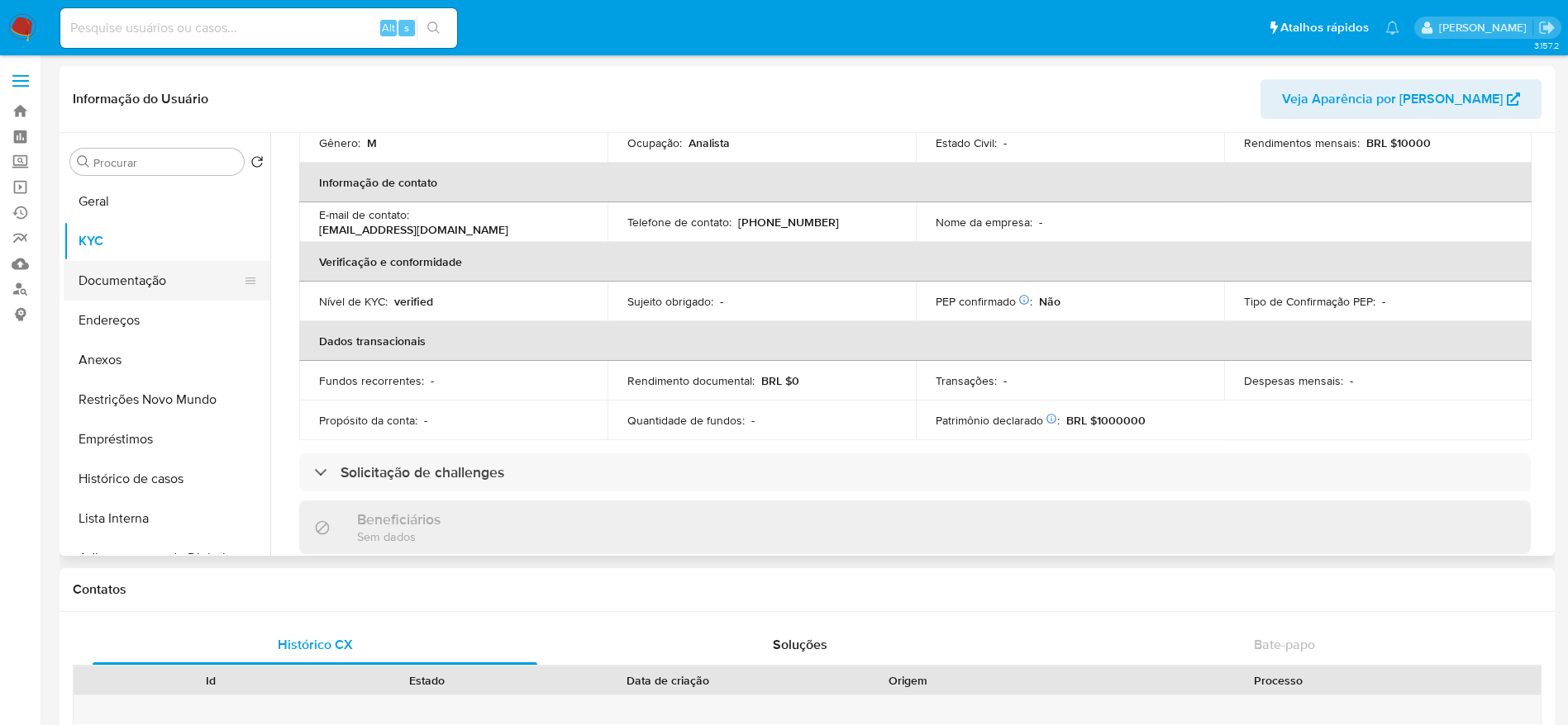
click at [116, 280] on button "Documentação" at bounding box center [160, 281] width 193 height 40
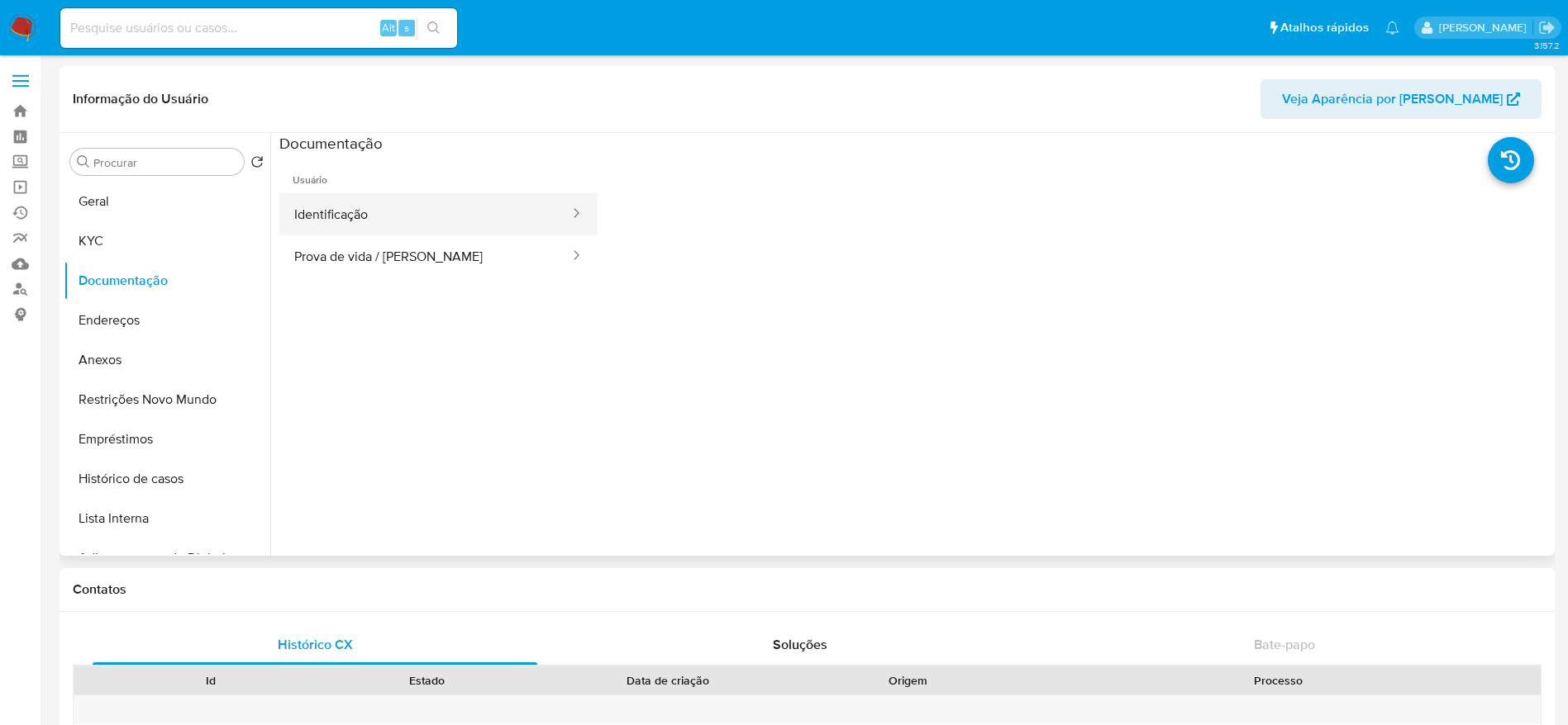
click at [478, 217] on button "Identificação" at bounding box center [425, 214] width 292 height 42
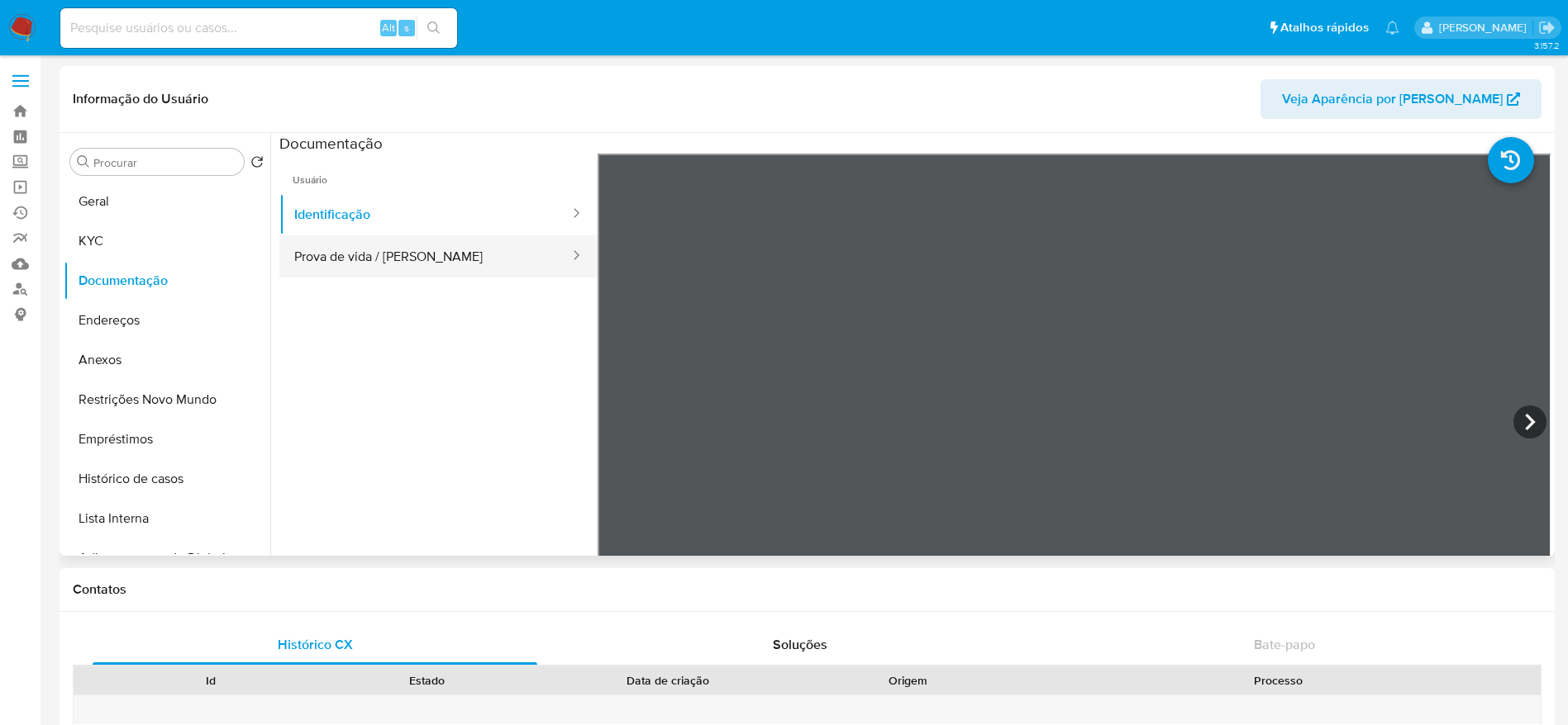
click at [440, 251] on button "Prova de vida / [PERSON_NAME]" at bounding box center [425, 256] width 292 height 42
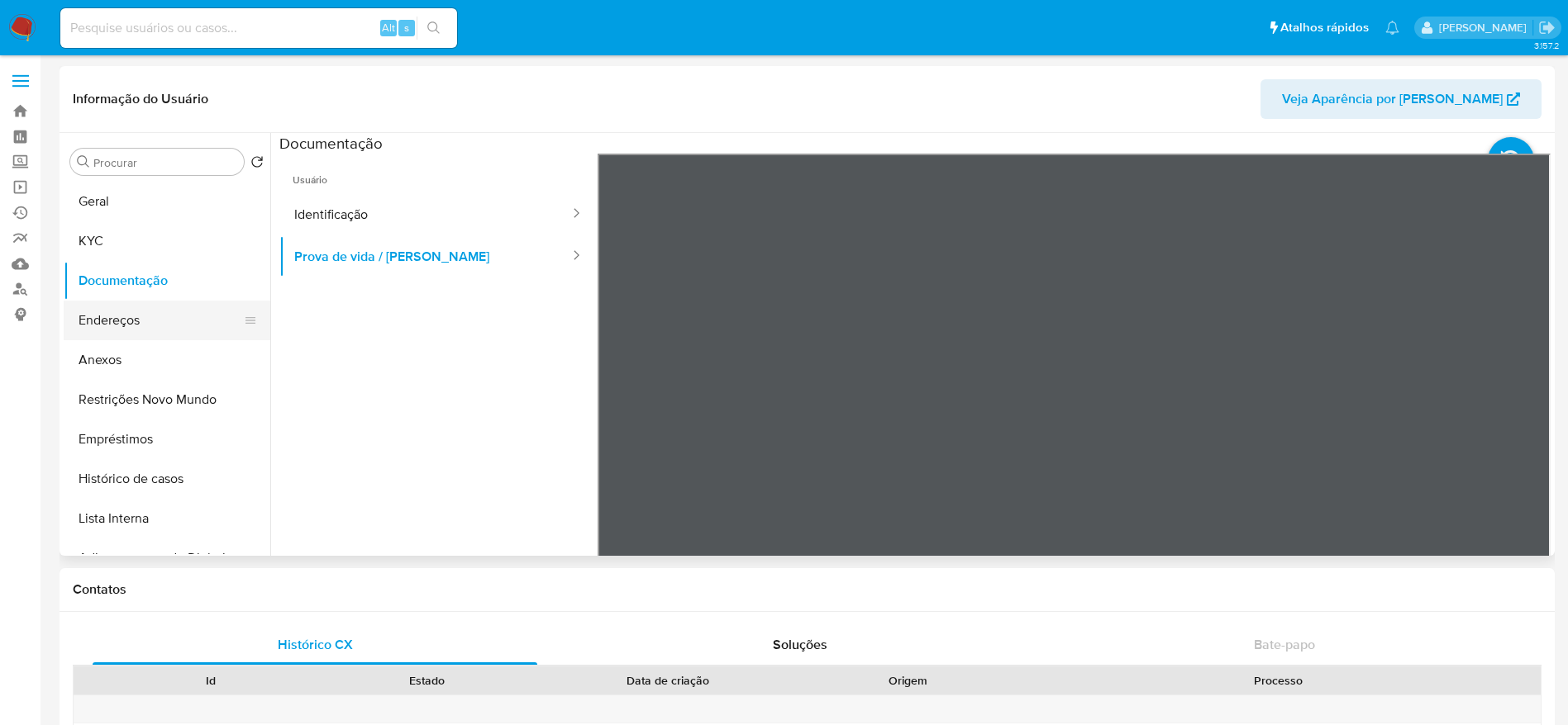
click at [160, 307] on button "Endereços" at bounding box center [160, 320] width 193 height 40
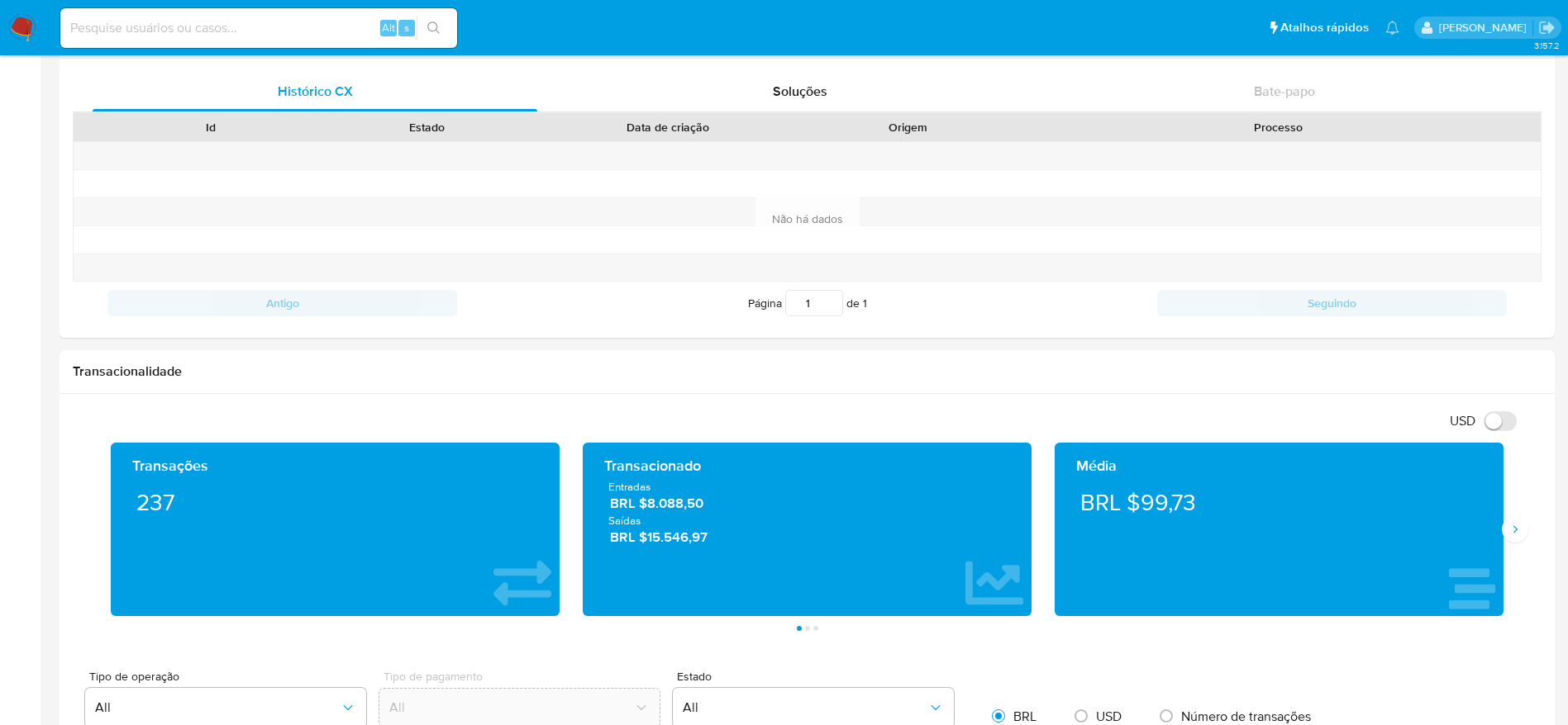
scroll to position [744, 0]
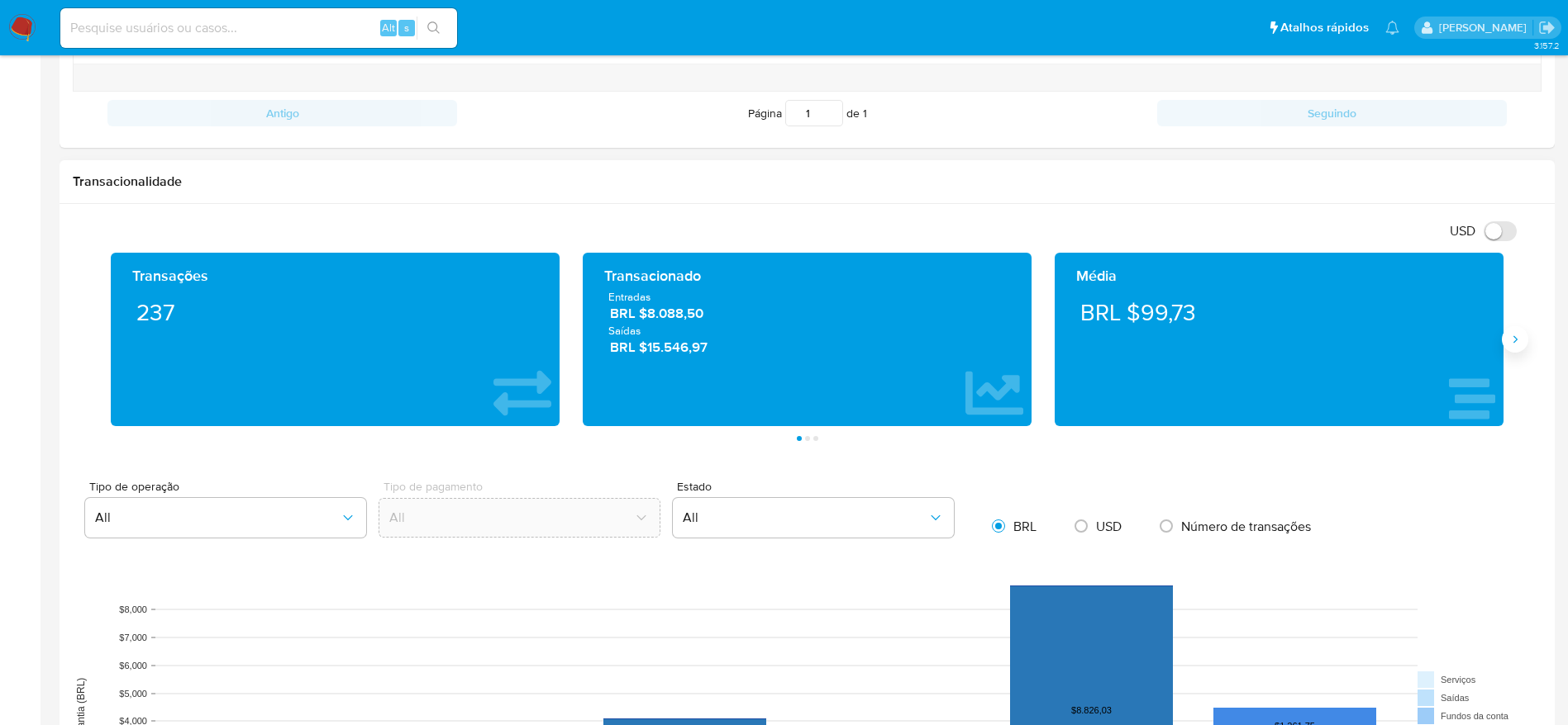
click at [1508, 341] on icon "Siguiente" at bounding box center [1515, 339] width 13 height 13
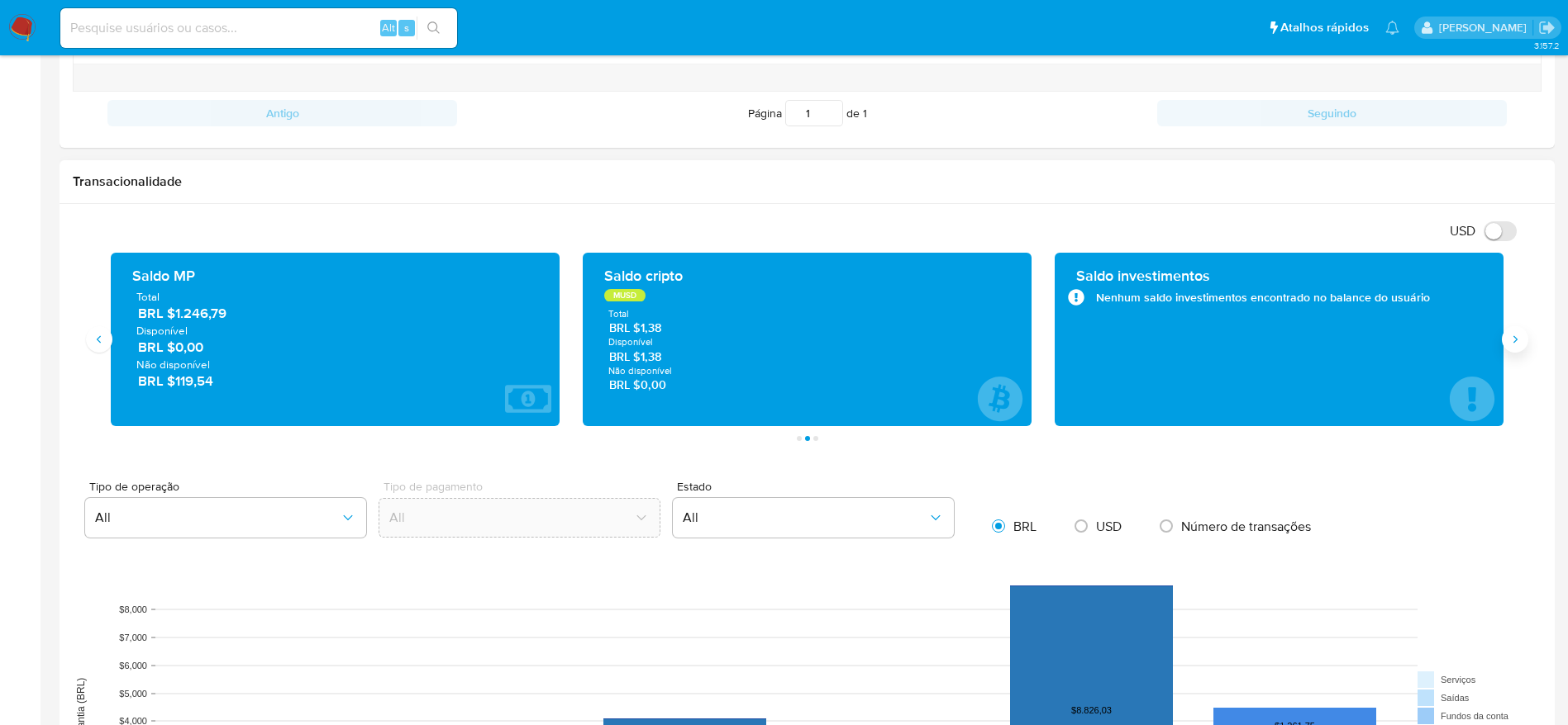
click at [1518, 344] on icon "Siguiente" at bounding box center [1515, 339] width 13 height 13
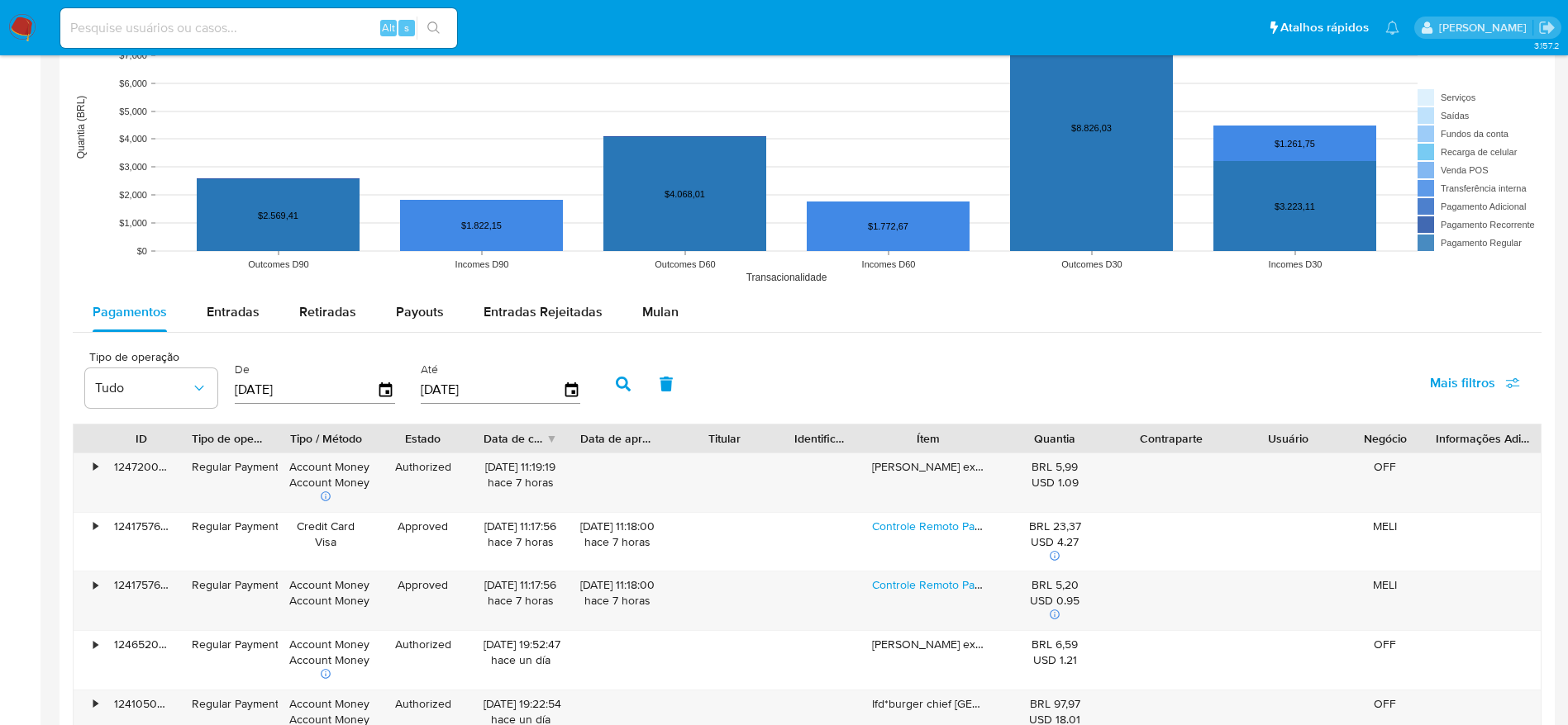
scroll to position [1363, 0]
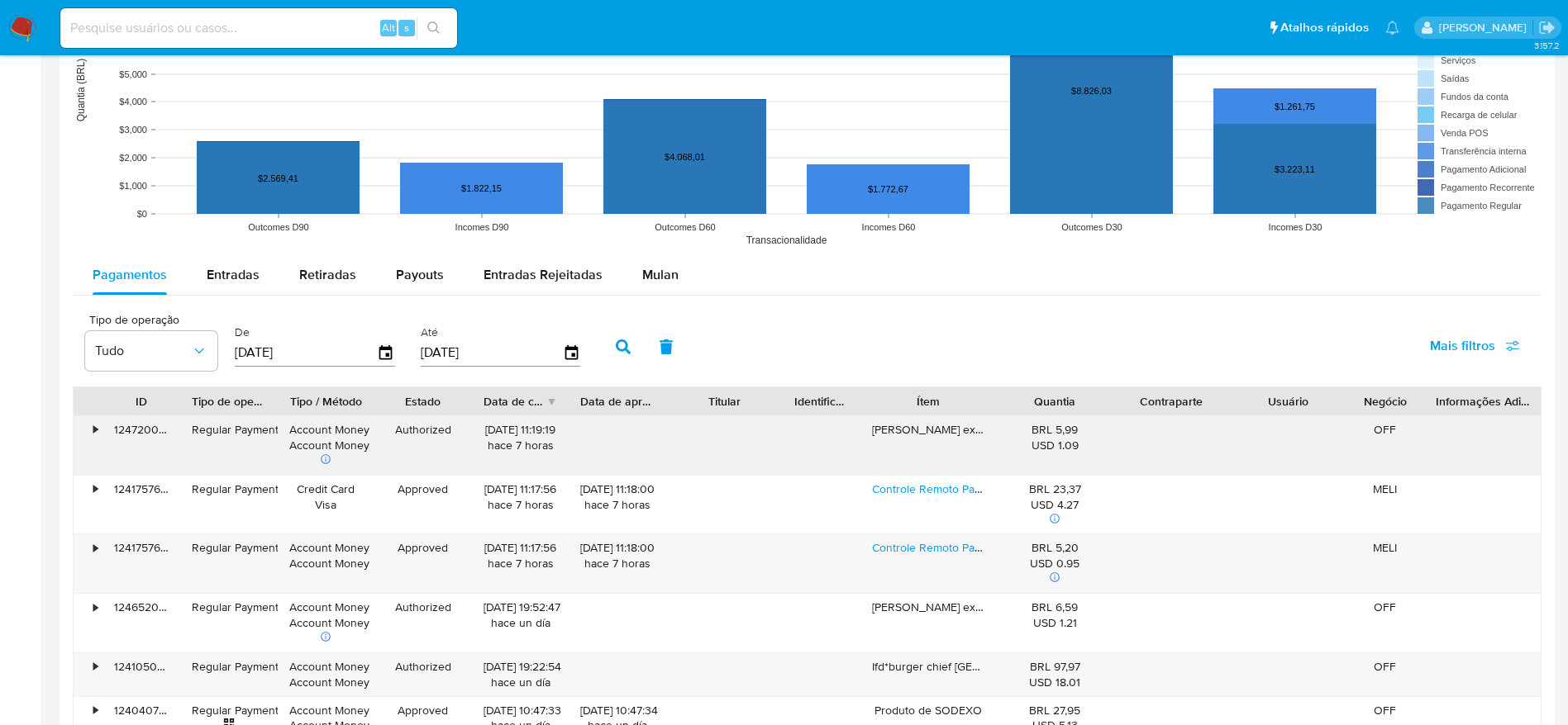
click at [98, 438] on div "•" at bounding box center [87, 445] width 29 height 59
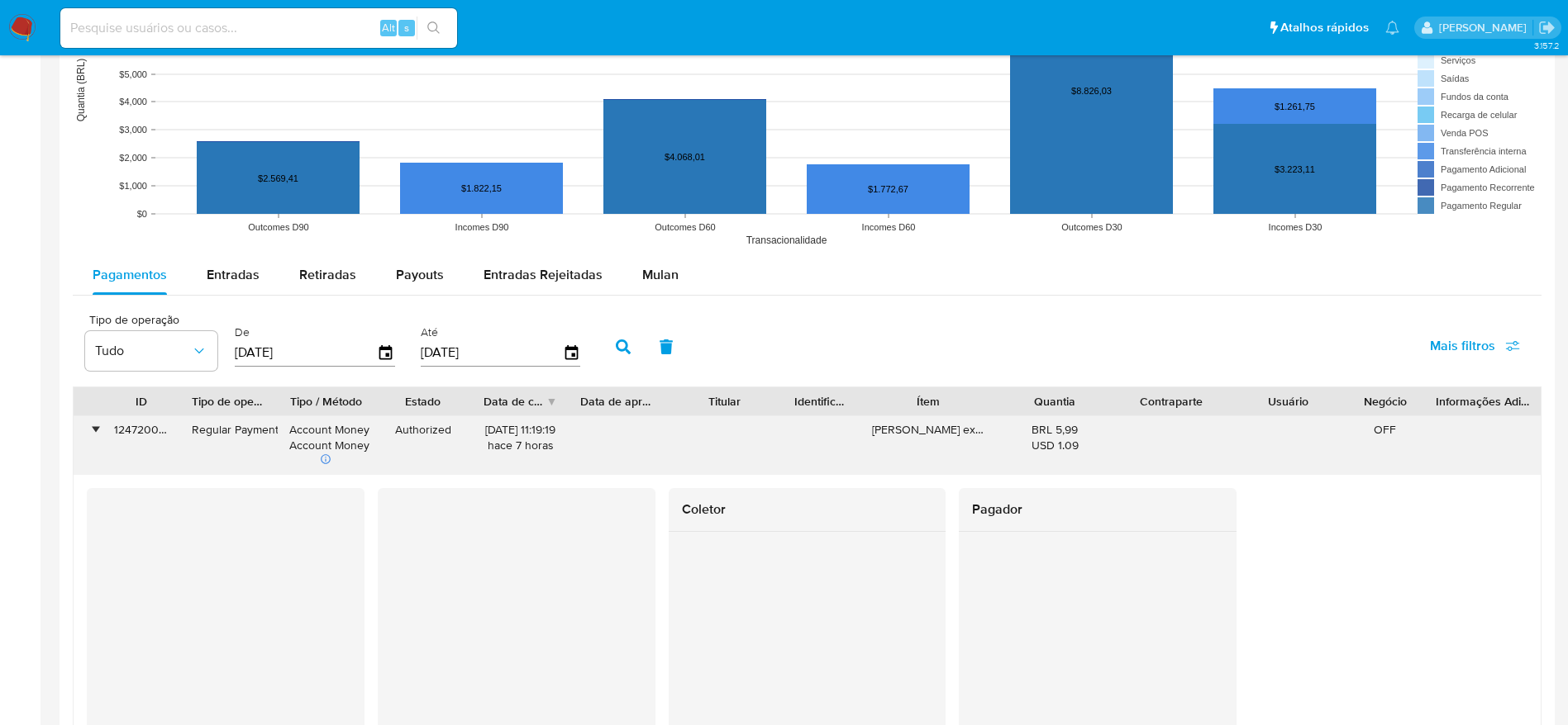
click at [98, 435] on div "•" at bounding box center [95, 429] width 4 height 16
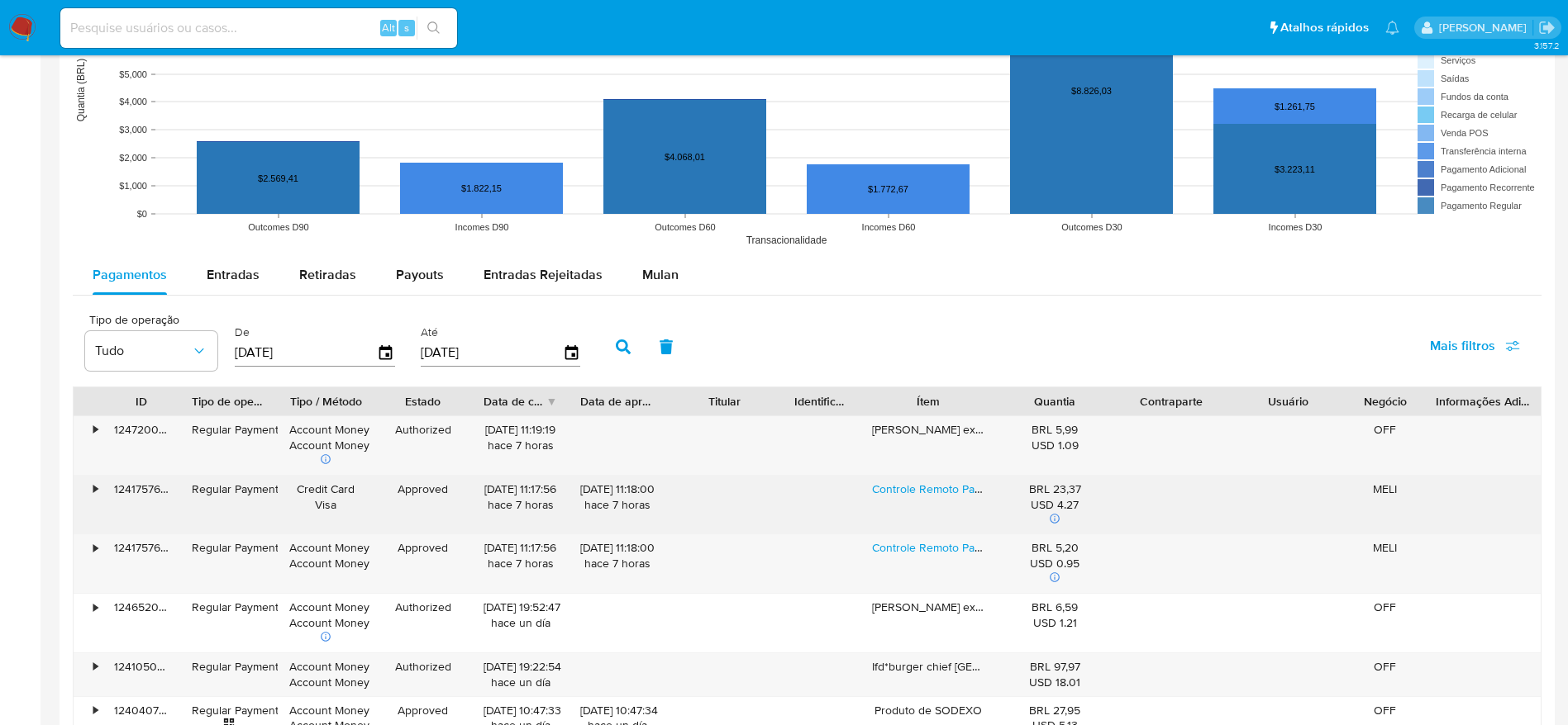
click at [98, 486] on div "•" at bounding box center [95, 489] width 4 height 16
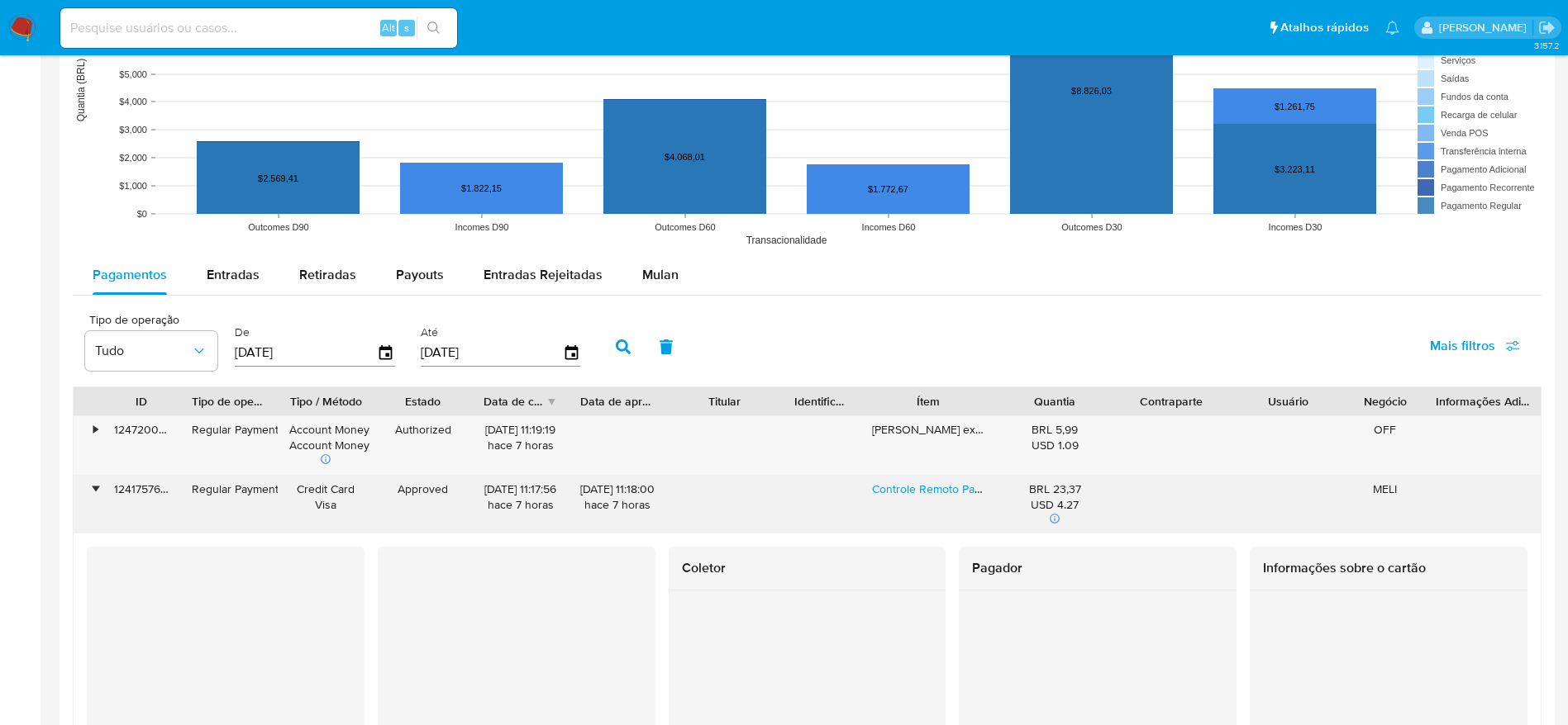
click at [94, 486] on div "•" at bounding box center [95, 489] width 4 height 16
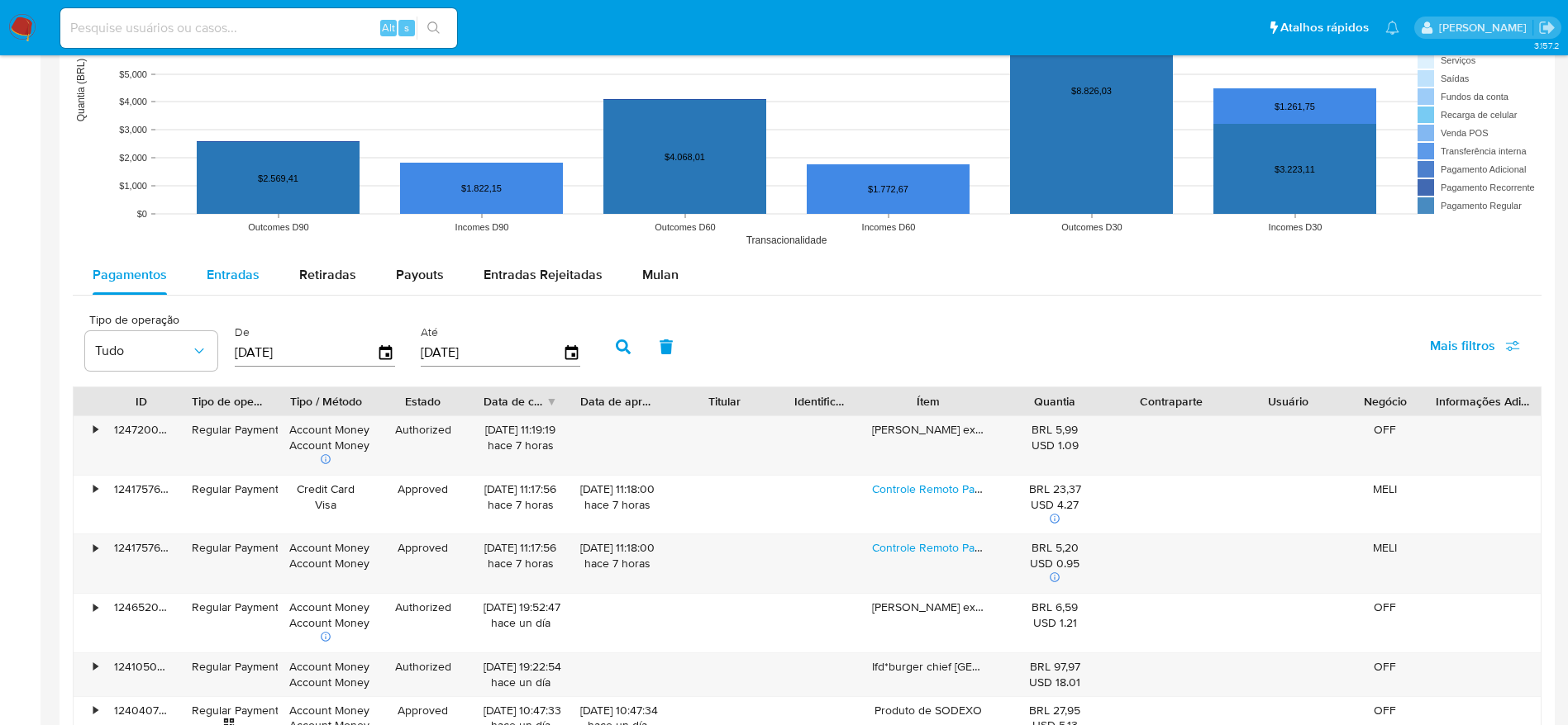
click at [219, 278] on span "Entradas" at bounding box center [233, 274] width 53 height 19
select select "10"
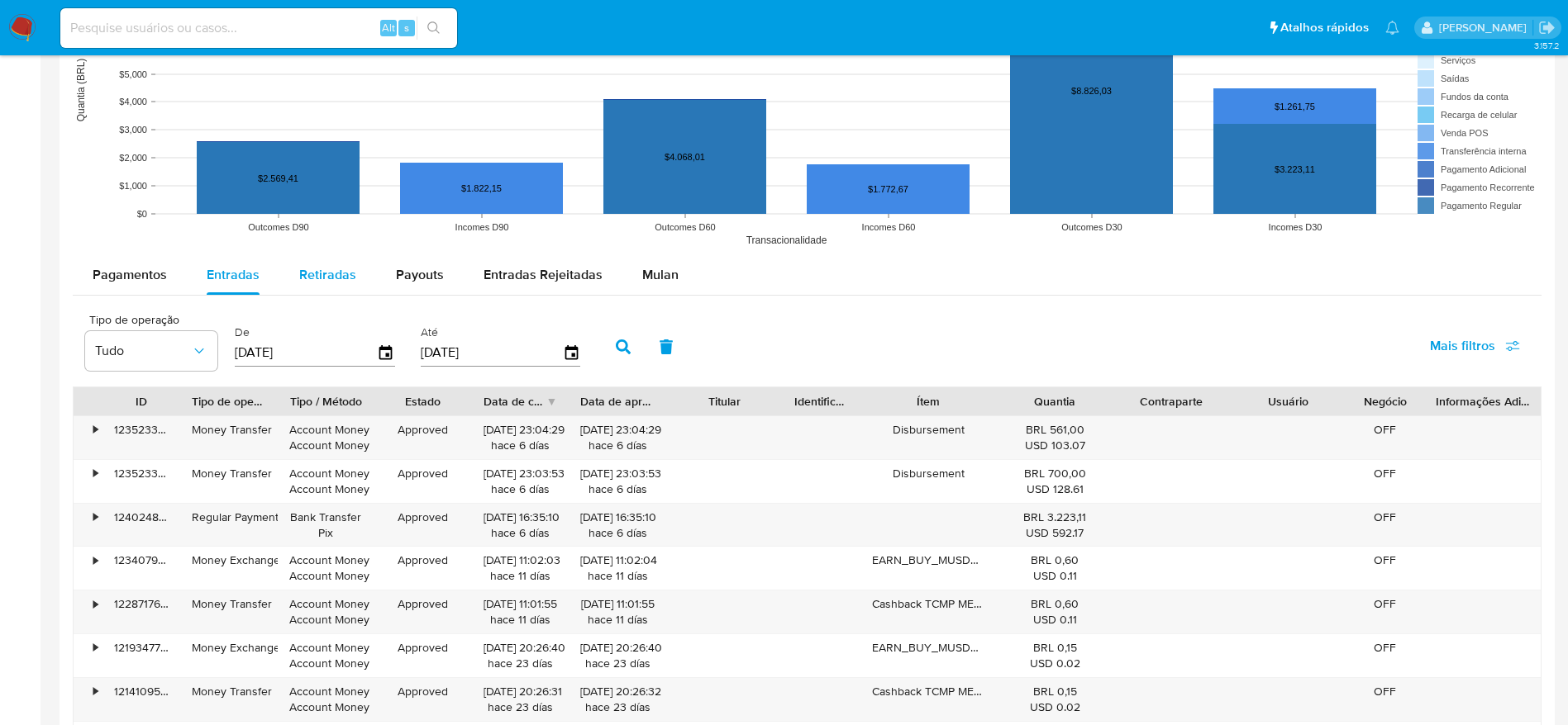
click at [301, 261] on div "Retiradas" at bounding box center [327, 275] width 57 height 40
select select "10"
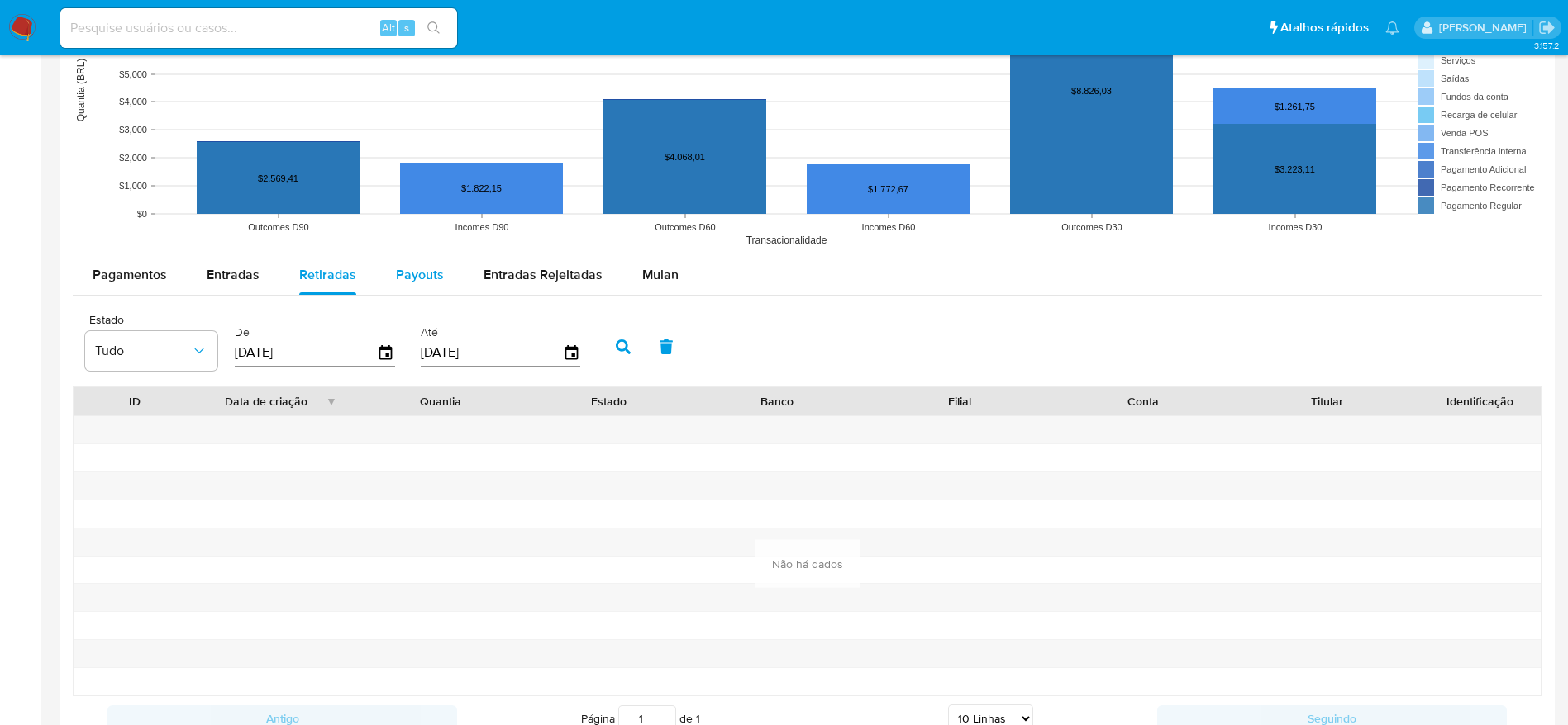
click at [397, 268] on span "Payouts" at bounding box center [420, 274] width 48 height 19
select select "10"
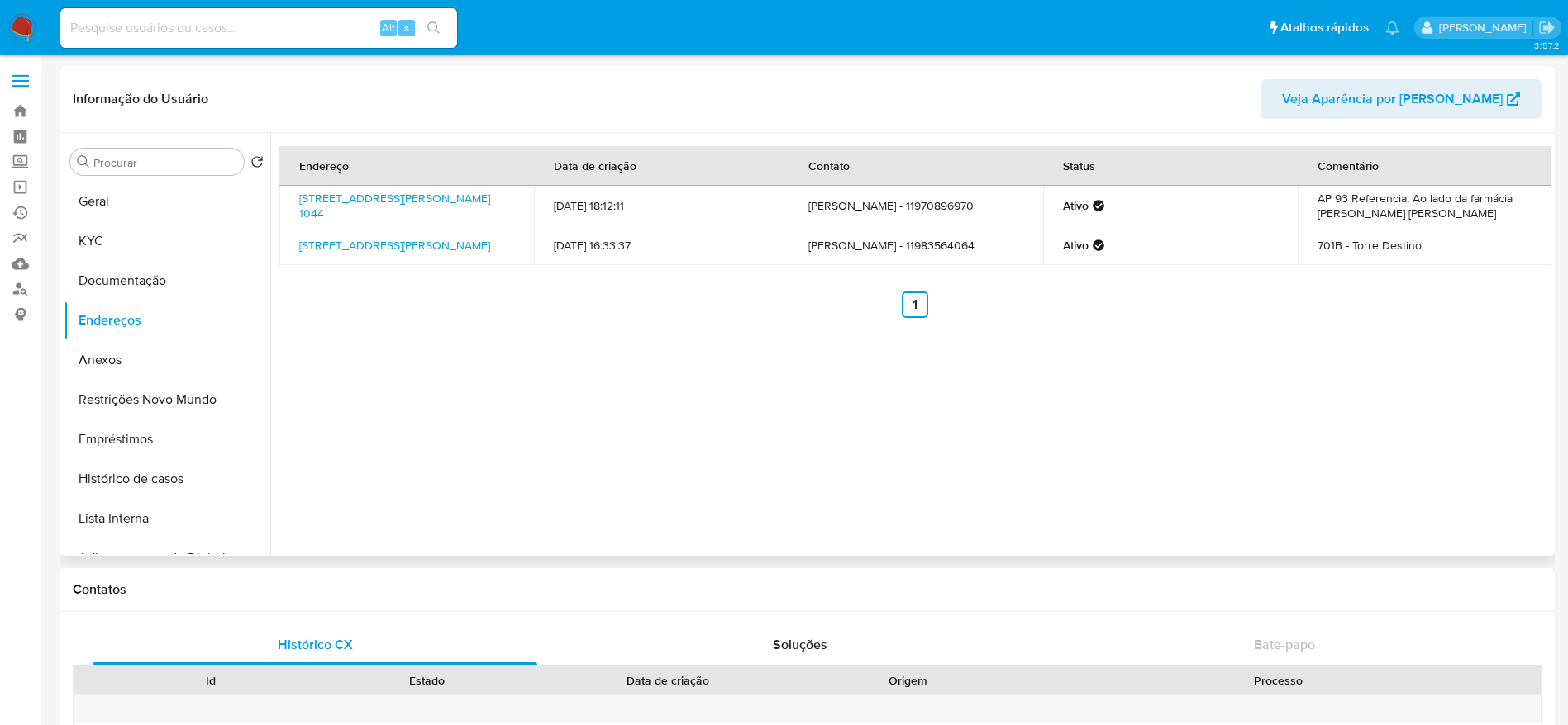
scroll to position [248, 0]
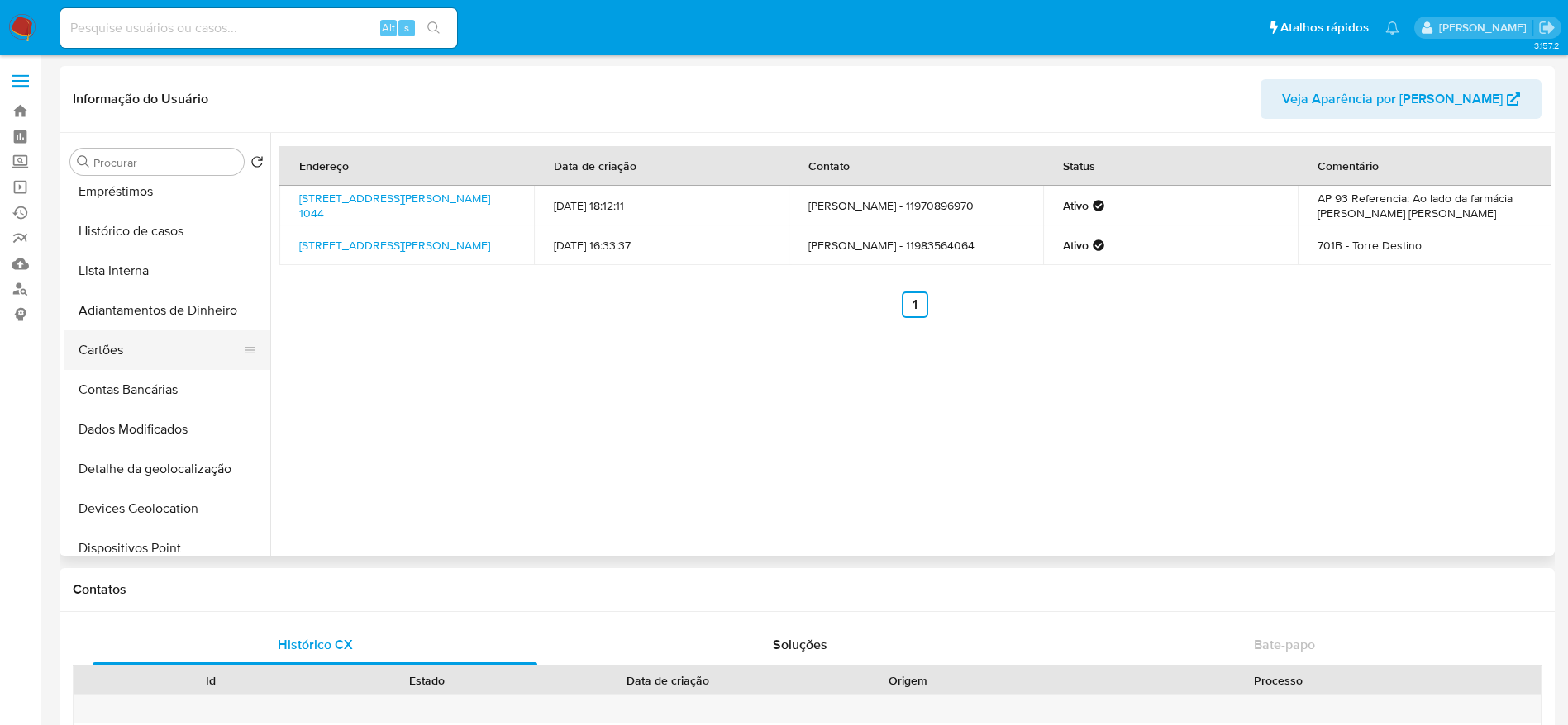
click at [143, 347] on button "Cartões" at bounding box center [160, 349] width 193 height 40
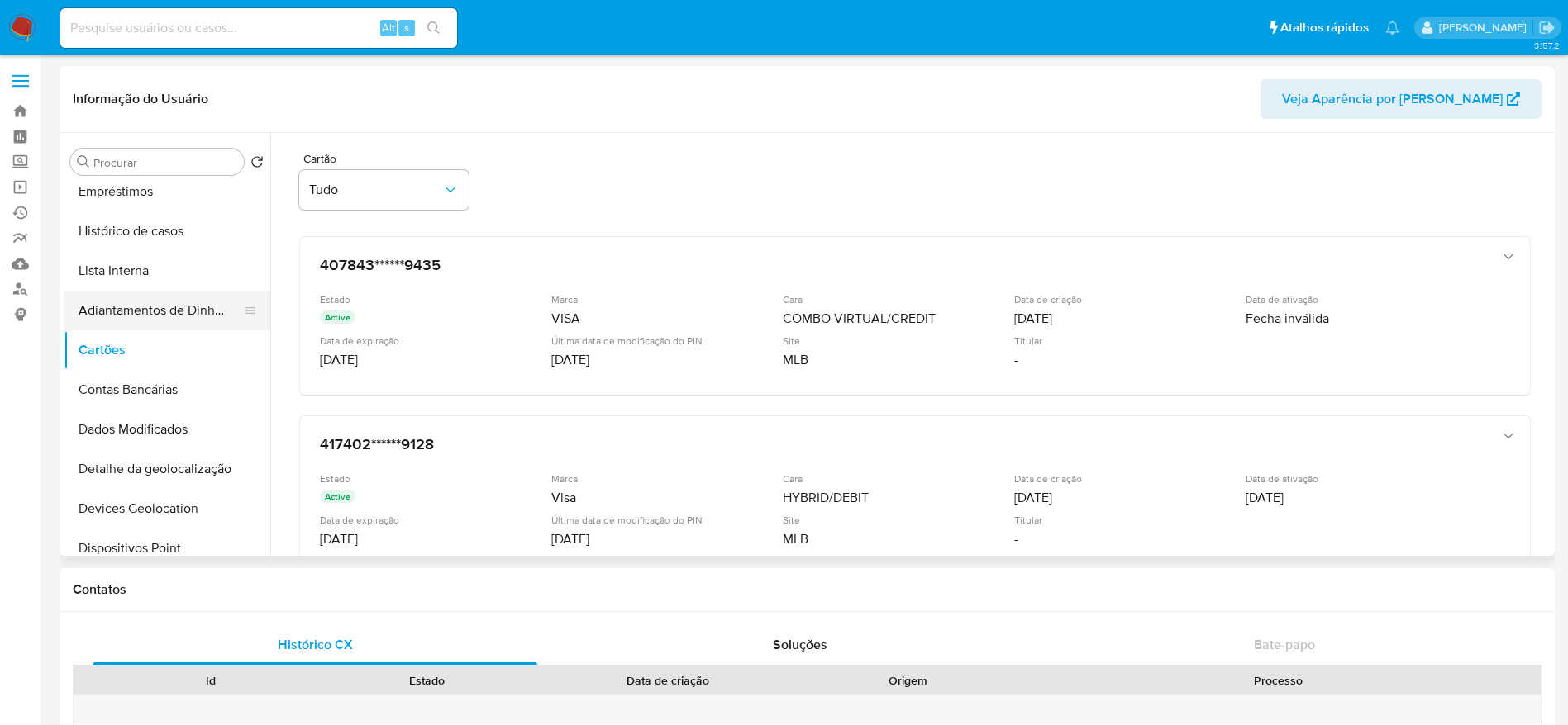
scroll to position [0, 0]
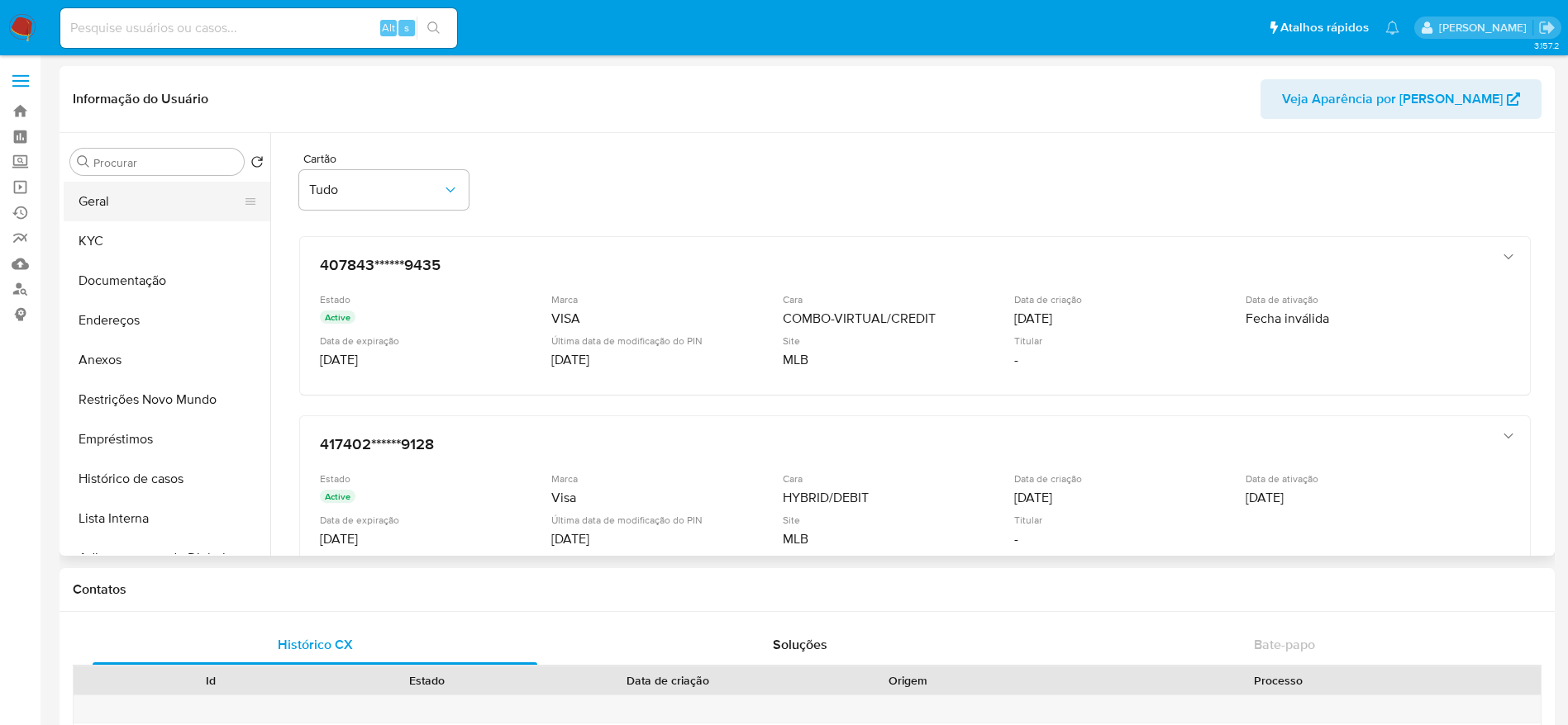
click at [148, 210] on button "Geral" at bounding box center [160, 202] width 193 height 40
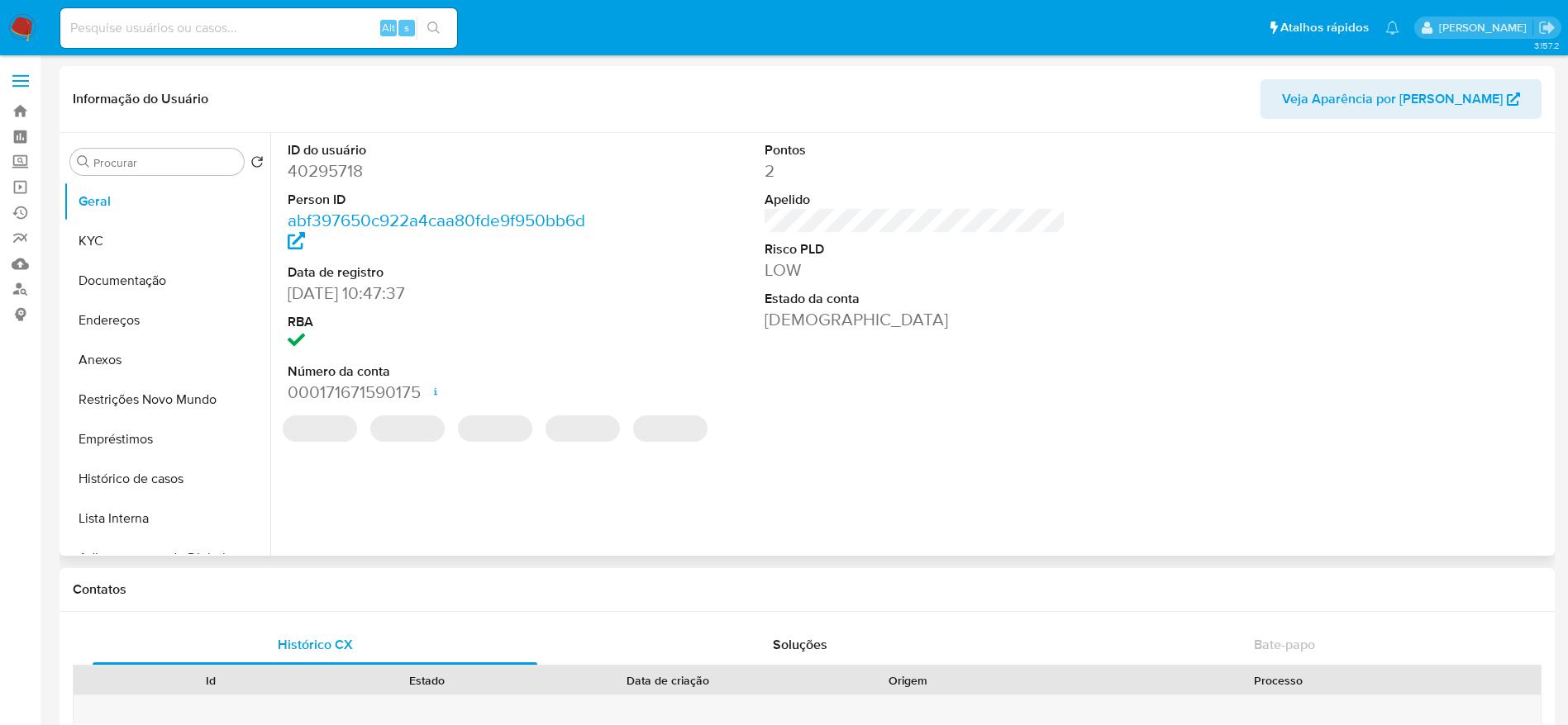
click at [337, 167] on dd "40295718" at bounding box center [438, 171] width 301 height 23
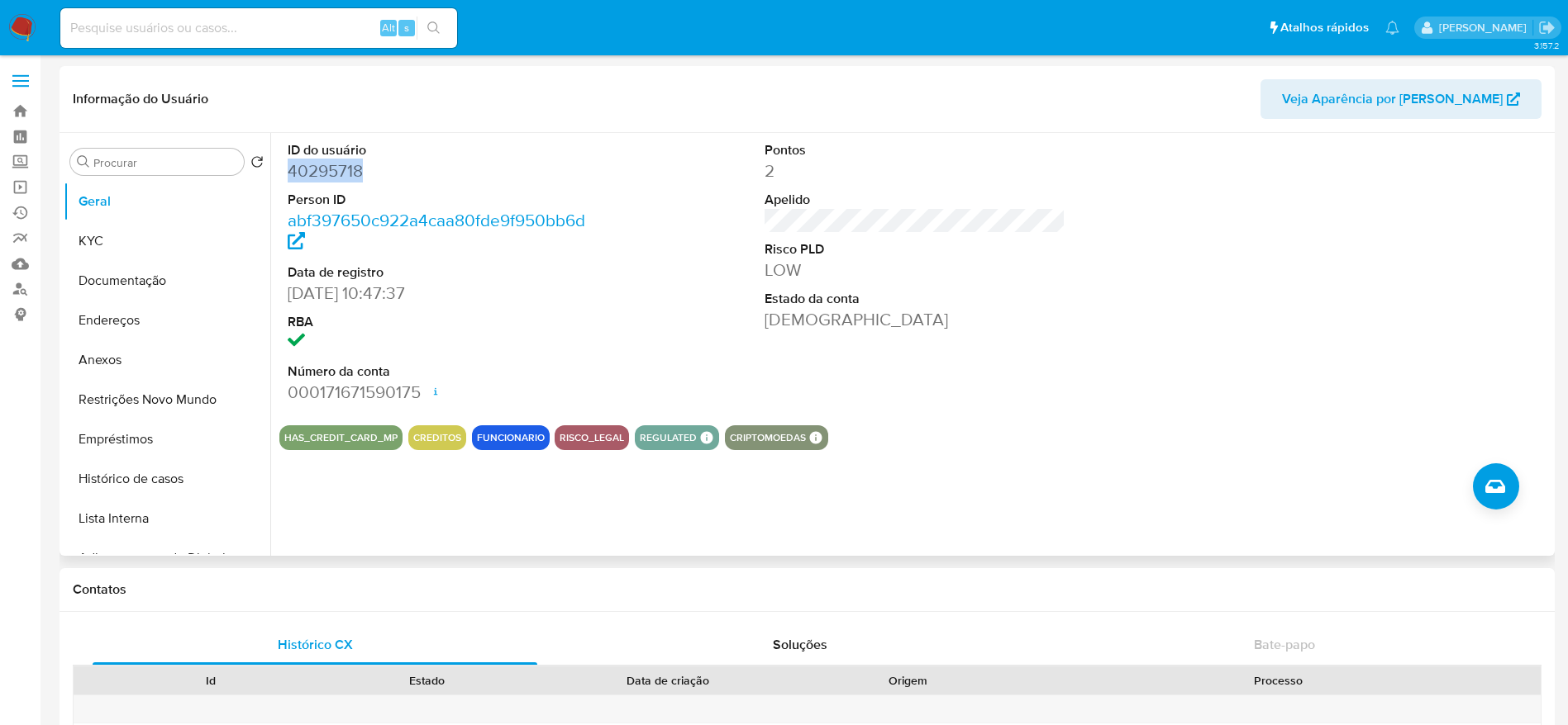
copy dd "40295718"
